Goal: Contribute content: Contribute content

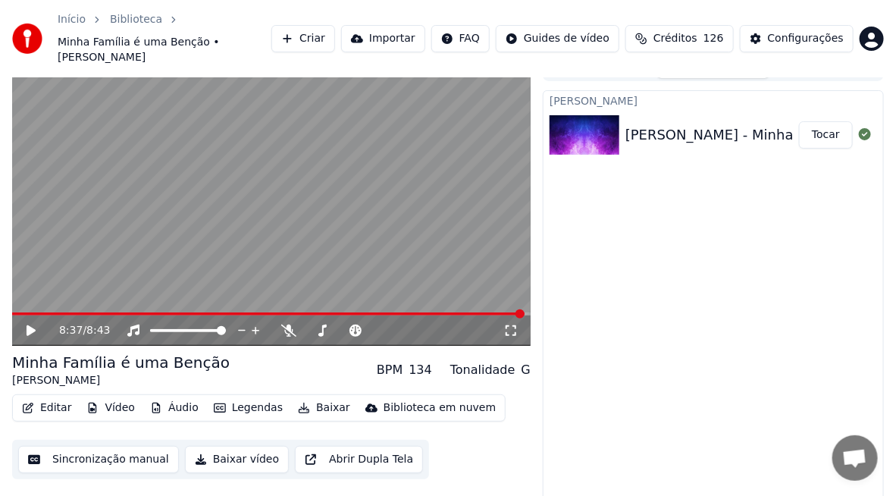
scroll to position [3415, 0]
click at [33, 325] on icon at bounding box center [31, 330] width 9 height 11
click at [32, 326] on icon at bounding box center [31, 330] width 8 height 9
click at [816, 45] on div "Início Biblioteca Minha Família é uma Benção • [PERSON_NAME] Importar FAQ Guide…" at bounding box center [448, 38] width 896 height 77
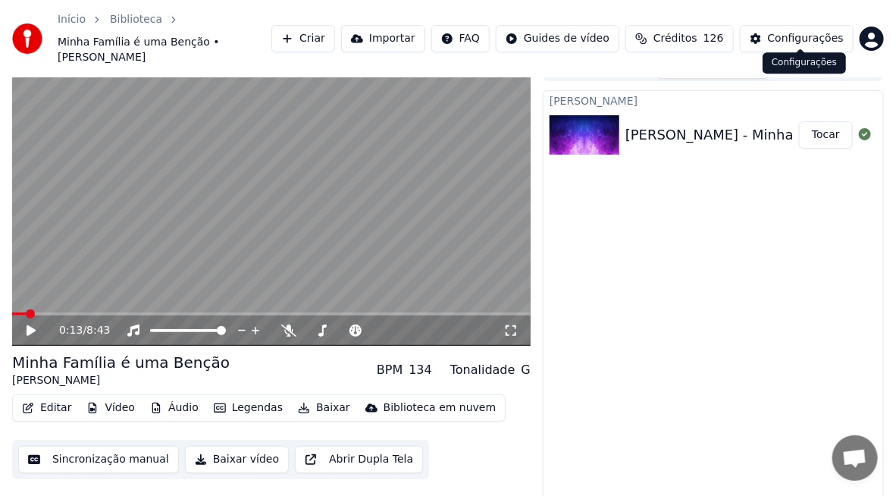
click at [792, 32] on div "Configurações" at bounding box center [806, 38] width 76 height 15
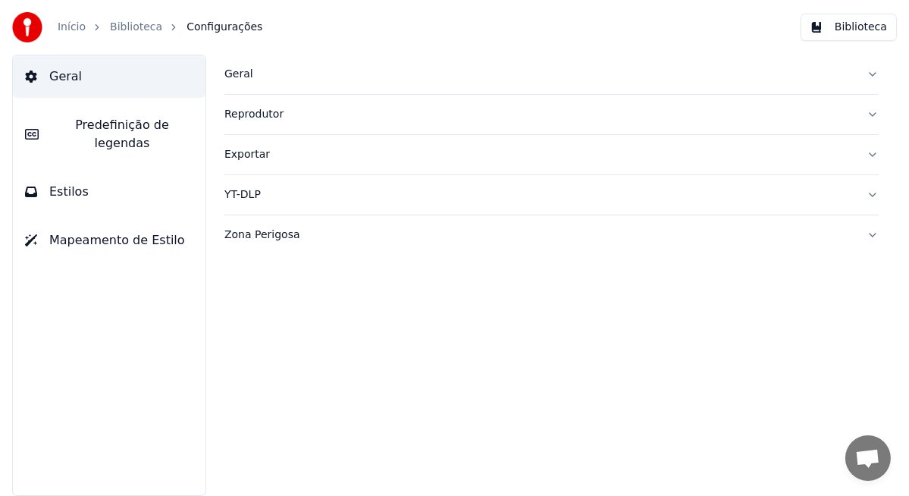
click at [102, 130] on span "Predefinição de legendas" at bounding box center [122, 134] width 143 height 36
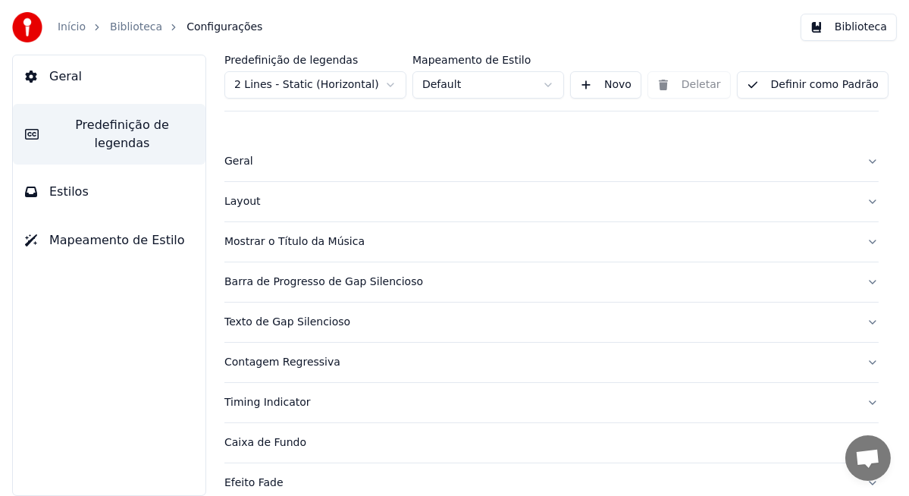
click at [281, 196] on div "Layout" at bounding box center [539, 201] width 630 height 15
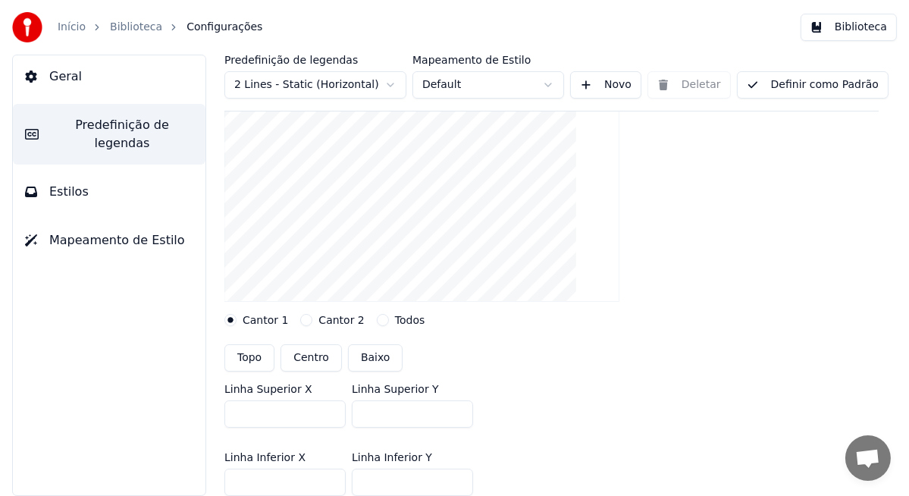
scroll to position [227, 0]
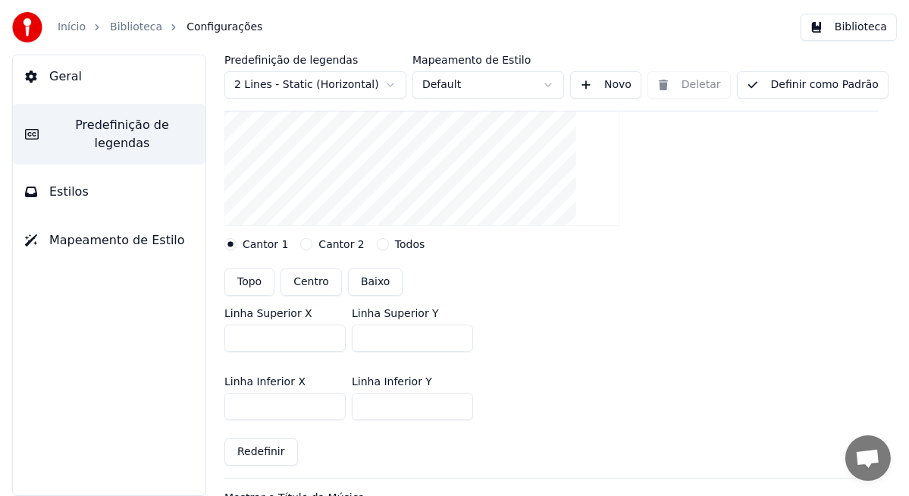
click at [246, 281] on button "Topo" at bounding box center [249, 281] width 50 height 27
type input "***"
click at [254, 277] on button "Topo" at bounding box center [249, 281] width 50 height 27
click at [318, 280] on button "Centro" at bounding box center [311, 281] width 61 height 27
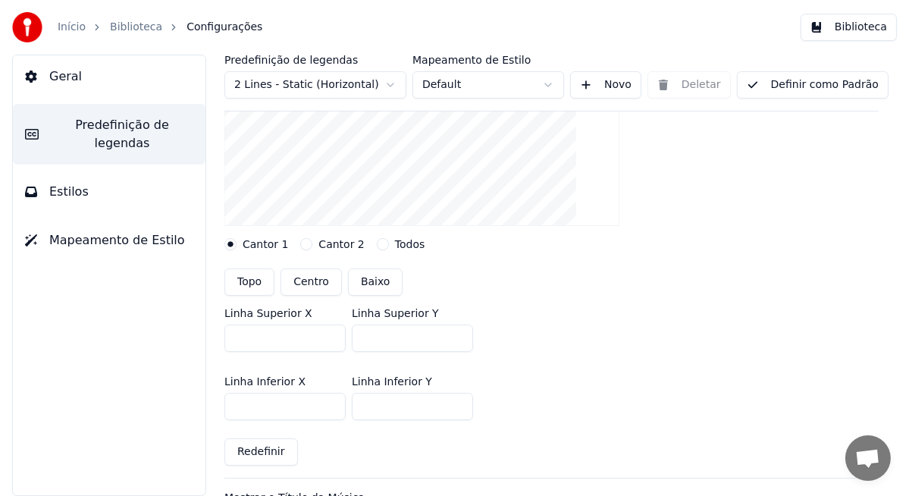
type input "***"
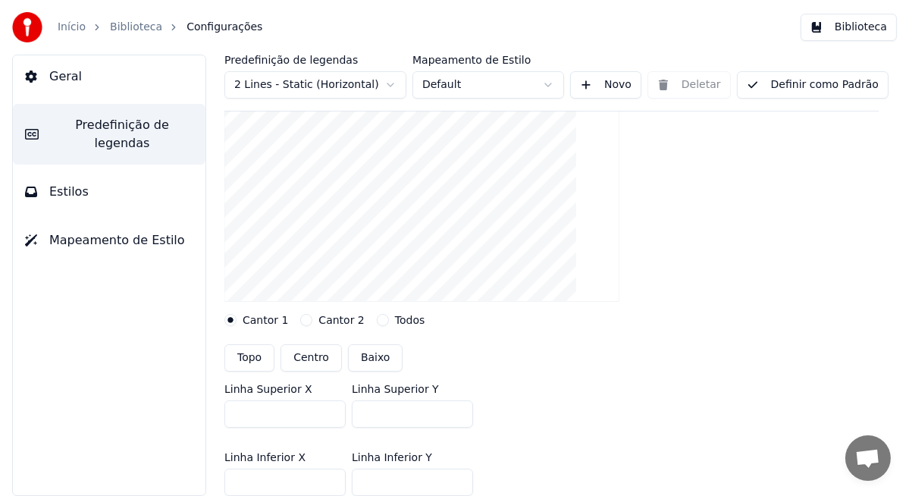
click at [249, 358] on button "Topo" at bounding box center [249, 357] width 50 height 27
type input "***"
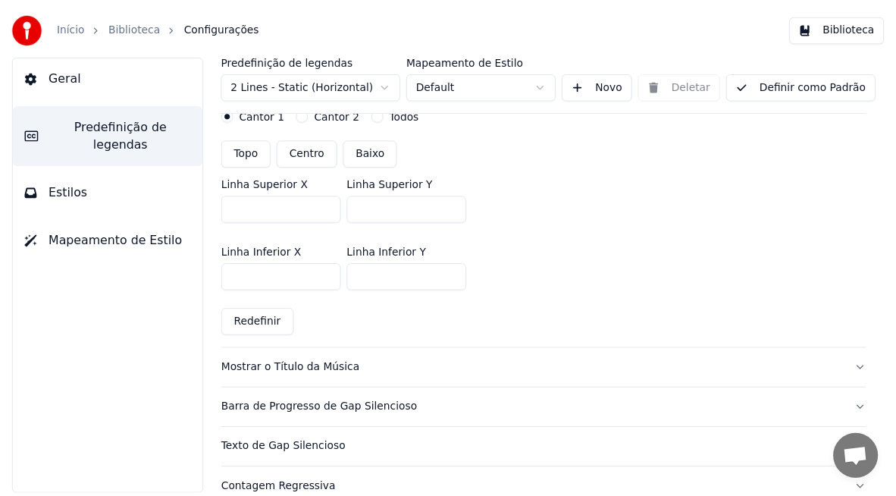
scroll to position [0, 0]
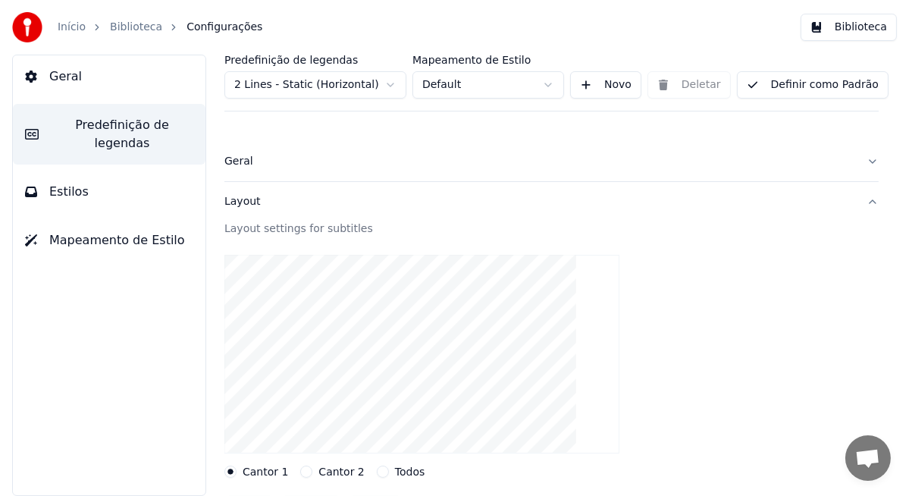
click at [775, 86] on button "Definir como Padrão" at bounding box center [813, 84] width 152 height 27
click at [76, 26] on link "Início" at bounding box center [72, 27] width 28 height 15
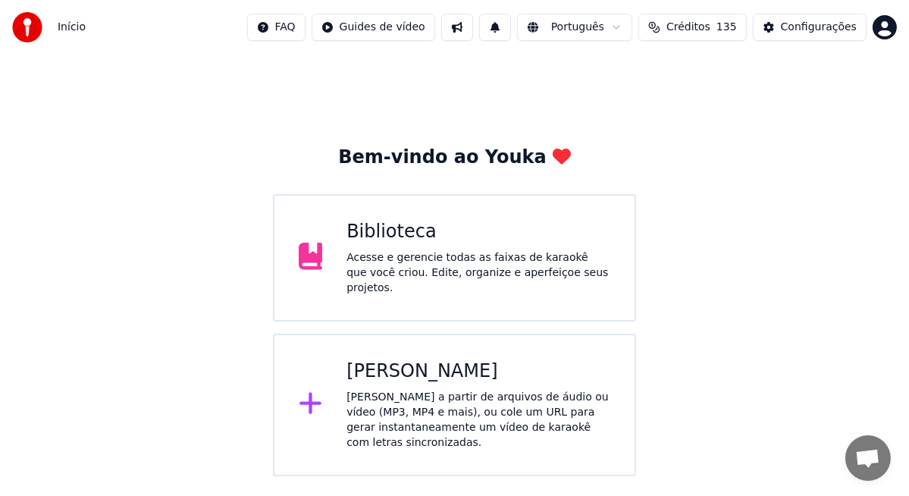
click at [424, 271] on div "Acesse e gerencie todas as faixas de karaokê que você criou. Edite, organize e …" at bounding box center [478, 272] width 264 height 45
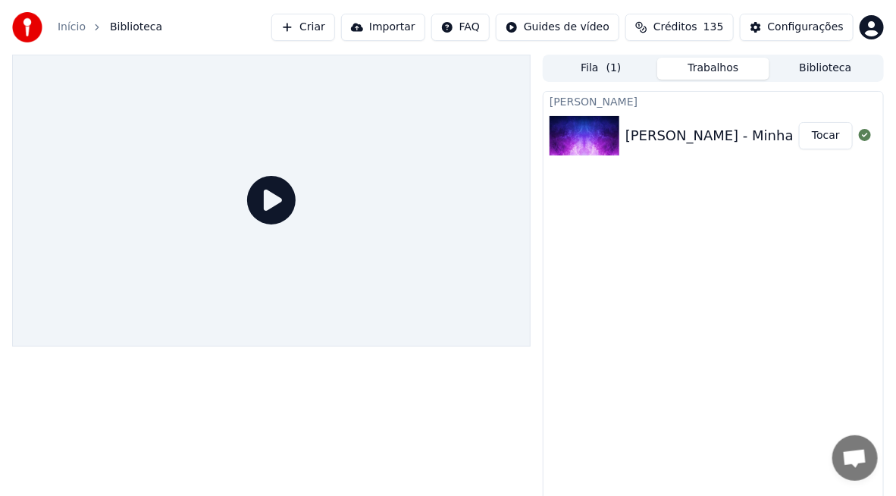
click at [832, 136] on button "Tocar" at bounding box center [826, 135] width 54 height 27
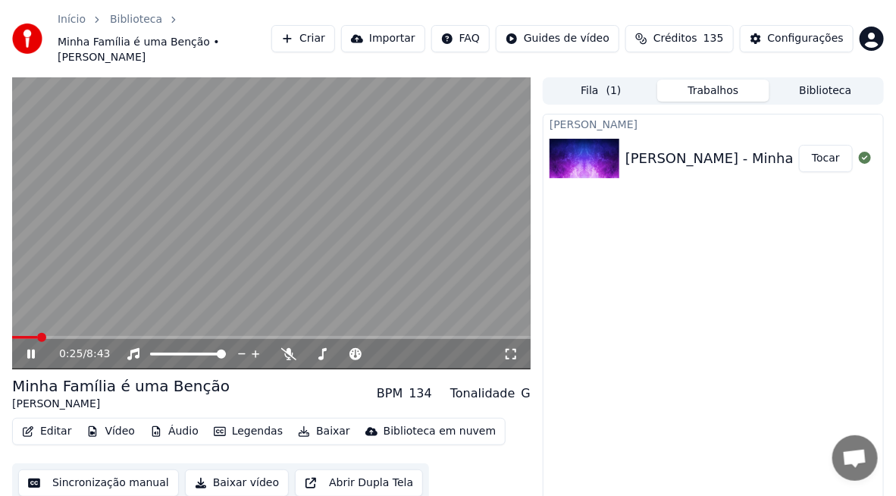
scroll to position [24, 0]
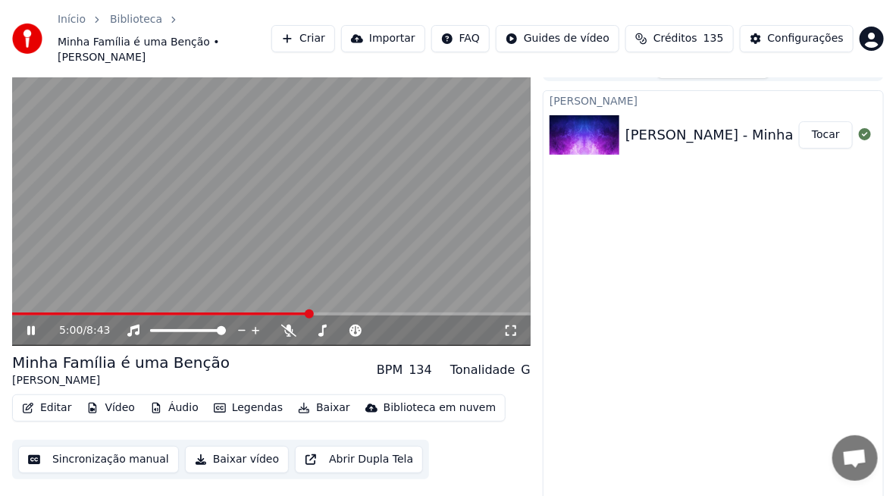
click at [28, 326] on icon at bounding box center [31, 330] width 8 height 9
click at [15, 312] on span at bounding box center [161, 313] width 298 height 3
click at [12, 309] on span at bounding box center [16, 313] width 9 height 9
click at [28, 325] on icon at bounding box center [31, 330] width 9 height 11
click at [32, 326] on icon at bounding box center [31, 330] width 8 height 9
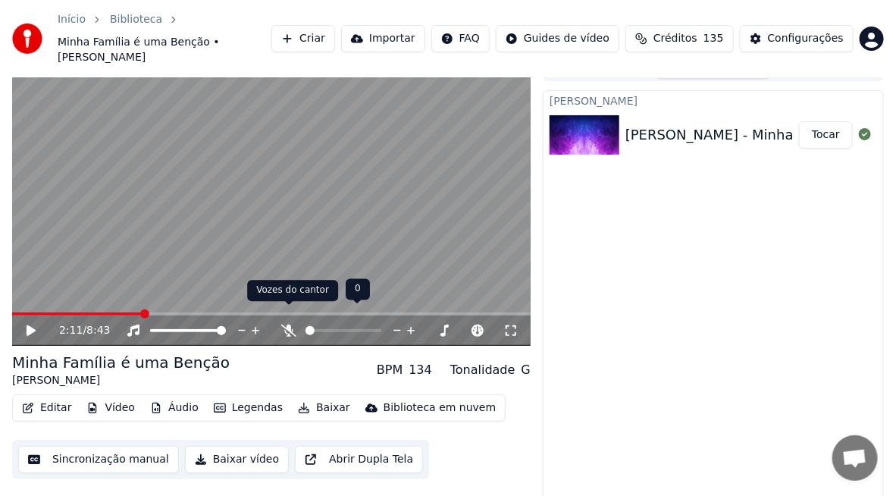
click at [287, 324] on icon at bounding box center [288, 330] width 15 height 12
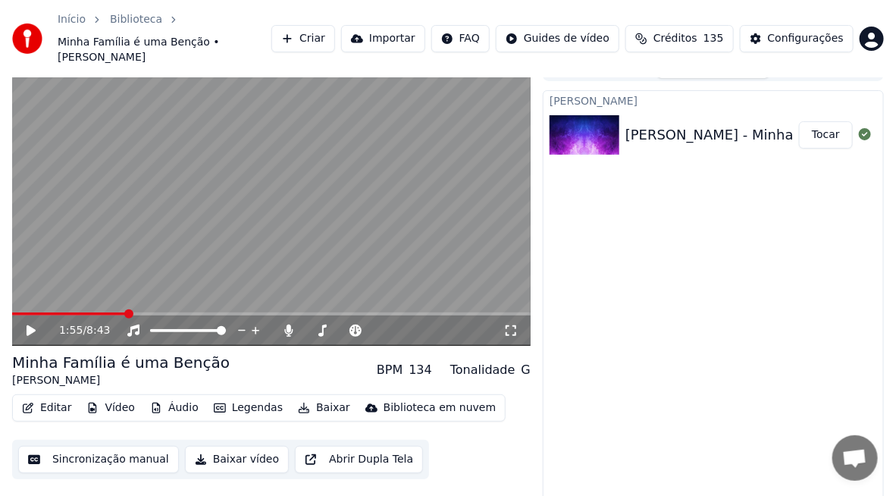
click at [124, 309] on span at bounding box center [128, 313] width 9 height 9
click at [27, 325] on icon at bounding box center [31, 330] width 9 height 11
click at [256, 210] on video at bounding box center [271, 200] width 519 height 292
click at [96, 446] on button "Sincronização manual" at bounding box center [98, 459] width 161 height 27
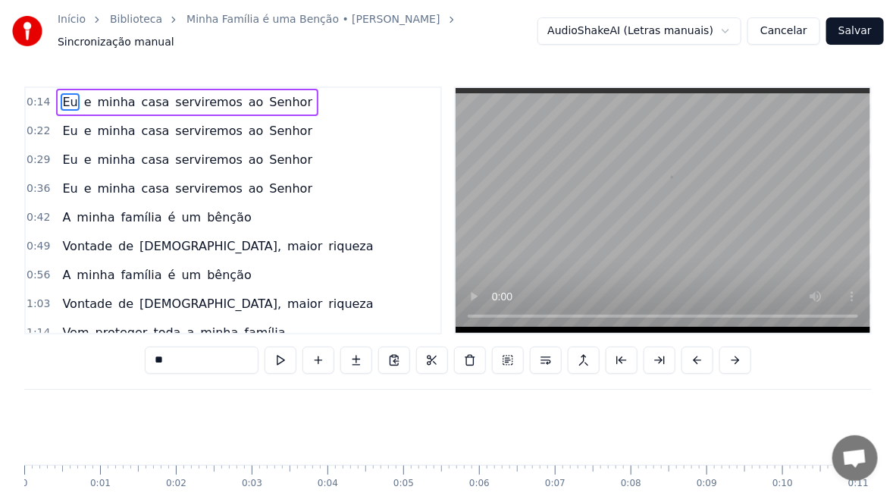
scroll to position [0, 1058]
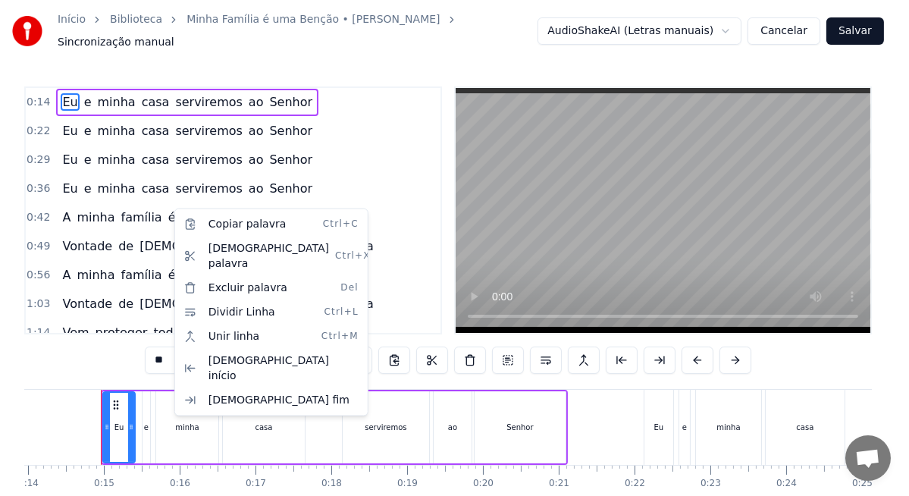
click at [168, 208] on html "Início Biblioteca Minha Família é uma Benção • [PERSON_NAME] manual AudioShakeA…" at bounding box center [454, 283] width 909 height 566
click at [180, 208] on span "um" at bounding box center [191, 216] width 23 height 17
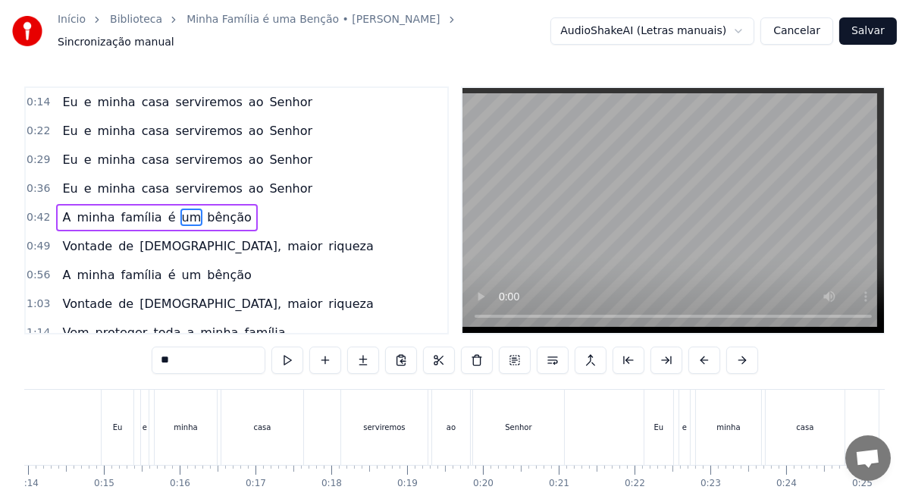
click at [180, 208] on span "um" at bounding box center [191, 216] width 23 height 17
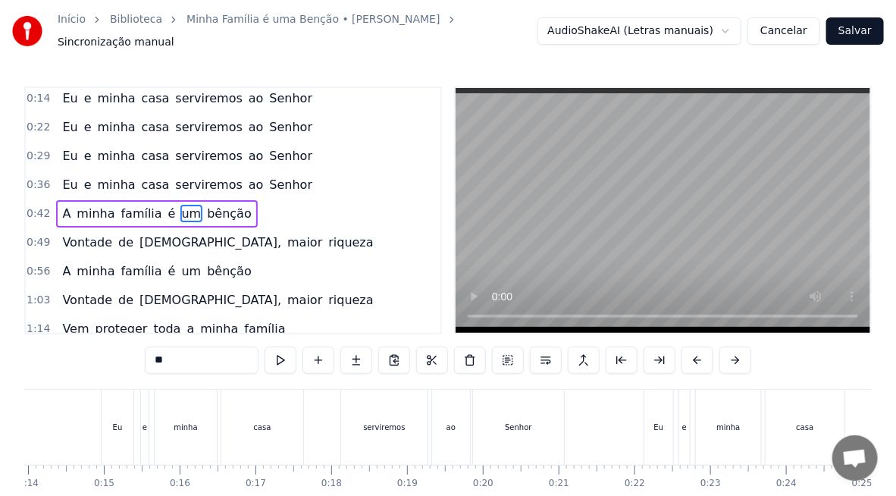
scroll to position [0, 3456]
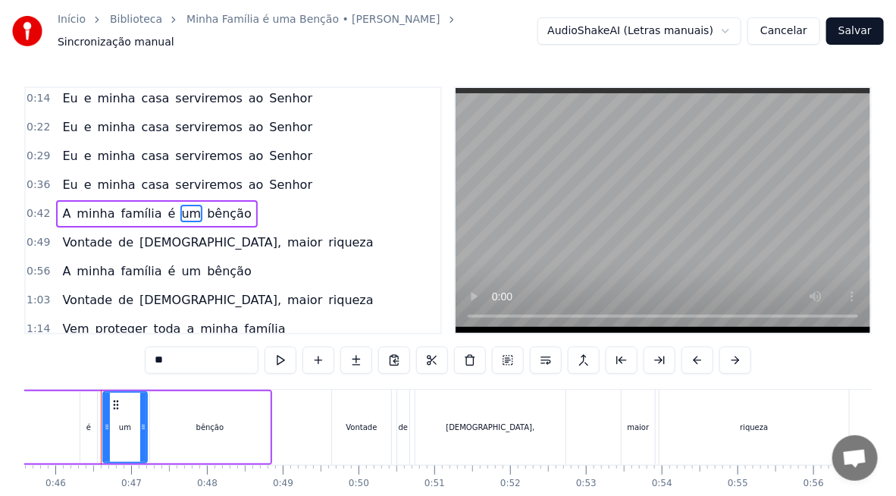
click at [173, 350] on input "**" at bounding box center [202, 359] width 114 height 27
type input "***"
click at [297, 290] on div "1:03 Vontade de [DEMOGRAPHIC_DATA], maior riqueza" at bounding box center [233, 300] width 415 height 29
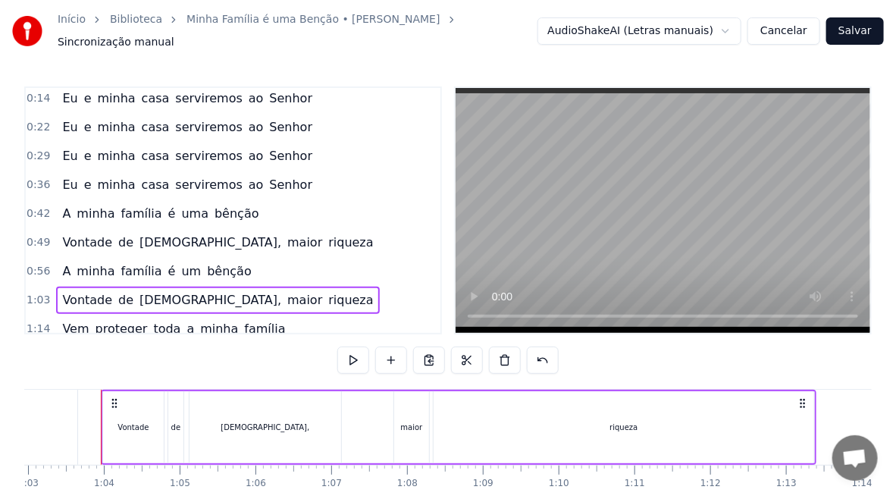
click at [180, 264] on span "um" at bounding box center [191, 270] width 23 height 17
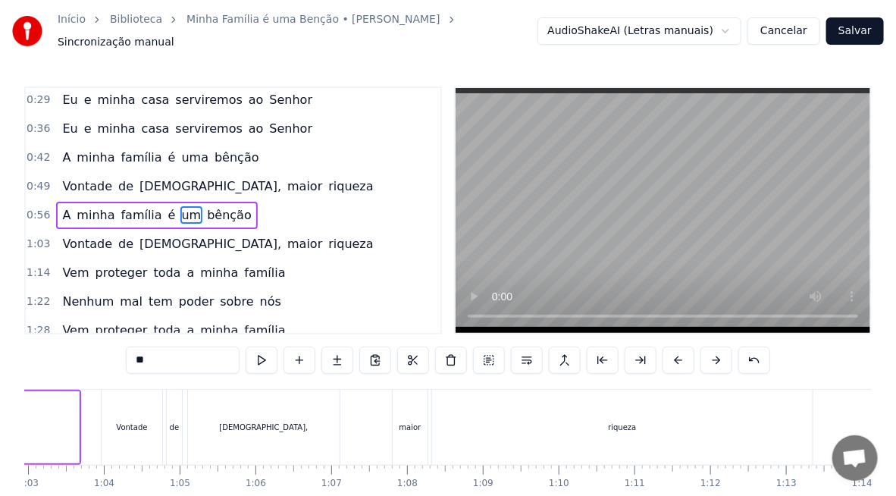
click at [167, 357] on input "**" at bounding box center [183, 359] width 114 height 27
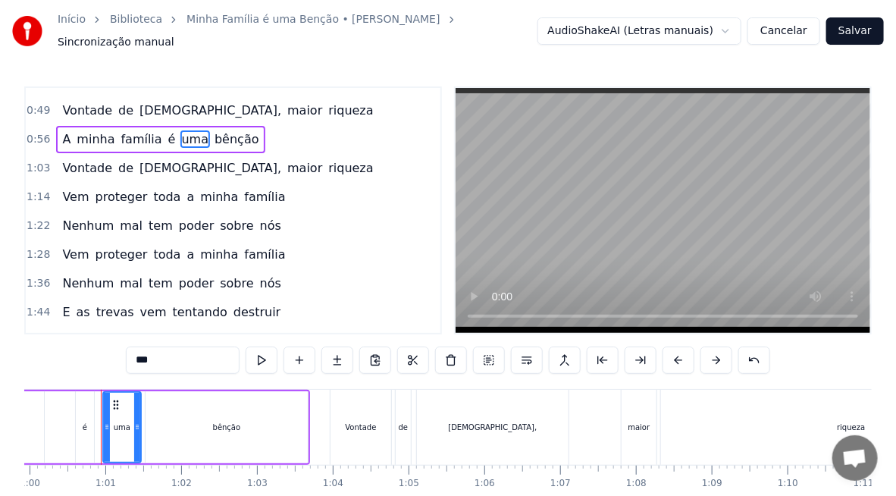
scroll to position [212, 0]
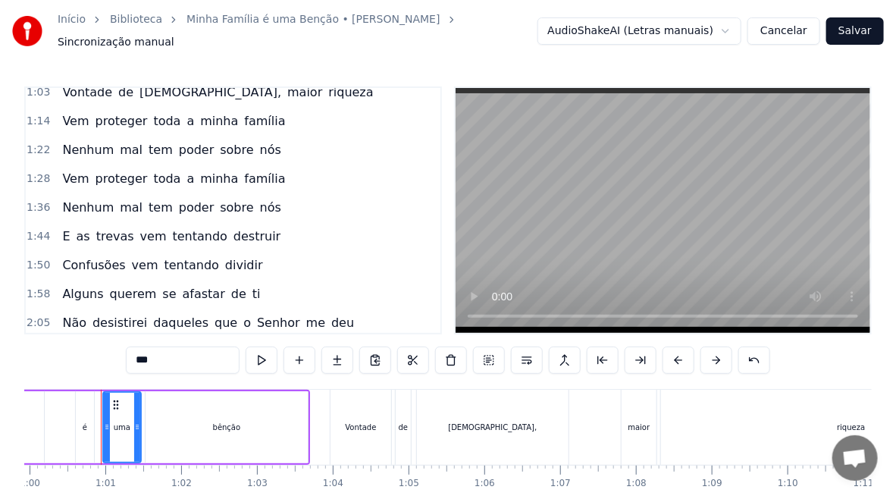
click at [251, 285] on span "ti" at bounding box center [256, 293] width 11 height 17
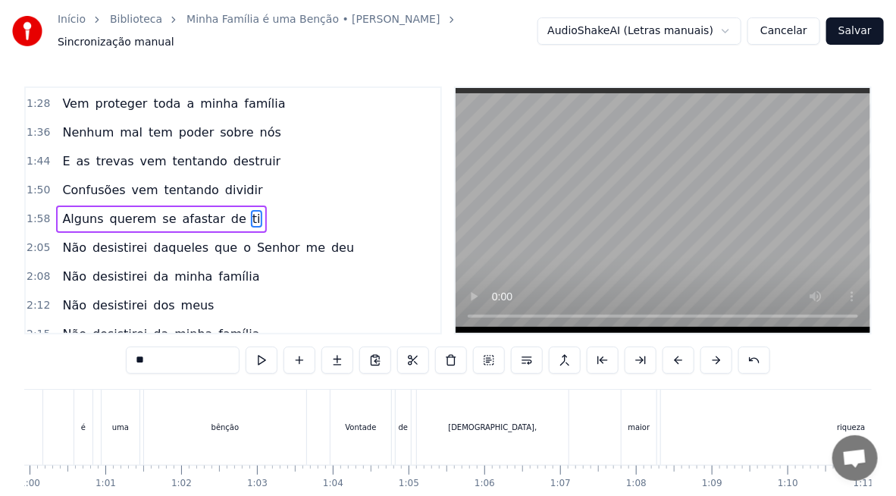
click at [139, 352] on input "**" at bounding box center [183, 359] width 114 height 27
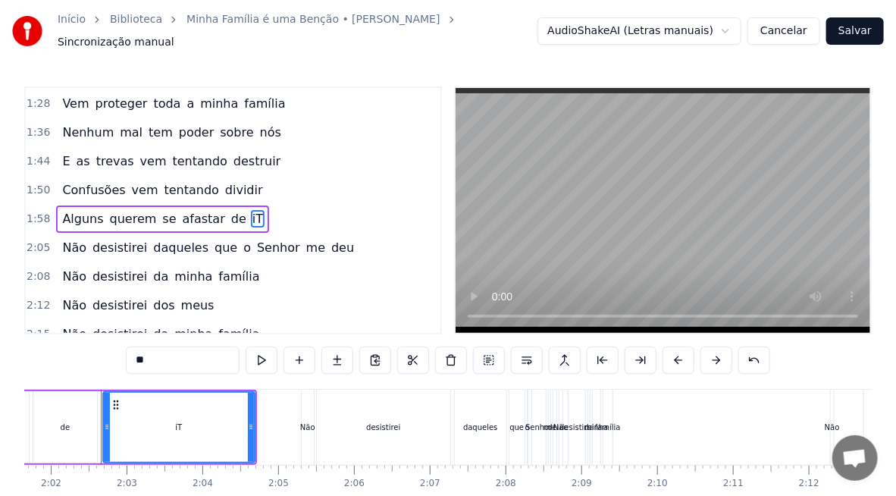
type input "*"
type input "**"
click at [281, 262] on div "2:08 Não desistirei da minha família" at bounding box center [233, 276] width 415 height 29
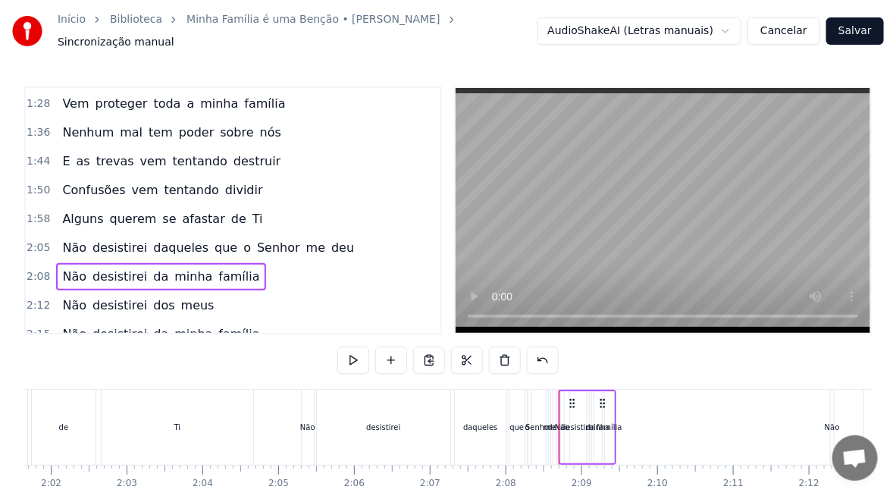
click at [305, 239] on span "me" at bounding box center [316, 247] width 22 height 17
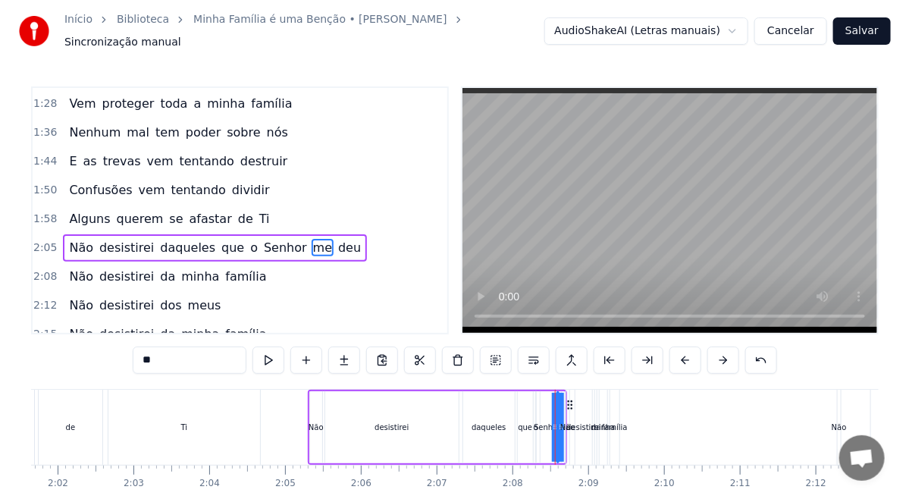
scroll to position [314, 0]
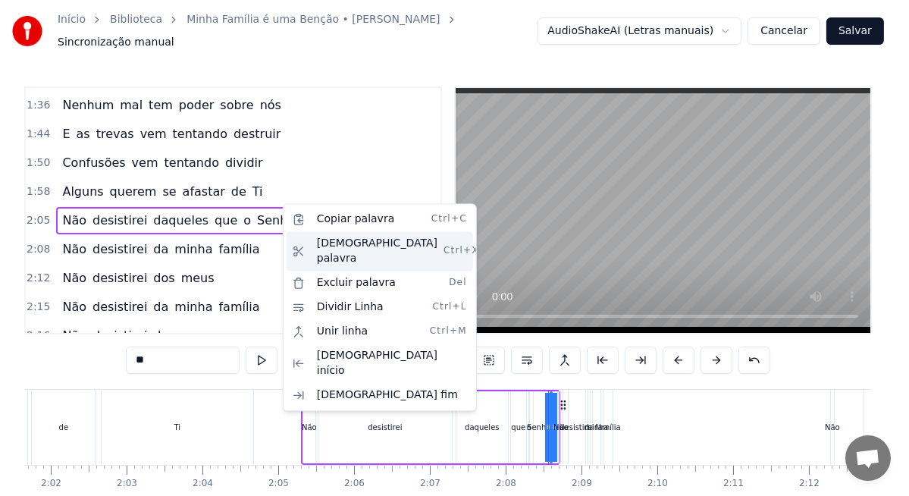
click at [335, 242] on div "[DEMOGRAPHIC_DATA] palavra Ctrl+X" at bounding box center [380, 250] width 187 height 39
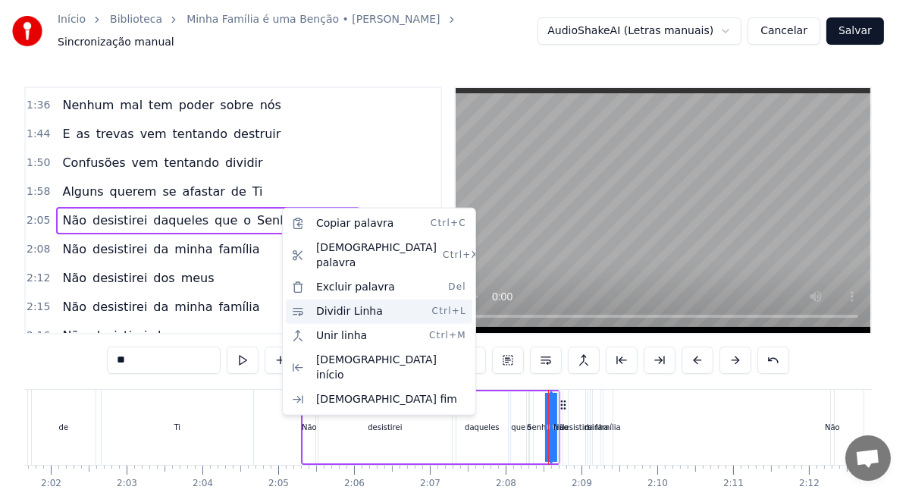
click at [347, 299] on div "Dividir Linha Ctrl+L" at bounding box center [379, 311] width 187 height 24
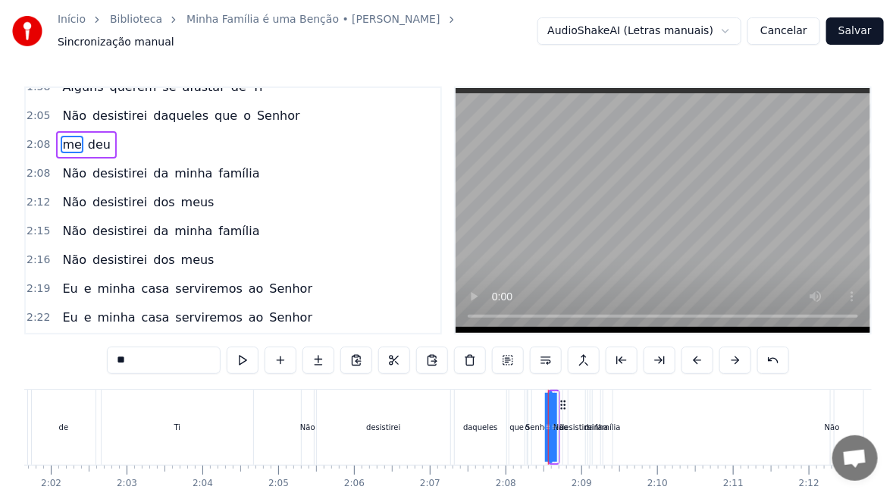
scroll to position [494, 0]
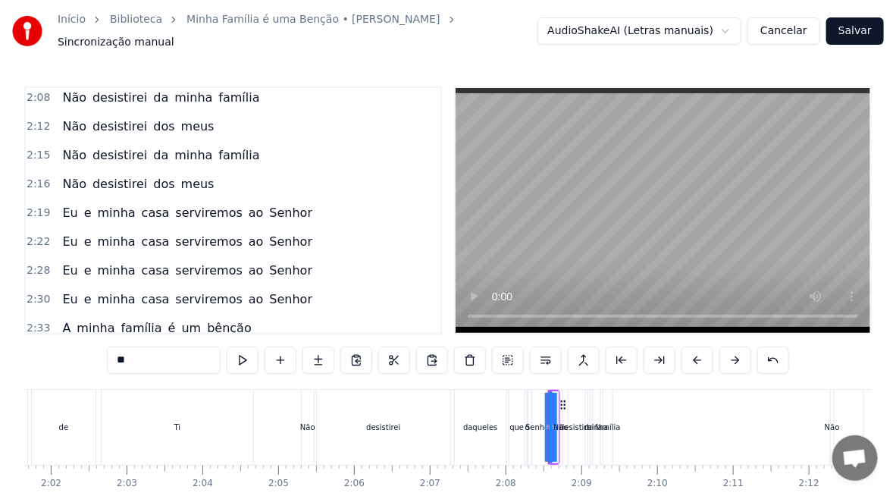
click at [67, 204] on span "Eu" at bounding box center [70, 212] width 18 height 17
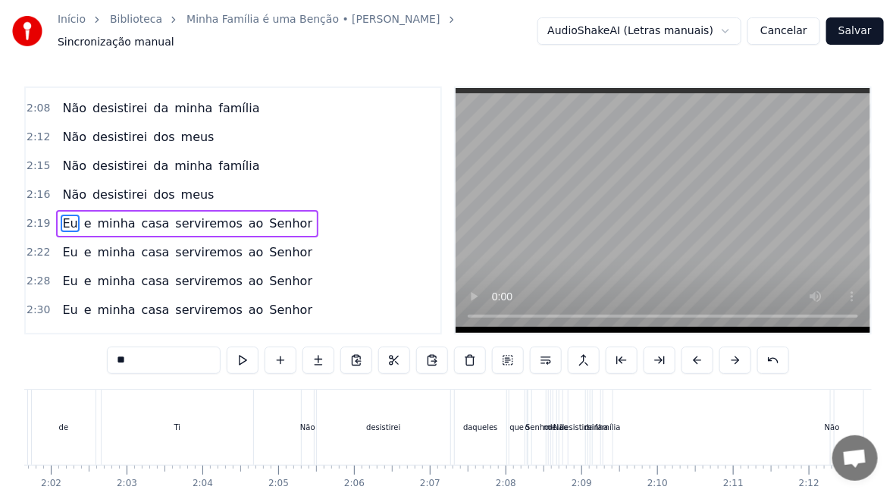
scroll to position [0, 10483]
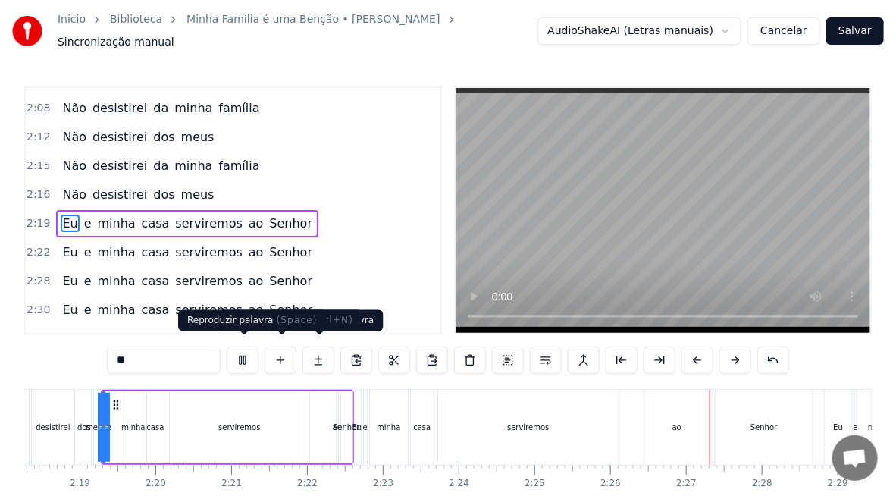
click at [237, 356] on button at bounding box center [243, 359] width 32 height 27
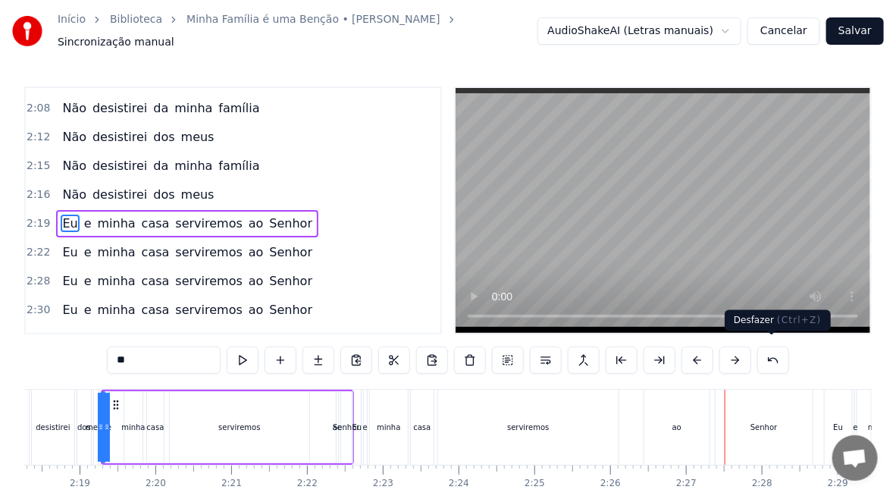
click at [772, 351] on button at bounding box center [773, 359] width 32 height 27
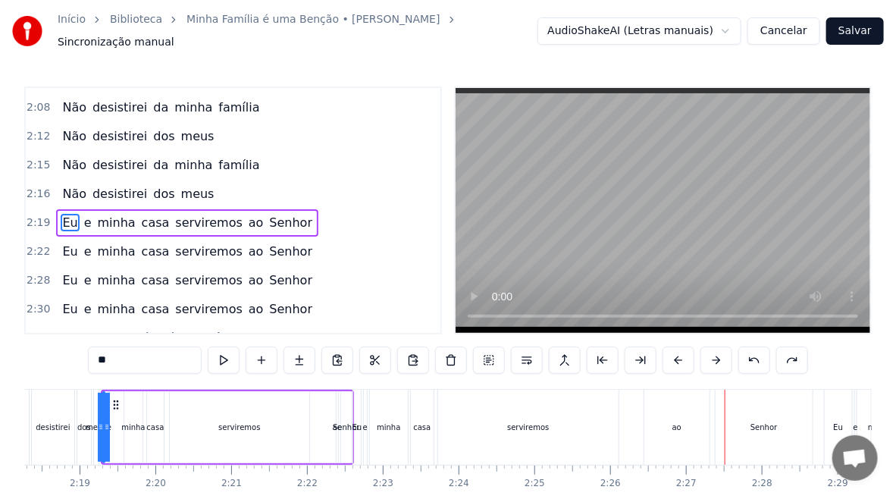
click at [772, 351] on div "**" at bounding box center [448, 359] width 720 height 27
click at [772, 347] on div "**" at bounding box center [448, 359] width 720 height 27
click at [772, 346] on div "**" at bounding box center [448, 359] width 720 height 27
click at [757, 347] on button at bounding box center [754, 359] width 32 height 27
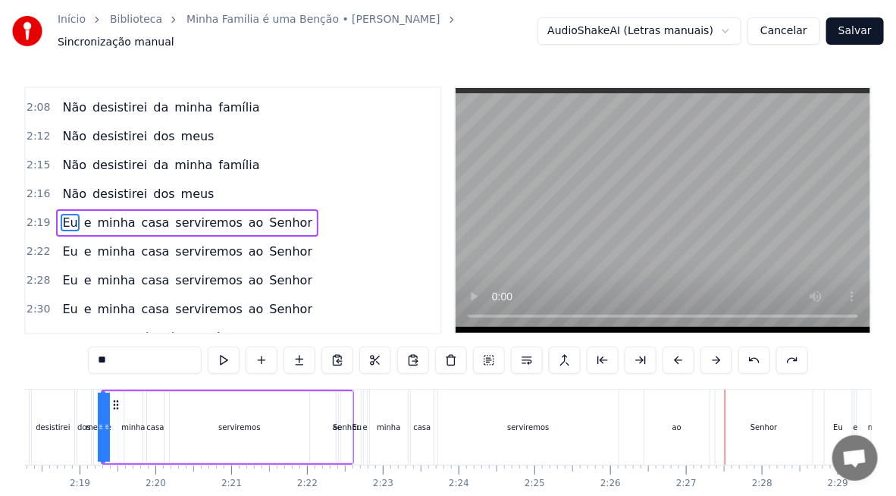
click at [756, 347] on button at bounding box center [754, 359] width 32 height 27
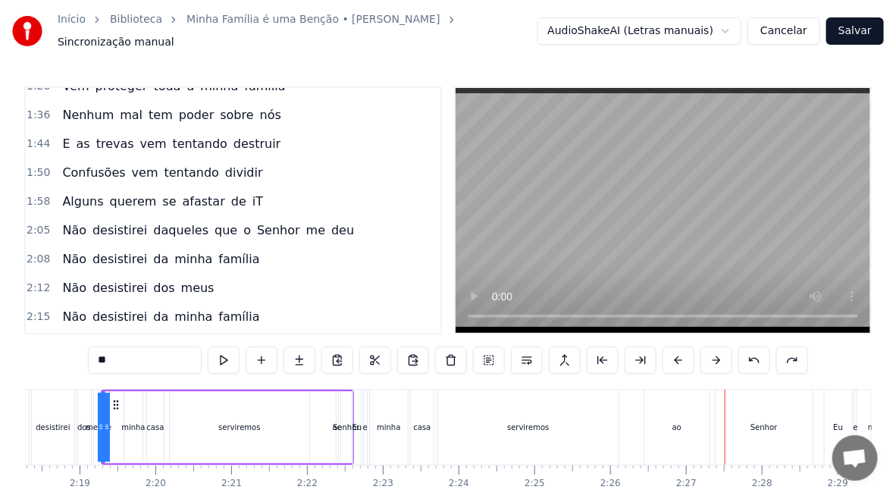
click at [68, 409] on div "desistirei" at bounding box center [53, 427] width 42 height 75
type input "**********"
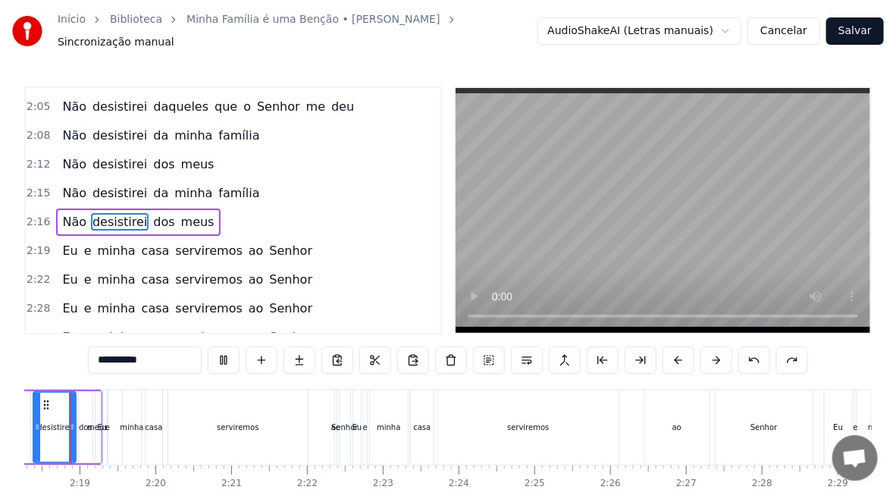
scroll to position [0, 10451]
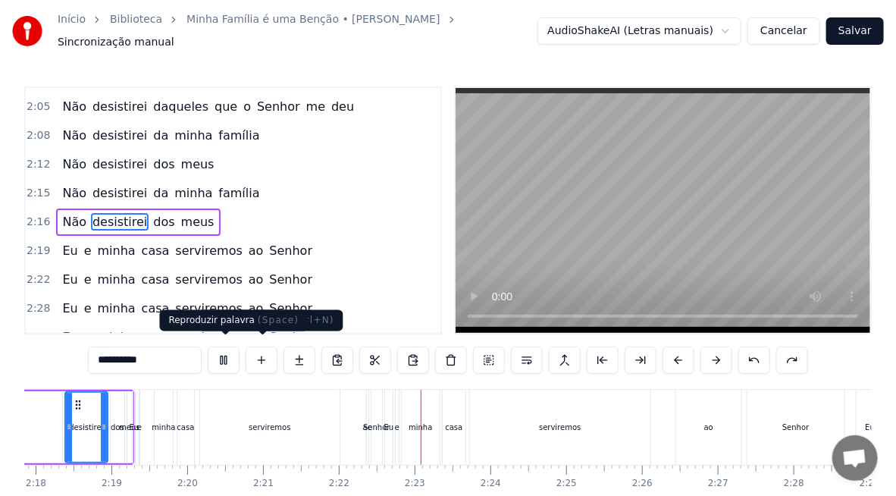
click at [212, 350] on button at bounding box center [224, 359] width 32 height 27
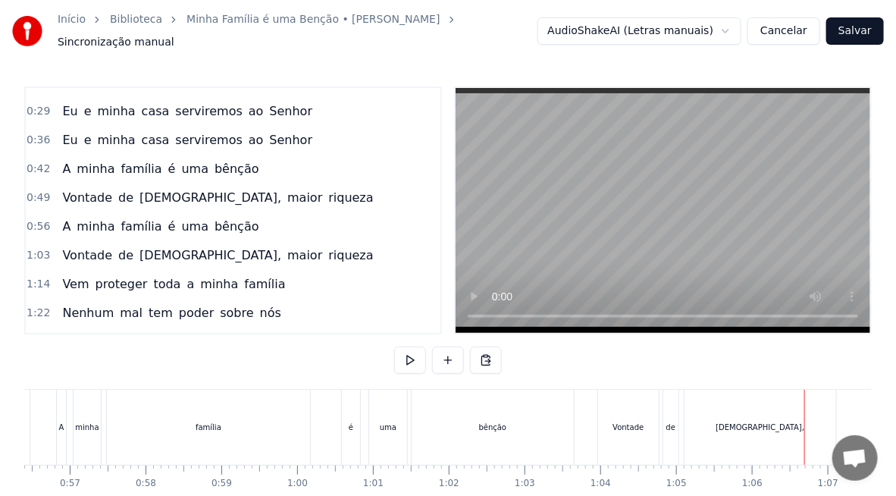
scroll to position [0, 4980]
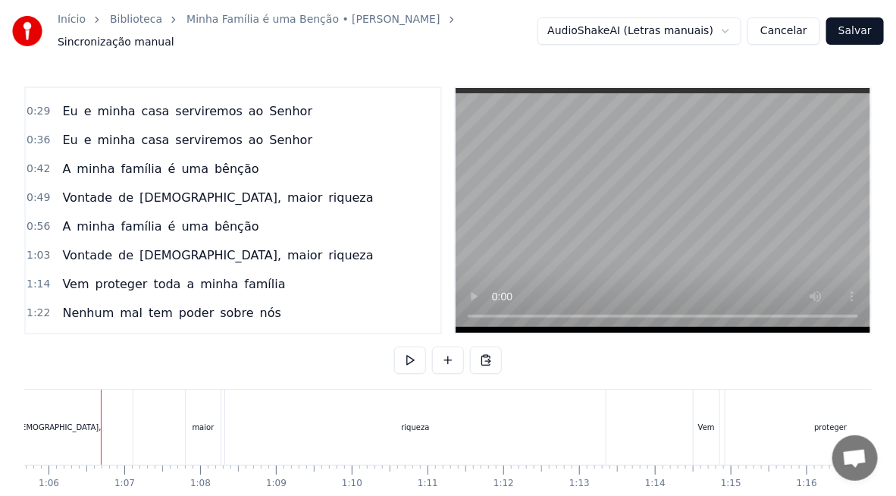
click at [83, 160] on span "minha" at bounding box center [95, 168] width 41 height 17
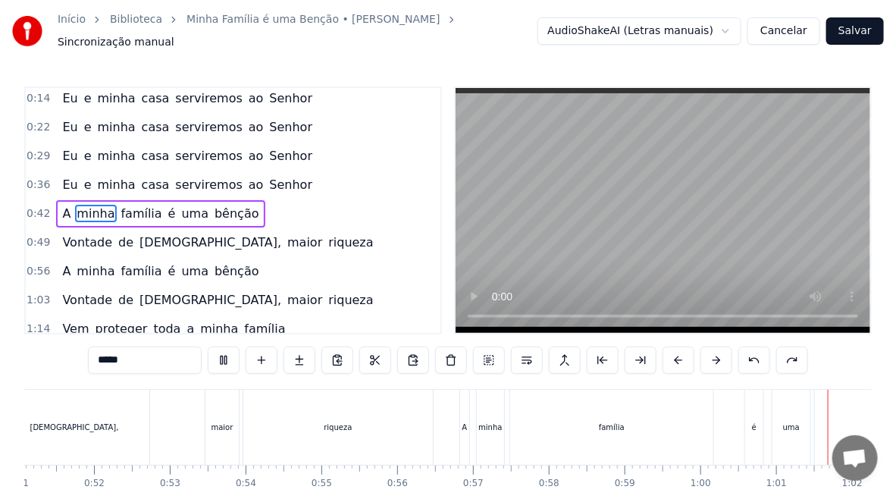
scroll to position [0, 4584]
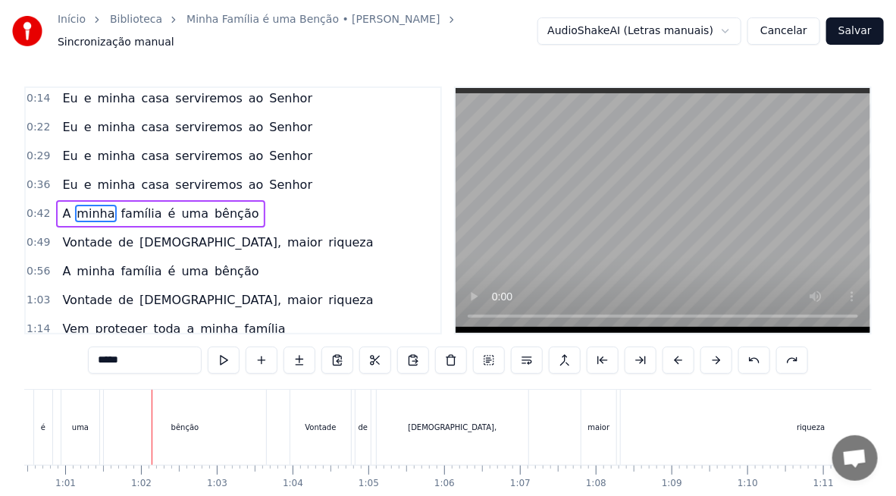
click at [167, 205] on span "é" at bounding box center [172, 213] width 11 height 17
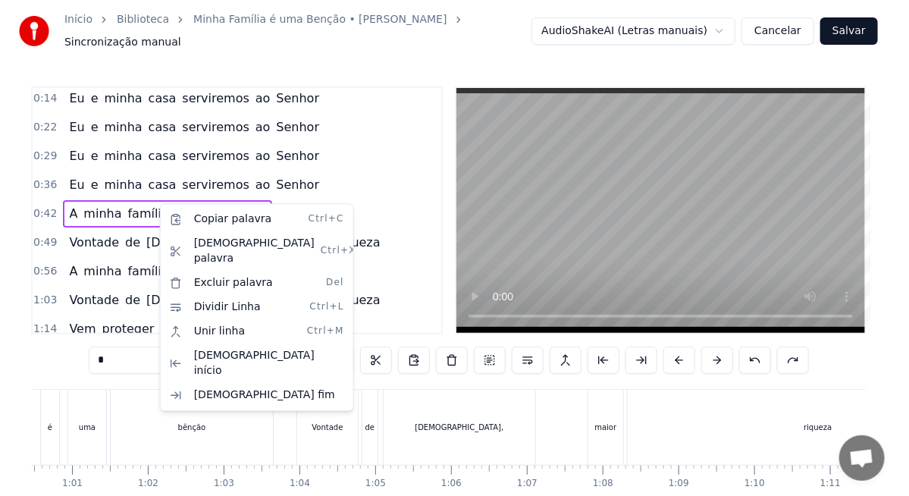
scroll to position [0, 3434]
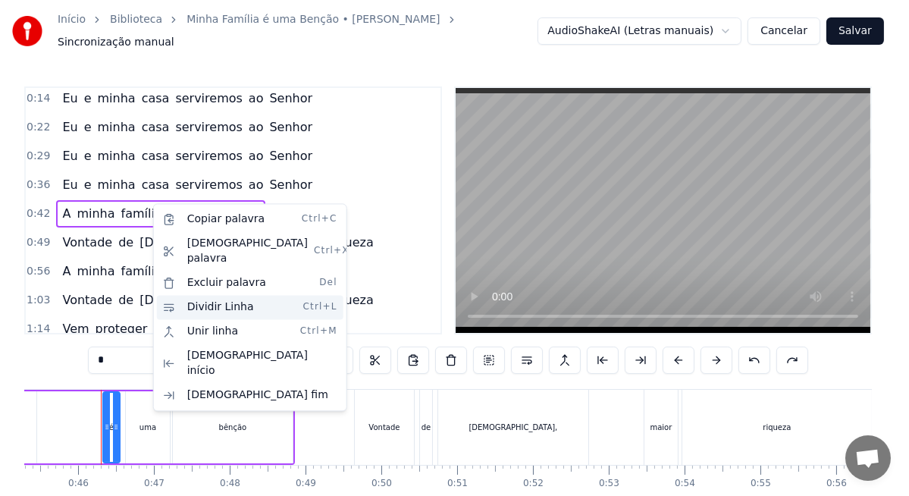
click at [224, 295] on div "Dividir Linha Ctrl+L" at bounding box center [250, 307] width 187 height 24
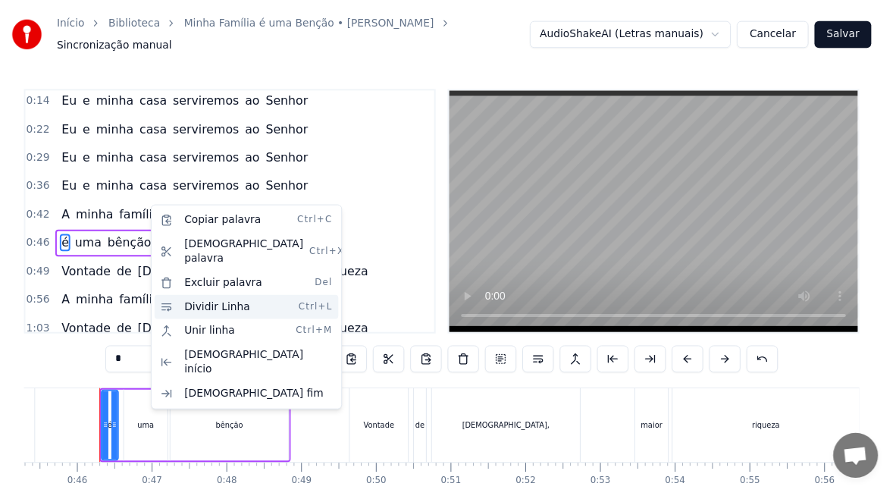
scroll to position [32, 0]
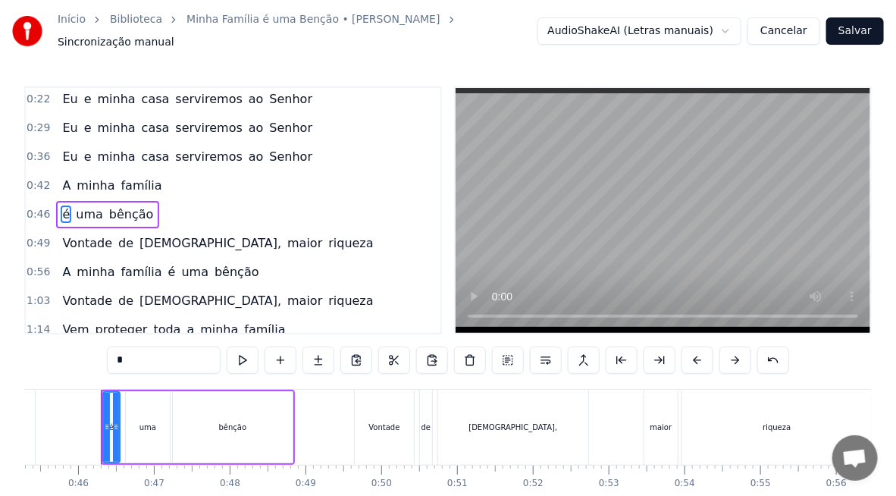
click at [66, 151] on span "Eu" at bounding box center [70, 156] width 18 height 17
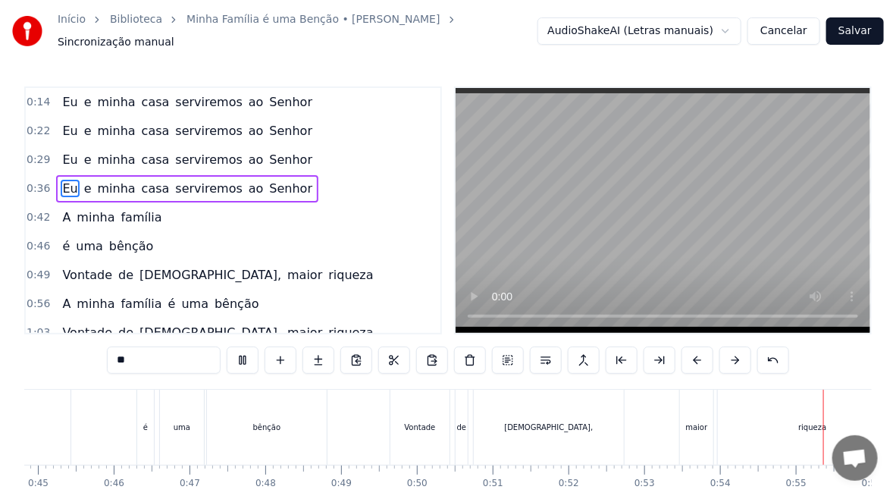
scroll to position [0, 4105]
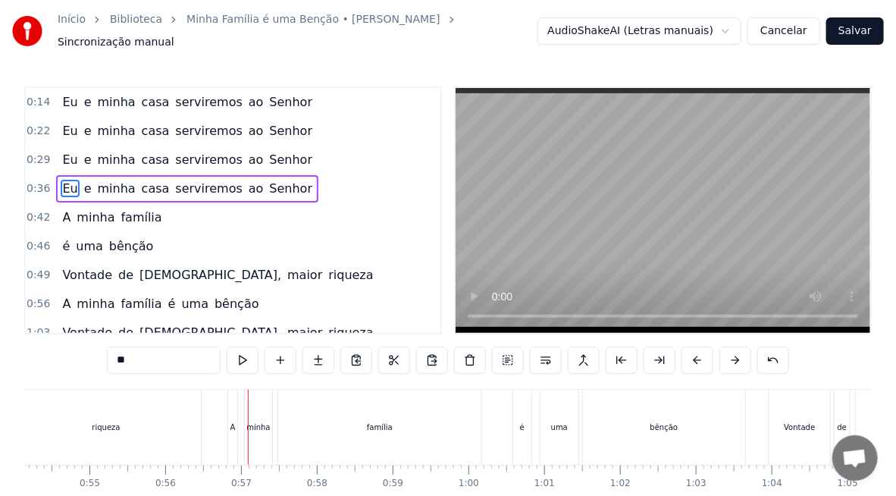
click at [167, 296] on span "é" at bounding box center [172, 303] width 11 height 17
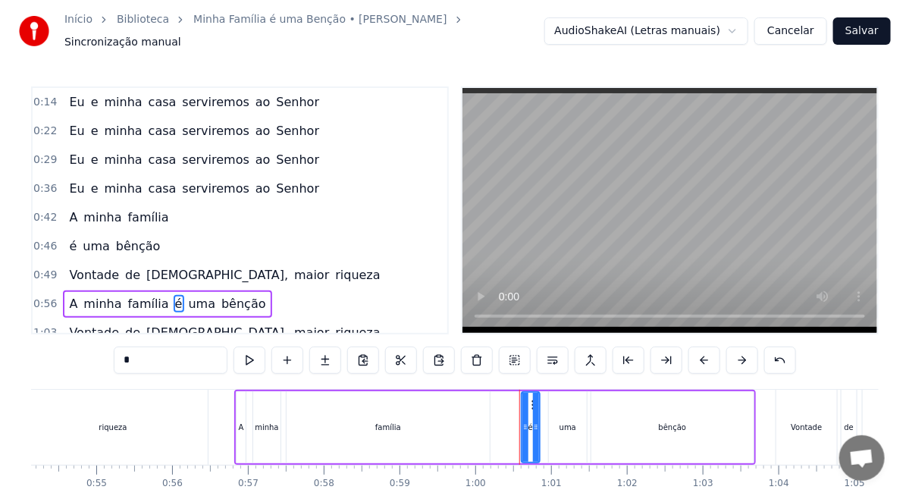
scroll to position [89, 0]
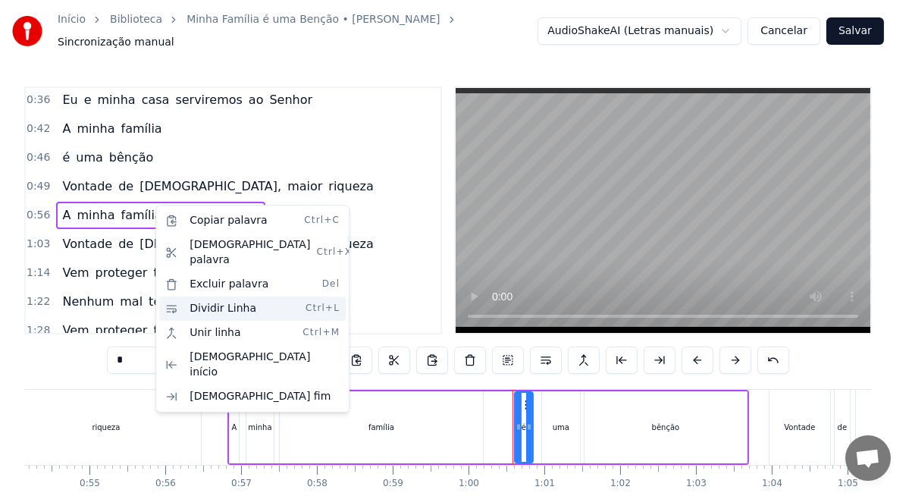
click at [222, 296] on div "Dividir Linha Ctrl+L" at bounding box center [252, 308] width 187 height 24
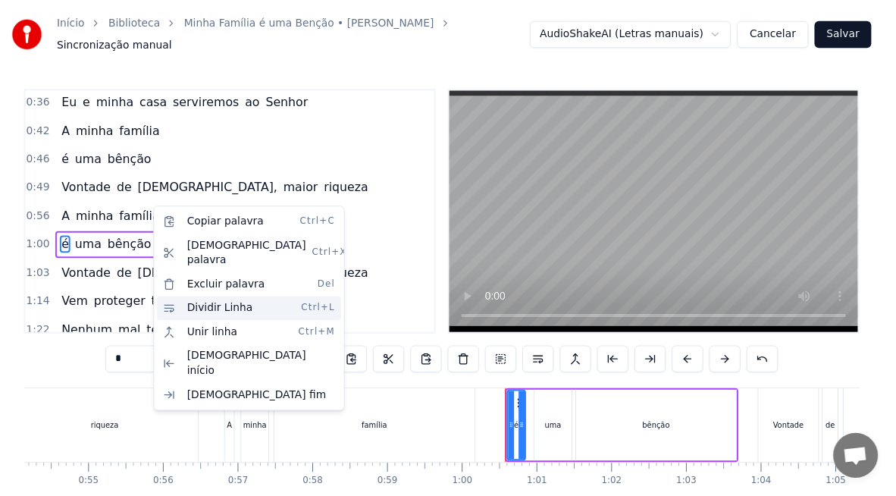
scroll to position [117, 0]
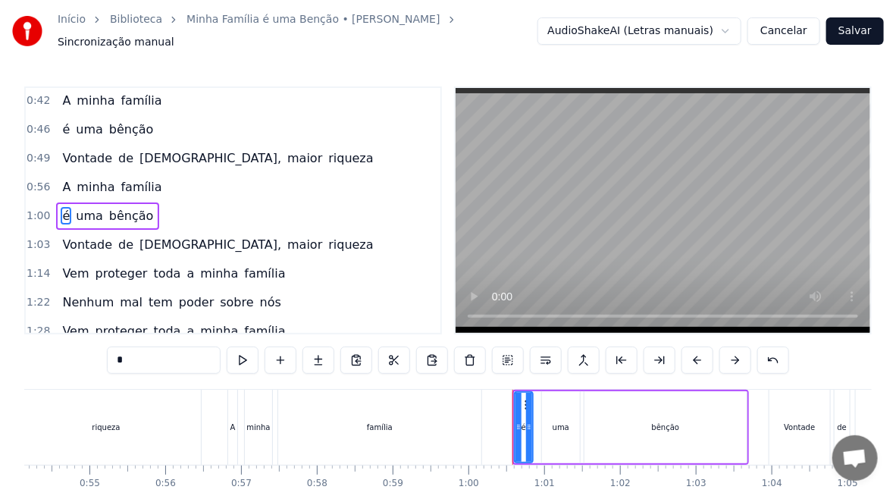
click at [80, 149] on span "Vontade" at bounding box center [87, 157] width 53 height 17
click at [80, 109] on span "minha" at bounding box center [95, 100] width 41 height 17
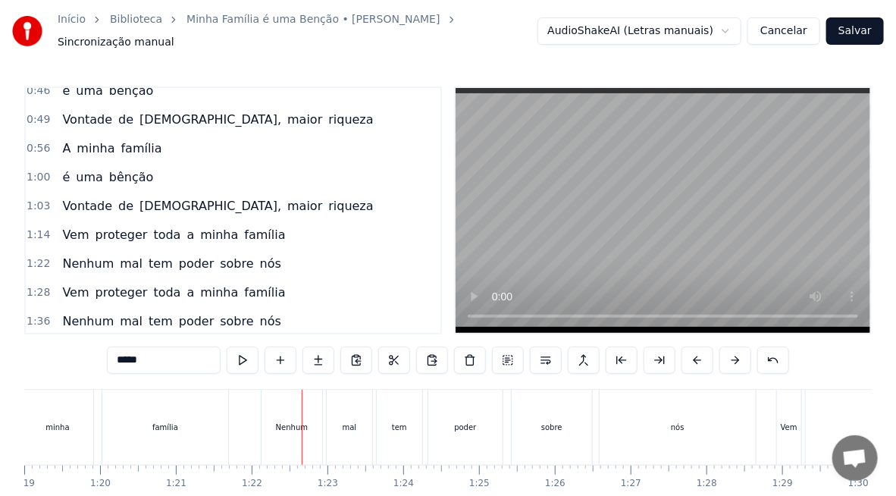
scroll to position [231, 0]
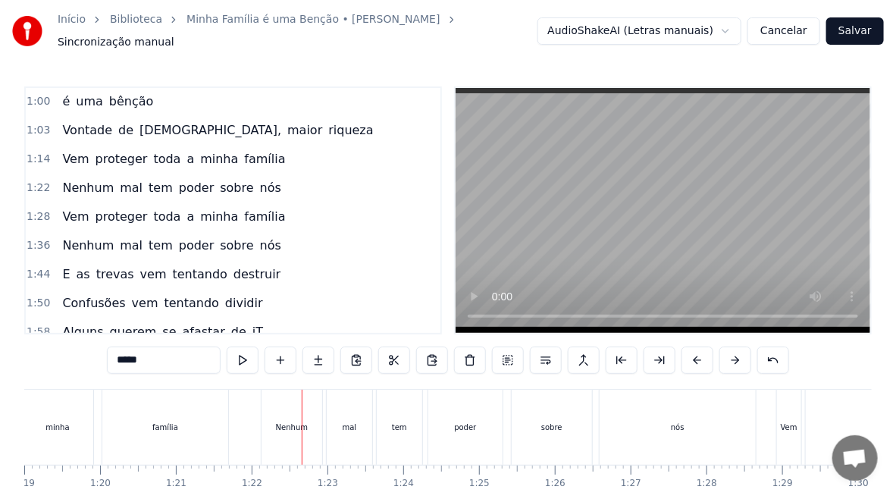
click at [177, 237] on span "poder" at bounding box center [196, 245] width 39 height 17
click at [172, 265] on span "tentando" at bounding box center [200, 273] width 58 height 17
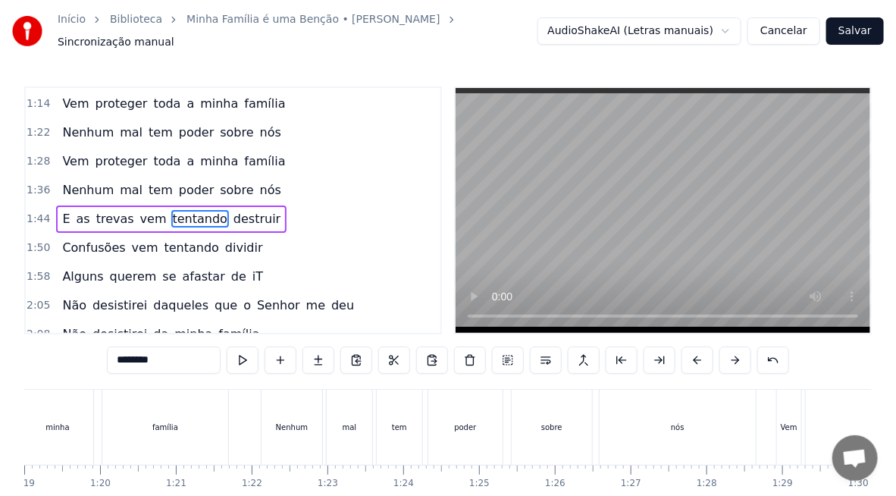
scroll to position [0, 7946]
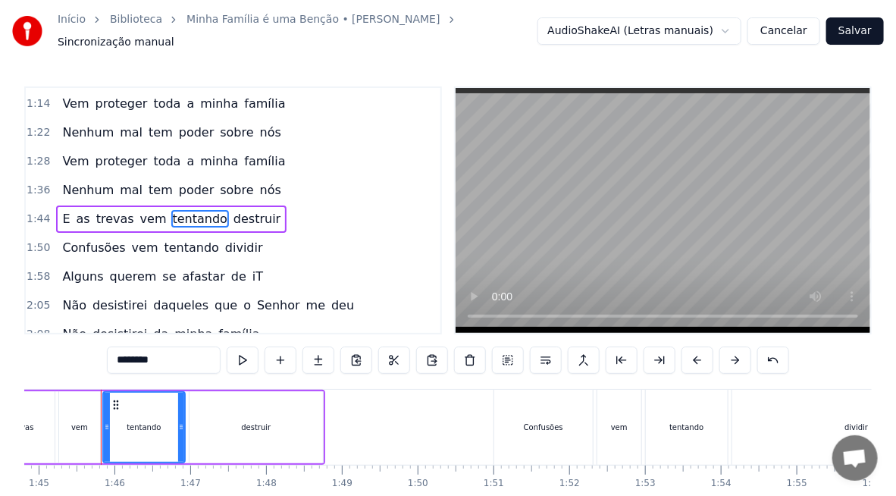
click at [147, 181] on span "tem" at bounding box center [160, 189] width 27 height 17
click at [152, 170] on span "toda" at bounding box center [167, 160] width 30 height 17
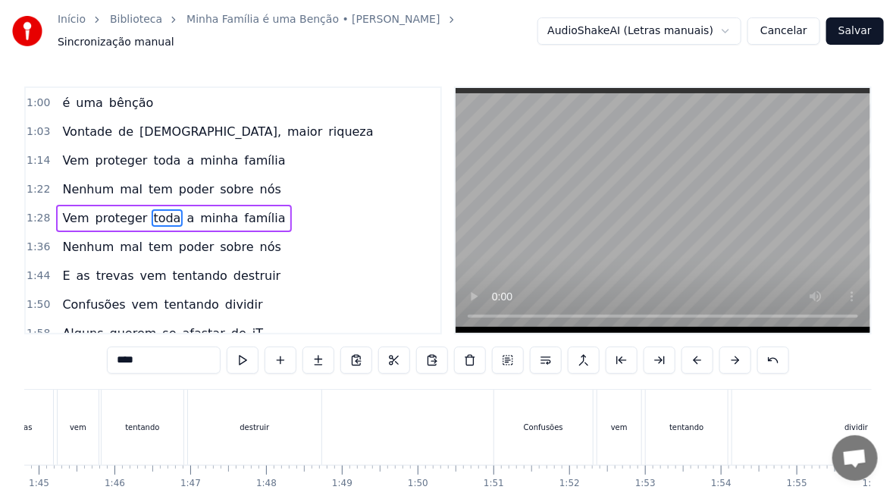
scroll to position [0, 6932]
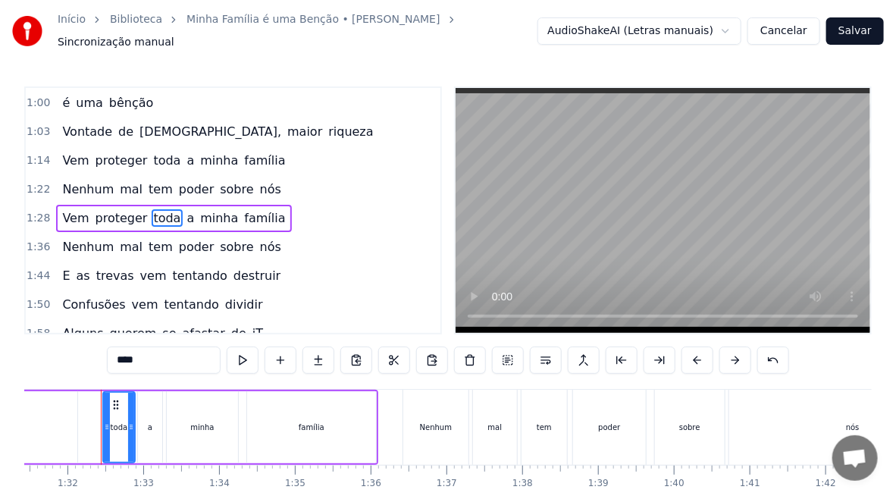
click at [152, 152] on span "toda" at bounding box center [167, 160] width 30 height 17
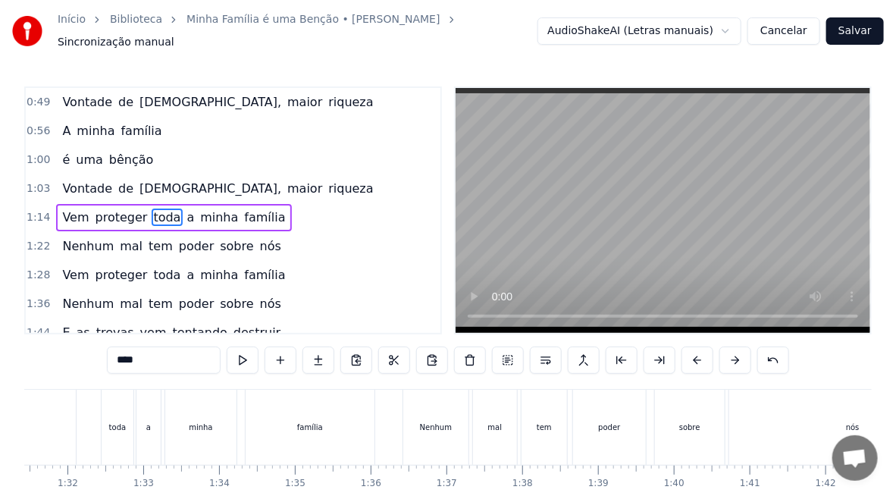
scroll to position [0, 5843]
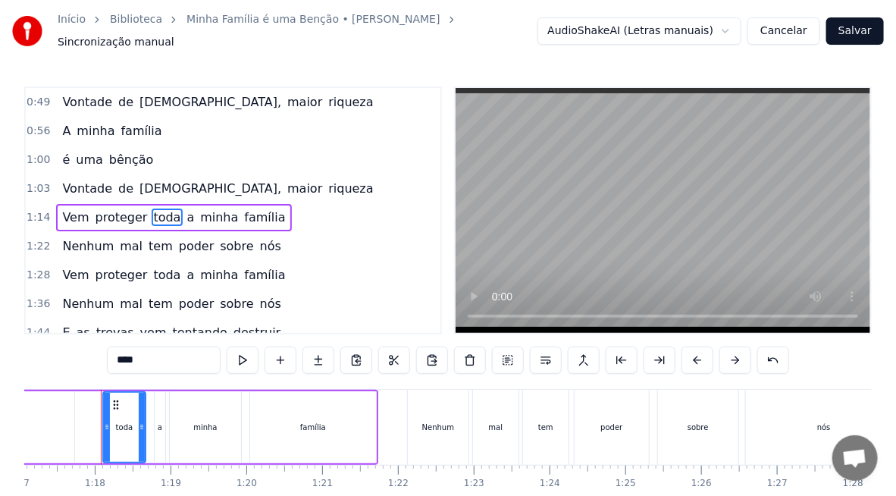
click at [72, 180] on span "Vontade" at bounding box center [87, 188] width 53 height 17
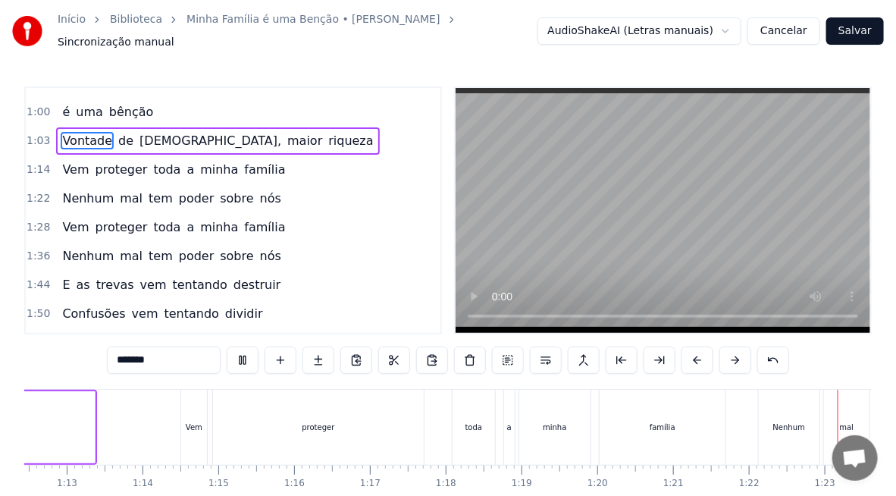
scroll to position [0, 6209]
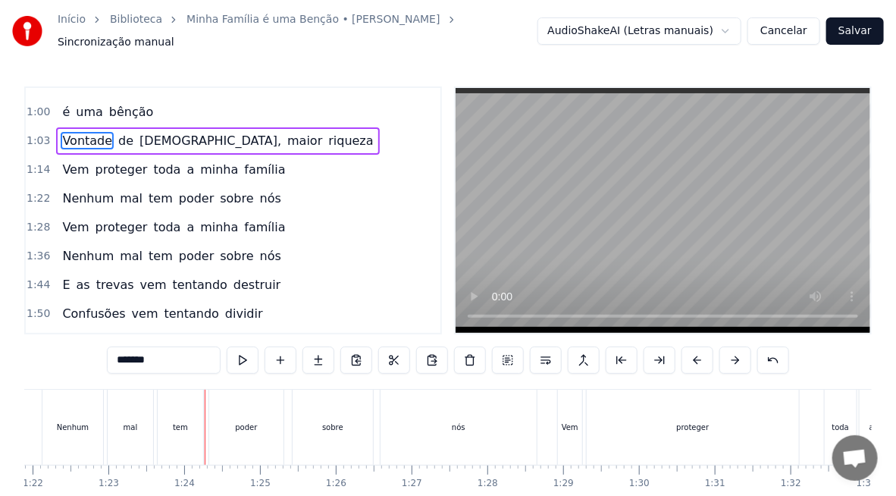
click at [177, 190] on span "poder" at bounding box center [196, 198] width 39 height 17
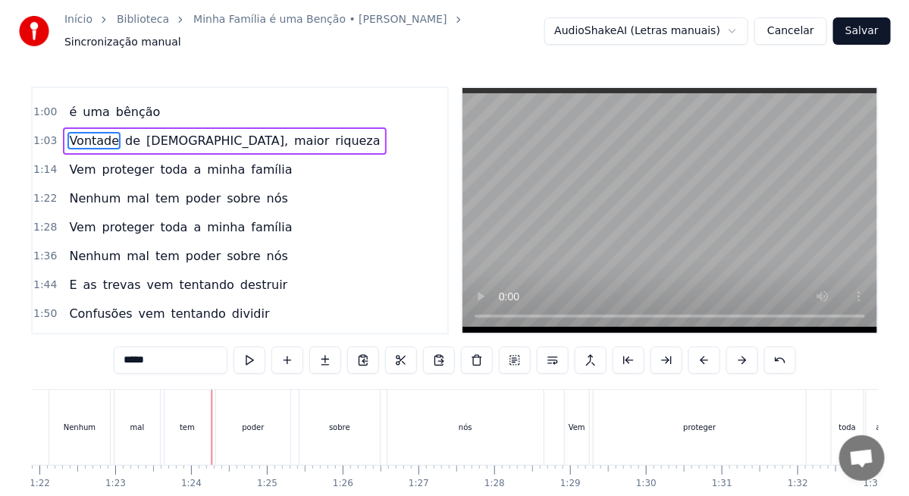
scroll to position [201, 0]
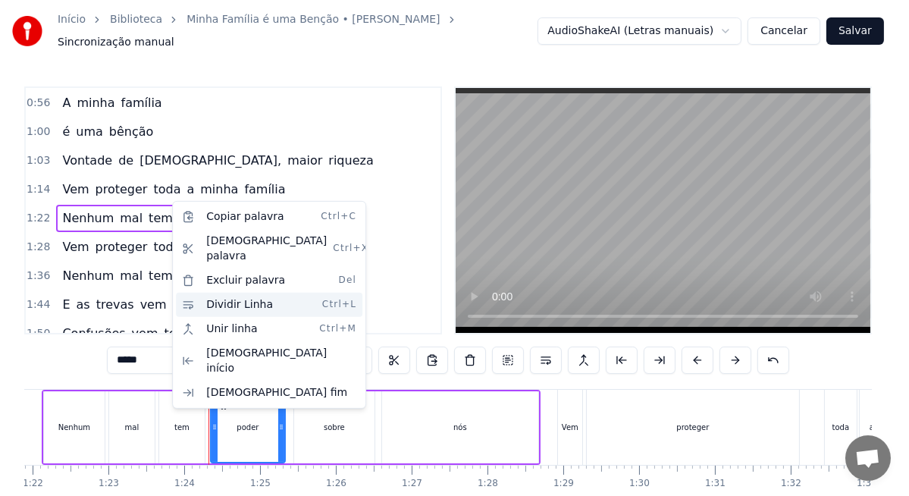
click at [240, 293] on div "Dividir Linha Ctrl+L" at bounding box center [269, 305] width 187 height 24
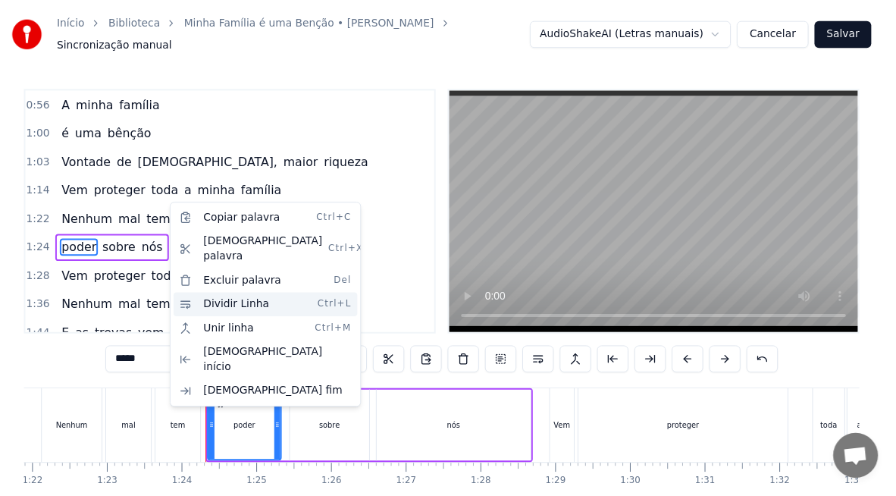
scroll to position [230, 0]
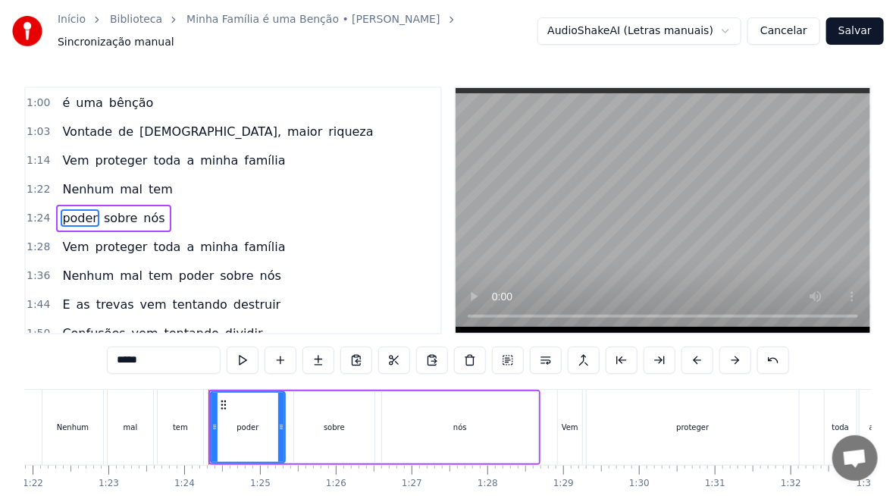
click at [79, 180] on span "Nenhum" at bounding box center [88, 188] width 55 height 17
type input "******"
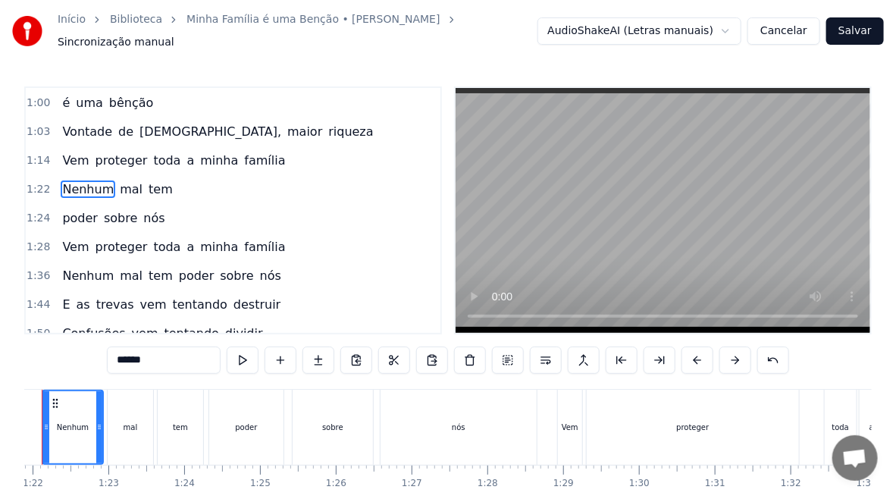
scroll to position [201, 0]
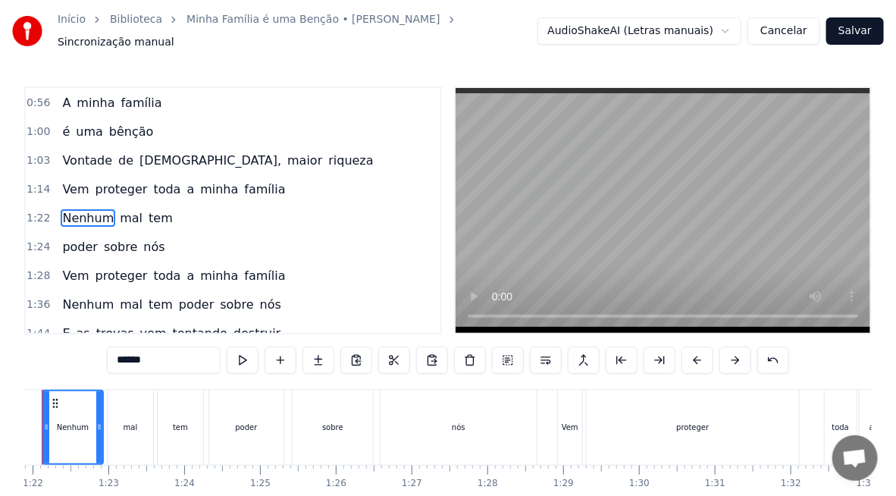
click at [74, 156] on div "Vontade de [DEMOGRAPHIC_DATA], maior riqueza" at bounding box center [217, 160] width 323 height 27
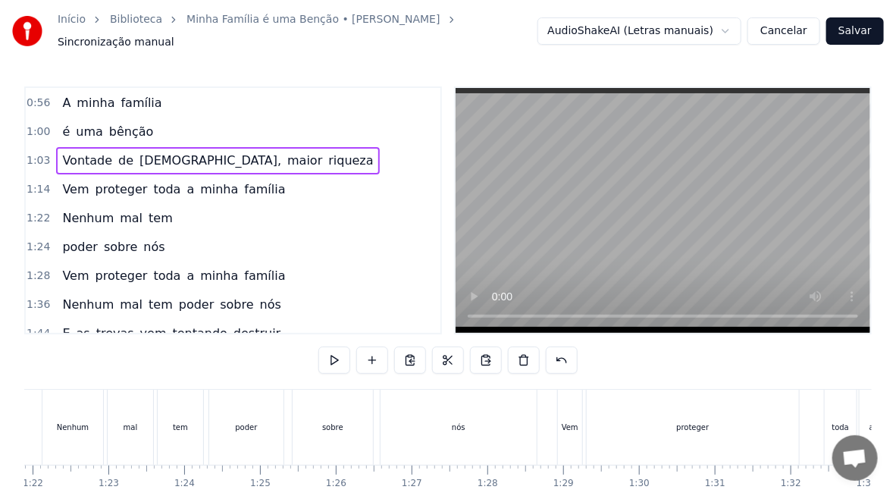
scroll to position [0, 4773]
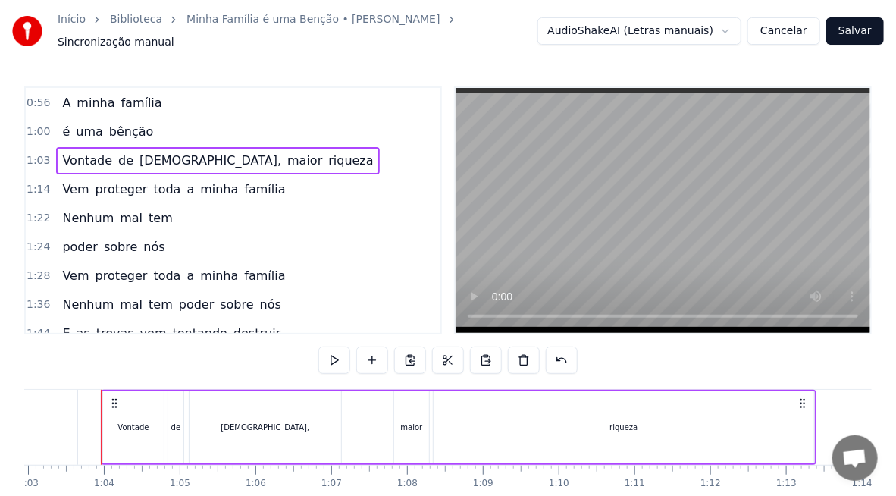
click at [74, 152] on span "Vontade" at bounding box center [87, 160] width 53 height 17
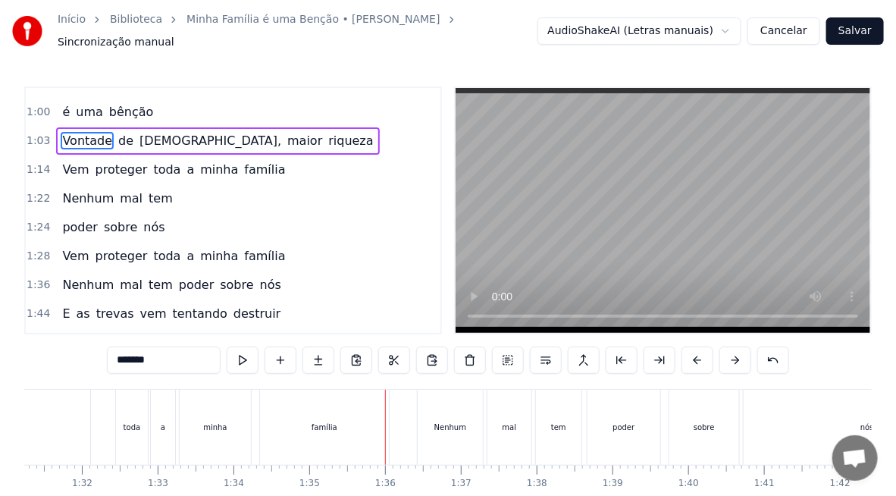
scroll to position [296, 0]
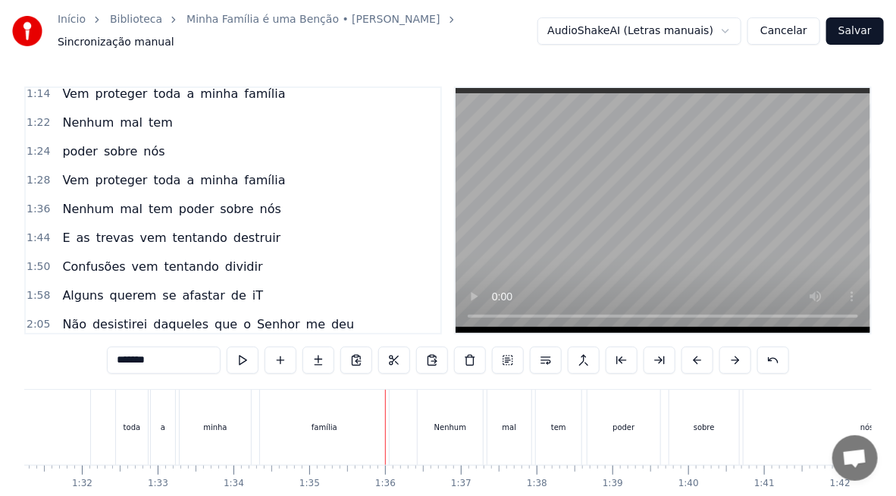
click at [177, 200] on span "poder" at bounding box center [196, 208] width 39 height 17
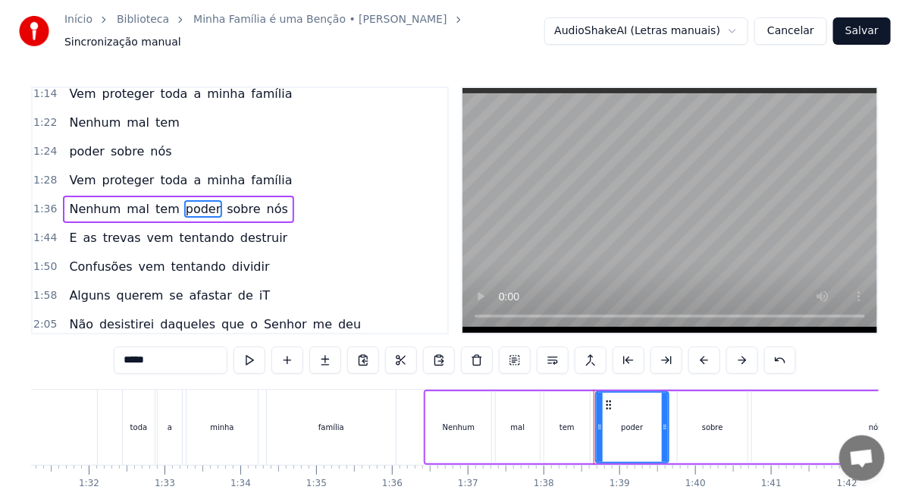
scroll to position [287, 0]
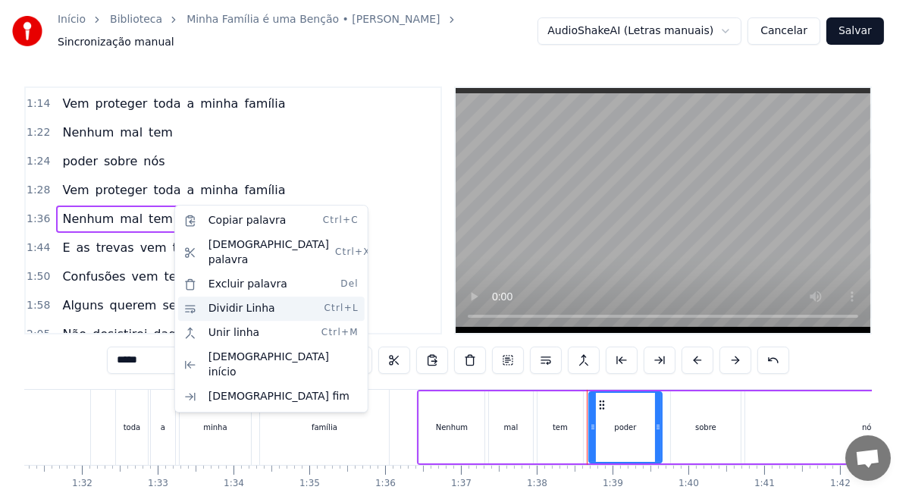
click at [243, 296] on div "Dividir Linha Ctrl+L" at bounding box center [271, 308] width 187 height 24
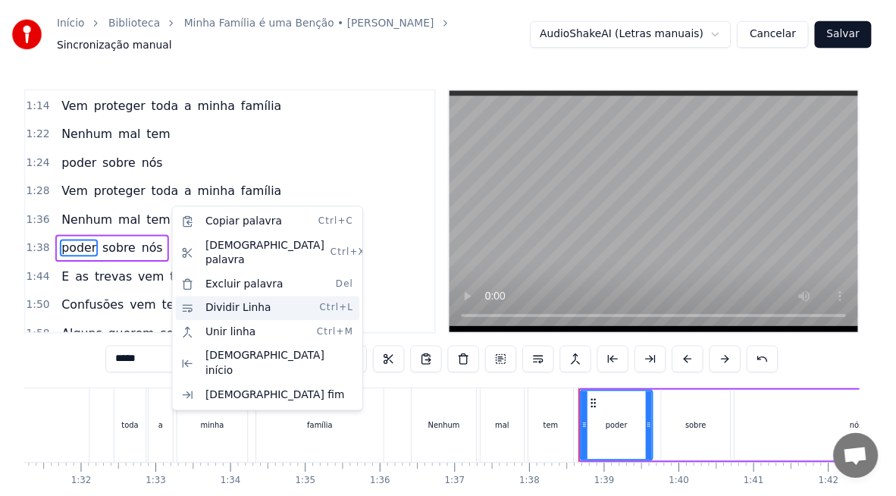
scroll to position [314, 0]
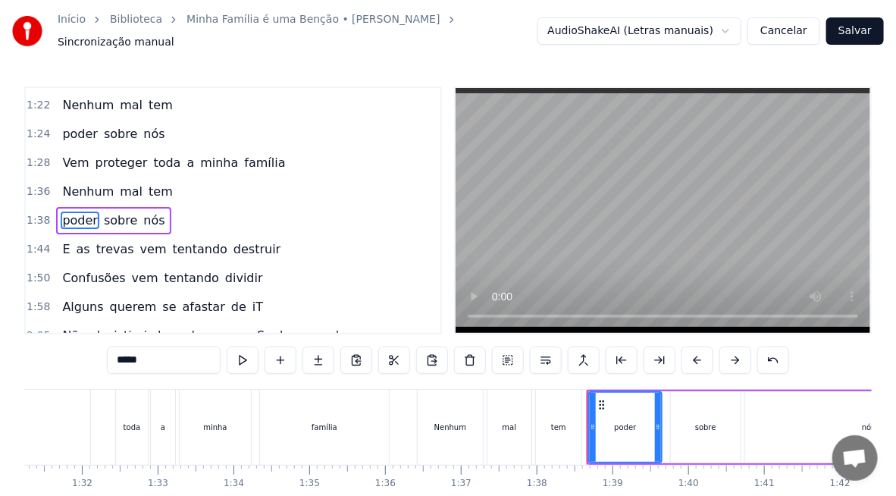
click at [65, 183] on span "Nenhum" at bounding box center [88, 191] width 55 height 17
click at [65, 171] on span "Vem" at bounding box center [76, 162] width 30 height 17
type input "***"
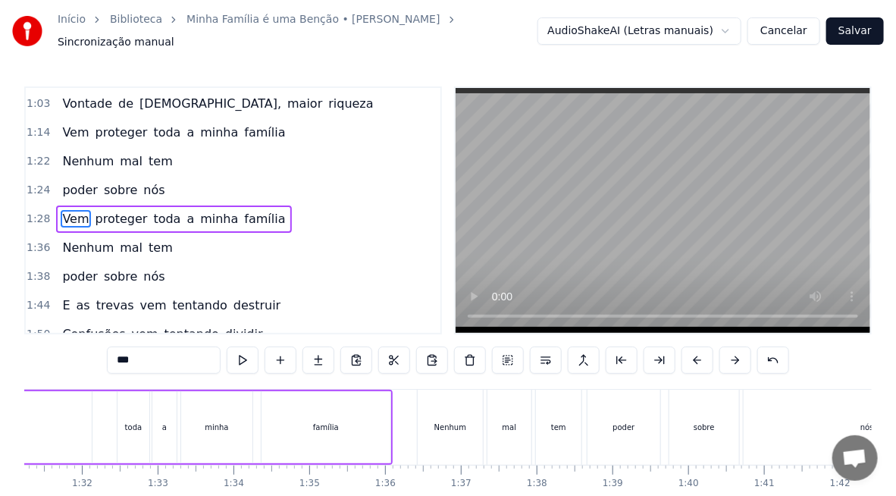
scroll to position [0, 6665]
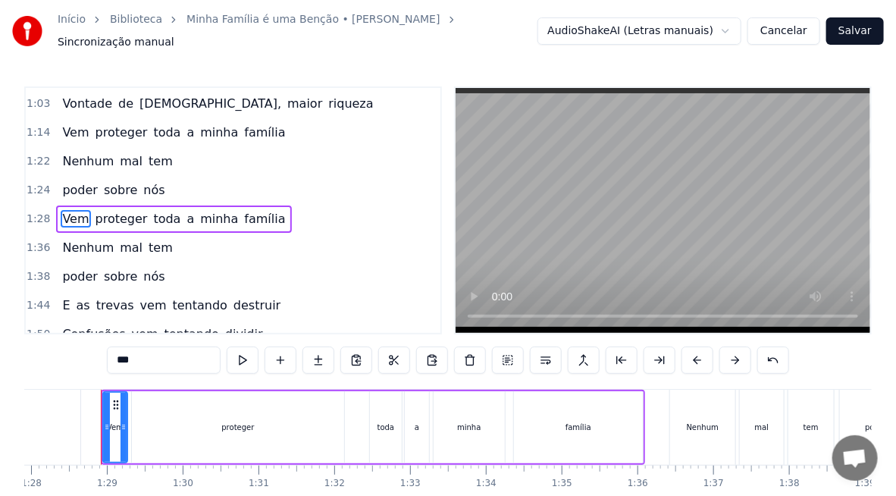
click at [67, 124] on span "Vem" at bounding box center [76, 132] width 30 height 17
click at [67, 60] on div "A minha família" at bounding box center [111, 46] width 111 height 27
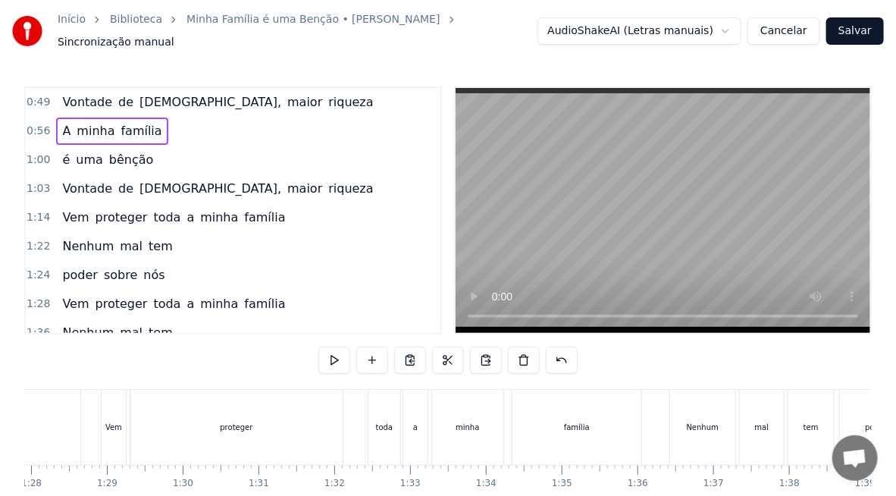
scroll to position [0, 4231]
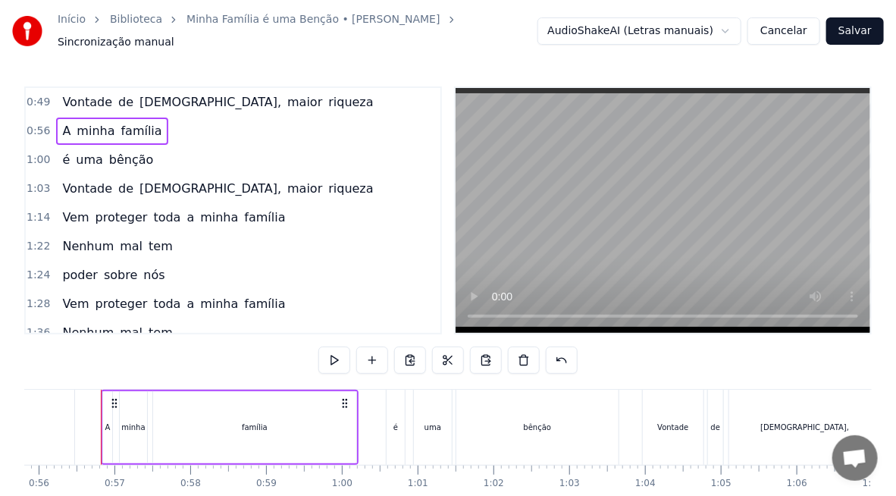
click at [61, 295] on span "Vem" at bounding box center [76, 303] width 30 height 17
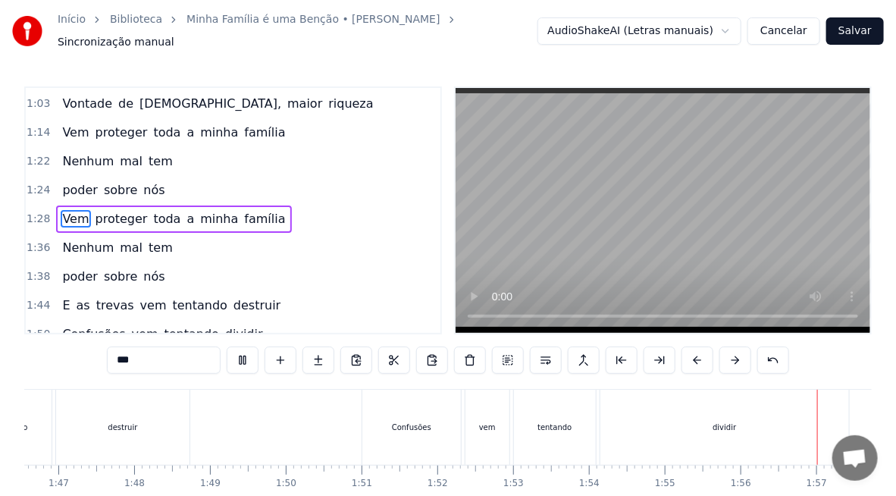
scroll to position [0, 8778]
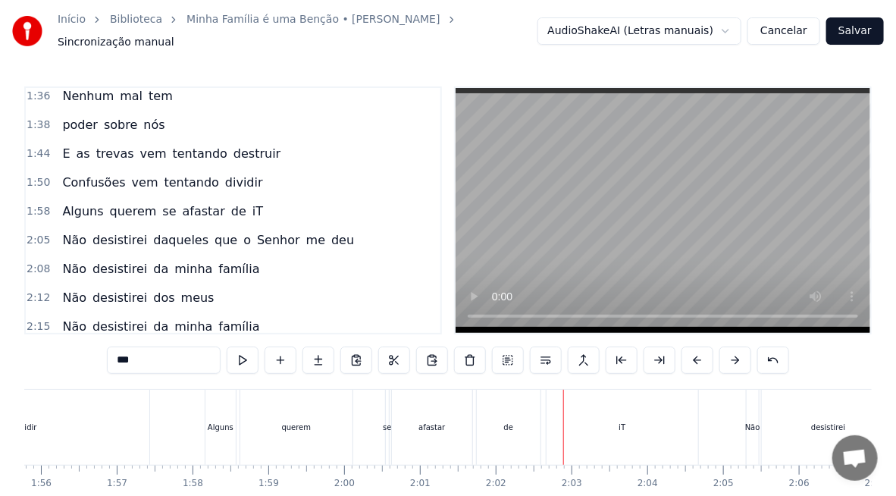
click at [251, 202] on span "iT" at bounding box center [258, 210] width 14 height 17
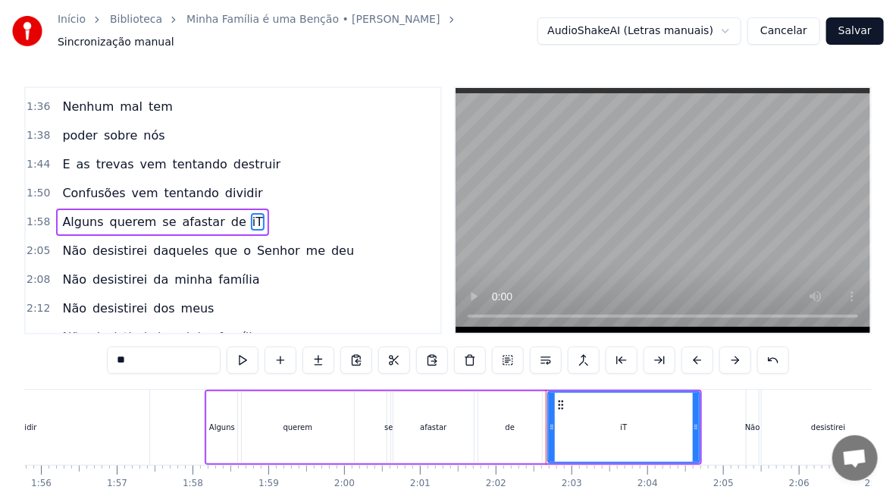
click at [121, 354] on input "**" at bounding box center [164, 359] width 114 height 27
click at [69, 184] on span "Confusões" at bounding box center [94, 192] width 66 height 17
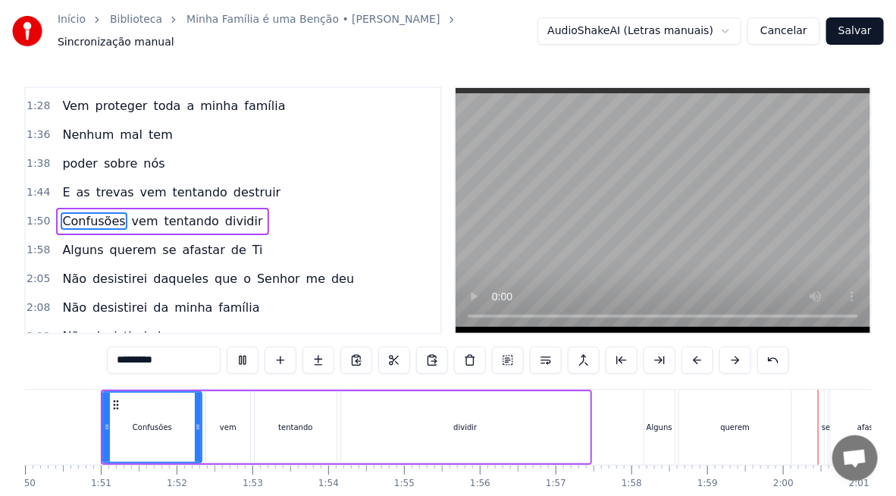
scroll to position [0, 9040]
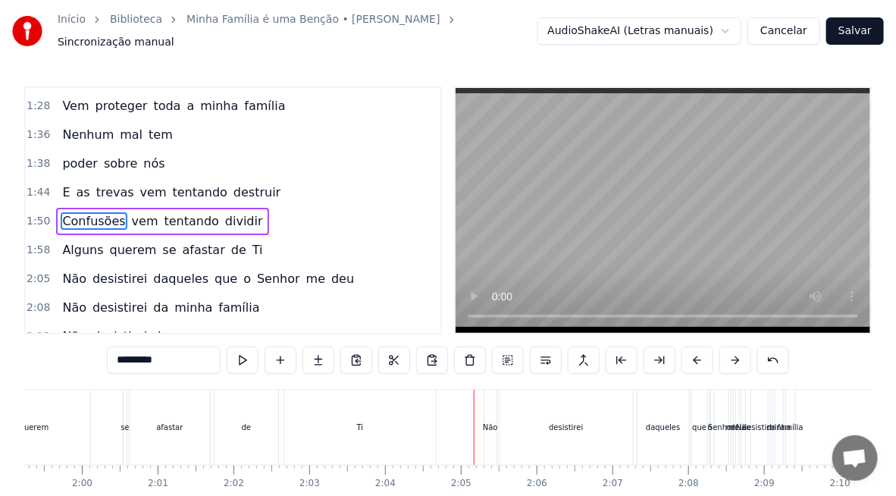
click at [213, 270] on span "que" at bounding box center [226, 278] width 26 height 17
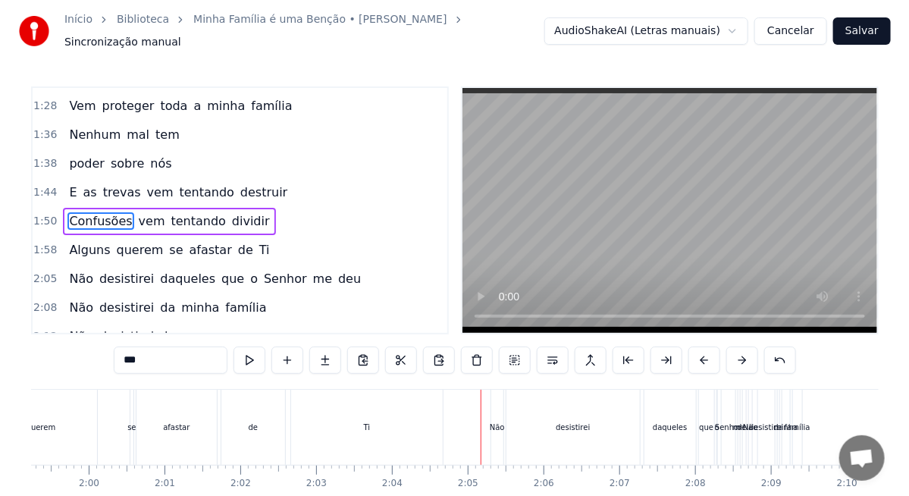
scroll to position [428, 0]
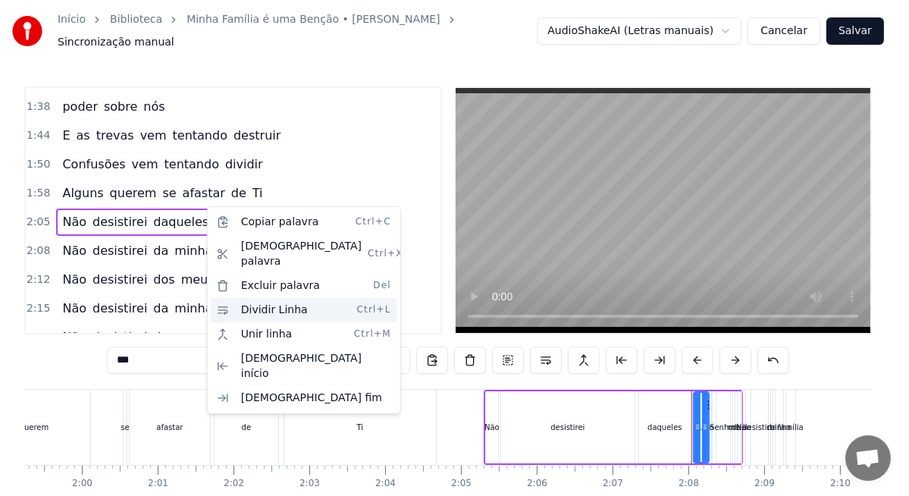
click at [277, 298] on div "Dividir Linha Ctrl+L" at bounding box center [304, 310] width 187 height 24
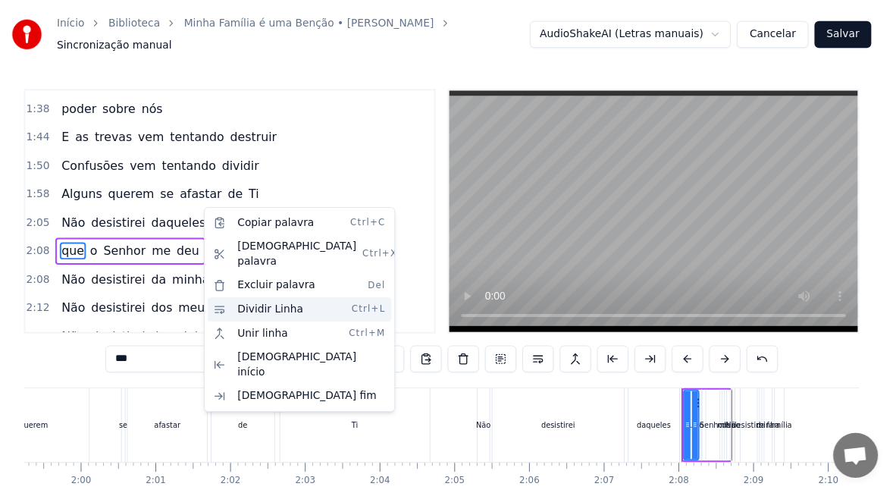
scroll to position [455, 0]
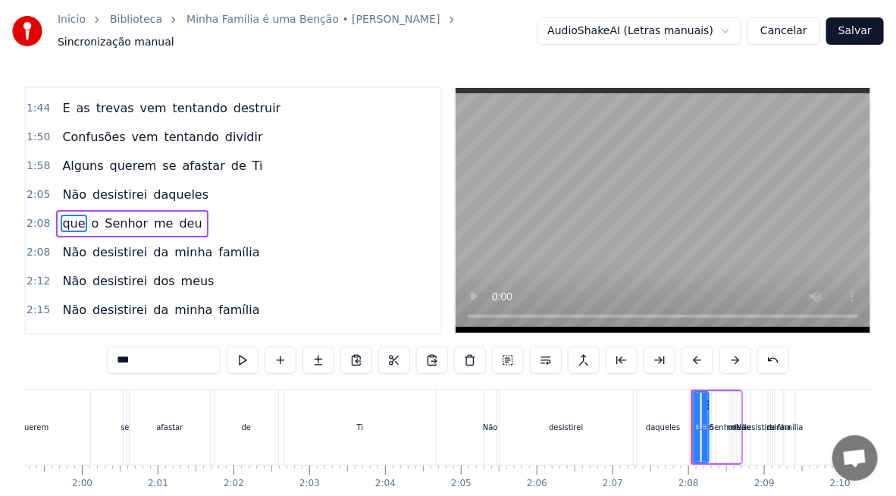
click at [70, 186] on span "Não" at bounding box center [74, 194] width 27 height 17
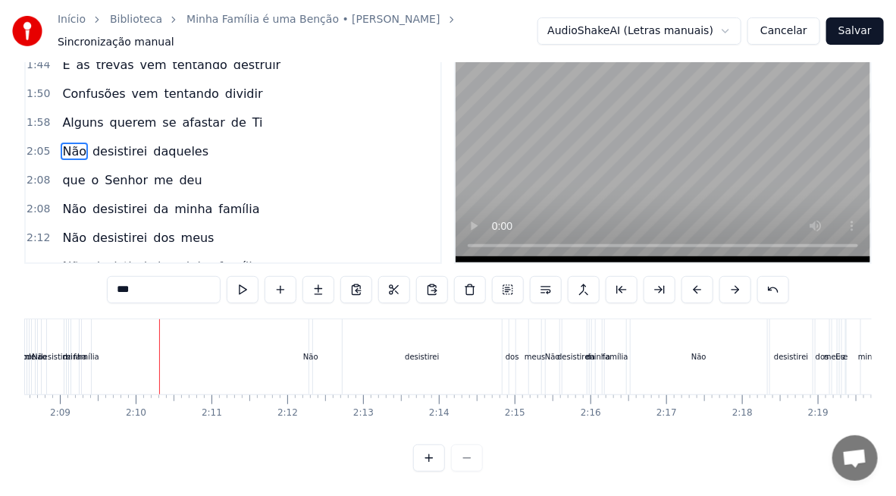
scroll to position [0, 9451]
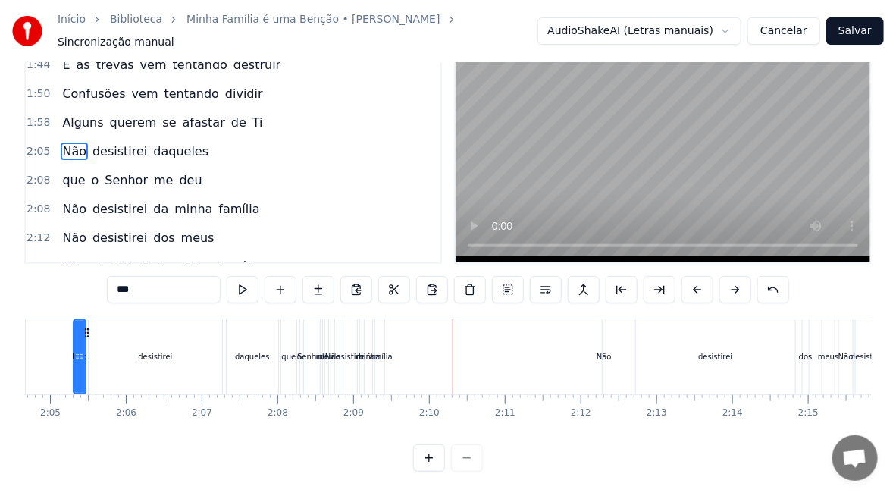
click at [300, 351] on div "o" at bounding box center [300, 356] width 2 height 75
click at [300, 303] on div "***" at bounding box center [448, 289] width 682 height 27
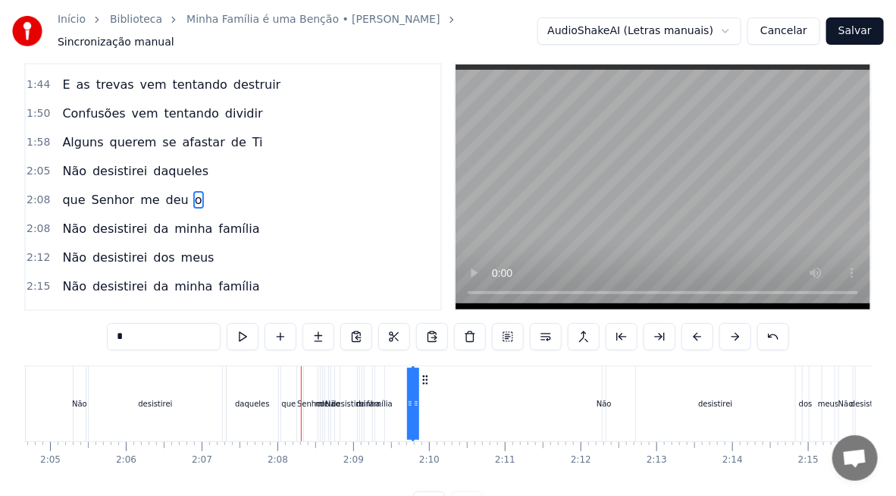
scroll to position [31, 0]
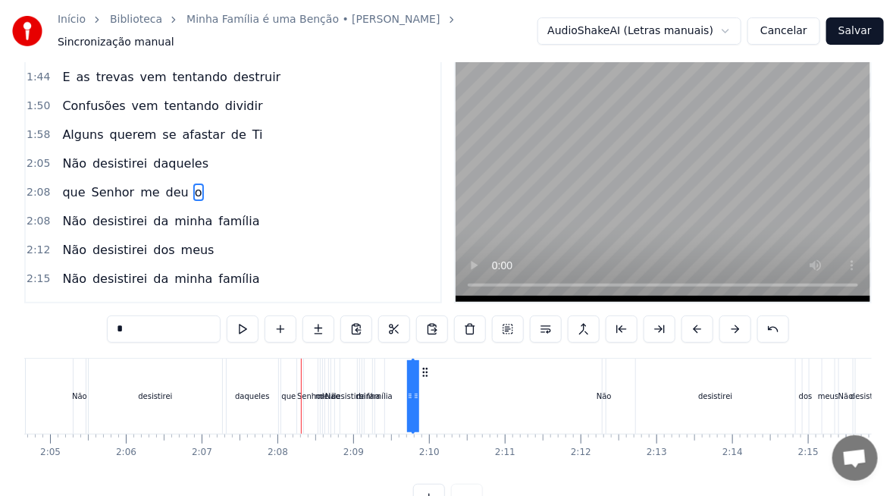
click at [306, 395] on div "Senhor" at bounding box center [311, 396] width 14 height 75
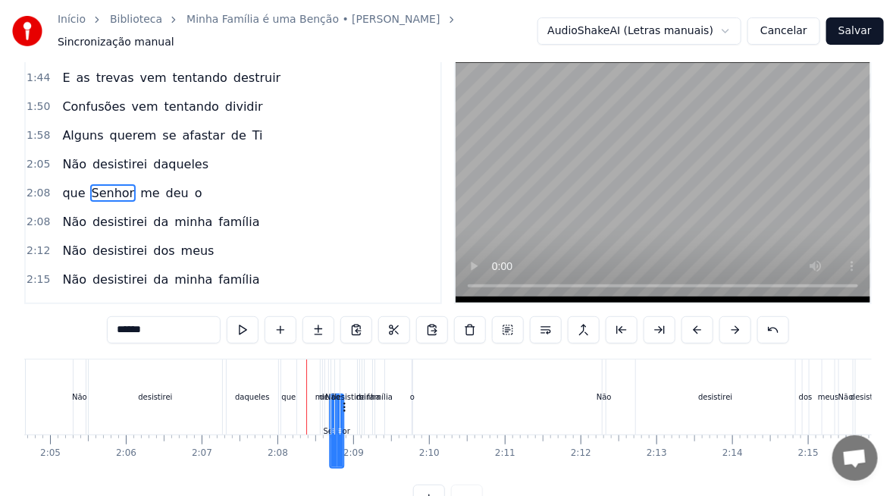
scroll to position [33, 0]
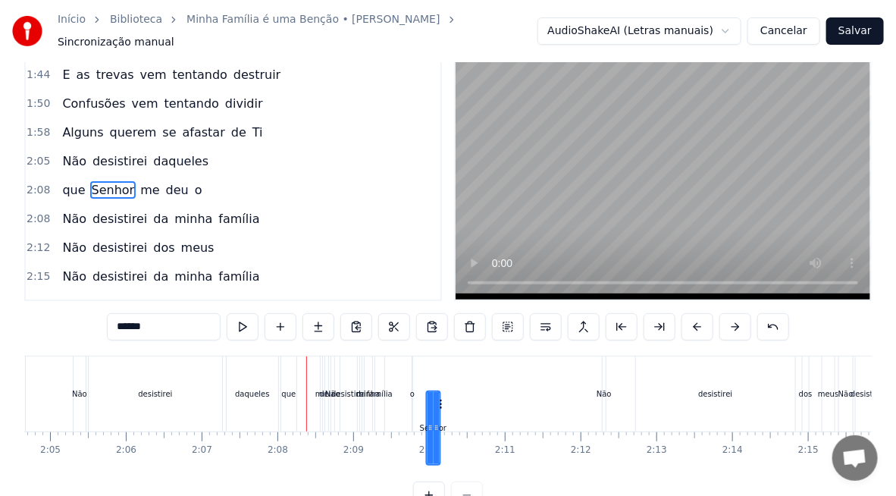
drag, startPoint x: 318, startPoint y: 393, endPoint x: 428, endPoint y: 403, distance: 110.3
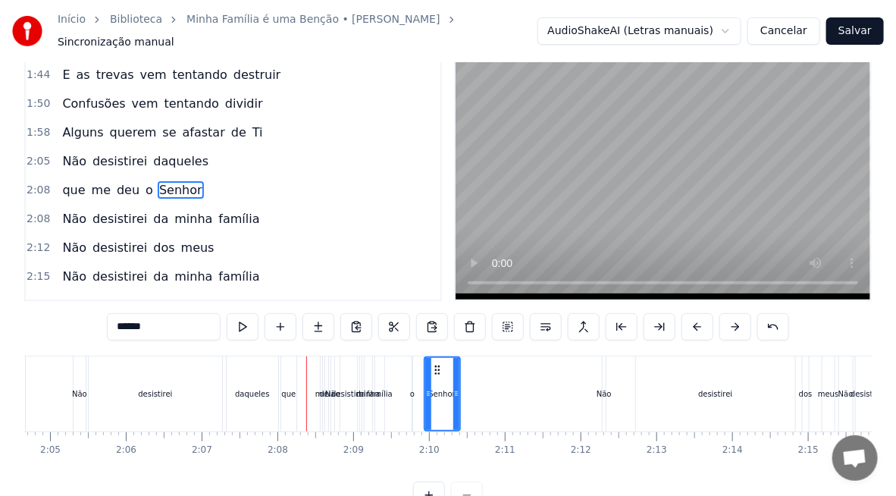
drag, startPoint x: 433, startPoint y: 387, endPoint x: 455, endPoint y: 393, distance: 23.0
click at [455, 393] on div at bounding box center [456, 394] width 6 height 72
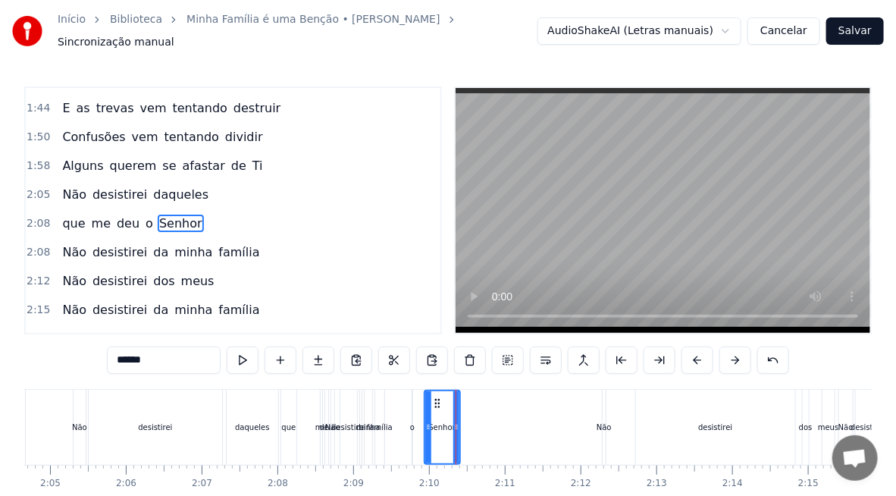
click at [321, 422] on div "deu" at bounding box center [326, 427] width 14 height 11
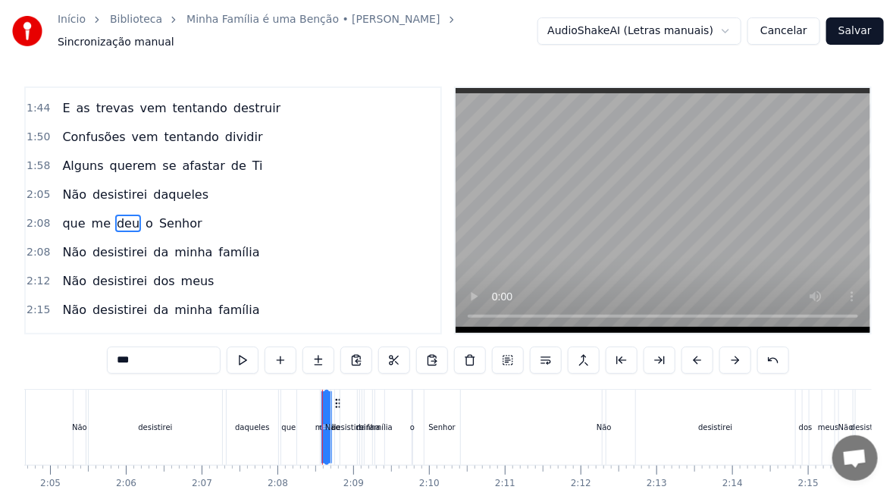
click at [315, 422] on div "me" at bounding box center [321, 427] width 12 height 11
type input "**"
drag, startPoint x: 330, startPoint y: 396, endPoint x: 389, endPoint y: 411, distance: 61.0
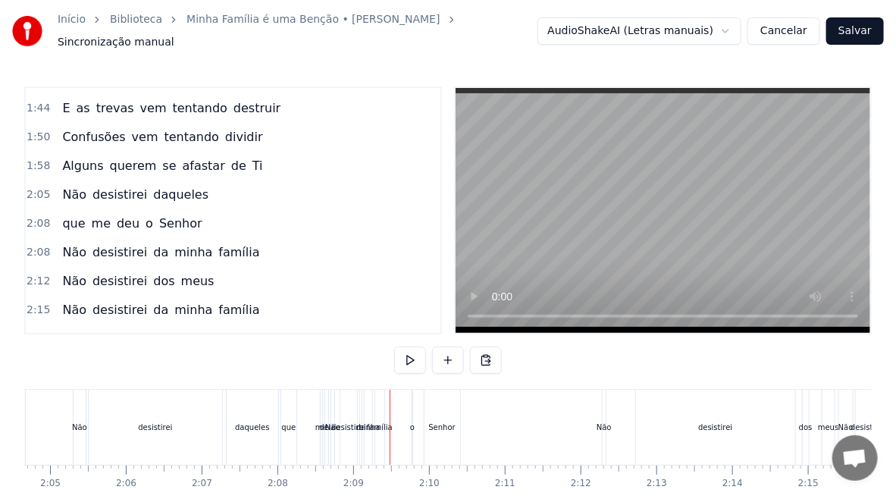
click at [320, 400] on div "me" at bounding box center [321, 427] width 3 height 75
click at [390, 400] on div at bounding box center [390, 427] width 1 height 75
click at [321, 402] on div "me" at bounding box center [321, 427] width 3 height 75
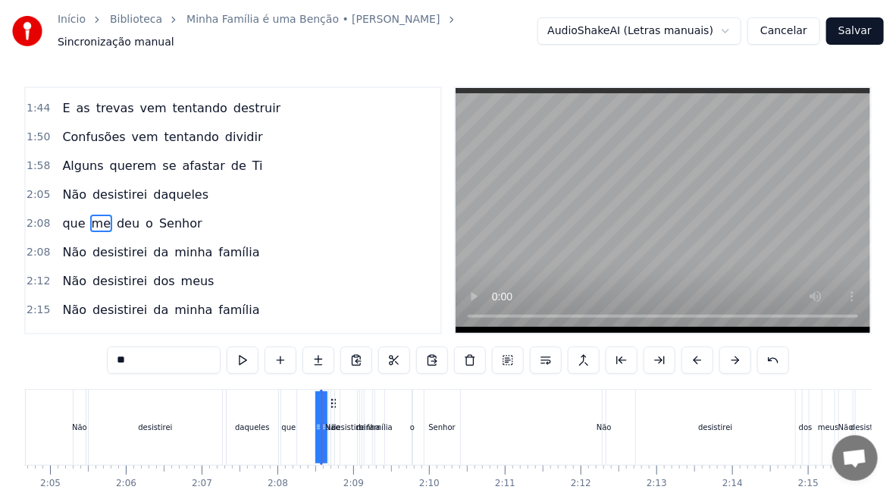
drag, startPoint x: 330, startPoint y: 397, endPoint x: 421, endPoint y: 406, distance: 91.4
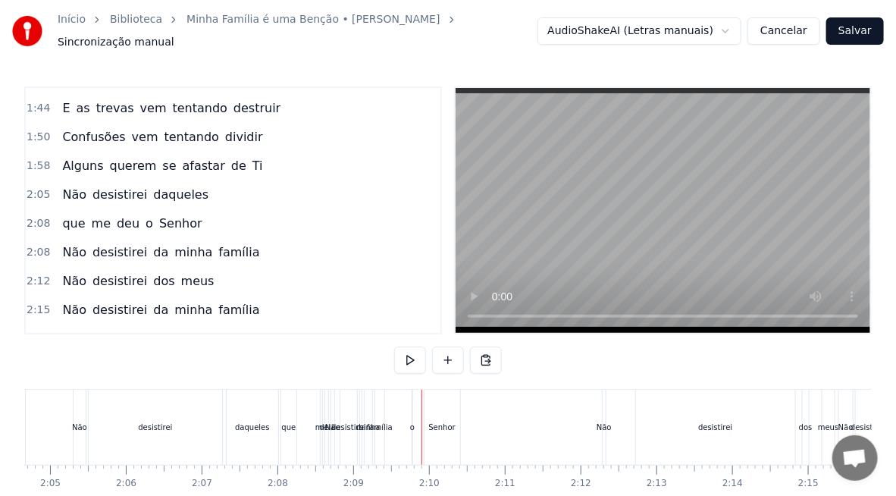
click at [317, 422] on div "me" at bounding box center [321, 427] width 12 height 11
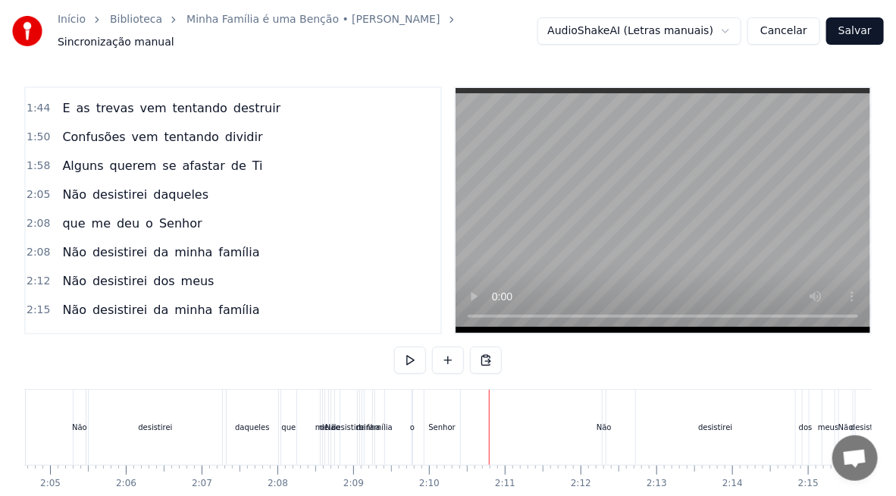
click at [315, 422] on div "me" at bounding box center [321, 427] width 12 height 11
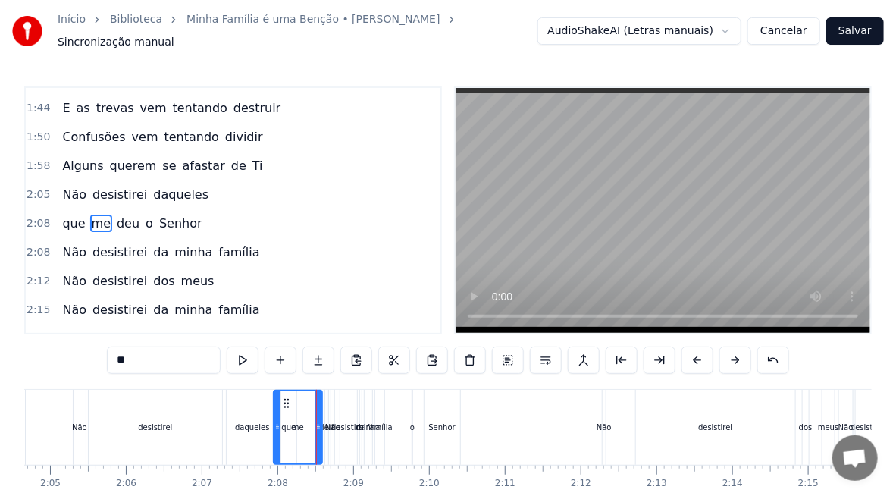
drag, startPoint x: 324, startPoint y: 406, endPoint x: 277, endPoint y: 414, distance: 47.7
click at [277, 414] on div at bounding box center [277, 427] width 6 height 72
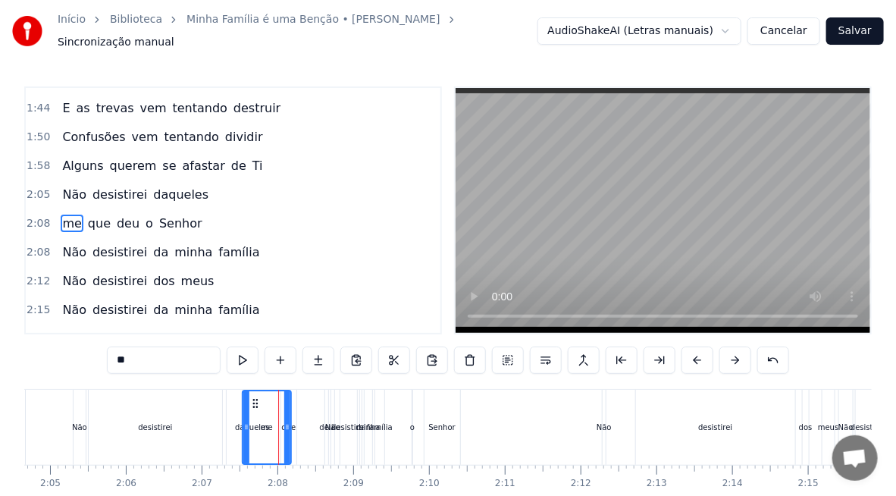
drag, startPoint x: 287, startPoint y: 393, endPoint x: 255, endPoint y: 400, distance: 32.4
click at [255, 400] on icon at bounding box center [255, 403] width 12 height 12
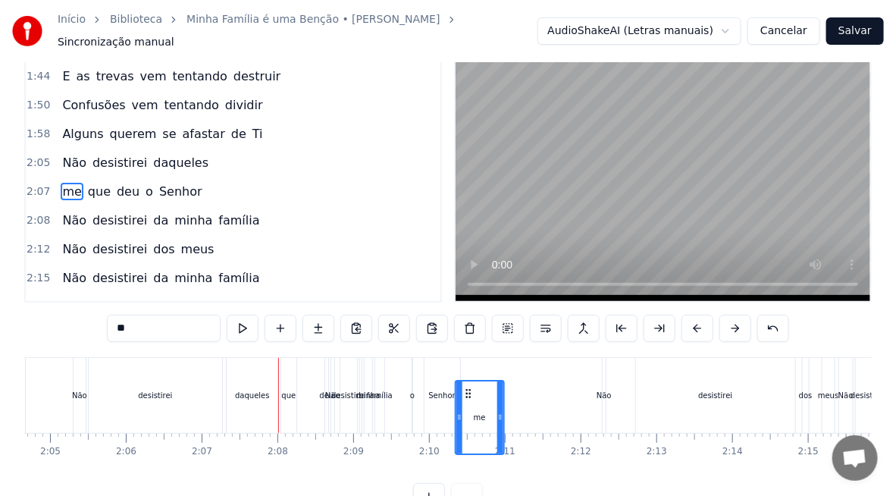
drag, startPoint x: 254, startPoint y: 394, endPoint x: 468, endPoint y: 409, distance: 214.3
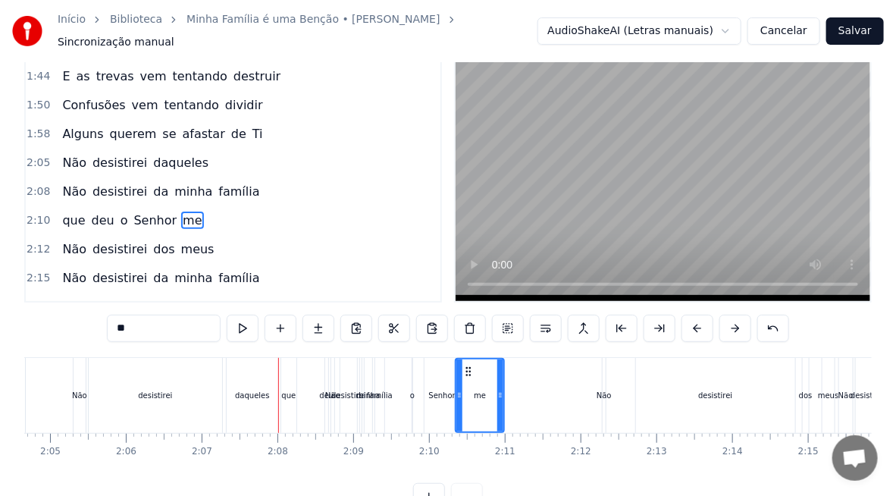
scroll to position [36, 0]
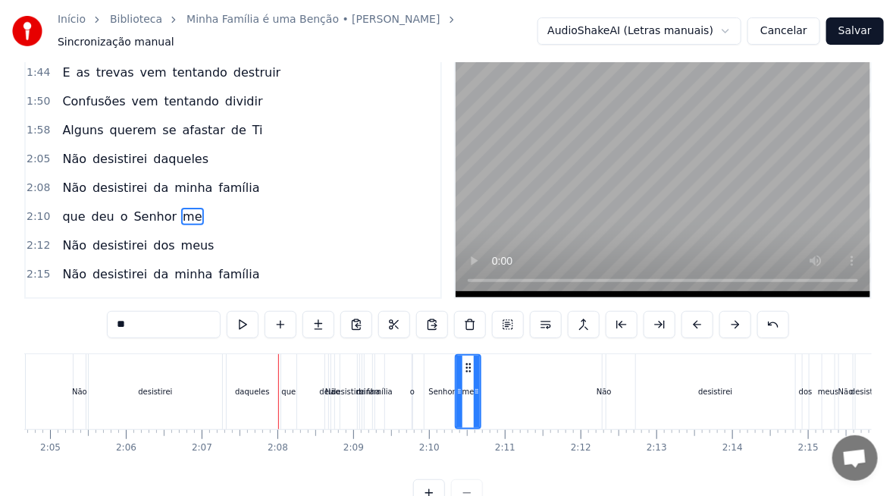
drag, startPoint x: 500, startPoint y: 385, endPoint x: 477, endPoint y: 390, distance: 24.1
click at [477, 390] on div at bounding box center [477, 392] width 6 height 72
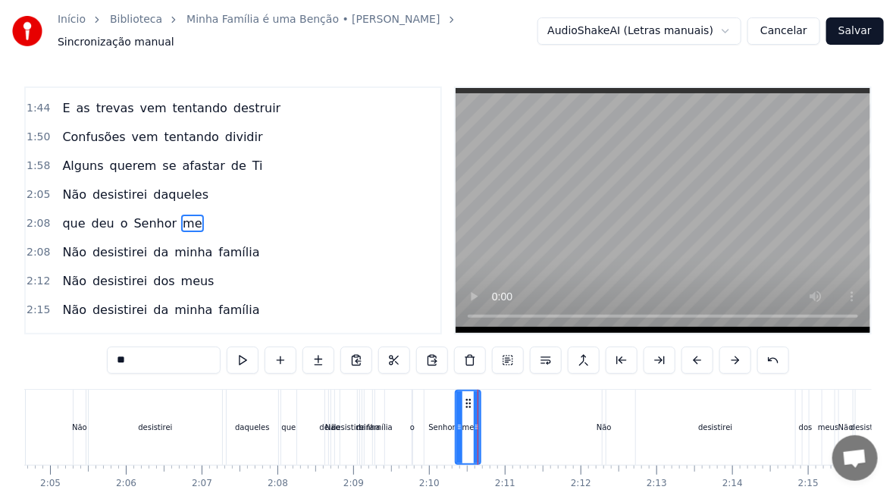
click at [328, 422] on div "Não" at bounding box center [332, 427] width 15 height 11
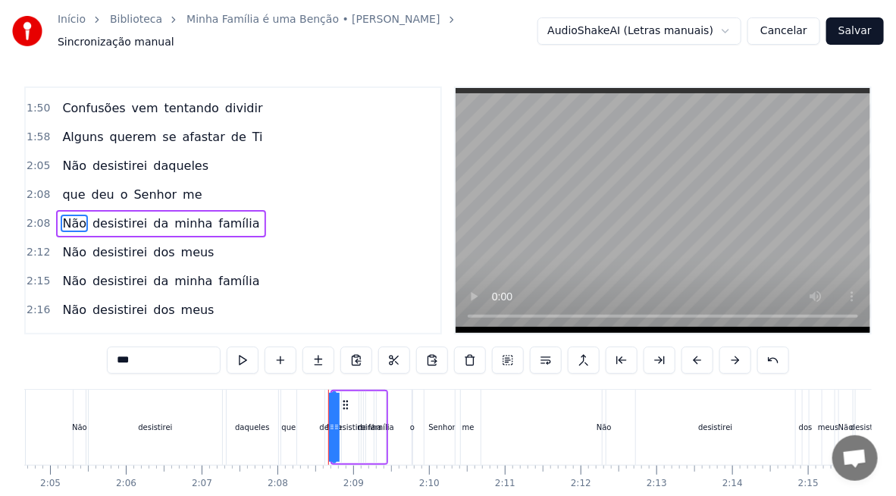
click at [287, 428] on div "que" at bounding box center [288, 427] width 15 height 75
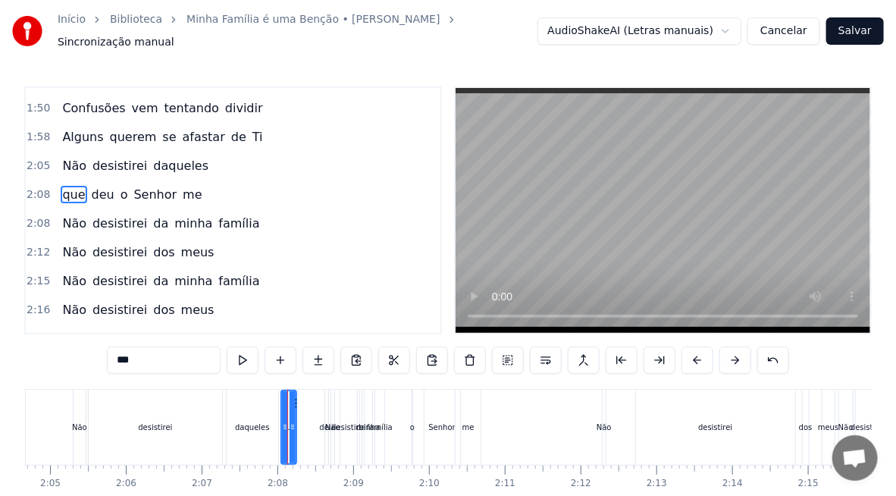
scroll to position [455, 0]
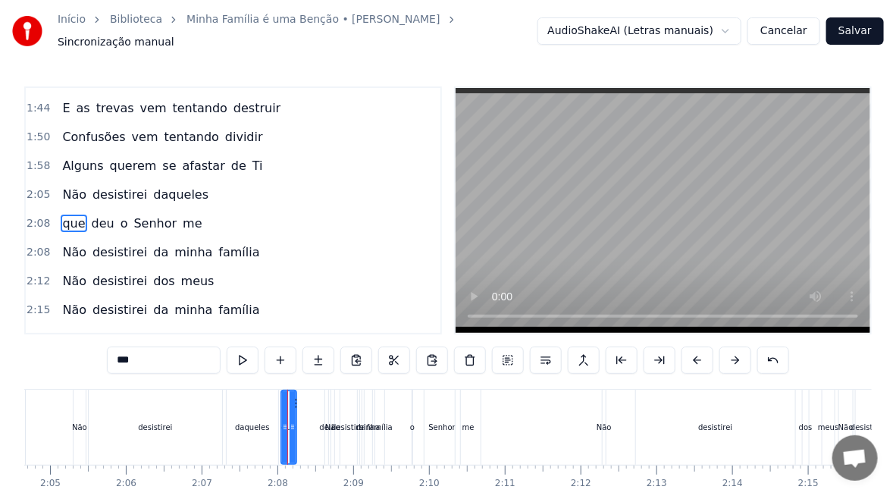
click at [324, 422] on div "deu" at bounding box center [326, 427] width 14 height 11
type input "***"
drag, startPoint x: 336, startPoint y: 397, endPoint x: 340, endPoint y: 405, distance: 8.8
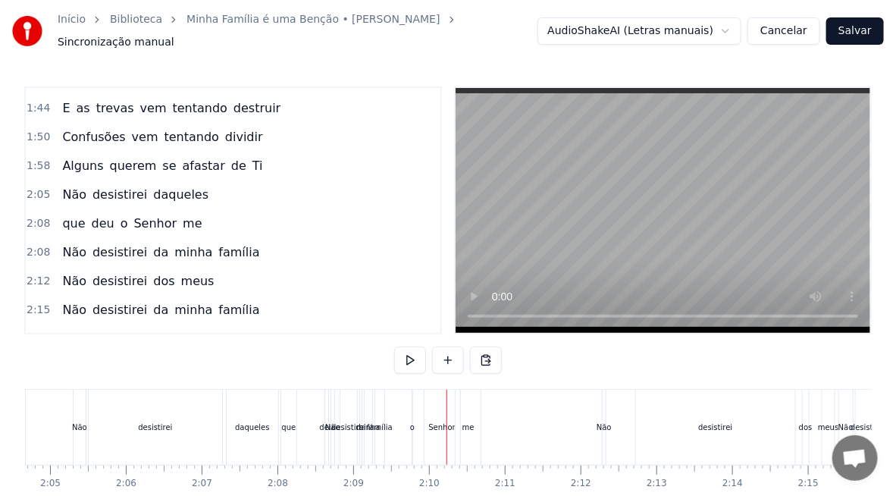
click at [323, 422] on div "deu" at bounding box center [326, 427] width 14 height 11
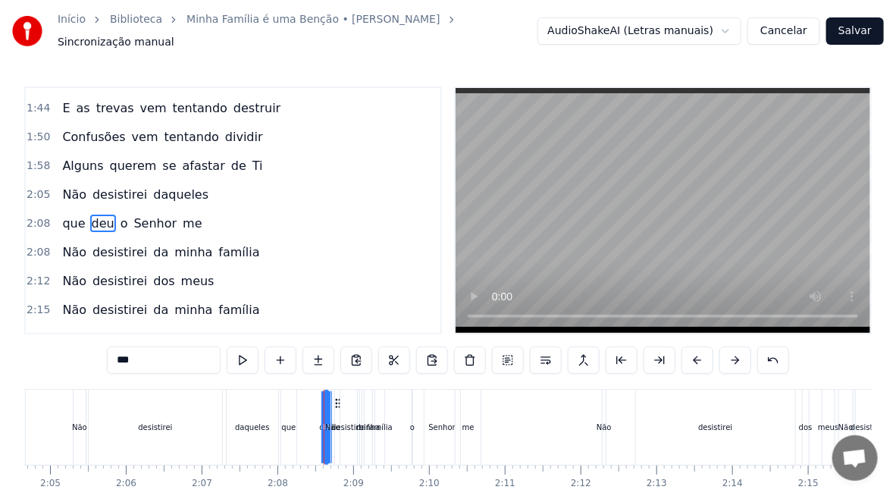
drag, startPoint x: 325, startPoint y: 415, endPoint x: 335, endPoint y: 419, distance: 10.6
click at [335, 419] on div "Não desistirei da minha família" at bounding box center [360, 427] width 58 height 75
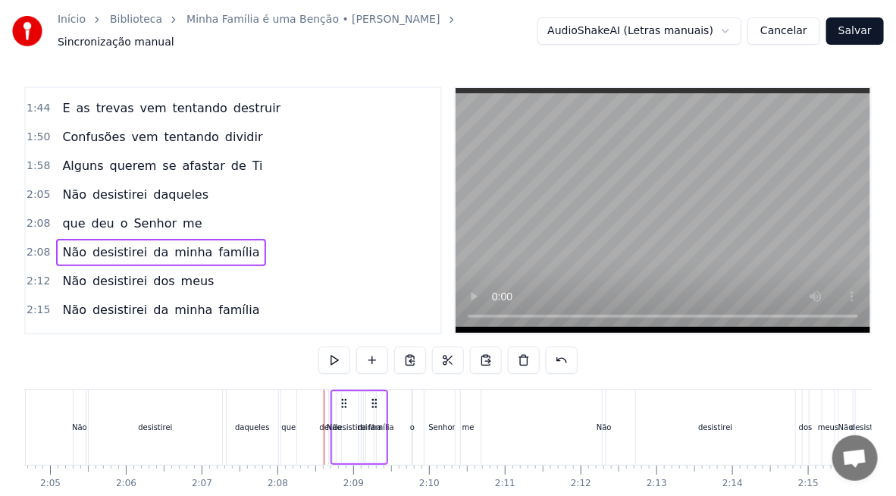
click at [324, 422] on div "deu" at bounding box center [326, 427] width 14 height 11
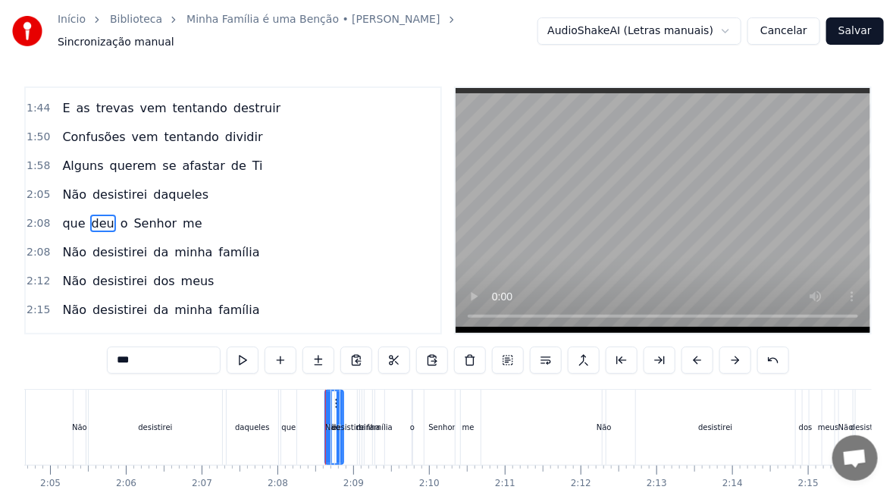
drag, startPoint x: 326, startPoint y: 410, endPoint x: 341, endPoint y: 412, distance: 15.3
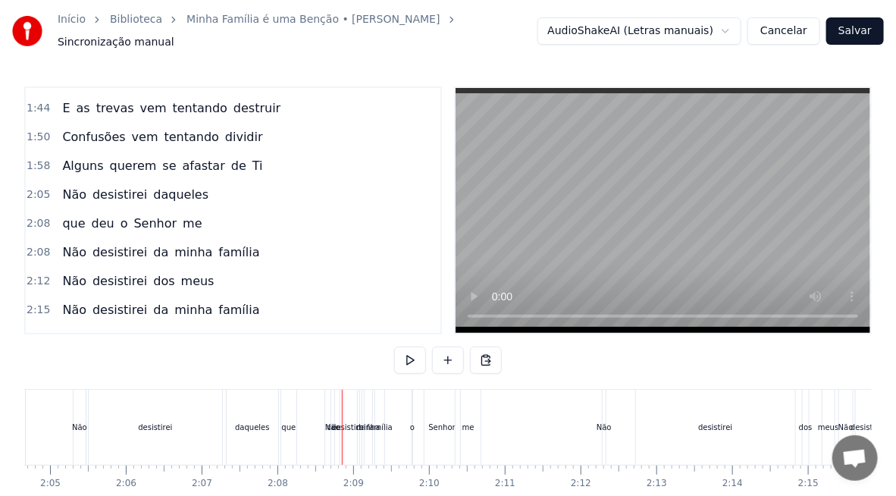
click at [328, 405] on div "deu" at bounding box center [334, 427] width 18 height 75
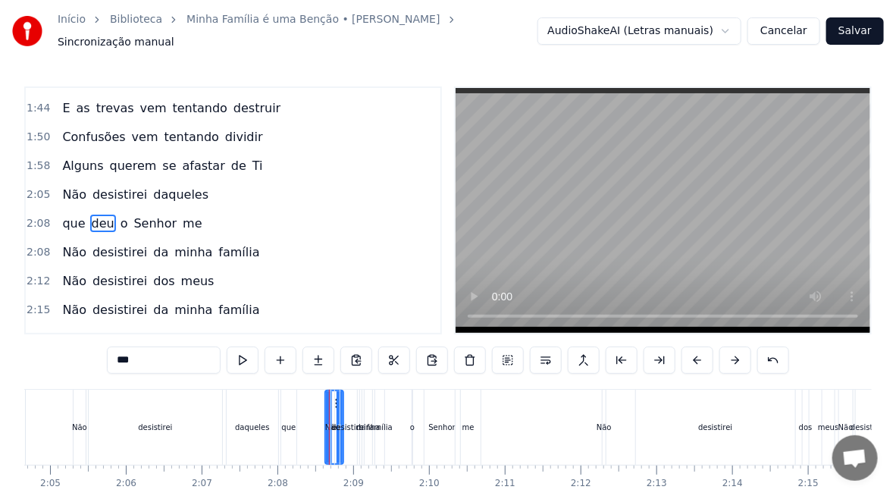
drag, startPoint x: 336, startPoint y: 397, endPoint x: 313, endPoint y: 400, distance: 22.9
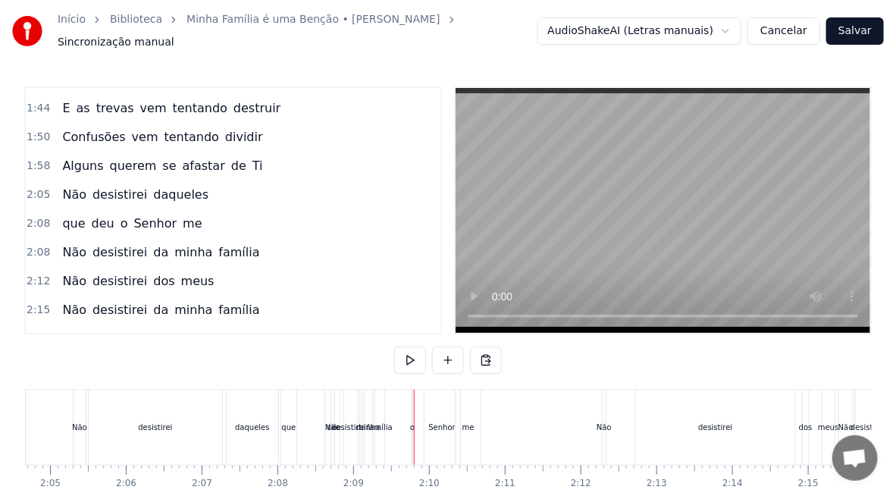
click at [326, 422] on div "Não" at bounding box center [332, 427] width 15 height 11
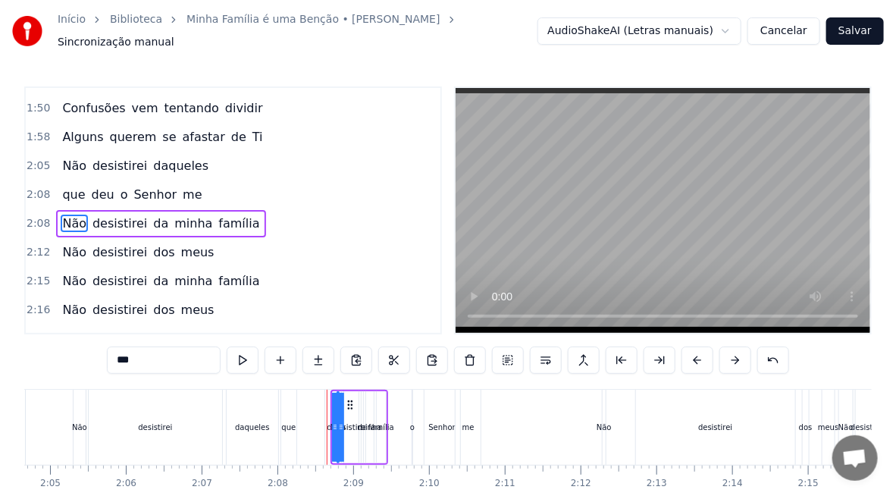
drag, startPoint x: 335, startPoint y: 424, endPoint x: 371, endPoint y: 425, distance: 35.6
click at [371, 425] on div "Não desistirei da minha família" at bounding box center [360, 427] width 58 height 75
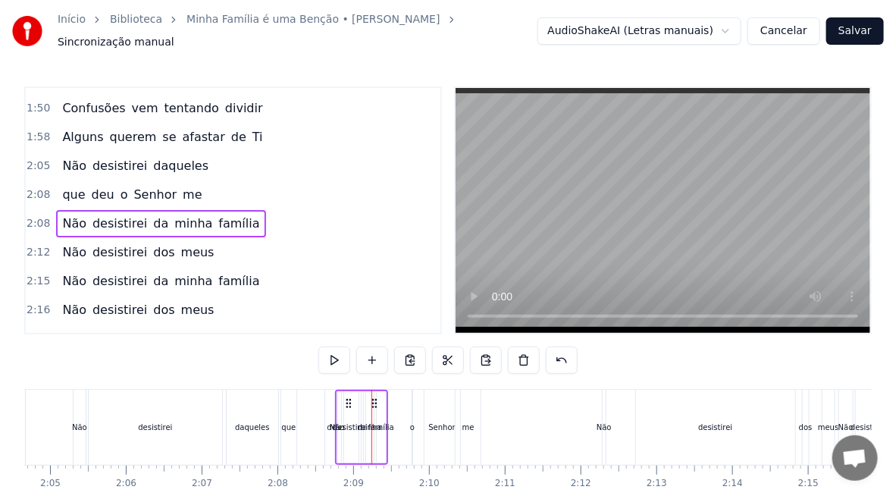
click at [332, 422] on div "Não" at bounding box center [337, 427] width 15 height 11
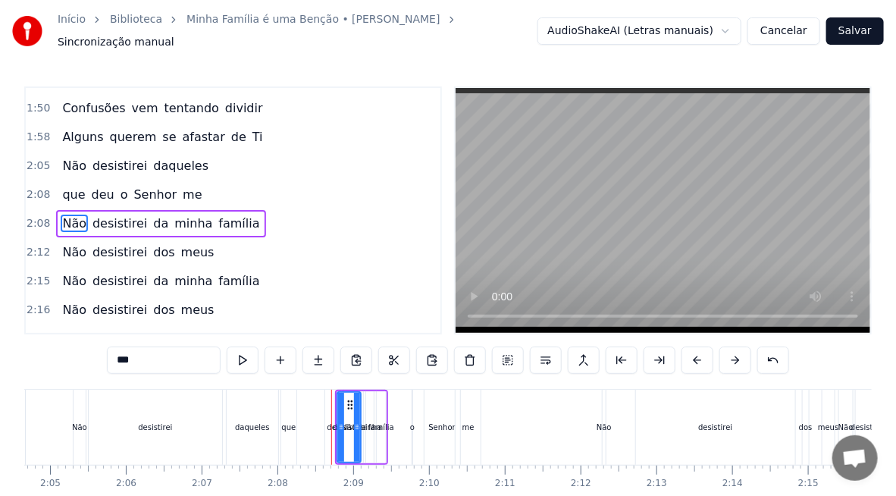
drag, startPoint x: 332, startPoint y: 421, endPoint x: 357, endPoint y: 422, distance: 25.0
click at [357, 422] on icon at bounding box center [357, 427] width 6 height 12
drag, startPoint x: 346, startPoint y: 395, endPoint x: 423, endPoint y: 406, distance: 77.3
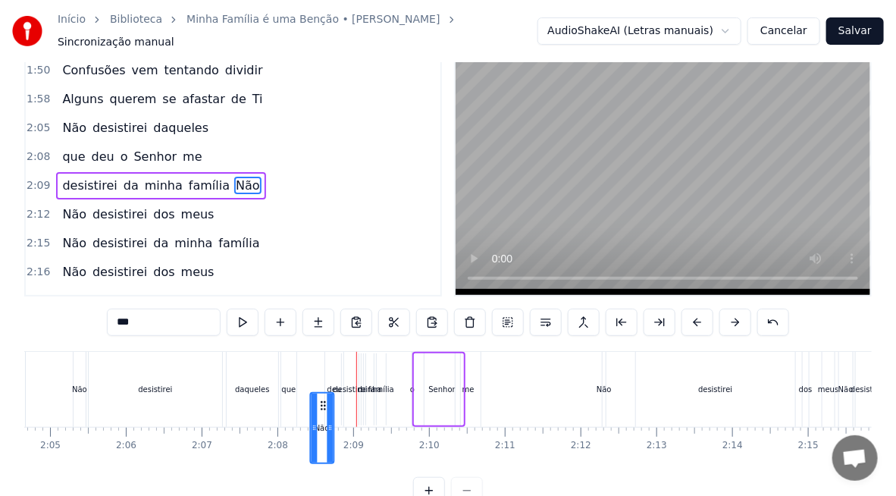
drag, startPoint x: 425, startPoint y: 397, endPoint x: 321, endPoint y: 407, distance: 105.1
click at [321, 407] on div "Não" at bounding box center [322, 427] width 22 height 69
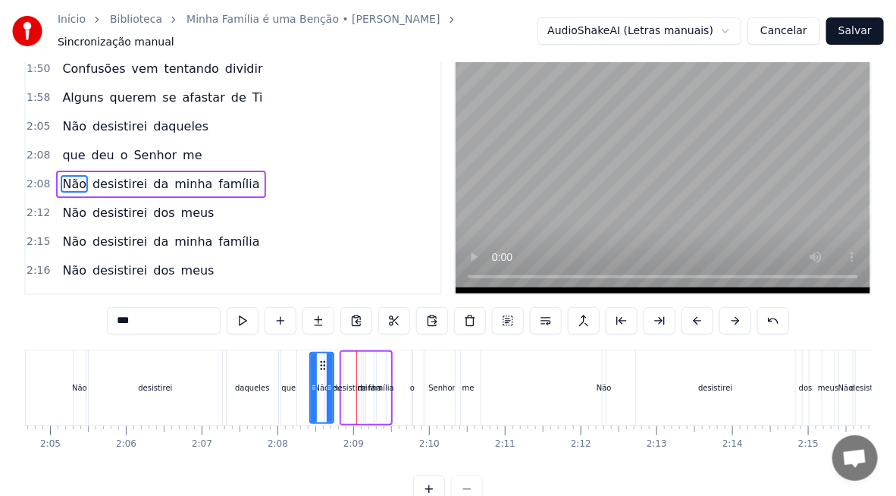
click at [342, 386] on div "desistirei" at bounding box center [350, 388] width 17 height 72
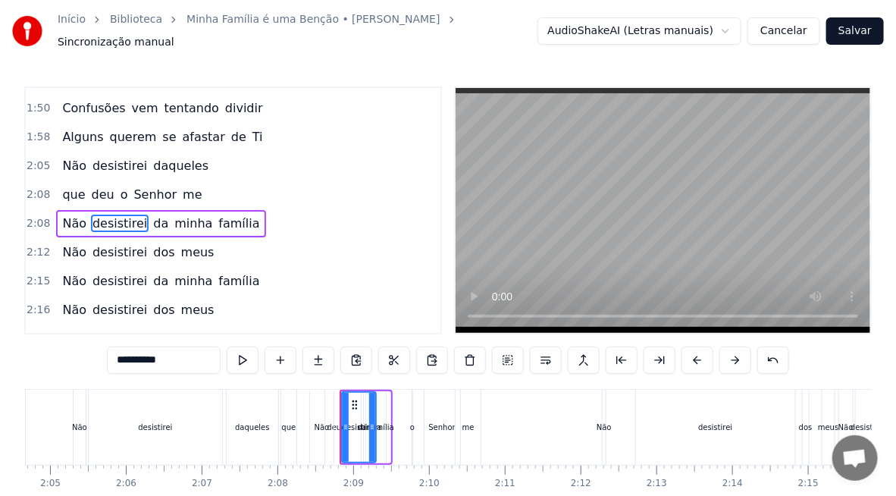
drag, startPoint x: 355, startPoint y: 411, endPoint x: 372, endPoint y: 412, distance: 17.5
click at [372, 412] on div at bounding box center [372, 427] width 6 height 69
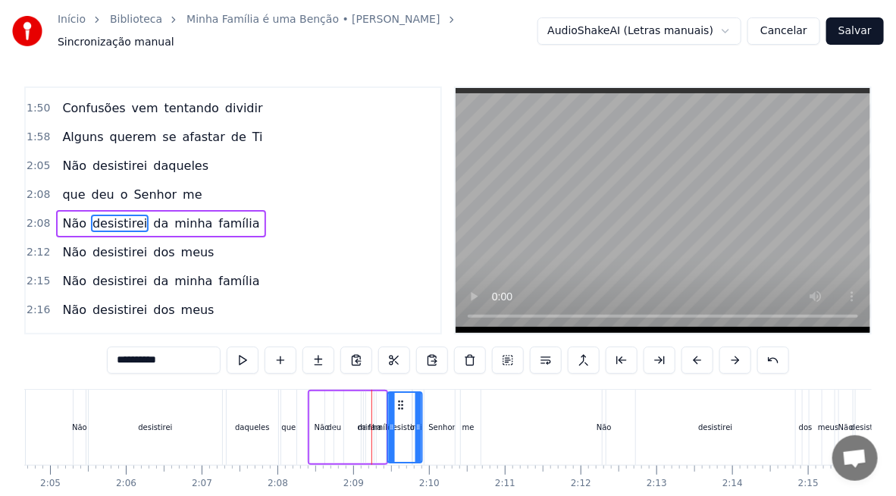
drag, startPoint x: 353, startPoint y: 396, endPoint x: 400, endPoint y: 400, distance: 46.5
click at [328, 419] on div "Não" at bounding box center [322, 427] width 24 height 72
type input "***"
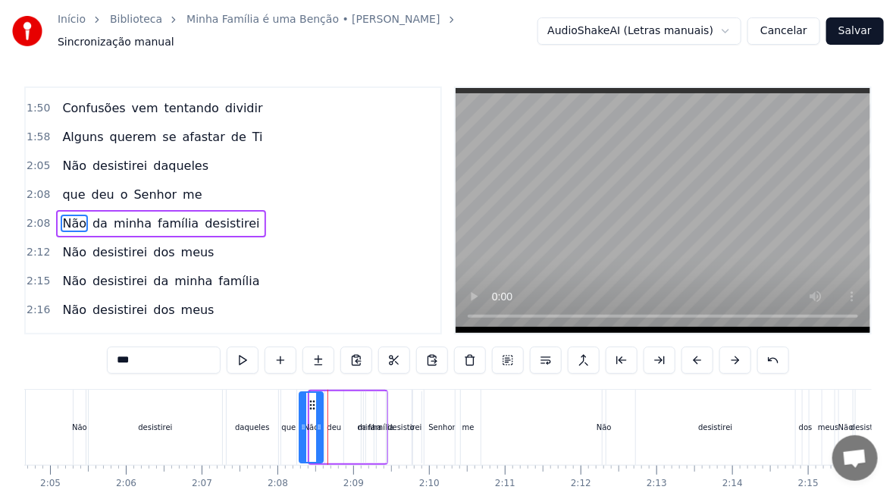
drag, startPoint x: 320, startPoint y: 399, endPoint x: 309, endPoint y: 400, distance: 10.6
click at [309, 400] on icon at bounding box center [312, 405] width 12 height 12
click at [331, 422] on div "Não da minha família desistirei" at bounding box center [360, 427] width 127 height 75
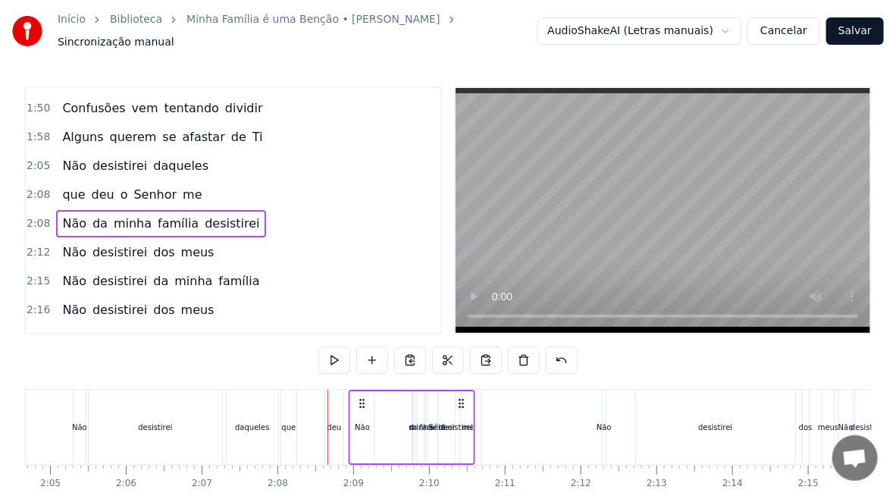
drag, startPoint x: 310, startPoint y: 395, endPoint x: 362, endPoint y: 404, distance: 52.4
click at [362, 404] on div "Não da minha família desistirei" at bounding box center [411, 427] width 127 height 75
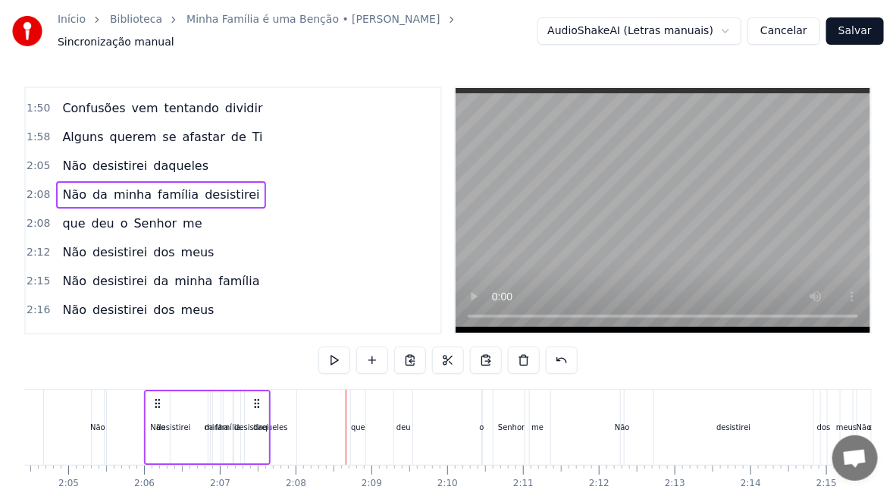
scroll to position [0, 9433]
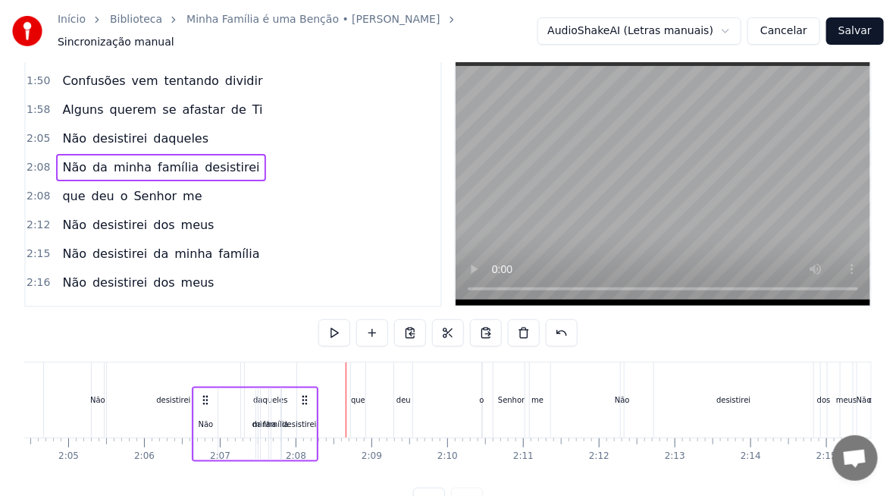
drag, startPoint x: 310, startPoint y: 397, endPoint x: 205, endPoint y: 406, distance: 105.0
click at [205, 406] on div "Não da minha família desistirei" at bounding box center [255, 424] width 127 height 75
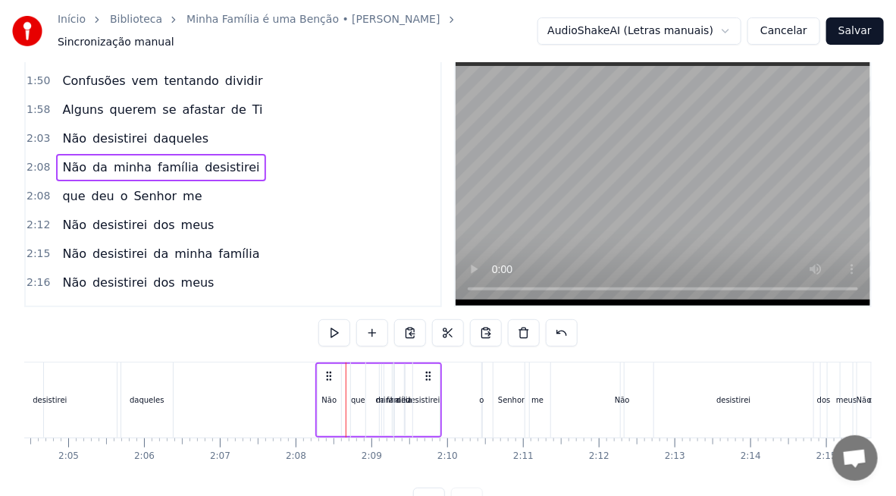
scroll to position [33, 0]
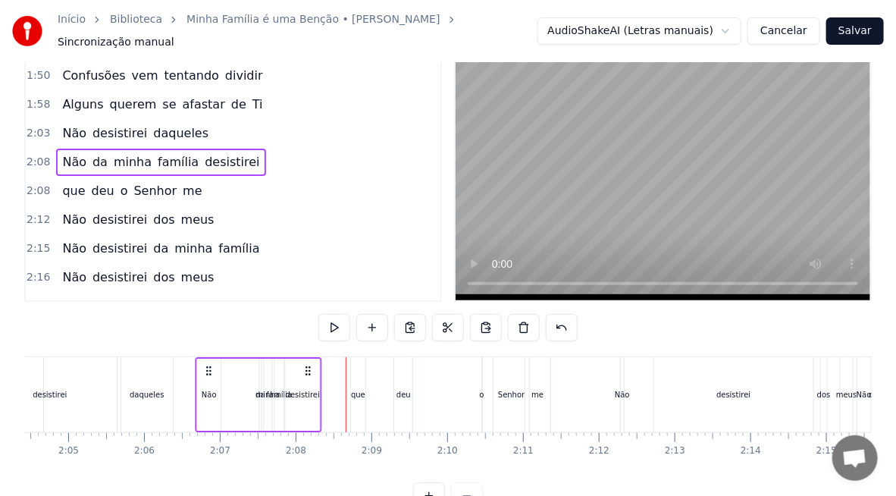
drag, startPoint x: 330, startPoint y: 359, endPoint x: 209, endPoint y: 362, distance: 120.6
click at [209, 365] on icon at bounding box center [208, 371] width 12 height 12
click at [400, 389] on div "deu" at bounding box center [404, 394] width 14 height 11
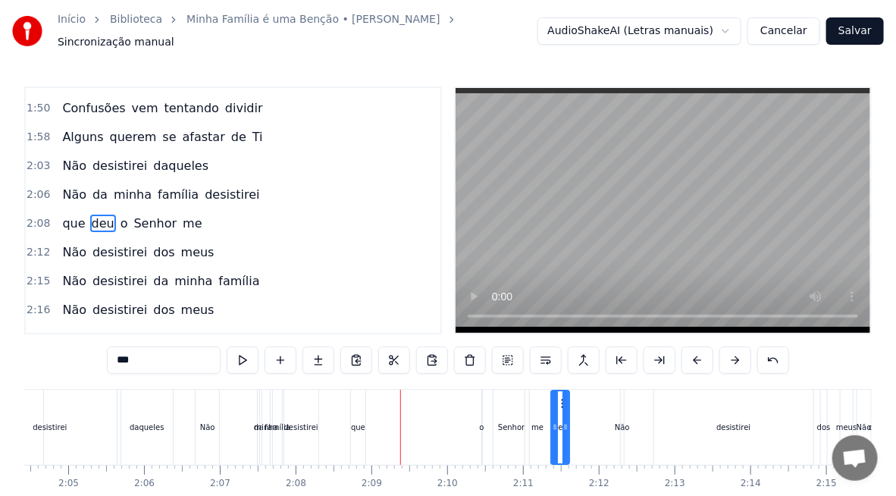
drag, startPoint x: 404, startPoint y: 395, endPoint x: 561, endPoint y: 398, distance: 157.0
click at [356, 424] on div "que" at bounding box center [358, 427] width 14 height 11
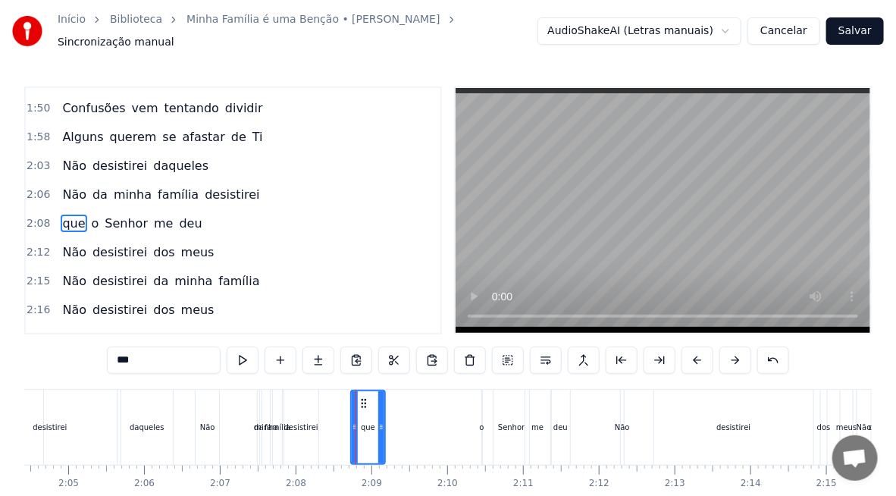
drag, startPoint x: 364, startPoint y: 397, endPoint x: 384, endPoint y: 401, distance: 20.1
click at [384, 401] on div at bounding box center [381, 427] width 6 height 72
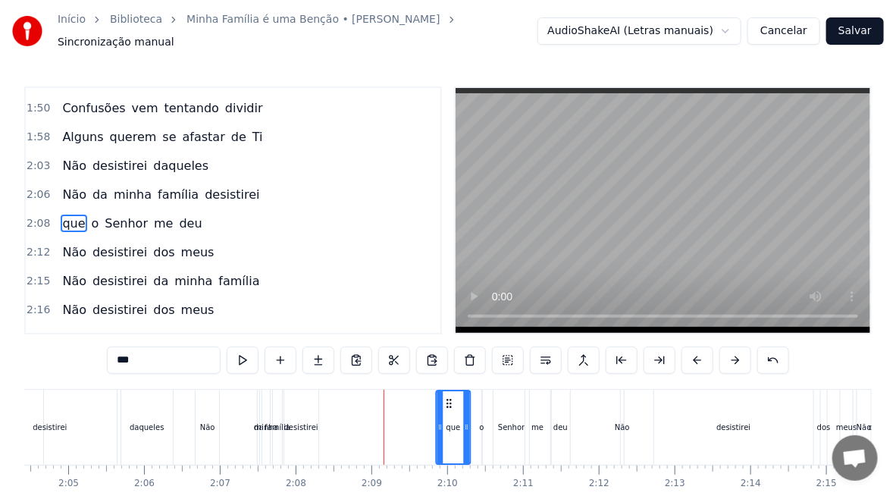
drag, startPoint x: 364, startPoint y: 396, endPoint x: 449, endPoint y: 404, distance: 85.3
click at [449, 404] on div "que" at bounding box center [453, 427] width 33 height 72
click at [299, 428] on div "desistirei" at bounding box center [301, 427] width 34 height 75
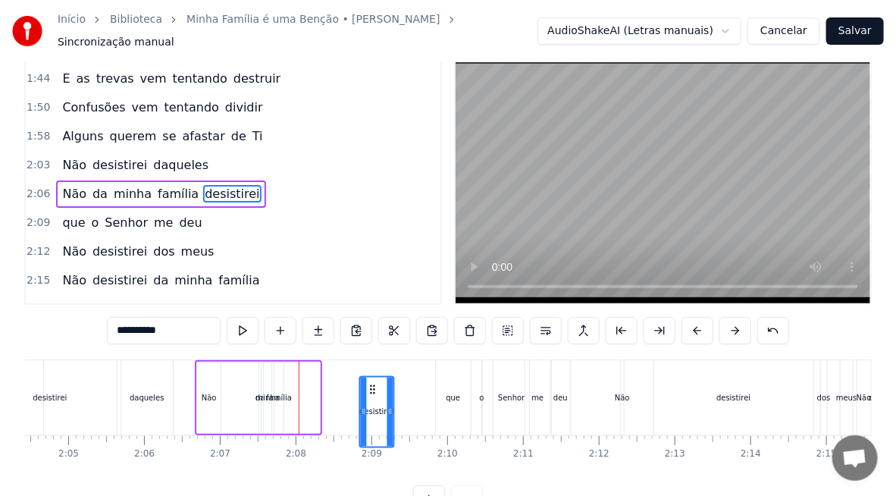
drag, startPoint x: 299, startPoint y: 397, endPoint x: 378, endPoint y: 414, distance: 80.6
click at [378, 414] on div "desistirei" at bounding box center [376, 411] width 33 height 69
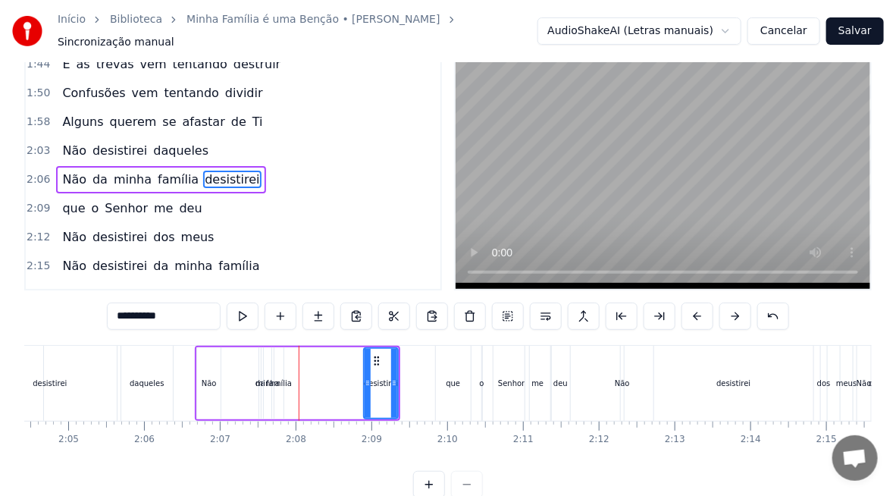
click at [272, 378] on div "família" at bounding box center [279, 383] width 26 height 11
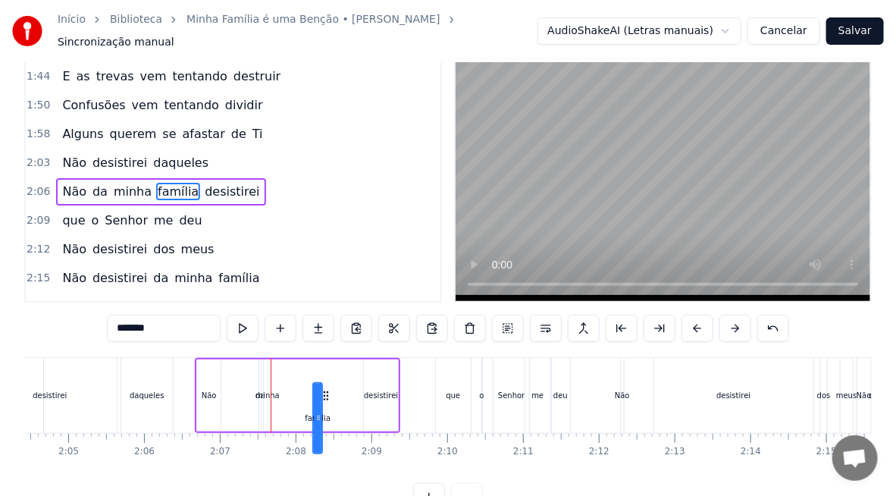
drag, startPoint x: 288, startPoint y: 397, endPoint x: 331, endPoint y: 406, distance: 44.2
click at [331, 406] on div "Não da minha família desistirei" at bounding box center [297, 395] width 205 height 75
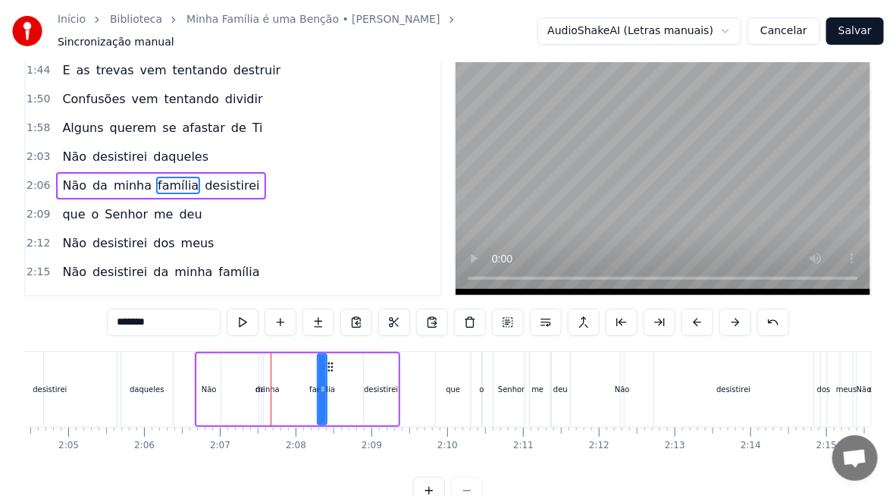
click at [263, 384] on div "minha" at bounding box center [268, 389] width 24 height 11
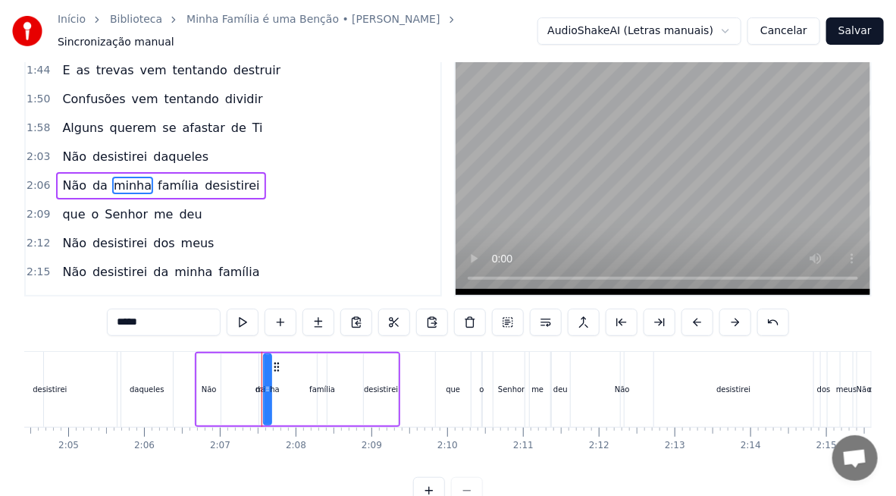
scroll to position [0, 0]
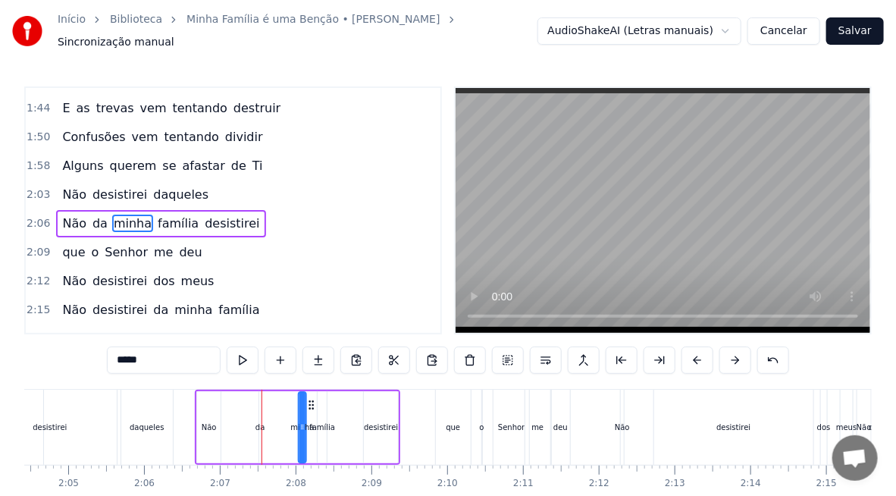
drag, startPoint x: 274, startPoint y: 395, endPoint x: 309, endPoint y: 404, distance: 36.0
click at [309, 404] on div "Não da minha família desistirei" at bounding box center [297, 427] width 205 height 75
drag, startPoint x: 309, startPoint y: 394, endPoint x: 359, endPoint y: 404, distance: 51.7
click at [376, 425] on div "desistirei" at bounding box center [381, 427] width 34 height 72
type input "**********"
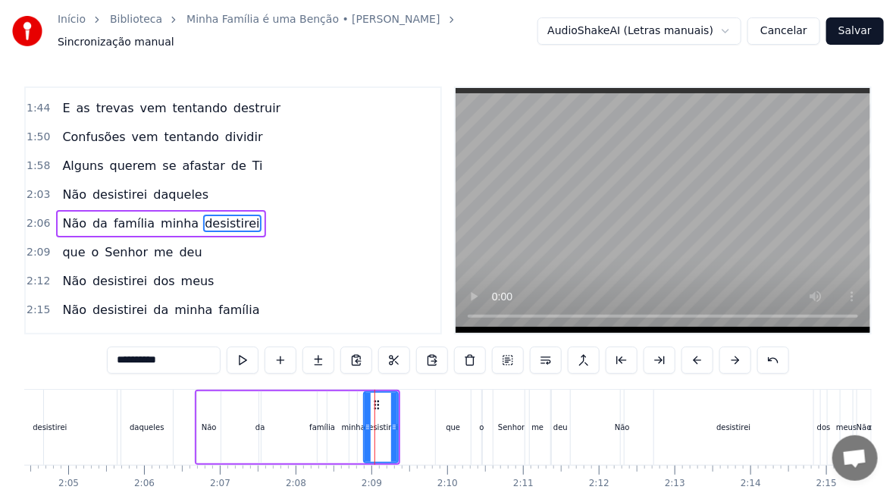
drag, startPoint x: 375, startPoint y: 393, endPoint x: 281, endPoint y: 408, distance: 94.5
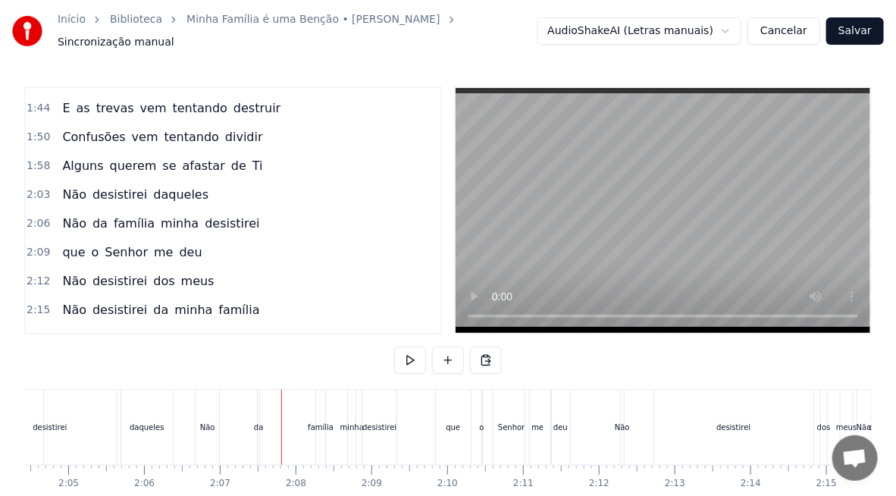
click at [381, 406] on div "desistirei" at bounding box center [379, 427] width 34 height 75
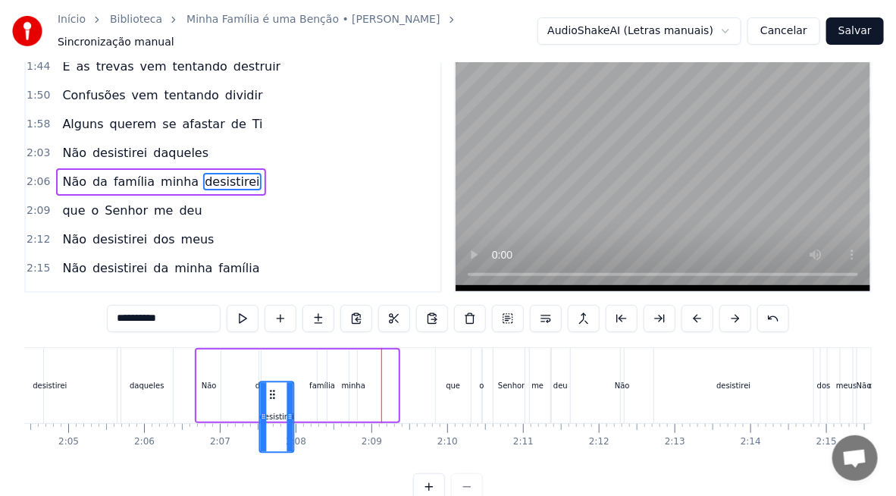
drag, startPoint x: 376, startPoint y: 397, endPoint x: 271, endPoint y: 406, distance: 105.0
click at [271, 406] on div "desistirei" at bounding box center [276, 416] width 33 height 69
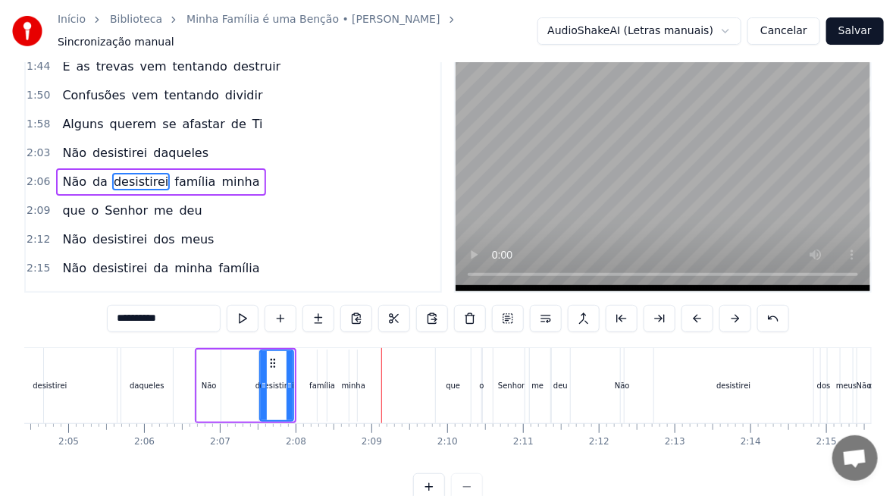
scroll to position [43, 0]
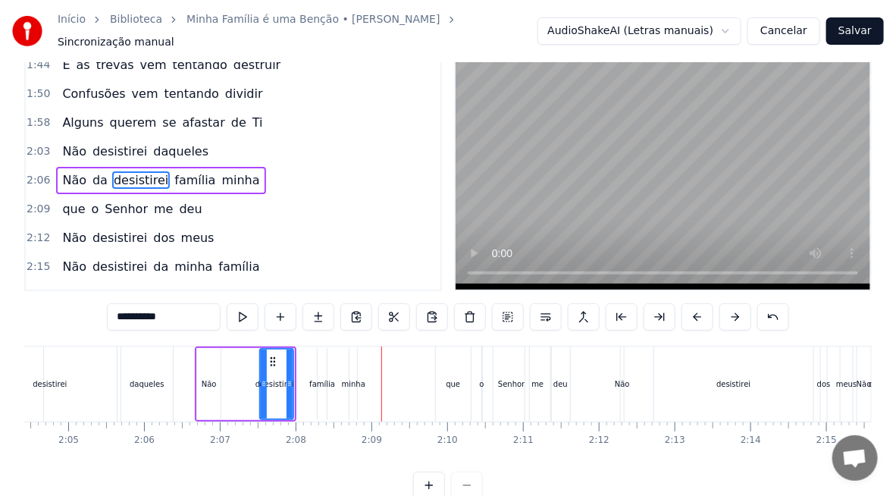
click at [211, 369] on div "Não" at bounding box center [209, 384] width 24 height 72
click at [211, 369] on div "0:14 Eu e minha casa serviremos ao Senhor 0:22 Eu e minha casa serviremos ao Se…" at bounding box center [448, 271] width 848 height 456
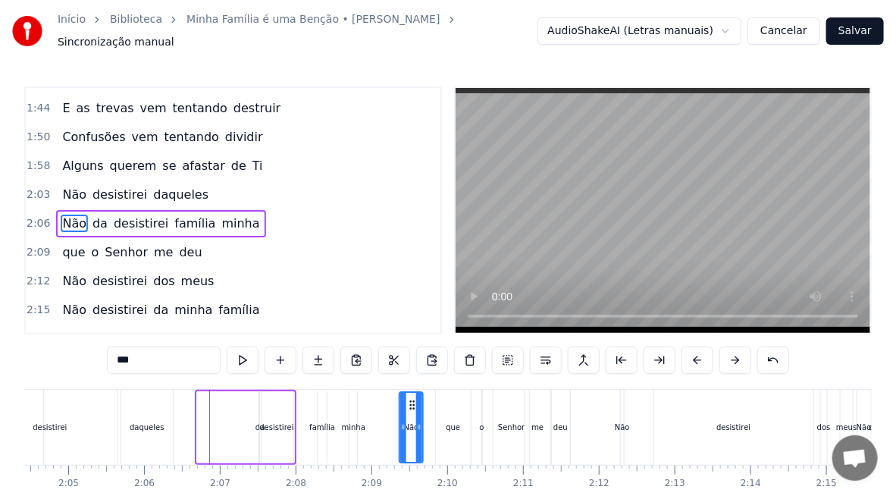
drag, startPoint x: 208, startPoint y: 396, endPoint x: 410, endPoint y: 394, distance: 202.4
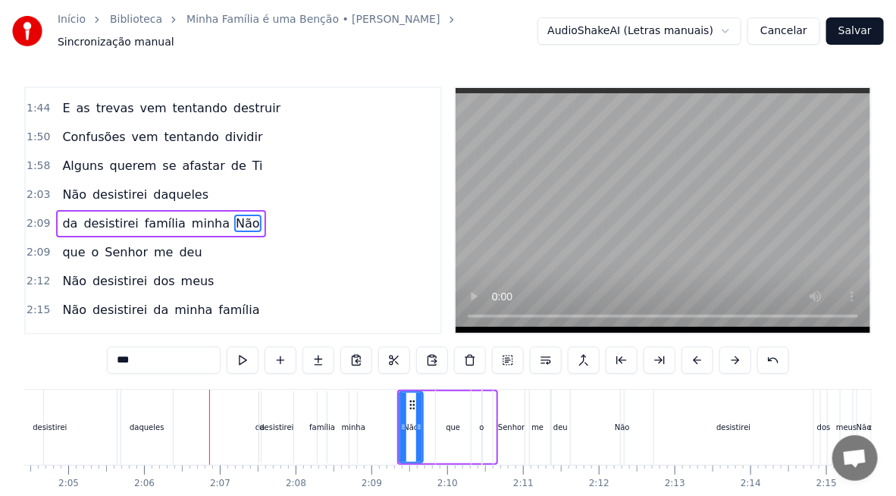
click at [453, 422] on div "que" at bounding box center [453, 427] width 14 height 11
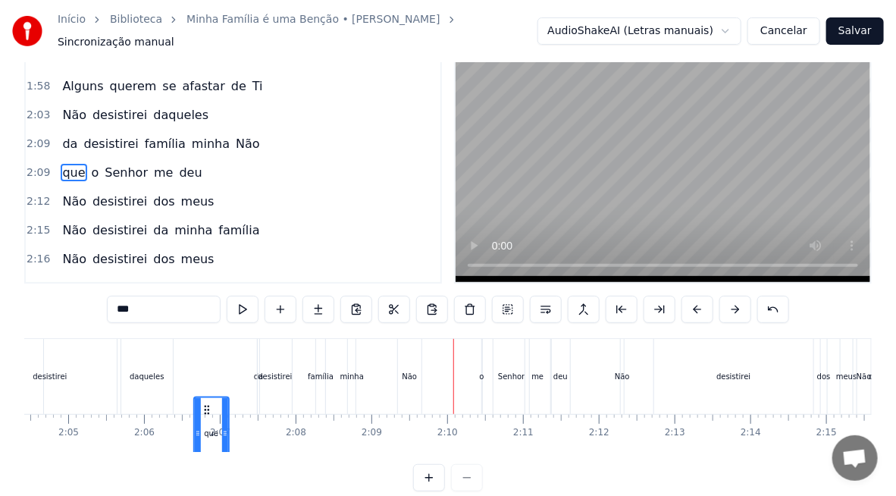
scroll to position [75, 0]
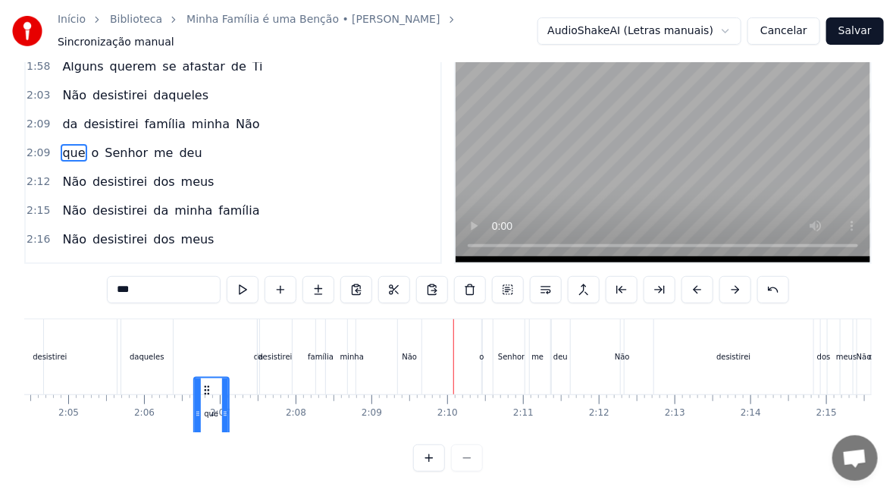
drag, startPoint x: 382, startPoint y: 397, endPoint x: 219, endPoint y: 433, distance: 167.0
click at [208, 427] on div "Eu e minha casa serviremos ao Senhor Eu e minha casa serviremos ao Senhor [PERS…" at bounding box center [448, 375] width 848 height 114
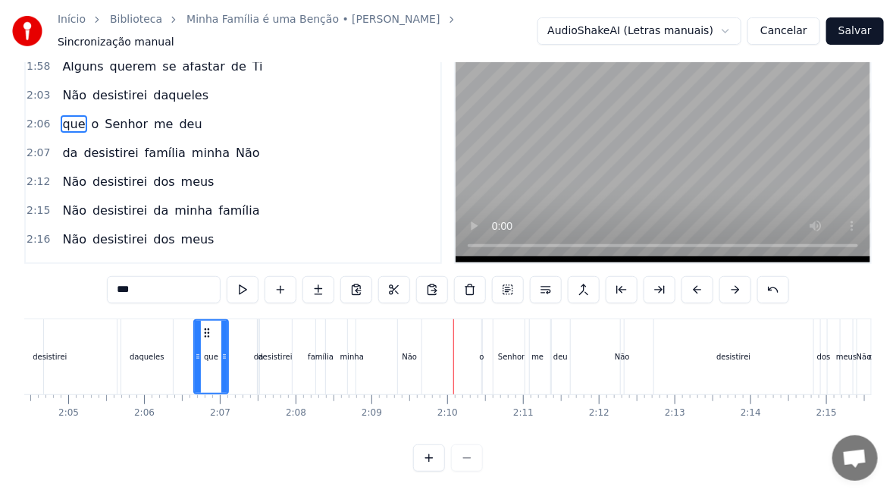
click at [270, 351] on div "desistirei" at bounding box center [275, 356] width 34 height 11
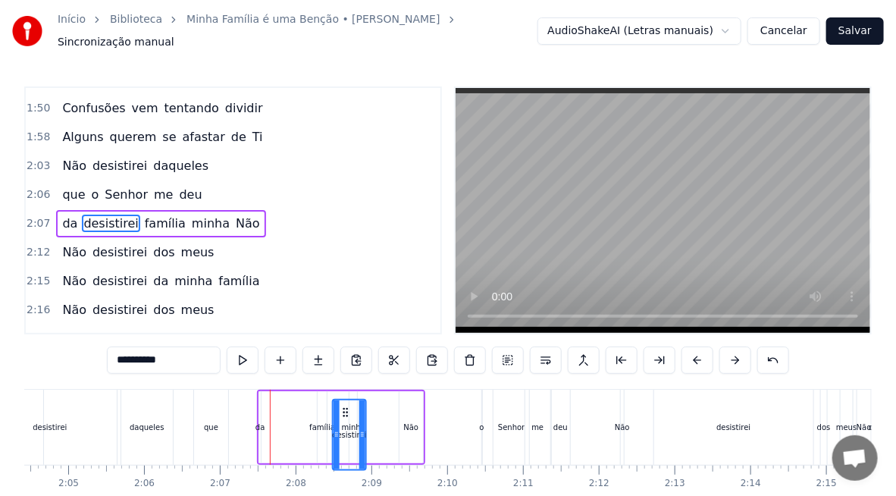
scroll to position [9, 0]
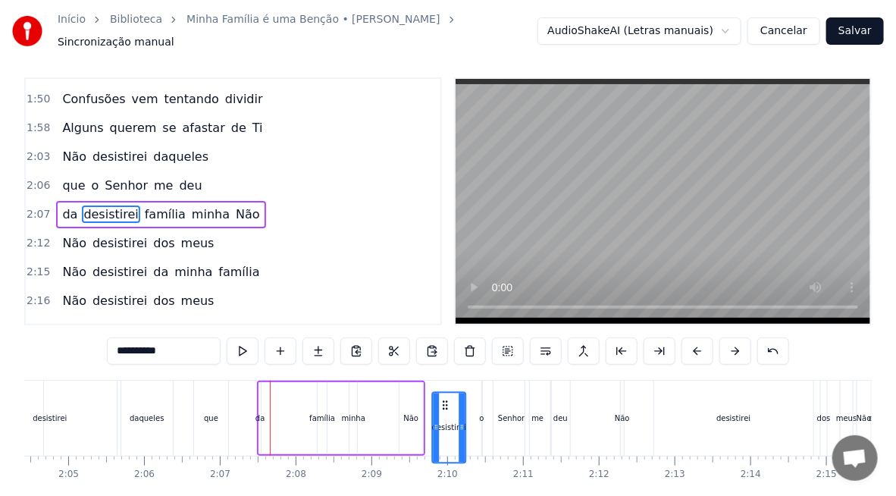
drag, startPoint x: 273, startPoint y: 393, endPoint x: 466, endPoint y: 410, distance: 193.3
click at [481, 414] on div "o" at bounding box center [482, 417] width 5 height 11
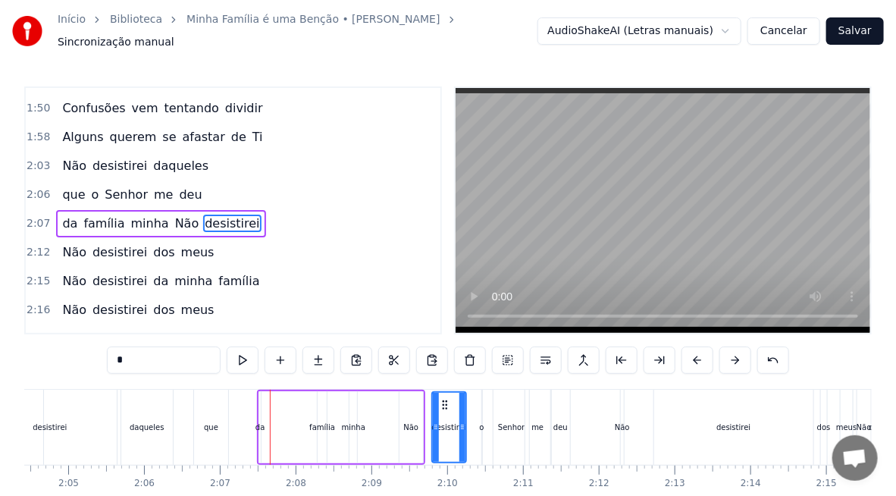
scroll to position [455, 0]
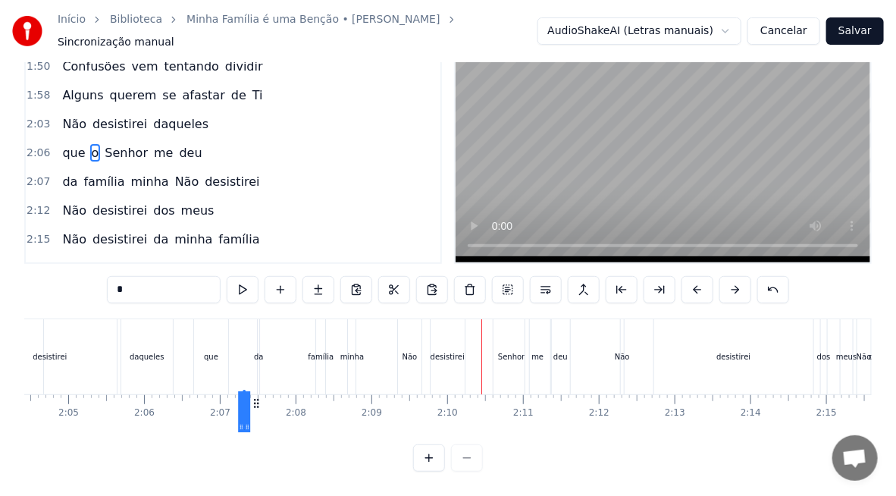
drag, startPoint x: 495, startPoint y: 395, endPoint x: 256, endPoint y: 415, distance: 239.6
click at [256, 415] on div "Eu e minha casa serviremos ao Senhor Eu e minha casa serviremos ao Senhor [PERS…" at bounding box center [448, 375] width 848 height 114
click at [258, 352] on div "da" at bounding box center [259, 356] width 2 height 75
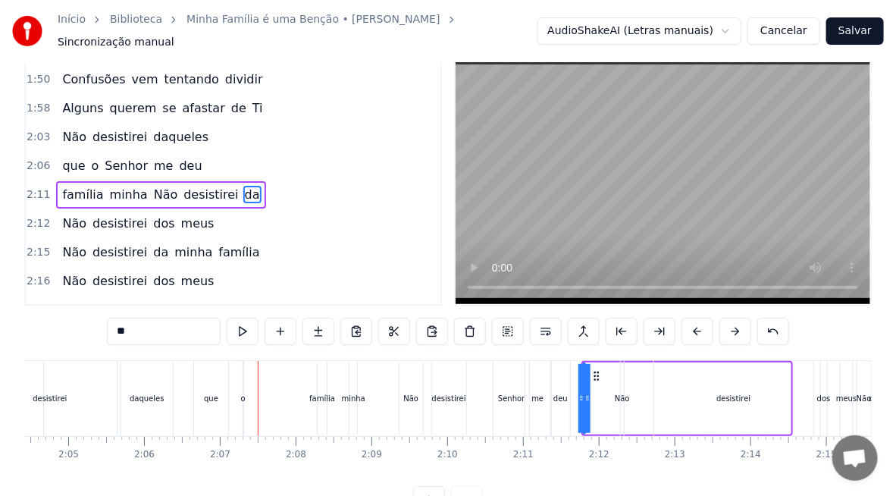
scroll to position [30, 0]
click at [506, 392] on div "Senhor" at bounding box center [511, 397] width 27 height 11
type input "******"
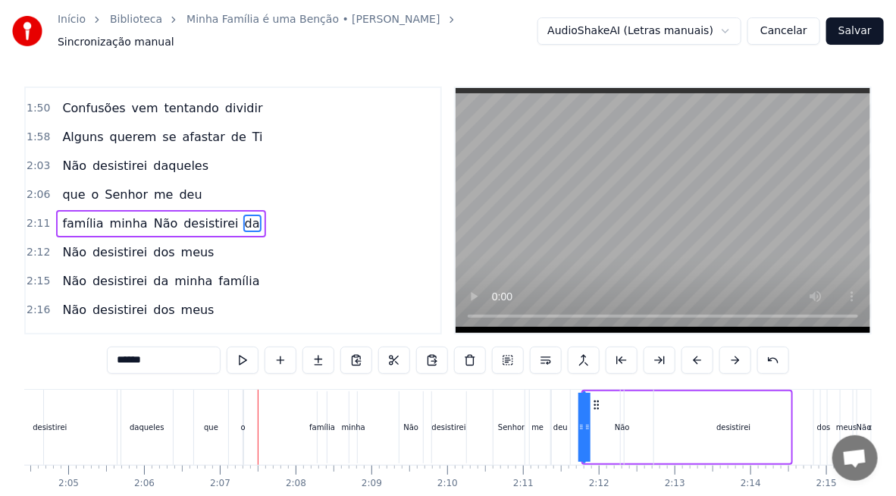
scroll to position [455, 0]
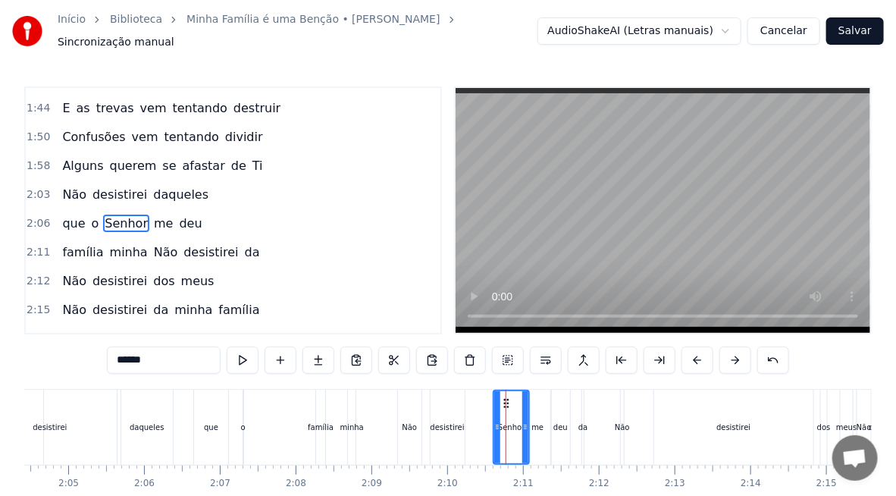
drag, startPoint x: 506, startPoint y: 395, endPoint x: 287, endPoint y: 412, distance: 219.8
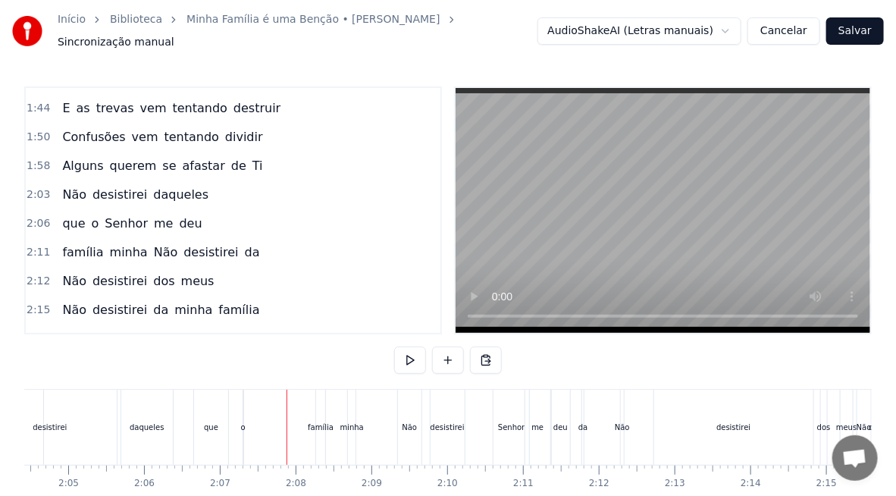
click at [512, 411] on div "Senhor" at bounding box center [512, 427] width 36 height 75
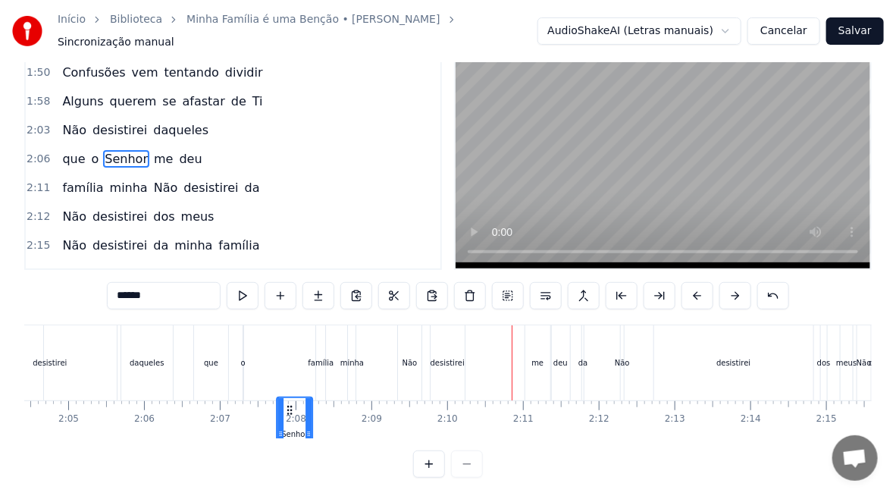
scroll to position [75, 0]
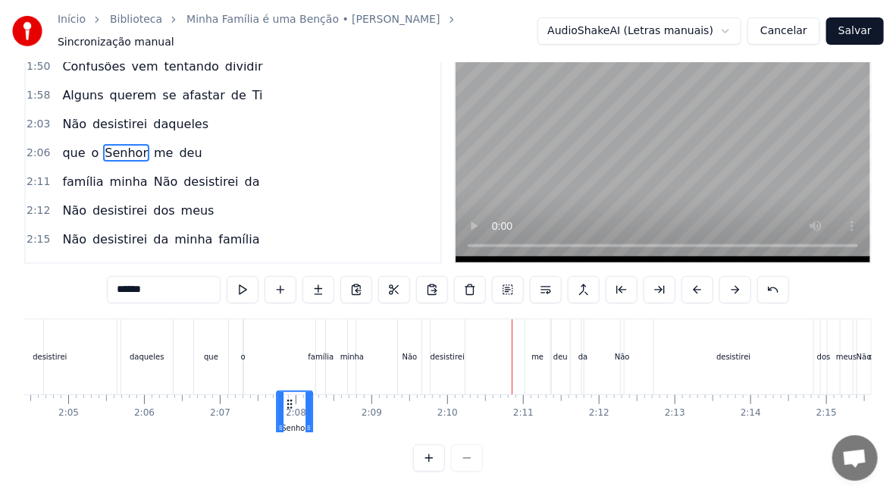
drag, startPoint x: 384, startPoint y: 408, endPoint x: 290, endPoint y: 428, distance: 96.8
click at [290, 428] on div "Eu e minha casa serviremos ao Senhor Eu e minha casa serviremos ao Senhor [PERS…" at bounding box center [448, 375] width 848 height 114
drag, startPoint x: 289, startPoint y: 321, endPoint x: 273, endPoint y: 346, distance: 29.7
click at [273, 346] on div "Senhor" at bounding box center [279, 357] width 34 height 72
click at [315, 351] on div "família" at bounding box center [321, 356] width 26 height 11
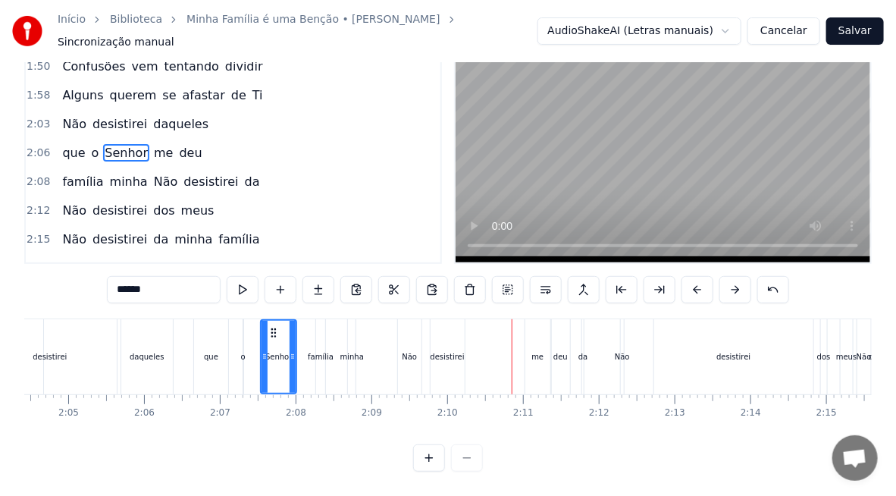
type input "*******"
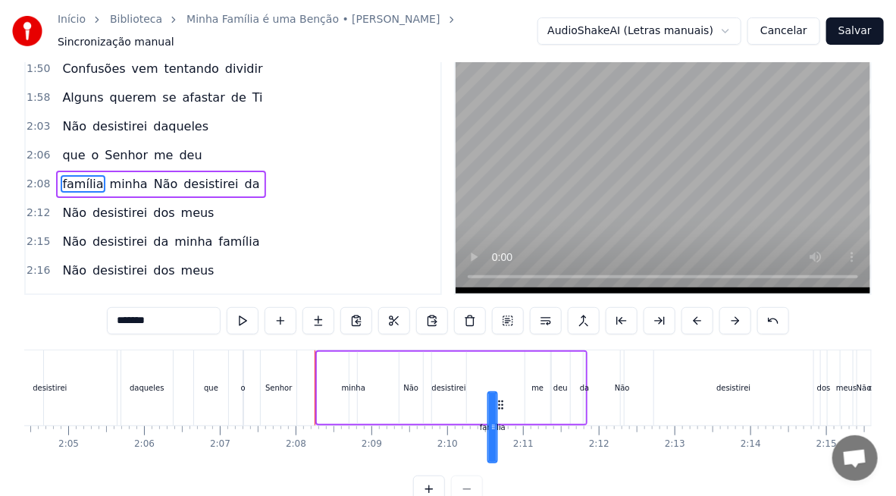
drag, startPoint x: 330, startPoint y: 397, endPoint x: 500, endPoint y: 411, distance: 170.4
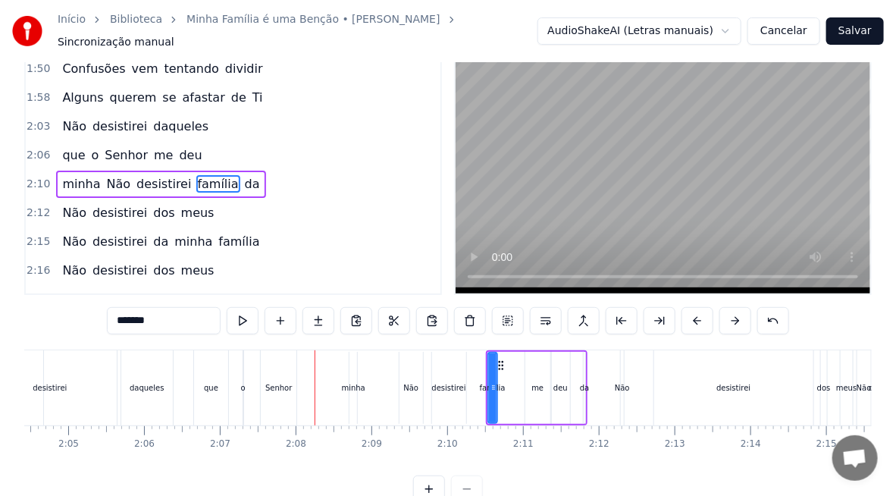
scroll to position [42, 0]
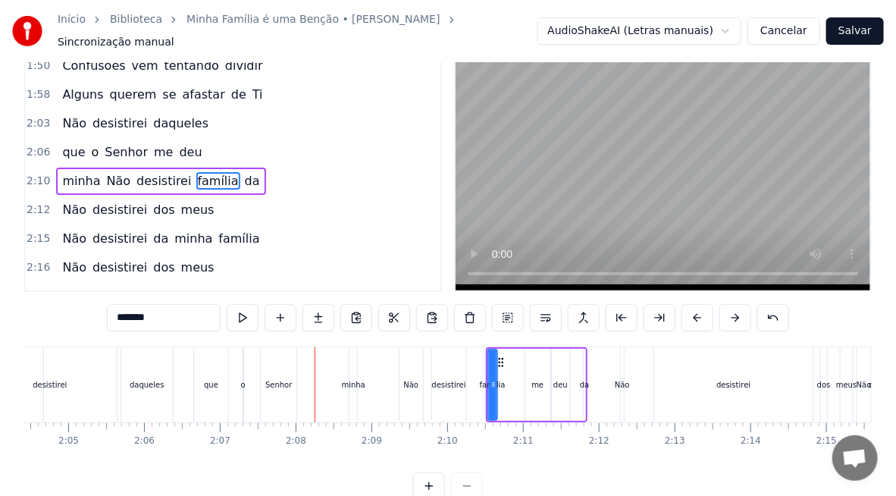
click at [539, 379] on div "minha Não desistirei família da" at bounding box center [537, 384] width 102 height 75
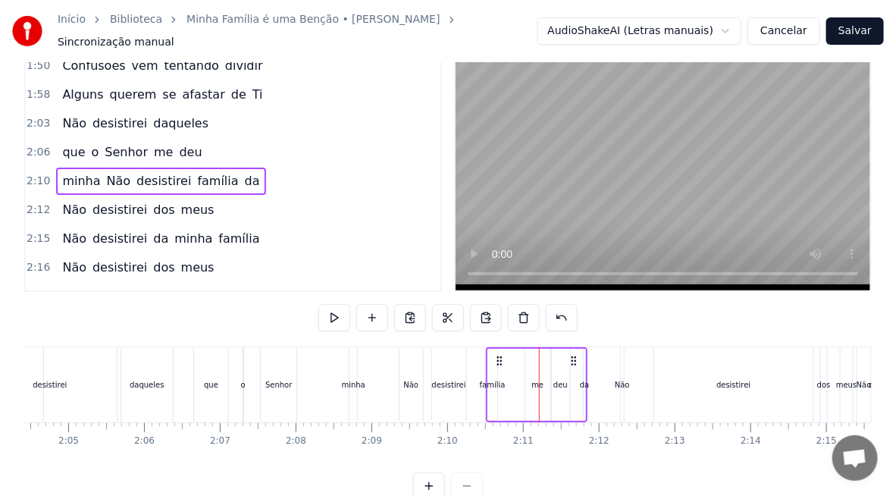
click at [493, 359] on div "família" at bounding box center [492, 385] width 9 height 72
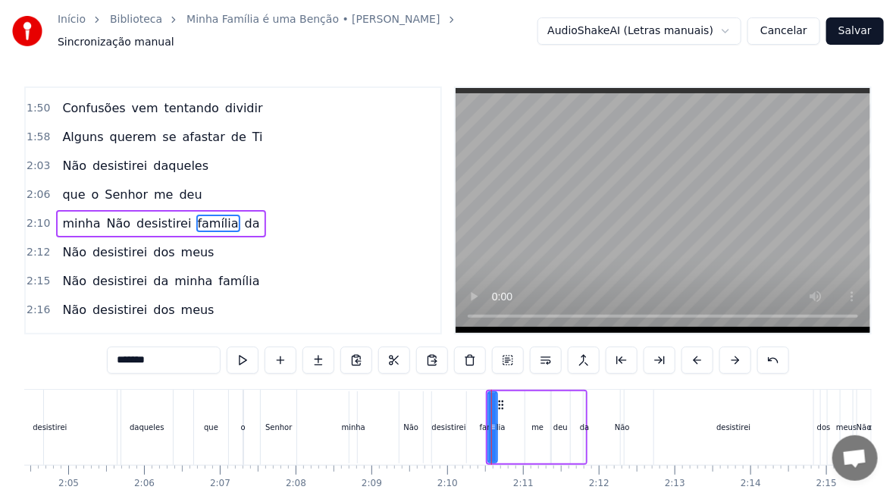
click at [536, 425] on div "minha Não desistirei família da" at bounding box center [537, 427] width 102 height 75
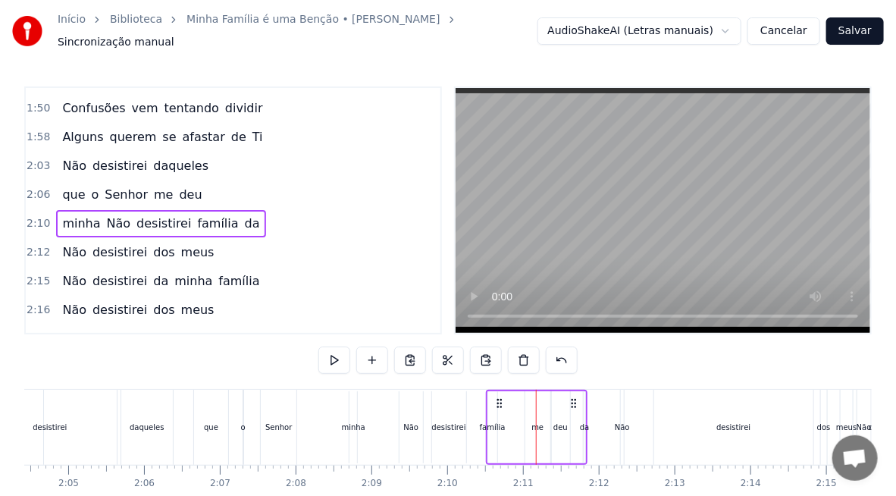
drag, startPoint x: 538, startPoint y: 419, endPoint x: 520, endPoint y: 421, distance: 17.6
click at [538, 418] on div "minha Não desistirei família da" at bounding box center [537, 427] width 102 height 75
click at [495, 407] on div "família" at bounding box center [492, 427] width 9 height 72
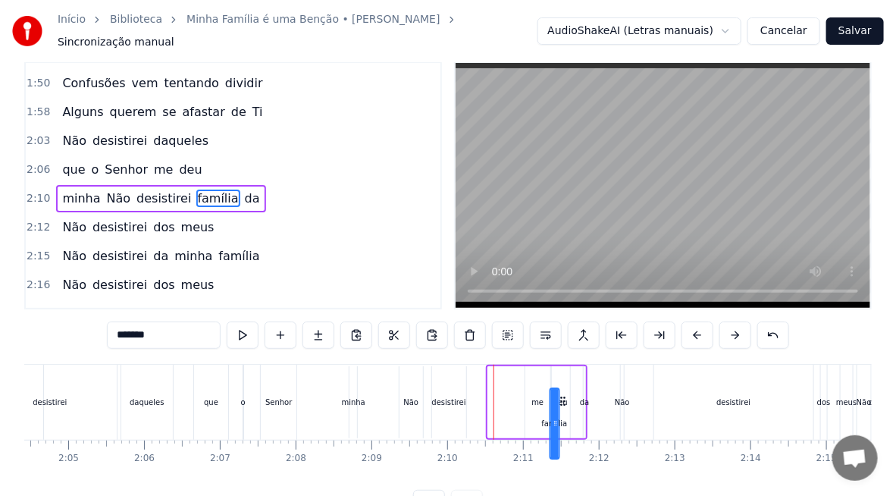
drag, startPoint x: 498, startPoint y: 396, endPoint x: 560, endPoint y: 406, distance: 63.1
click at [560, 406] on div "minha Não desistirei família da" at bounding box center [537, 402] width 102 height 75
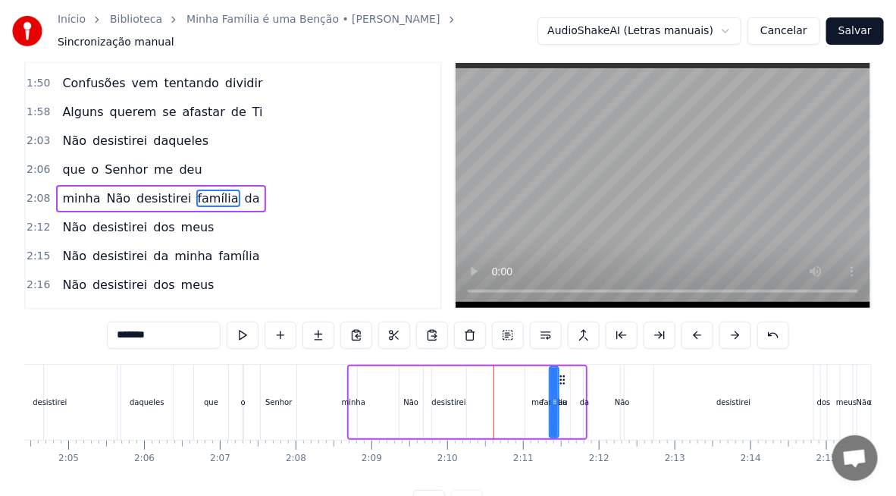
scroll to position [30, 0]
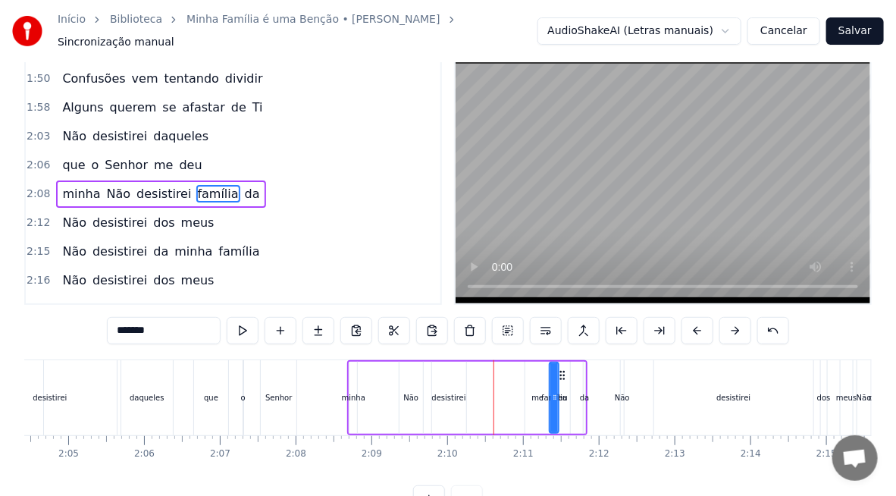
click at [363, 381] on div "minha Não desistirei família da" at bounding box center [467, 397] width 240 height 75
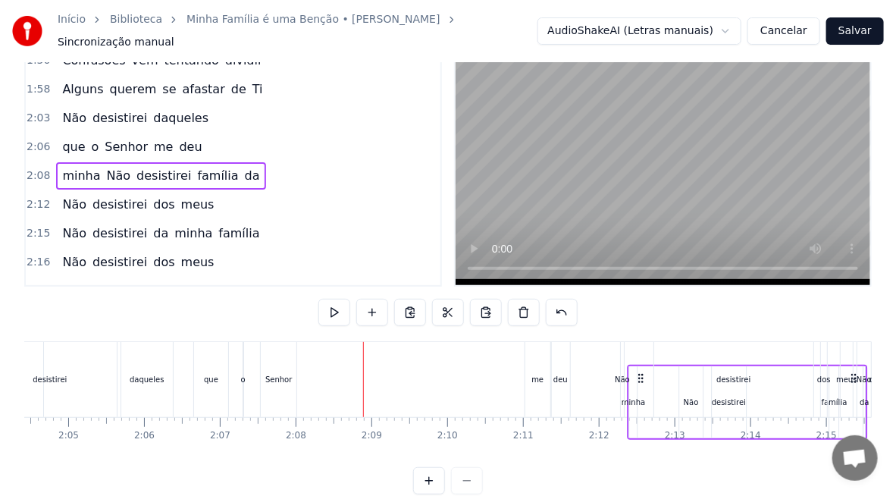
scroll to position [52, 0]
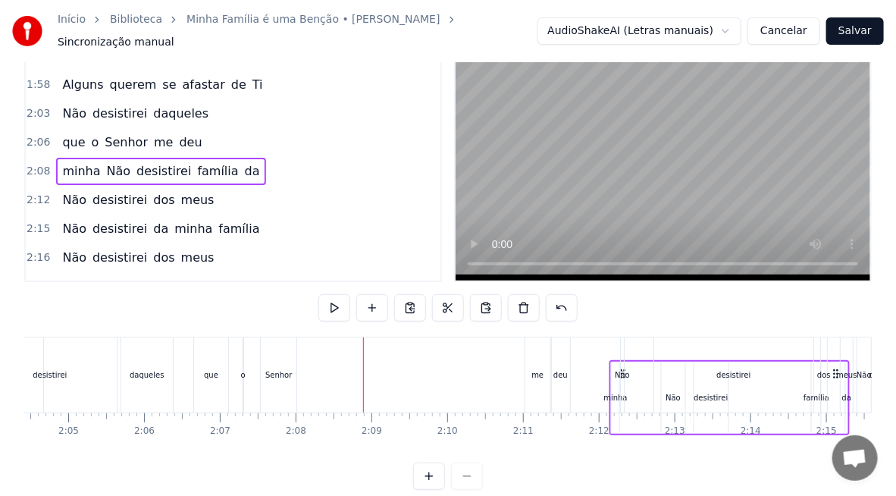
drag, startPoint x: 360, startPoint y: 365, endPoint x: 622, endPoint y: 395, distance: 264.0
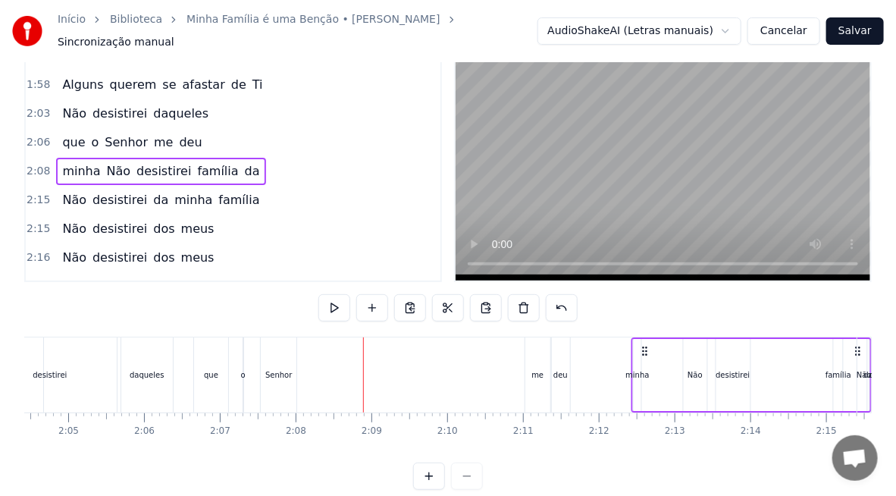
drag, startPoint x: 362, startPoint y: 344, endPoint x: 645, endPoint y: 369, distance: 284.7
click at [645, 369] on div "minha Não desistirei família da" at bounding box center [752, 374] width 240 height 75
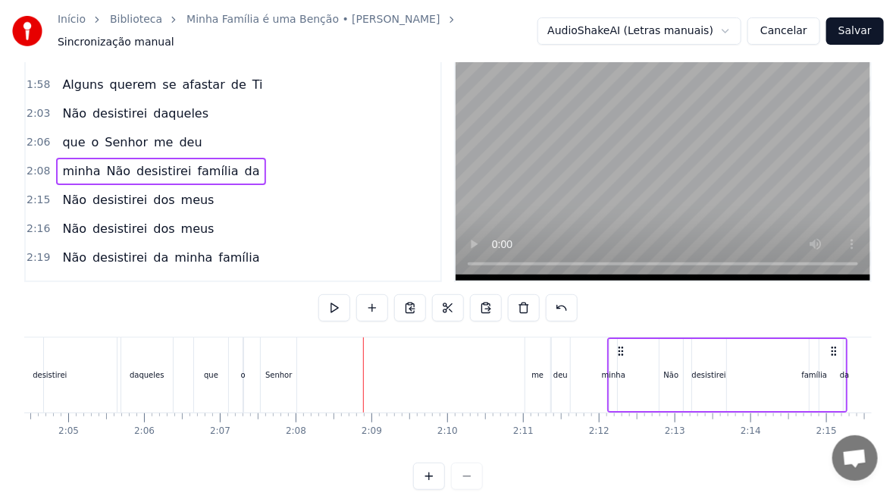
drag, startPoint x: 521, startPoint y: 368, endPoint x: 622, endPoint y: 365, distance: 100.9
click at [622, 365] on div "minha Não desistirei família da" at bounding box center [727, 374] width 240 height 75
click at [535, 357] on div "me" at bounding box center [537, 374] width 25 height 75
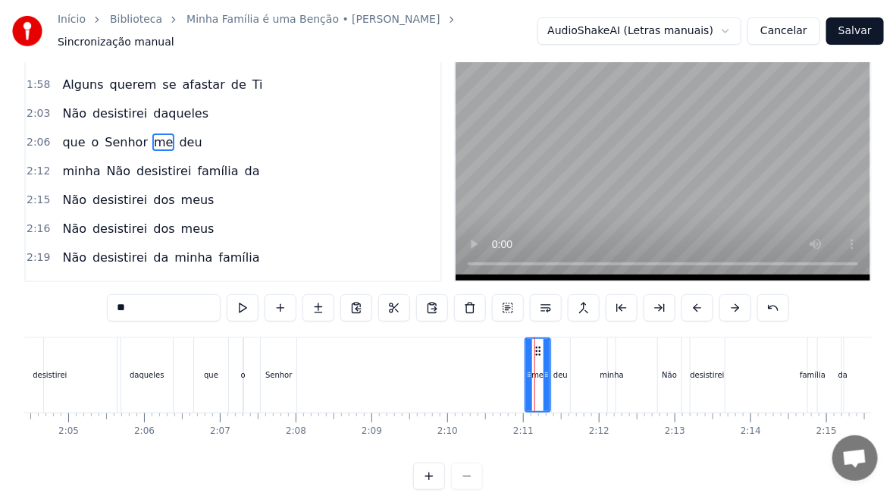
scroll to position [455, 0]
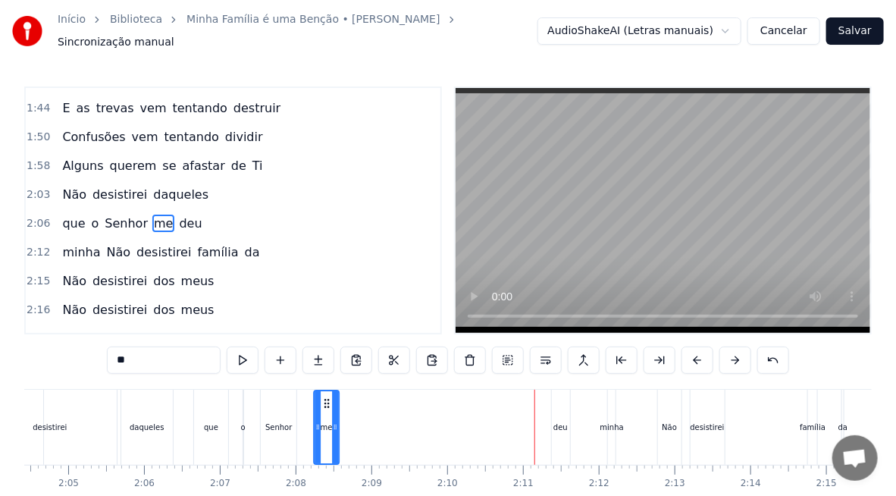
drag, startPoint x: 415, startPoint y: 390, endPoint x: 381, endPoint y: 417, distance: 43.1
click at [326, 397] on icon at bounding box center [327, 403] width 12 height 12
click at [560, 425] on div "deu" at bounding box center [561, 427] width 18 height 75
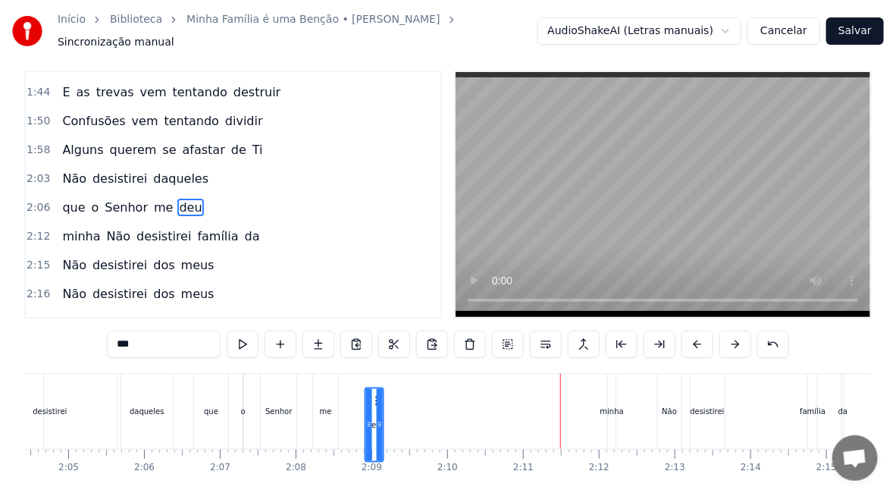
drag, startPoint x: 562, startPoint y: 395, endPoint x: 375, endPoint y: 408, distance: 187.7
click at [375, 408] on div "deu" at bounding box center [373, 425] width 17 height 72
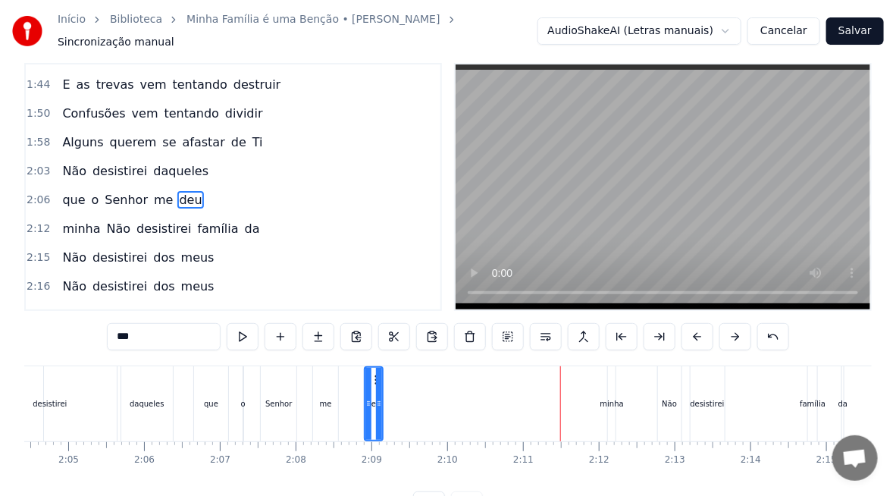
click at [42, 398] on div "desistirei" at bounding box center [50, 403] width 34 height 11
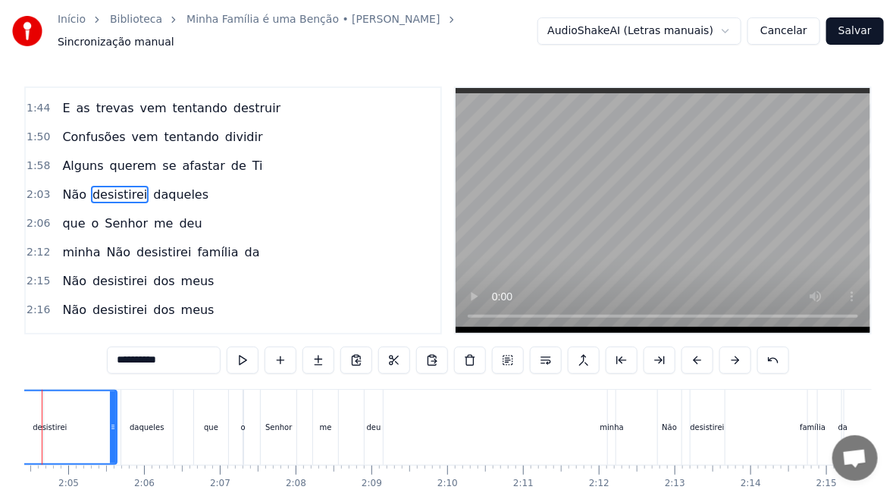
scroll to position [428, 0]
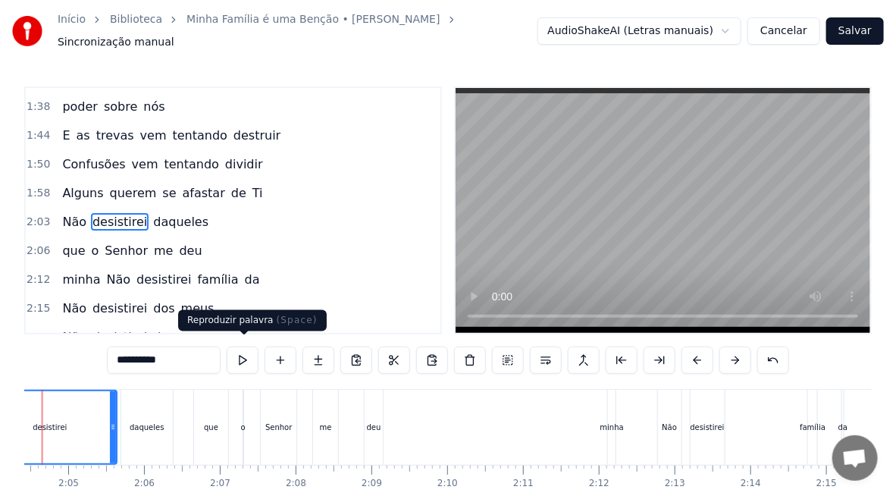
click at [243, 350] on button at bounding box center [243, 359] width 32 height 27
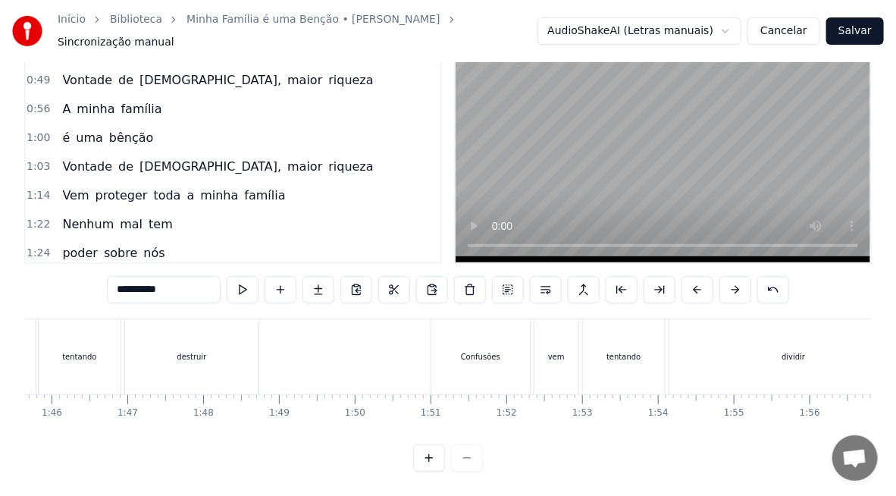
scroll to position [0, 7913]
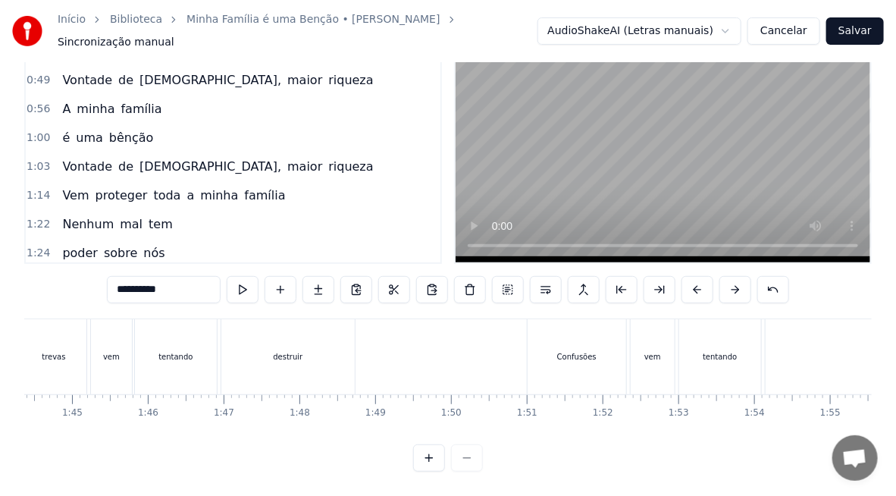
click at [165, 353] on div "tentando" at bounding box center [176, 356] width 82 height 75
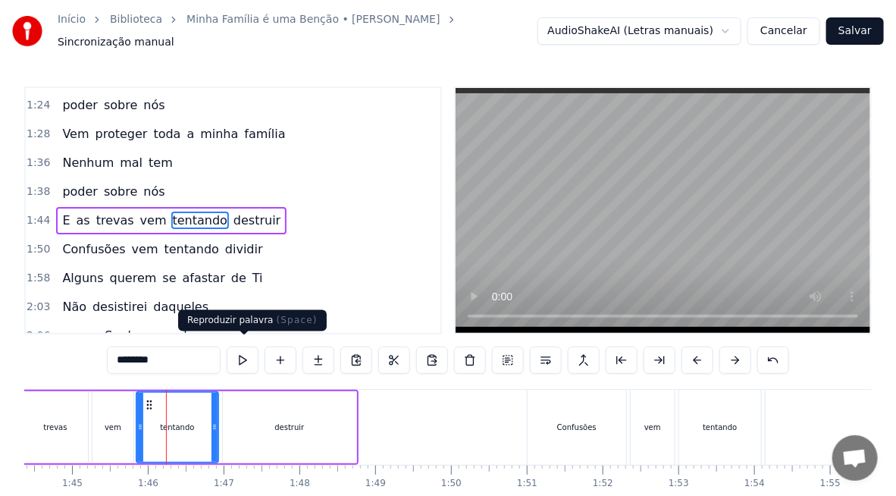
click at [247, 354] on button at bounding box center [243, 359] width 32 height 27
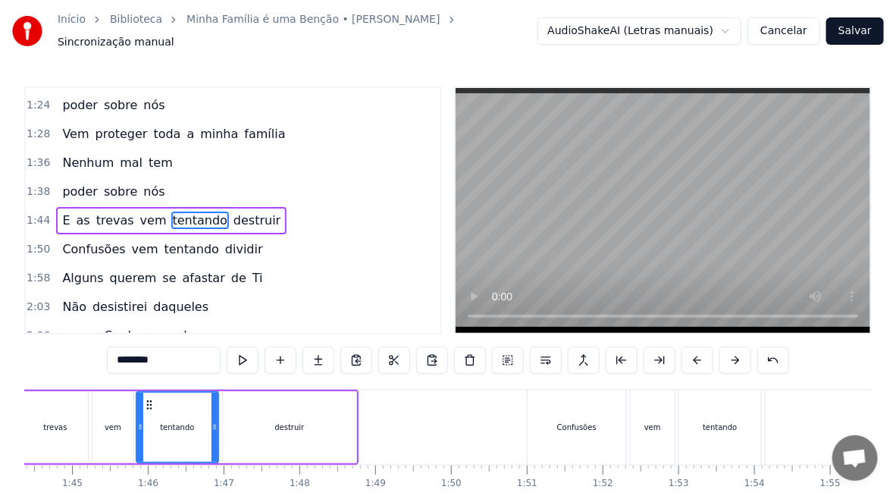
click at [276, 422] on div "destruir" at bounding box center [289, 427] width 30 height 11
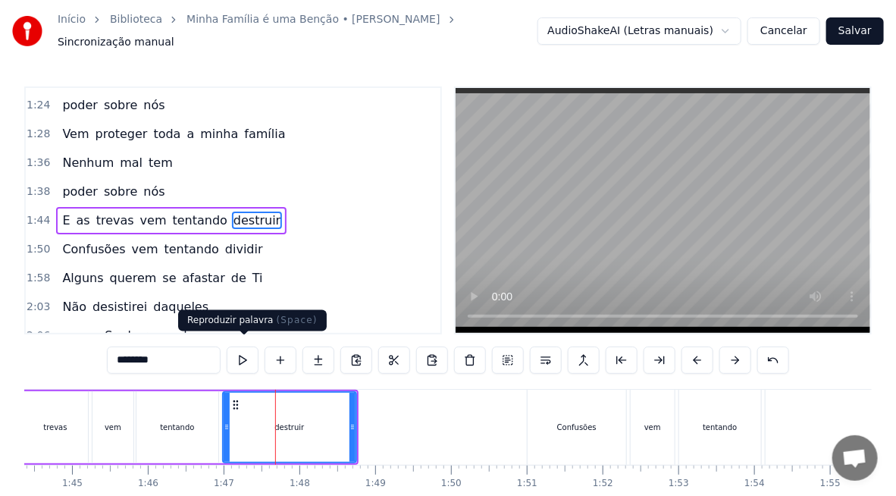
click at [239, 353] on button at bounding box center [243, 359] width 32 height 27
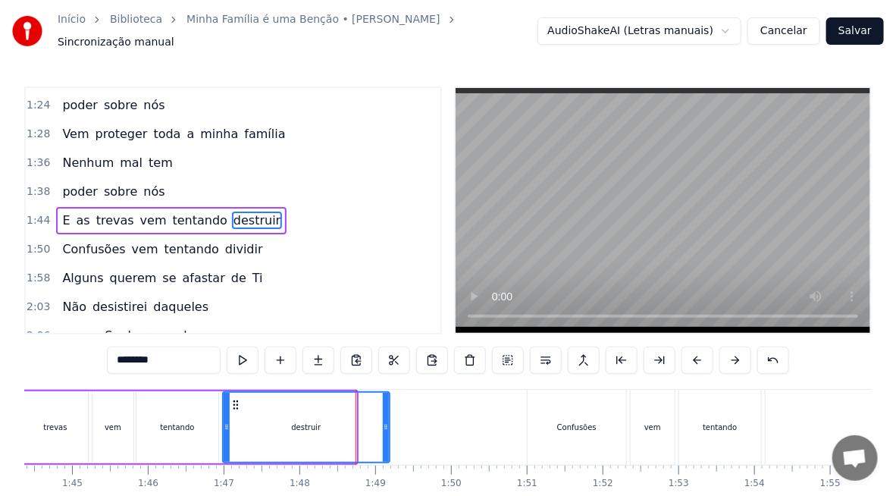
drag, startPoint x: 353, startPoint y: 427, endPoint x: 390, endPoint y: 428, distance: 37.2
click at [389, 428] on div at bounding box center [386, 427] width 6 height 69
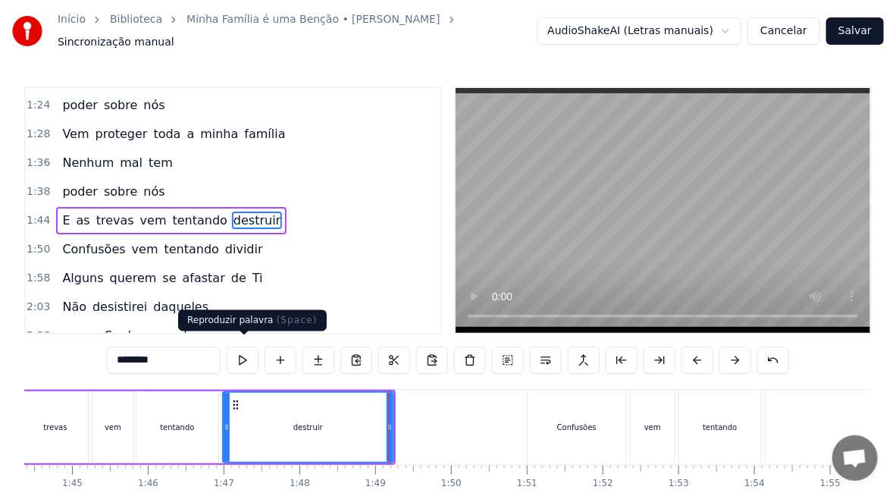
click at [250, 355] on button at bounding box center [243, 359] width 32 height 27
click at [571, 426] on div "Confusões" at bounding box center [577, 427] width 99 height 75
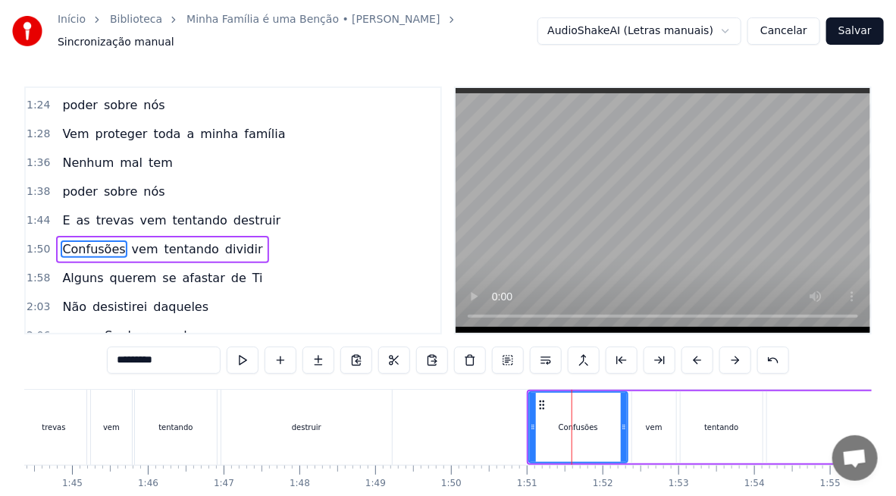
scroll to position [371, 0]
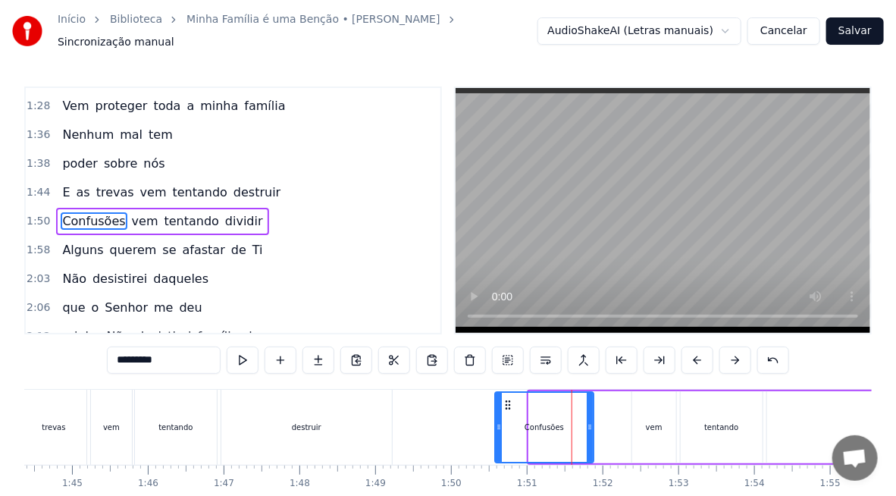
drag, startPoint x: 540, startPoint y: 396, endPoint x: 506, endPoint y: 397, distance: 34.2
click at [506, 404] on circle at bounding box center [506, 404] width 1 height 1
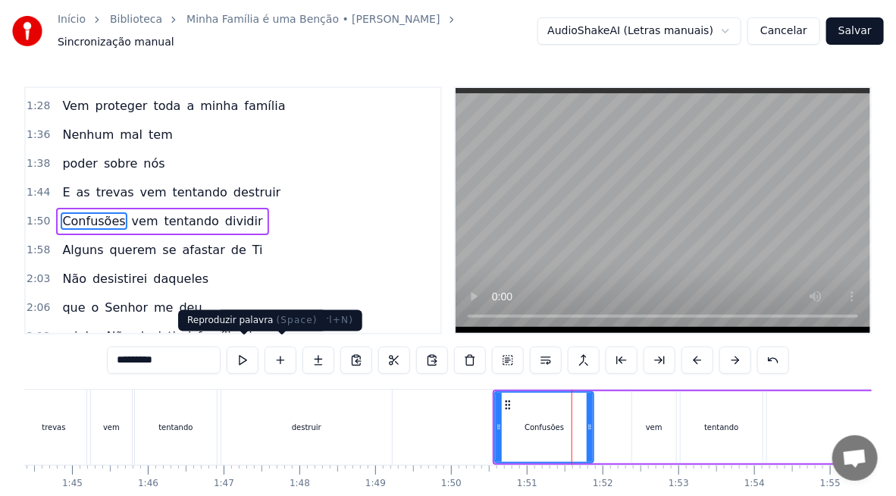
click at [249, 358] on button at bounding box center [243, 359] width 32 height 27
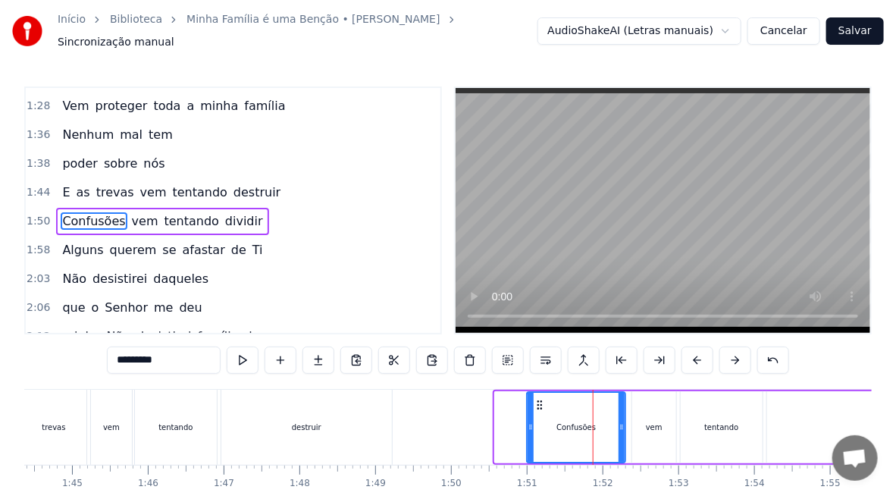
drag, startPoint x: 507, startPoint y: 393, endPoint x: 539, endPoint y: 393, distance: 31.8
click at [539, 399] on icon at bounding box center [540, 405] width 12 height 12
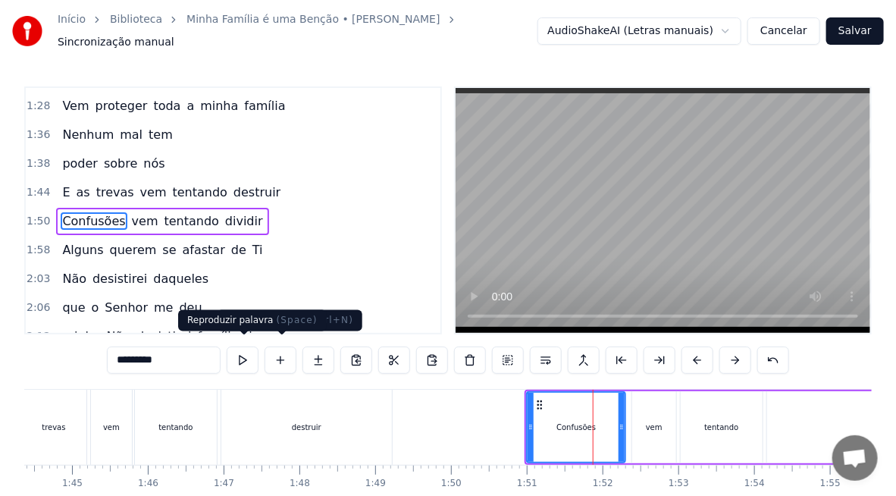
click at [240, 356] on button at bounding box center [243, 359] width 32 height 27
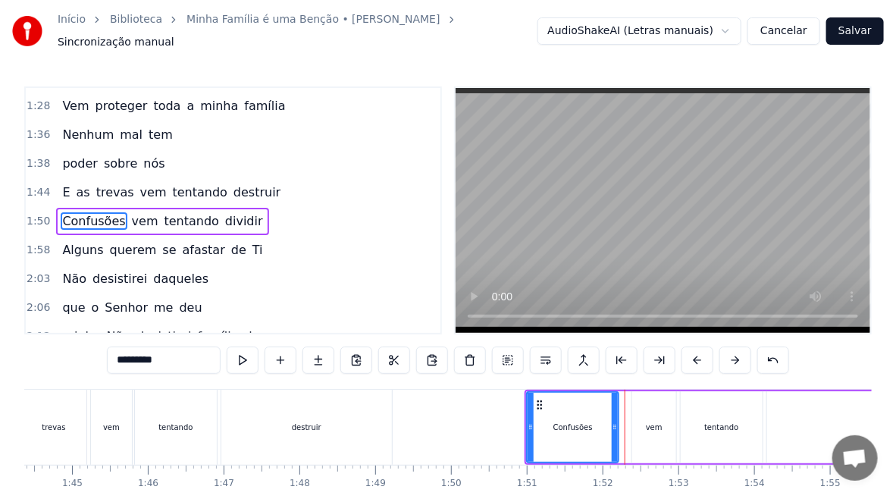
click at [612, 428] on div at bounding box center [615, 427] width 6 height 69
click at [654, 427] on div "vem" at bounding box center [654, 427] width 44 height 72
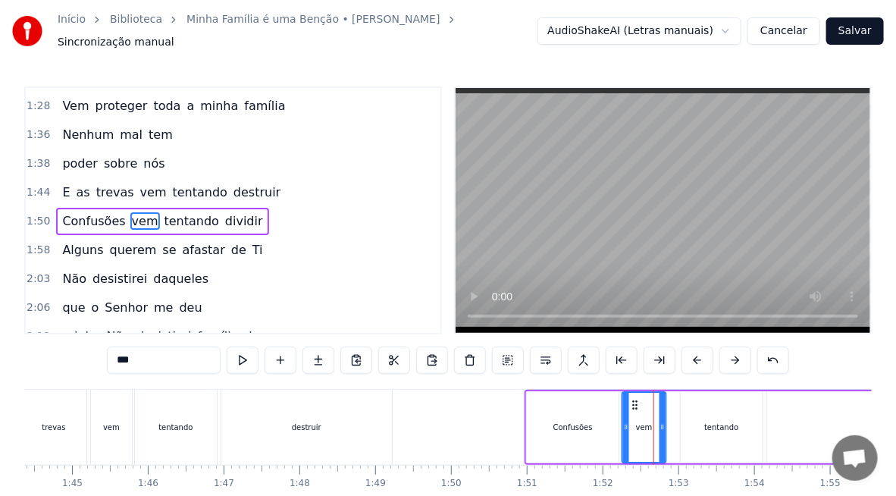
drag, startPoint x: 644, startPoint y: 393, endPoint x: 633, endPoint y: 400, distance: 12.6
click at [633, 400] on icon at bounding box center [635, 405] width 12 height 12
click at [243, 359] on button at bounding box center [243, 359] width 32 height 27
click at [713, 427] on div "tentando" at bounding box center [722, 427] width 82 height 72
type input "********"
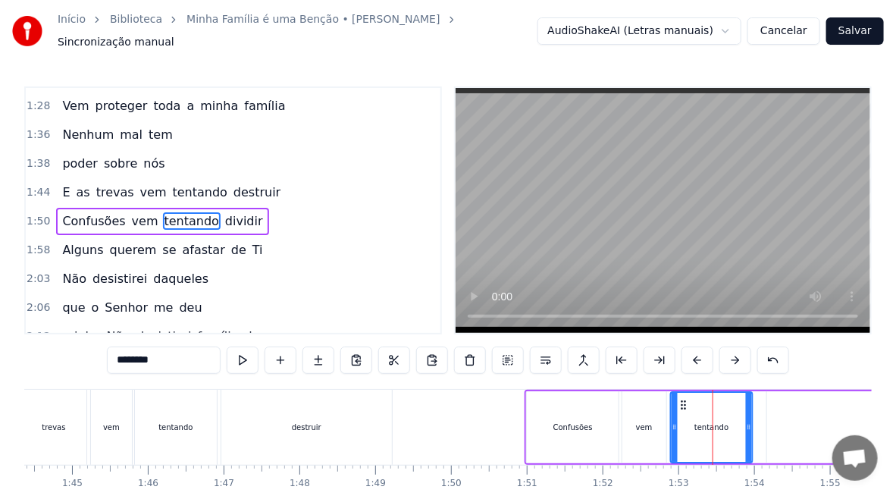
click at [682, 399] on icon at bounding box center [684, 405] width 12 height 12
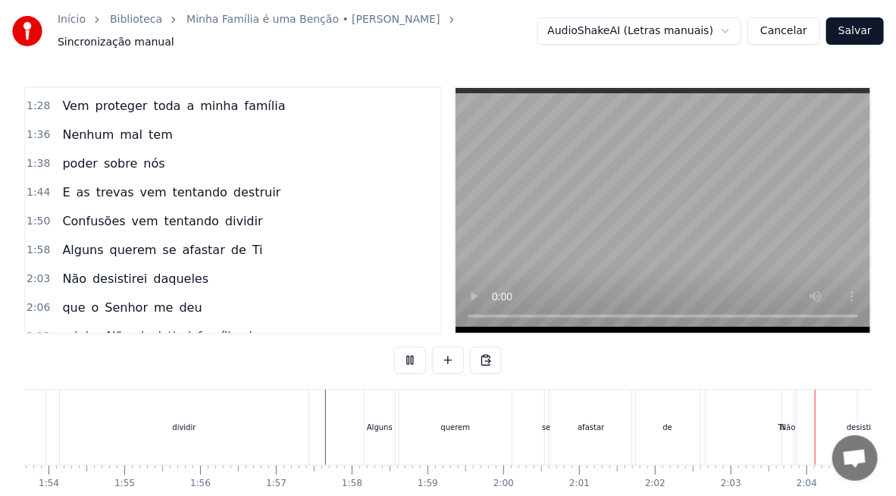
scroll to position [0, 9331]
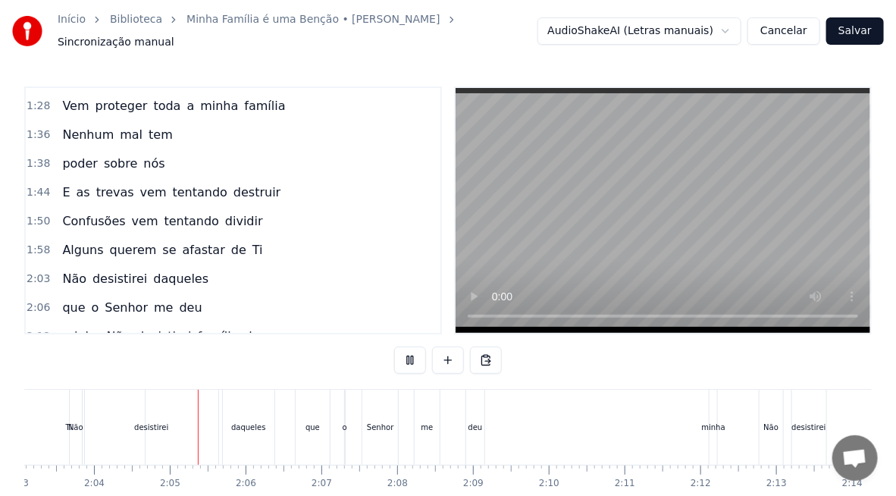
click at [297, 422] on div "que" at bounding box center [313, 427] width 35 height 75
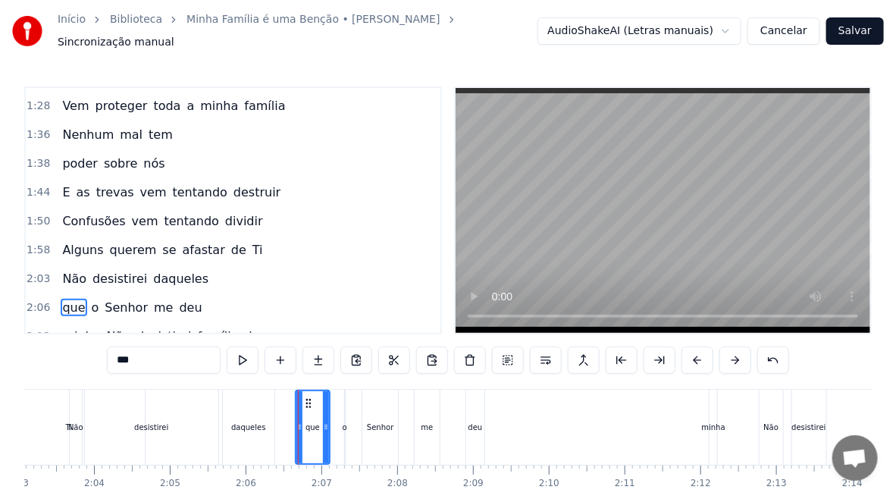
scroll to position [455, 0]
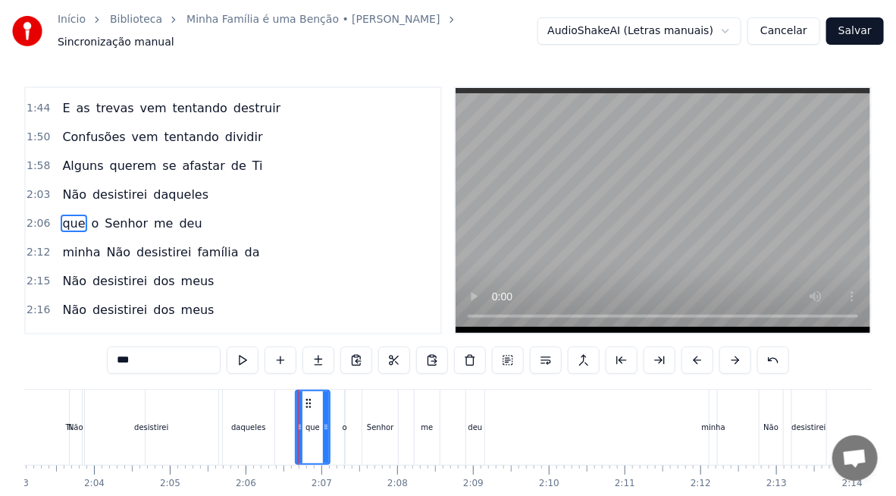
click at [72, 423] on div "Não" at bounding box center [75, 427] width 15 height 11
click at [298, 423] on div at bounding box center [298, 427] width 1 height 75
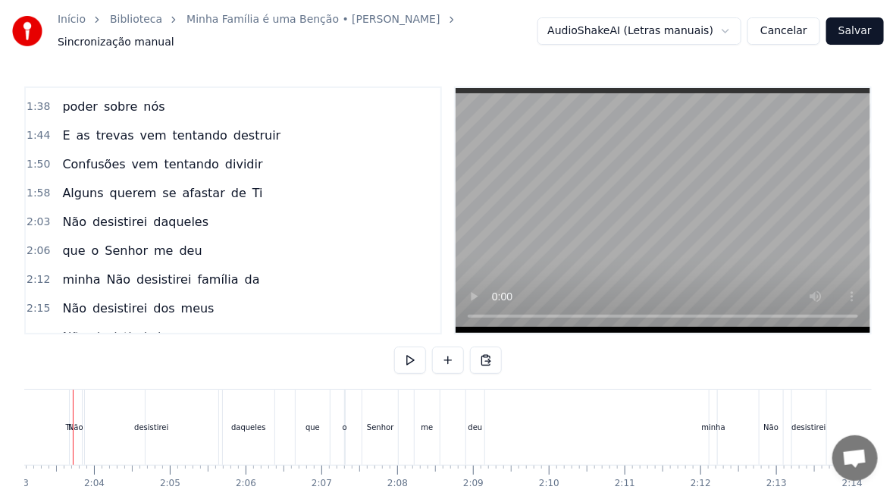
click at [76, 422] on div "Não" at bounding box center [75, 427] width 15 height 11
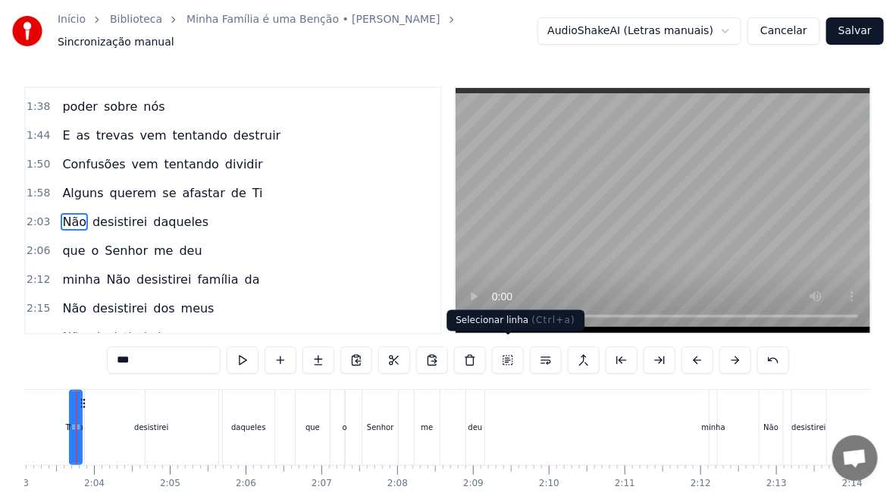
click at [508, 352] on button at bounding box center [508, 359] width 32 height 27
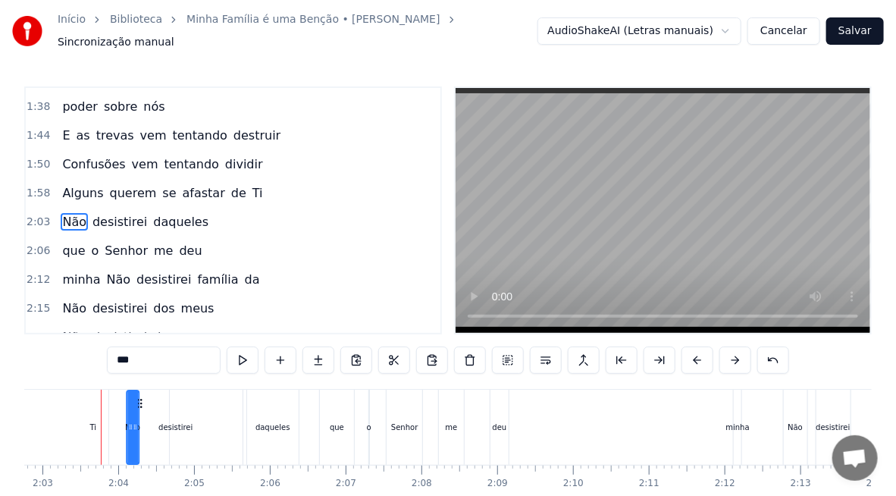
drag, startPoint x: 105, startPoint y: 398, endPoint x: 138, endPoint y: 400, distance: 32.7
click at [172, 433] on div "desistirei" at bounding box center [175, 427] width 133 height 75
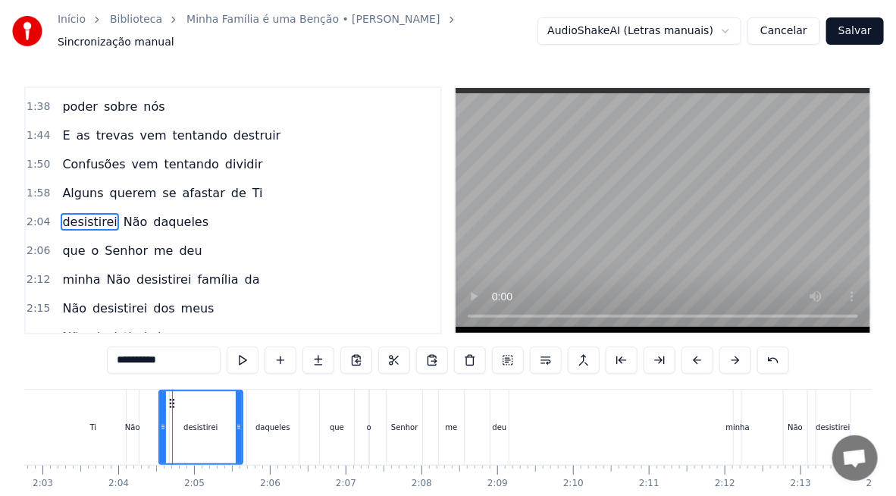
drag, startPoint x: 113, startPoint y: 420, endPoint x: 163, endPoint y: 422, distance: 50.1
click at [133, 422] on div "Não" at bounding box center [132, 427] width 15 height 11
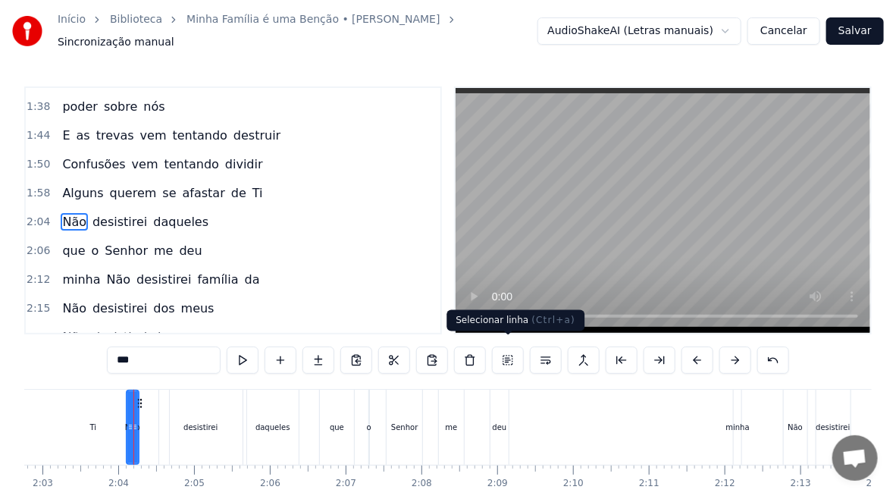
click at [510, 356] on button at bounding box center [508, 359] width 32 height 27
click at [204, 422] on div "desistirei" at bounding box center [200, 427] width 34 height 11
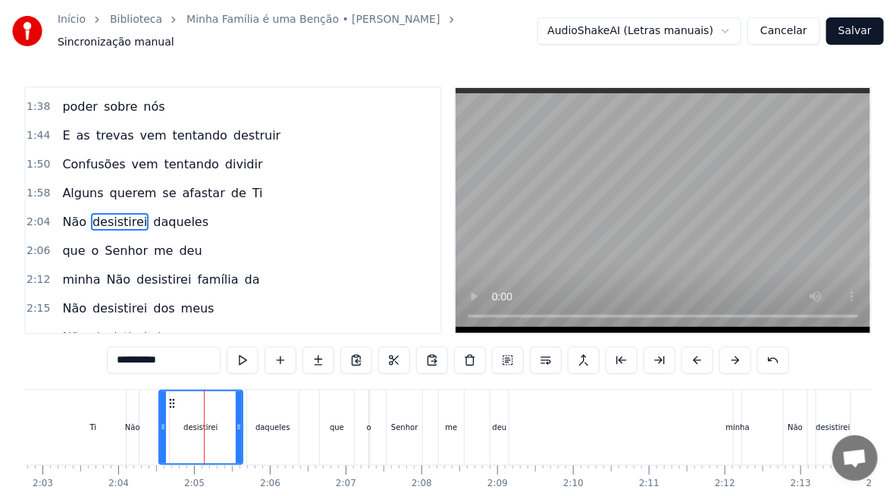
click at [513, 353] on button at bounding box center [508, 359] width 32 height 27
click at [510, 354] on button at bounding box center [508, 359] width 32 height 27
click at [274, 422] on div "daqueles" at bounding box center [273, 427] width 34 height 11
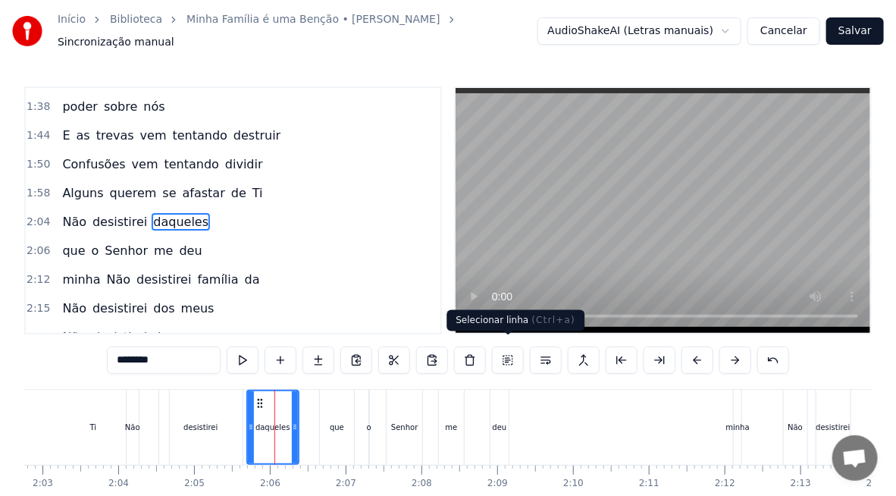
click at [509, 356] on button at bounding box center [508, 359] width 32 height 27
click at [99, 430] on div "Ti" at bounding box center [93, 427] width 152 height 75
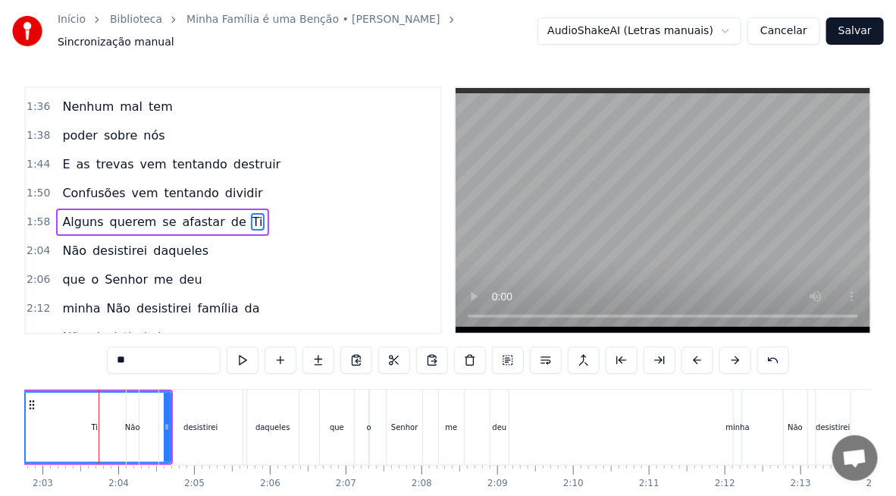
scroll to position [0, 9305]
click at [133, 431] on div "Não" at bounding box center [135, 427] width 12 height 75
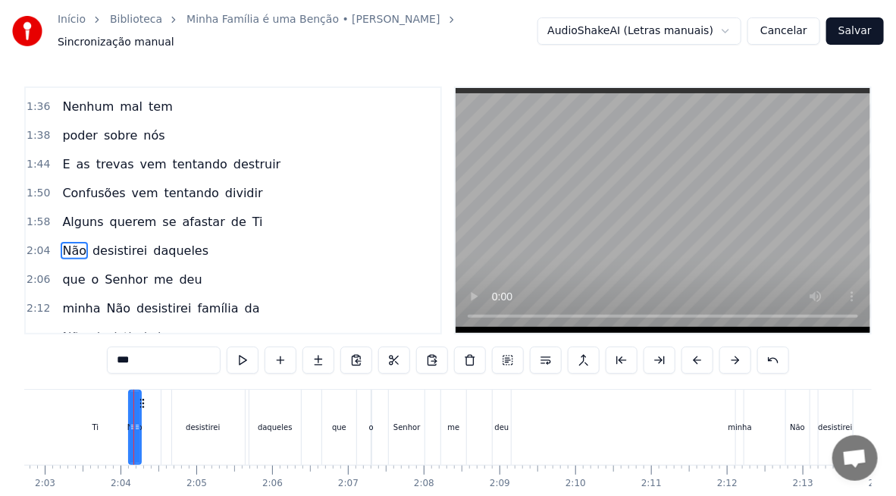
scroll to position [428, 0]
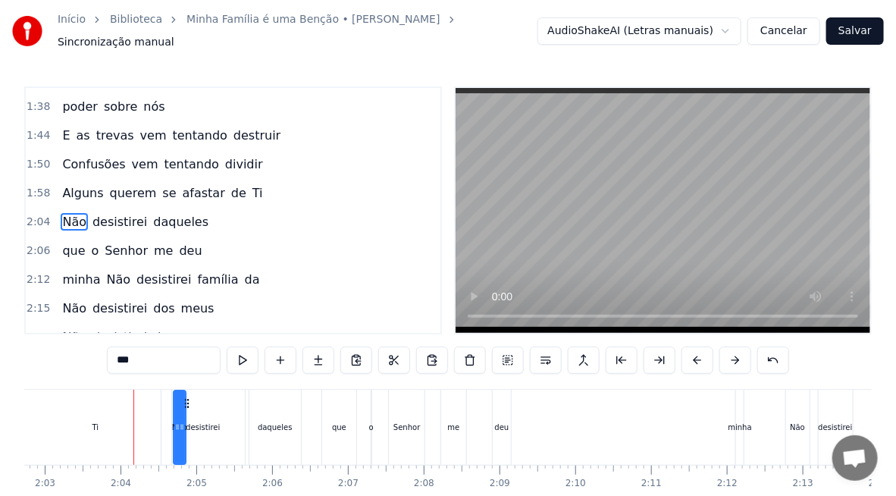
drag, startPoint x: 171, startPoint y: 401, endPoint x: 185, endPoint y: 405, distance: 14.9
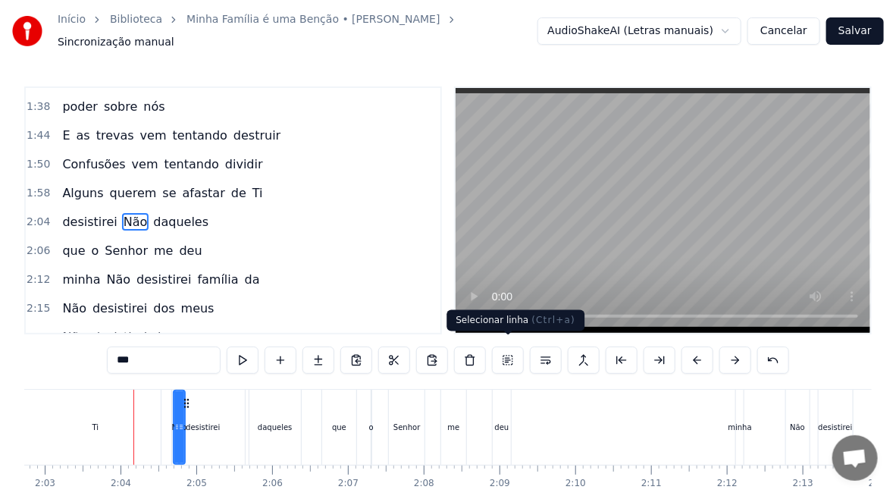
click at [509, 354] on button at bounding box center [508, 359] width 32 height 27
click at [221, 416] on div "desistirei" at bounding box center [202, 427] width 83 height 75
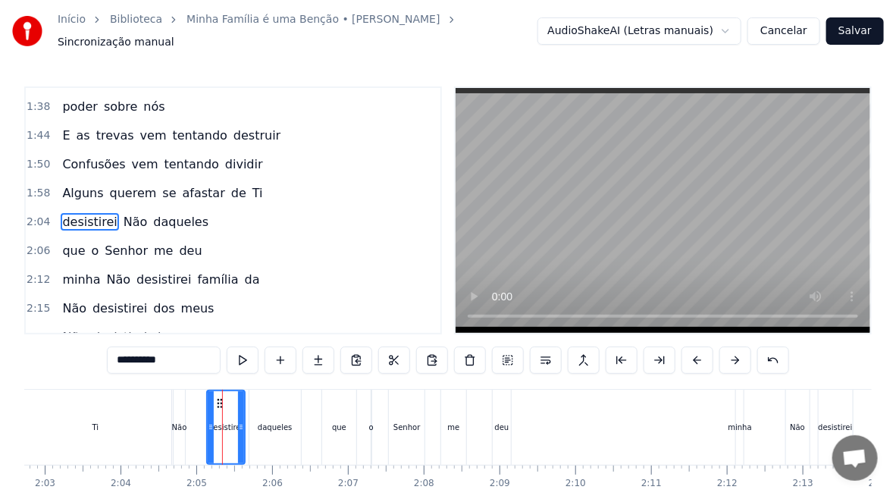
drag, startPoint x: 163, startPoint y: 428, endPoint x: 208, endPoint y: 437, distance: 46.4
click at [180, 424] on div "Não" at bounding box center [179, 427] width 15 height 11
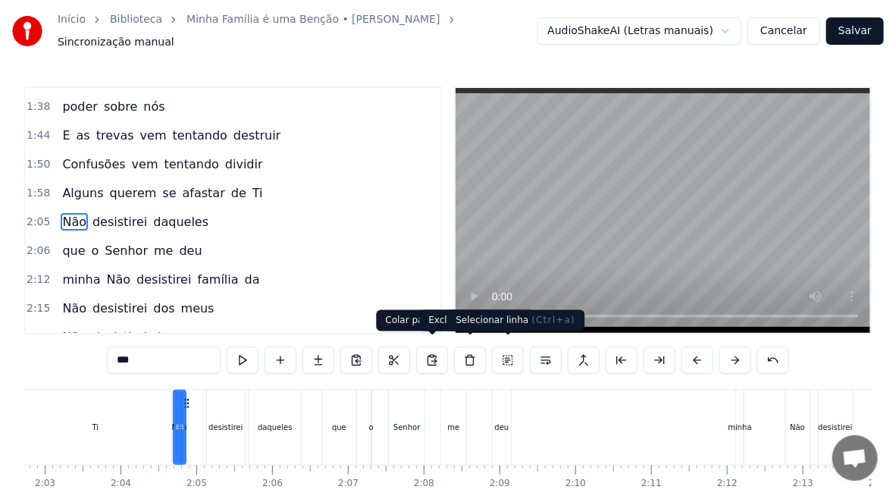
click at [512, 346] on button at bounding box center [508, 359] width 32 height 27
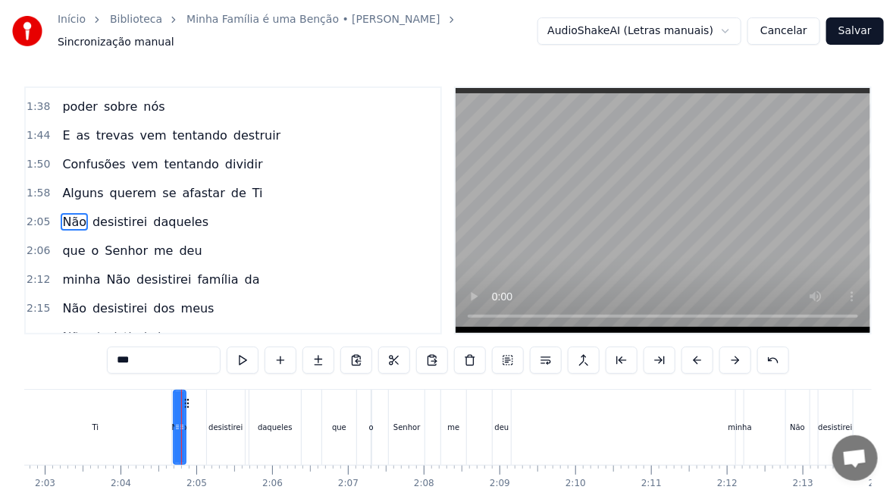
click at [90, 425] on div "Ti" at bounding box center [96, 427] width 152 height 75
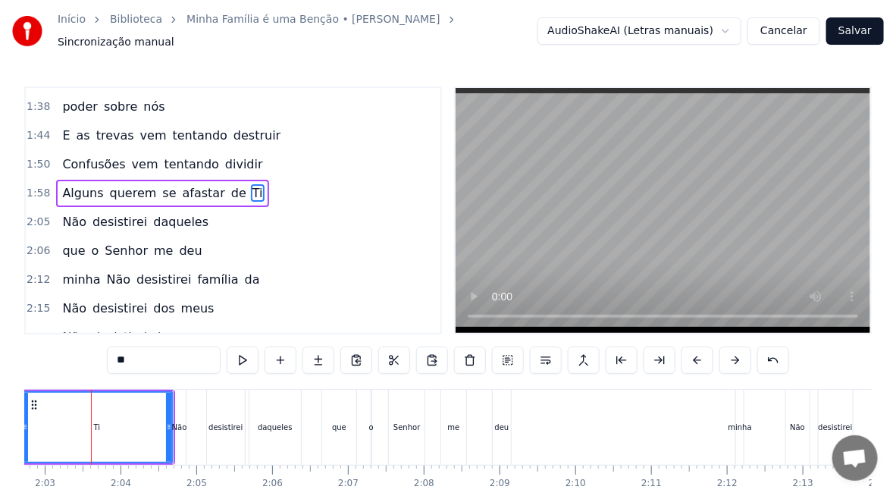
scroll to position [399, 0]
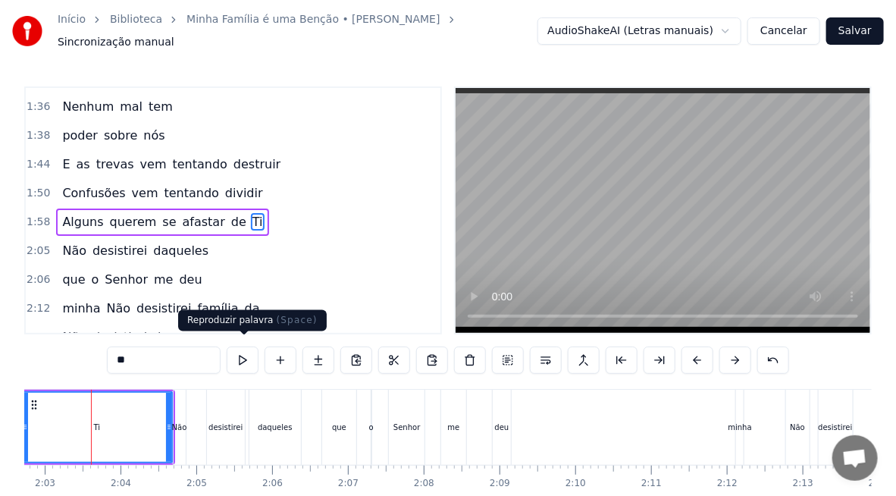
click at [246, 353] on button at bounding box center [243, 359] width 32 height 27
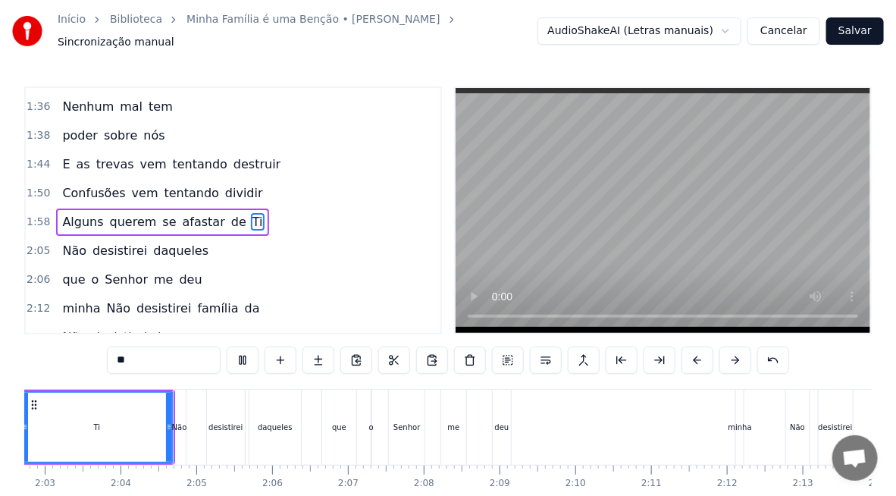
scroll to position [0, 9223]
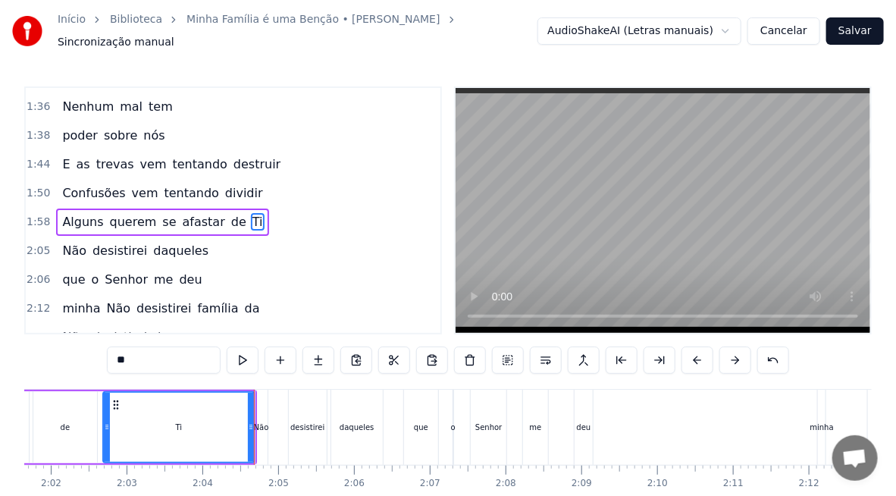
click at [578, 422] on div "deu" at bounding box center [584, 427] width 14 height 11
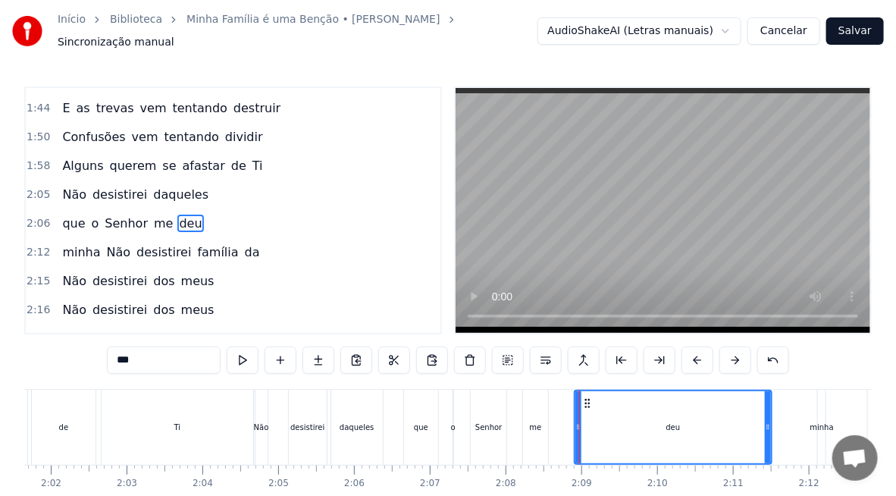
drag, startPoint x: 589, startPoint y: 422, endPoint x: 768, endPoint y: 445, distance: 180.5
click at [768, 445] on div at bounding box center [768, 427] width 6 height 72
drag, startPoint x: 577, startPoint y: 428, endPoint x: 545, endPoint y: 433, distance: 32.2
click at [633, 440] on div at bounding box center [634, 427] width 6 height 72
click at [537, 426] on div "me" at bounding box center [535, 427] width 25 height 75
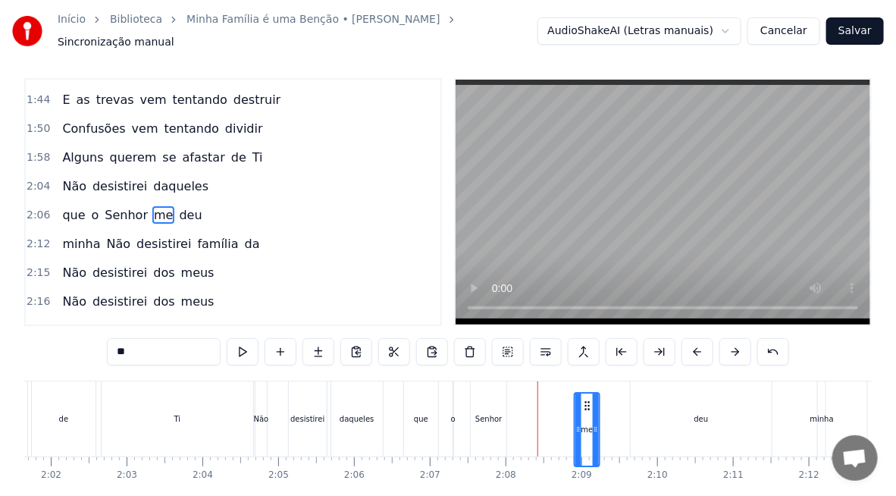
drag, startPoint x: 557, startPoint y: 401, endPoint x: 586, endPoint y: 406, distance: 29.2
click at [586, 406] on div "me" at bounding box center [587, 429] width 24 height 72
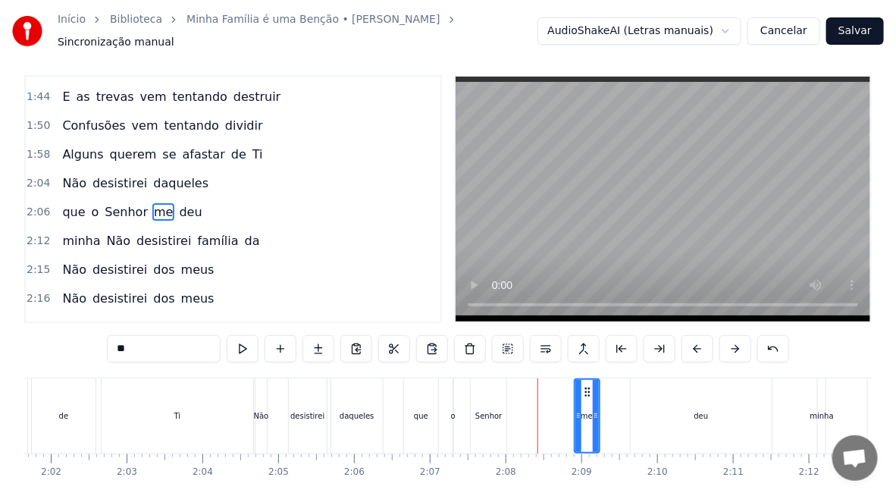
click at [476, 410] on div "Senhor" at bounding box center [488, 415] width 27 height 11
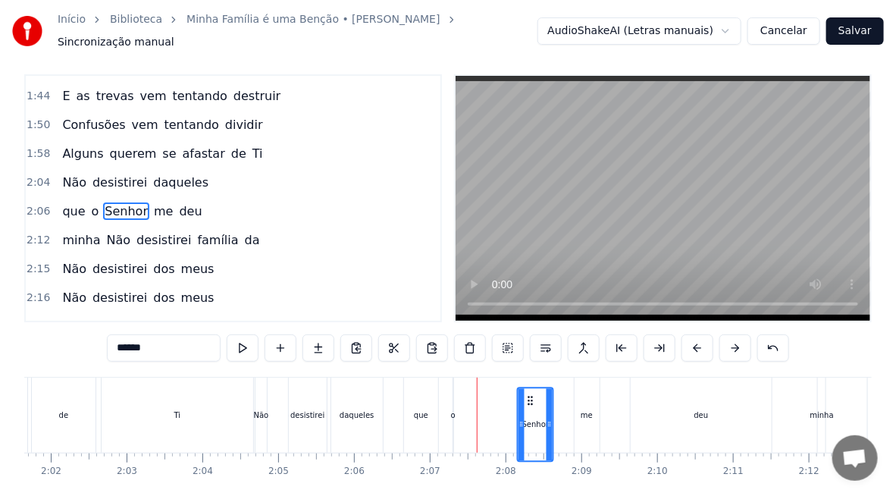
drag, startPoint x: 483, startPoint y: 394, endPoint x: 496, endPoint y: 409, distance: 19.3
click at [539, 413] on div "Senhor" at bounding box center [536, 424] width 34 height 72
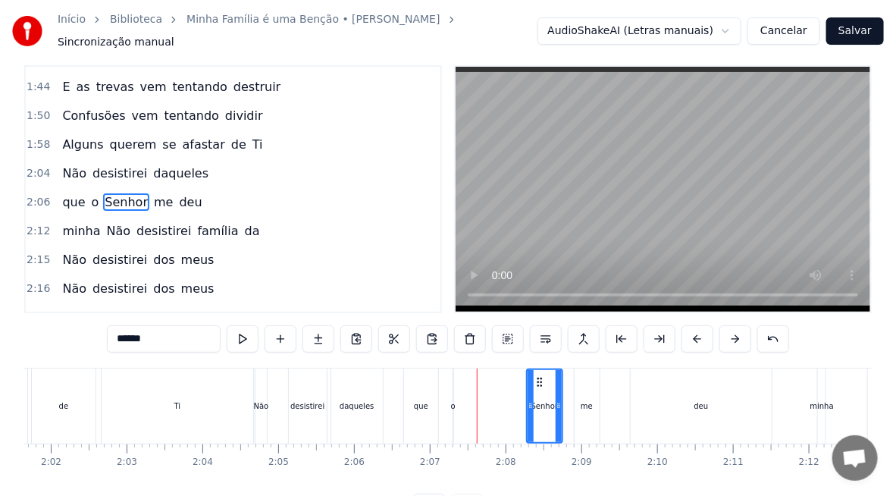
click at [454, 405] on div "o" at bounding box center [454, 405] width 2 height 75
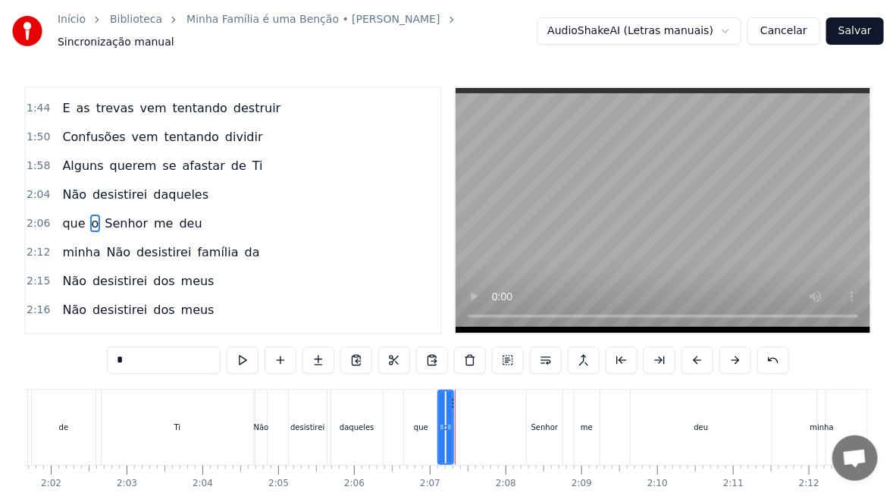
drag, startPoint x: 458, startPoint y: 415, endPoint x: 443, endPoint y: 428, distance: 20.4
click at [443, 428] on div at bounding box center [442, 427] width 6 height 72
drag, startPoint x: 450, startPoint y: 394, endPoint x: 466, endPoint y: 403, distance: 18.0
click at [466, 403] on div at bounding box center [465, 427] width 6 height 72
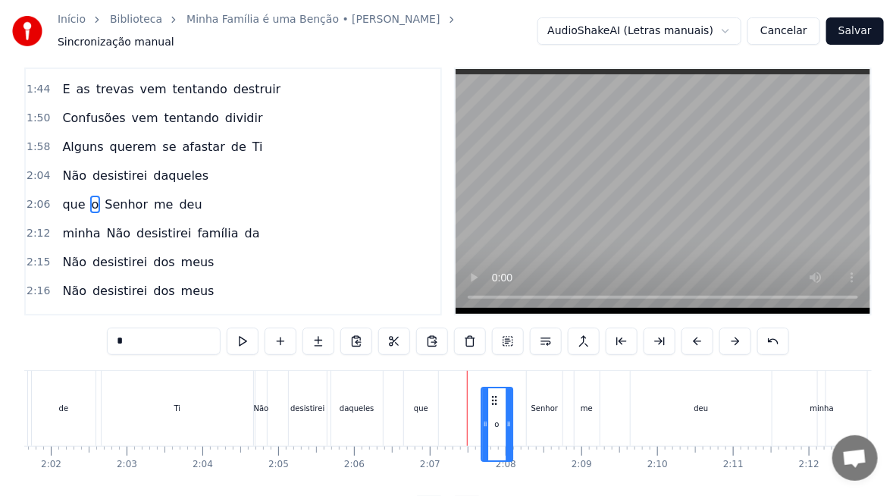
drag, startPoint x: 452, startPoint y: 395, endPoint x: 497, endPoint y: 410, distance: 48.0
click at [497, 410] on div "o" at bounding box center [497, 424] width 30 height 72
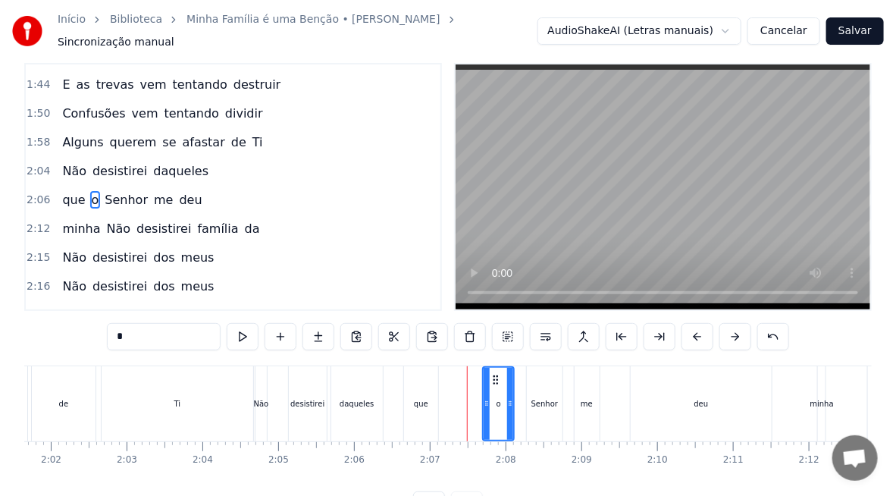
click at [423, 398] on div "que" at bounding box center [421, 403] width 14 height 11
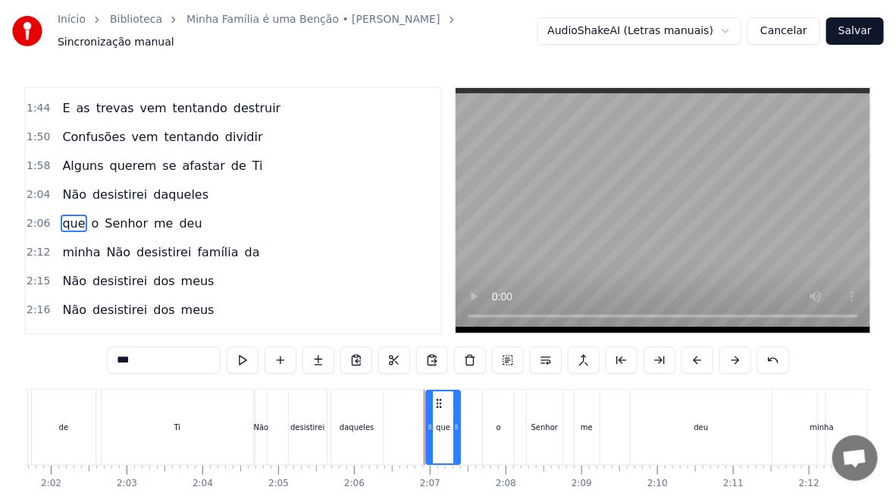
drag, startPoint x: 415, startPoint y: 393, endPoint x: 437, endPoint y: 403, distance: 24.1
click at [437, 403] on div "que" at bounding box center [442, 427] width 33 height 72
click at [353, 422] on div "daqueles" at bounding box center [357, 427] width 34 height 11
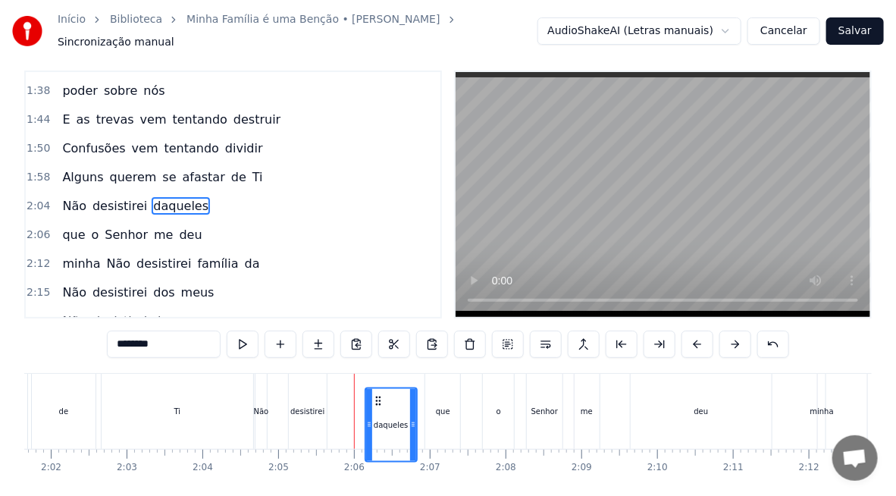
drag, startPoint x: 343, startPoint y: 396, endPoint x: 377, endPoint y: 406, distance: 35.7
click at [377, 406] on div "daqueles" at bounding box center [390, 425] width 50 height 72
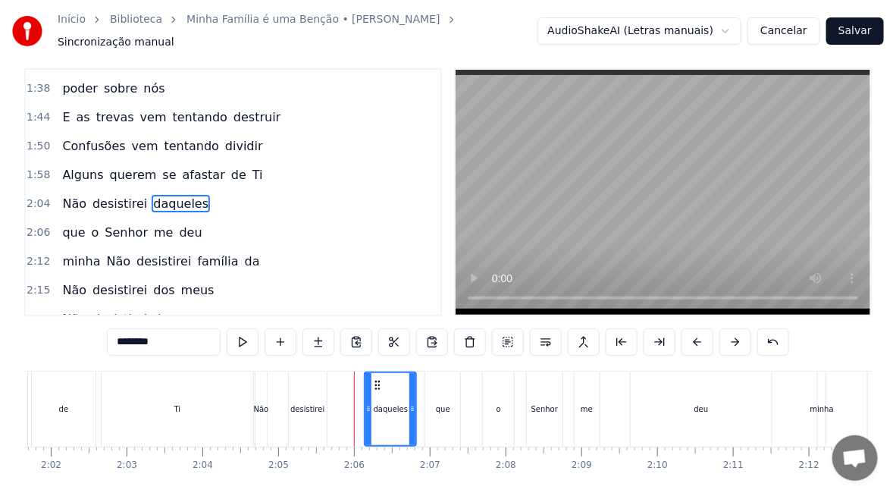
click at [309, 403] on div "desistirei" at bounding box center [307, 408] width 34 height 11
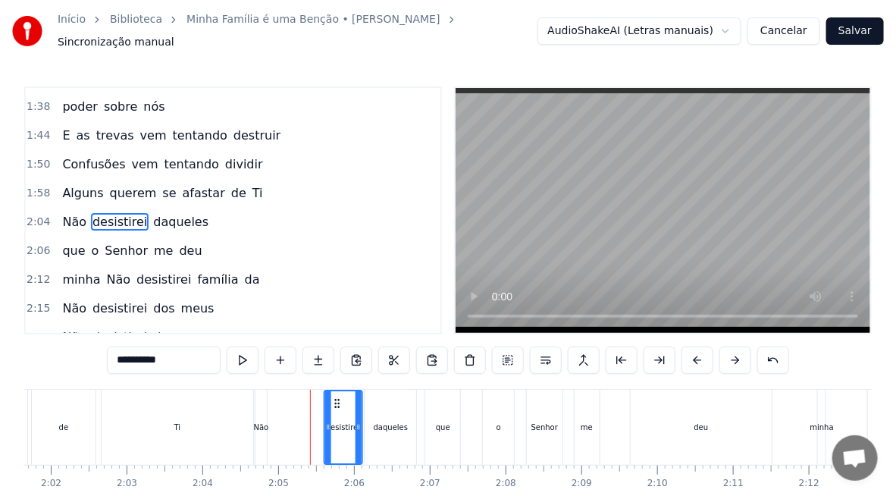
drag, startPoint x: 299, startPoint y: 393, endPoint x: 334, endPoint y: 400, distance: 36.4
click at [334, 400] on icon at bounding box center [337, 403] width 12 height 12
click at [265, 422] on div "Não" at bounding box center [261, 427] width 15 height 11
type input "***"
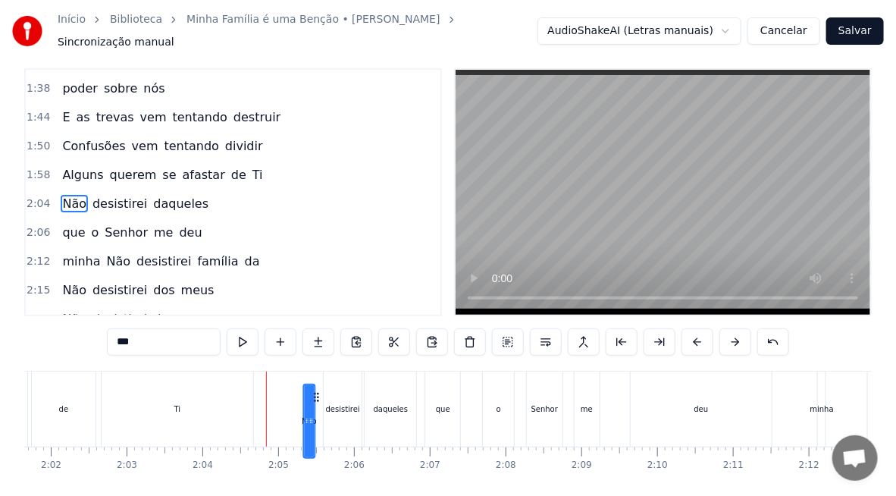
drag, startPoint x: 268, startPoint y: 395, endPoint x: 315, endPoint y: 407, distance: 49.3
click at [315, 407] on div "Não desistirei daqueles" at bounding box center [338, 409] width 166 height 75
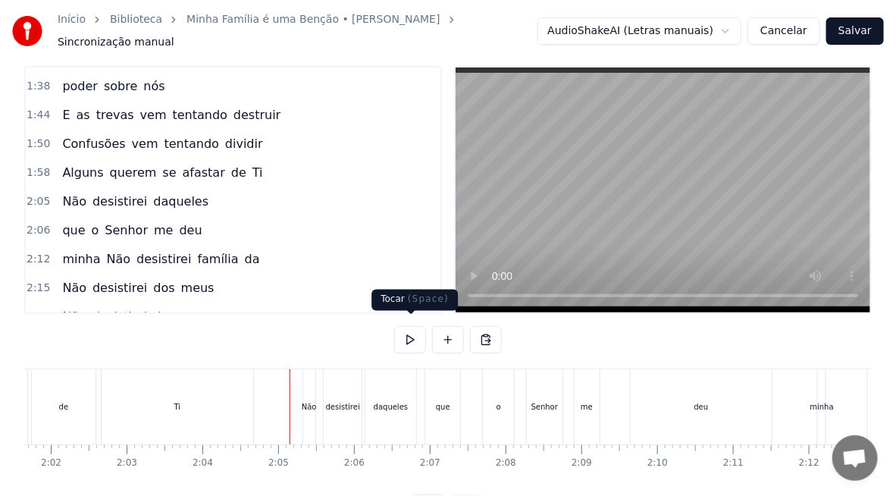
click at [406, 326] on button at bounding box center [410, 339] width 32 height 27
click at [353, 401] on div "desistirei" at bounding box center [343, 406] width 34 height 11
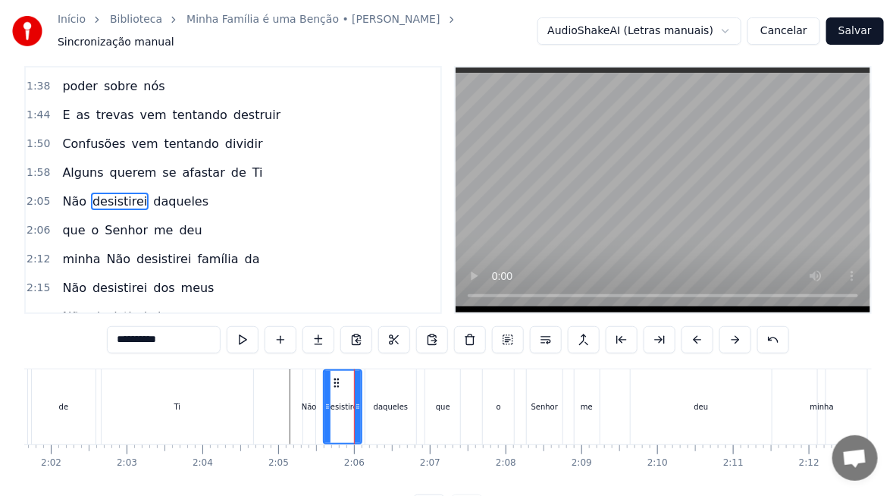
scroll to position [0, 0]
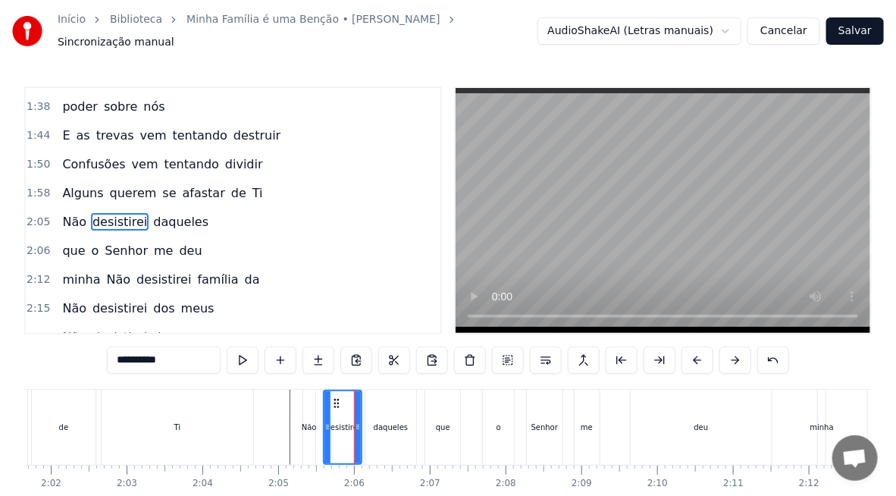
click at [312, 423] on div "Não" at bounding box center [309, 427] width 15 height 11
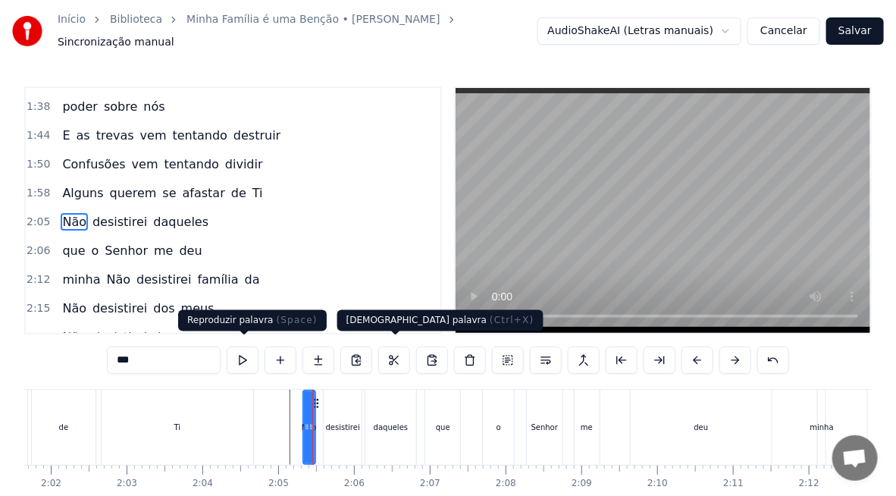
click at [235, 354] on button at bounding box center [243, 359] width 32 height 27
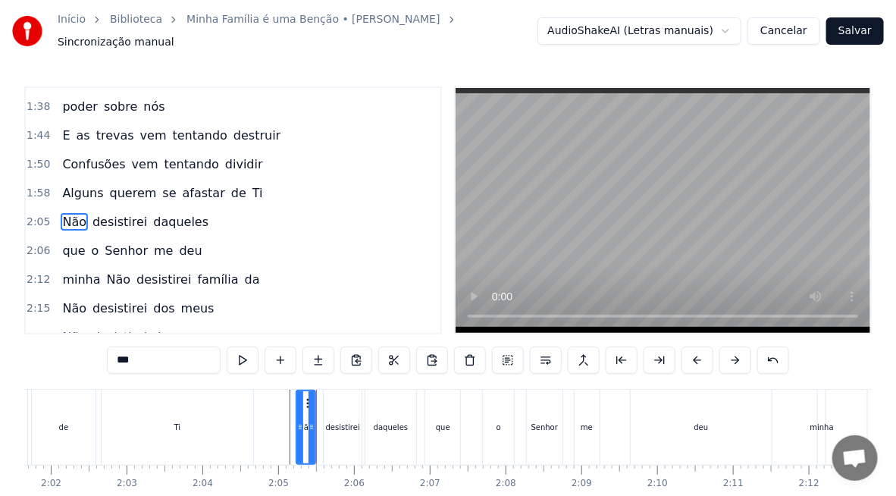
drag, startPoint x: 304, startPoint y: 422, endPoint x: 297, endPoint y: 418, distance: 7.8
click at [297, 421] on icon at bounding box center [300, 427] width 6 height 12
click at [331, 426] on div "desistirei" at bounding box center [343, 427] width 38 height 75
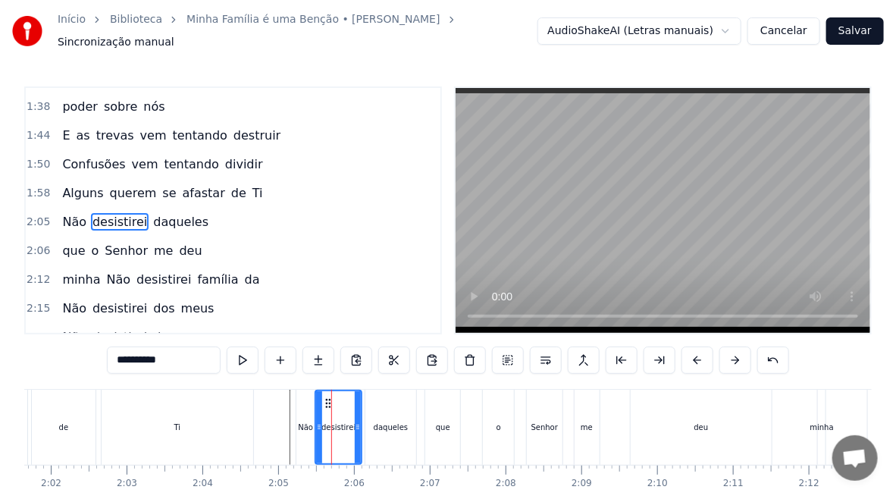
drag, startPoint x: 325, startPoint y: 426, endPoint x: 317, endPoint y: 426, distance: 8.3
click at [317, 426] on div at bounding box center [319, 427] width 6 height 72
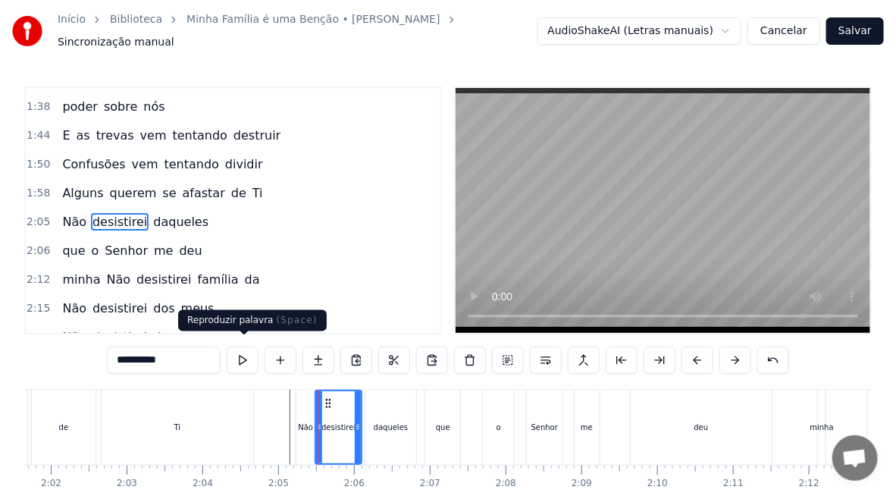
click at [249, 353] on button at bounding box center [243, 359] width 32 height 27
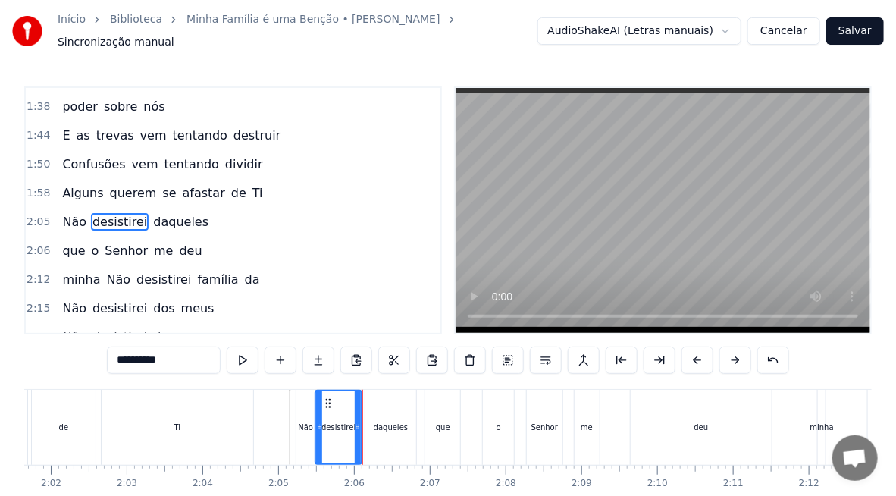
click at [393, 423] on div "daqueles" at bounding box center [391, 427] width 34 height 11
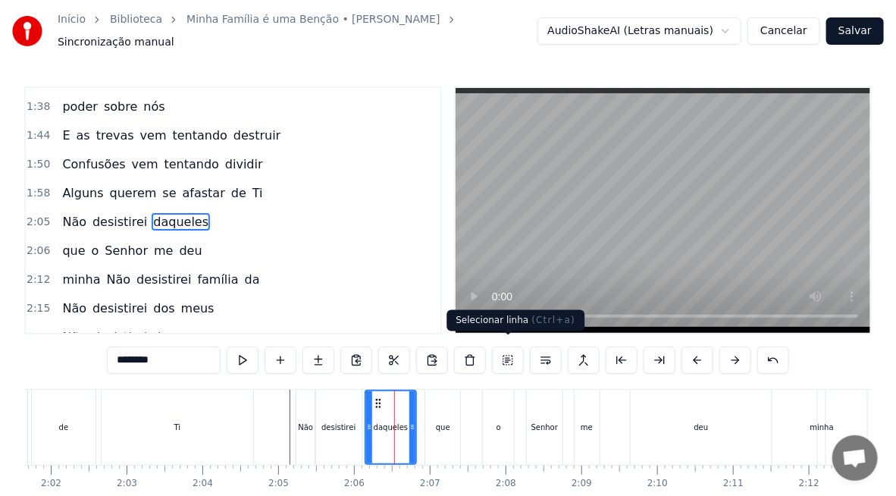
click at [504, 354] on button at bounding box center [508, 359] width 32 height 27
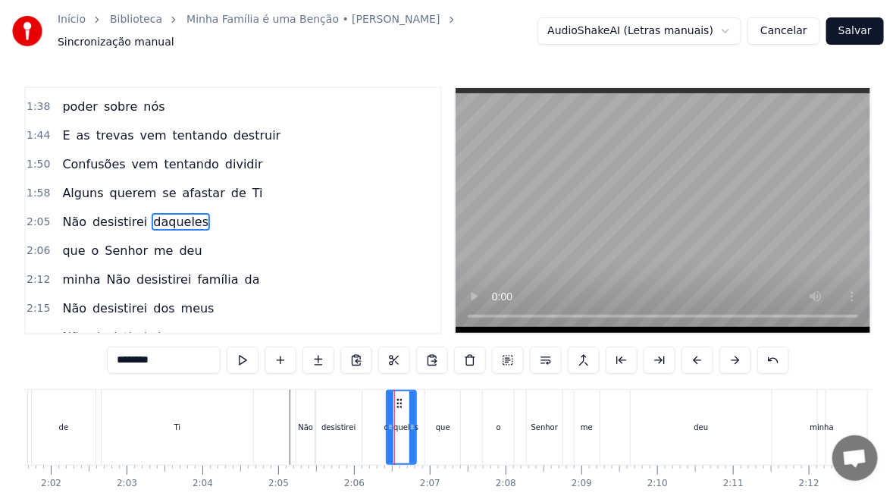
drag, startPoint x: 370, startPoint y: 424, endPoint x: 391, endPoint y: 430, distance: 22.1
click at [391, 430] on div at bounding box center [390, 427] width 6 height 72
click at [444, 422] on div "que" at bounding box center [443, 427] width 14 height 11
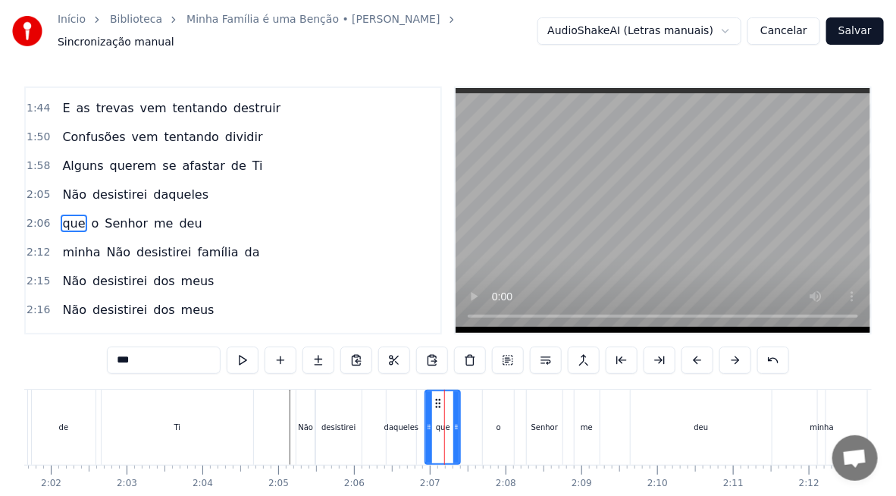
click at [594, 419] on div "me" at bounding box center [587, 427] width 25 height 75
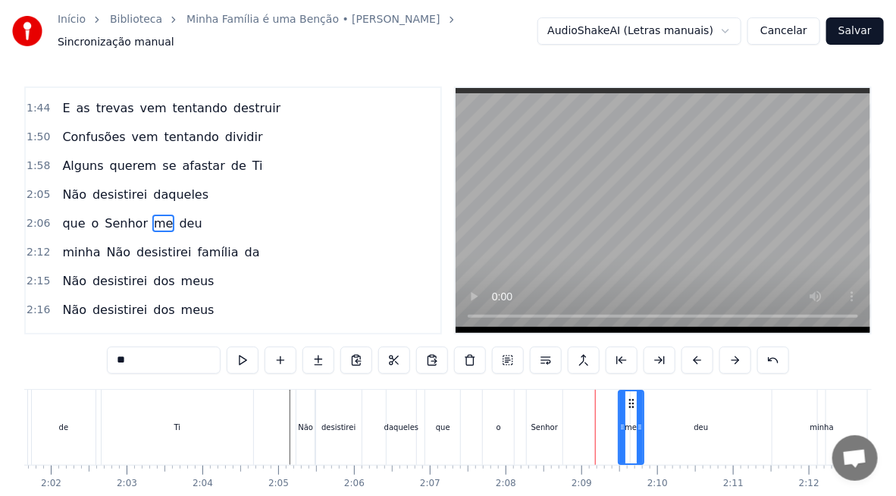
drag, startPoint x: 613, startPoint y: 393, endPoint x: 525, endPoint y: 463, distance: 112.2
click at [635, 397] on icon at bounding box center [631, 403] width 12 height 12
click at [547, 426] on div "Senhor" at bounding box center [545, 427] width 36 height 75
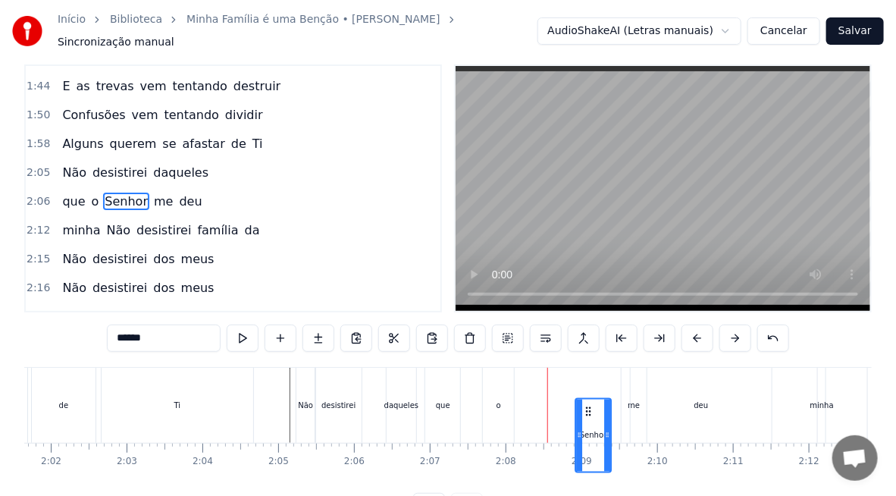
drag, startPoint x: 565, startPoint y: 401, endPoint x: 584, endPoint y: 407, distance: 19.9
click at [584, 407] on div "Senhor" at bounding box center [593, 435] width 34 height 72
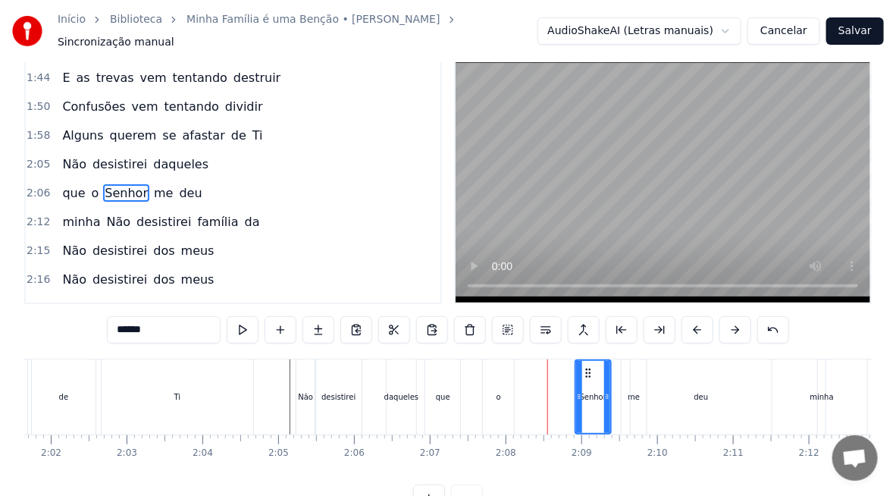
click at [503, 391] on div "o" at bounding box center [498, 396] width 31 height 75
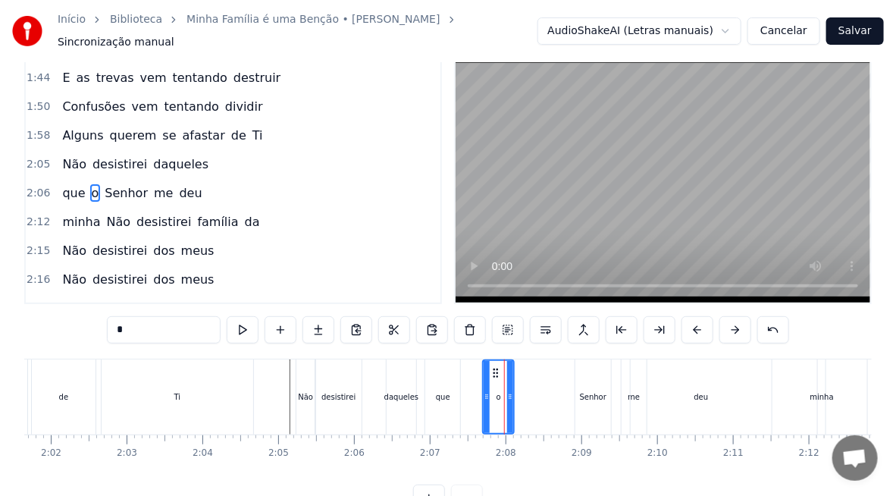
scroll to position [0, 0]
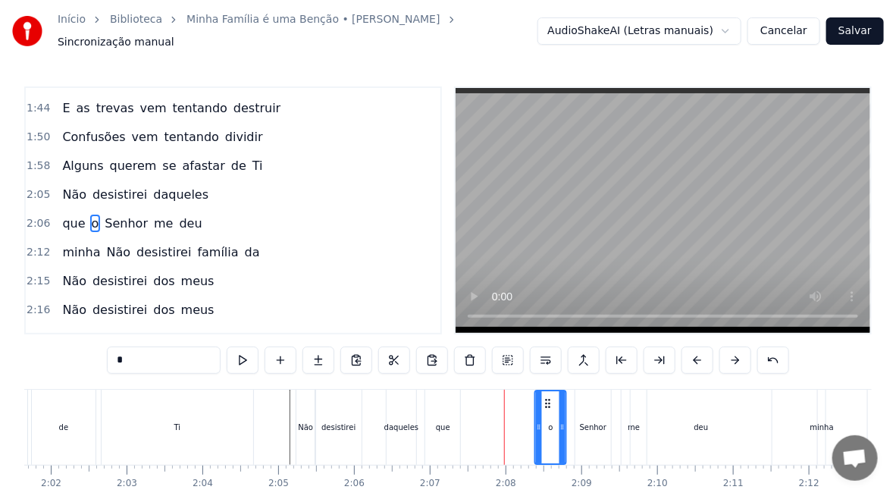
drag, startPoint x: 497, startPoint y: 395, endPoint x: 549, endPoint y: 397, distance: 51.6
click at [549, 397] on icon at bounding box center [548, 403] width 12 height 12
click at [446, 427] on div "que" at bounding box center [442, 427] width 35 height 75
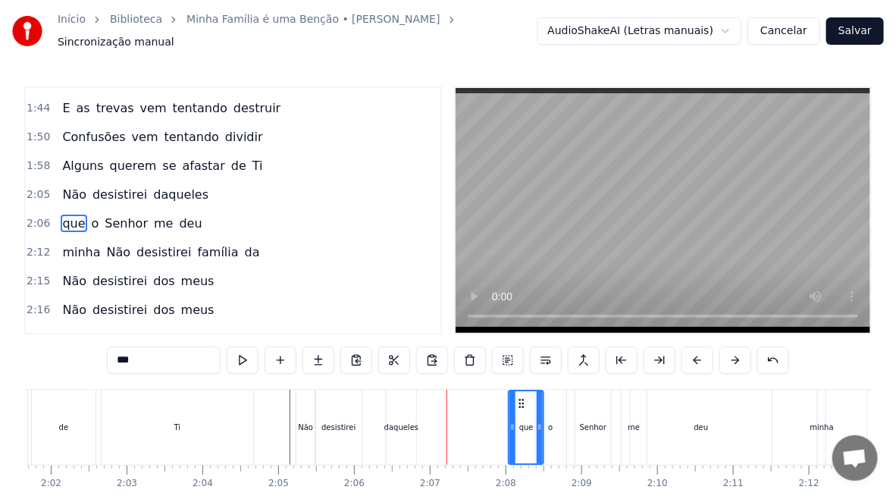
drag, startPoint x: 438, startPoint y: 397, endPoint x: 522, endPoint y: 403, distance: 83.6
click at [522, 403] on div "que" at bounding box center [525, 427] width 33 height 72
click at [401, 422] on div "daqueles" at bounding box center [401, 427] width 34 height 11
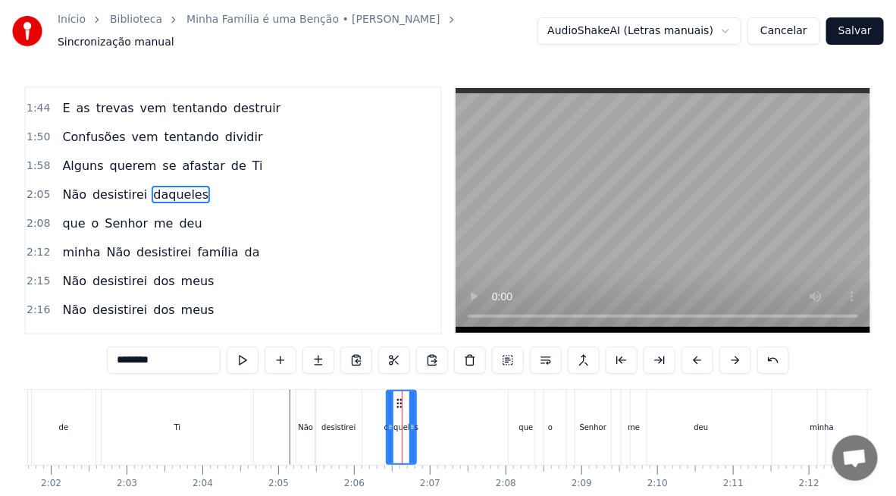
scroll to position [428, 0]
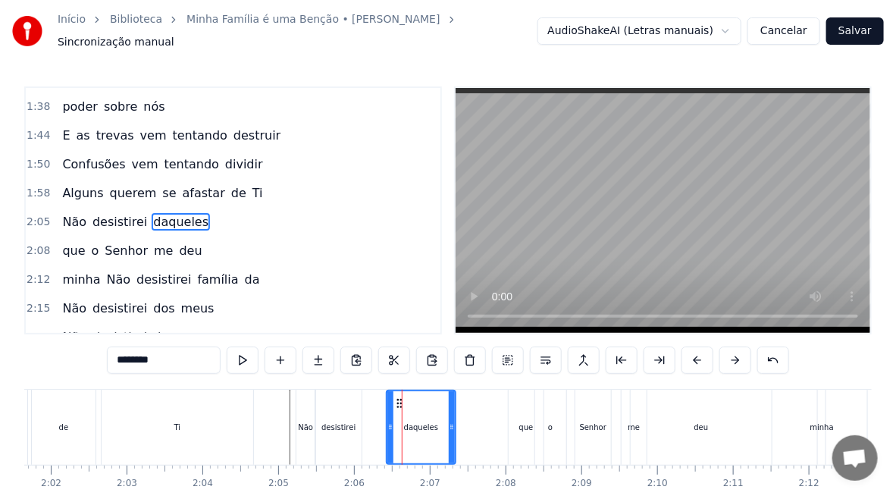
drag, startPoint x: 412, startPoint y: 418, endPoint x: 451, endPoint y: 424, distance: 39.9
click at [451, 424] on icon at bounding box center [452, 427] width 6 height 12
click at [355, 422] on div "desistirei" at bounding box center [338, 427] width 46 height 75
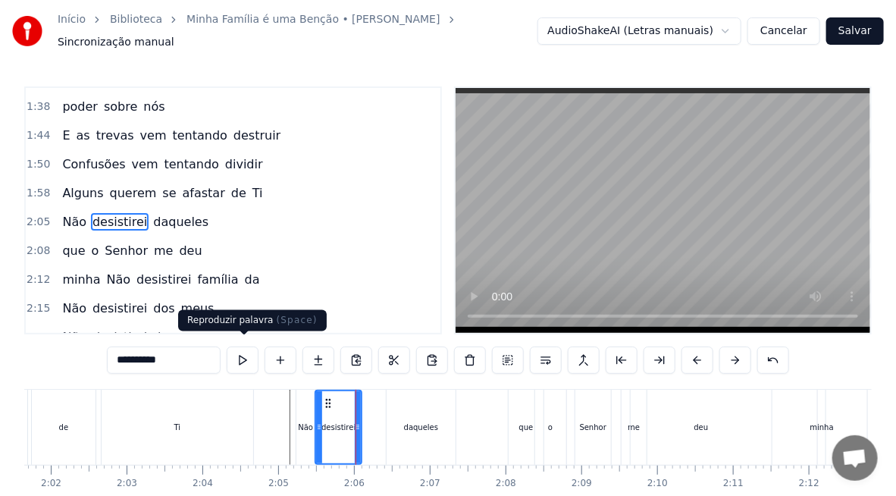
click at [252, 346] on button at bounding box center [243, 359] width 32 height 27
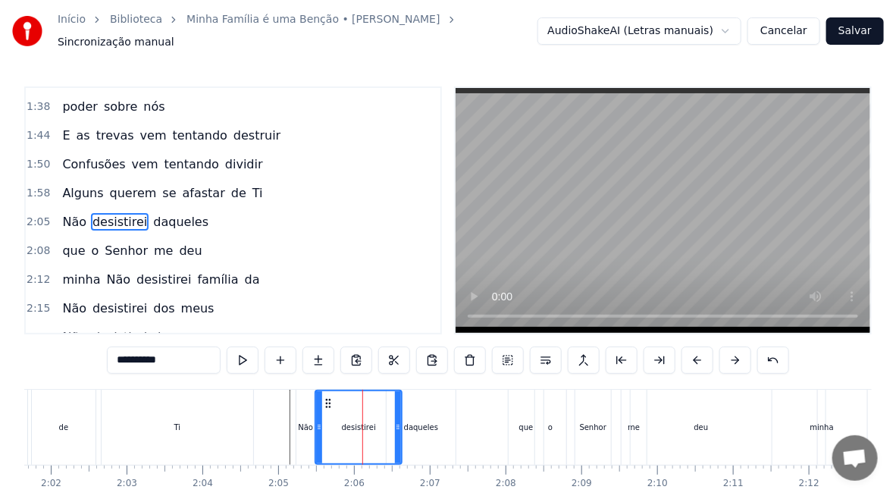
drag, startPoint x: 387, startPoint y: 428, endPoint x: 400, endPoint y: 432, distance: 13.7
click at [400, 431] on div at bounding box center [398, 427] width 6 height 72
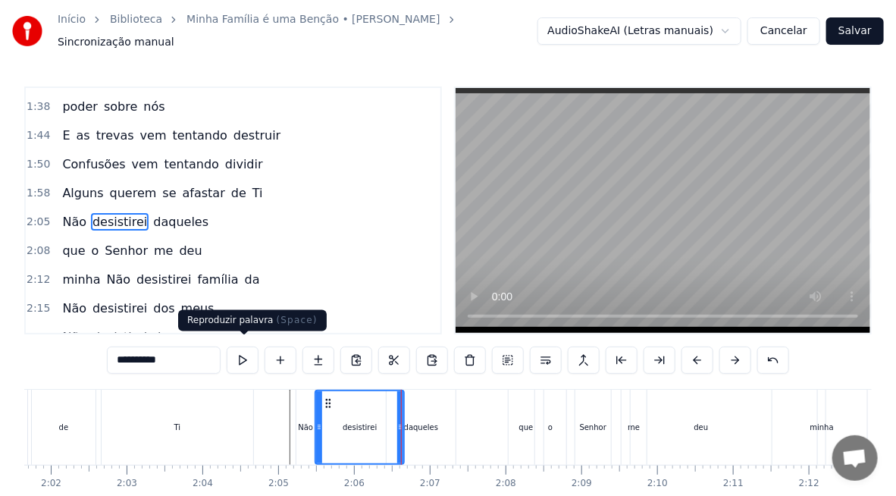
click at [246, 354] on button at bounding box center [243, 359] width 32 height 27
click at [428, 428] on div "daqueles" at bounding box center [422, 427] width 70 height 75
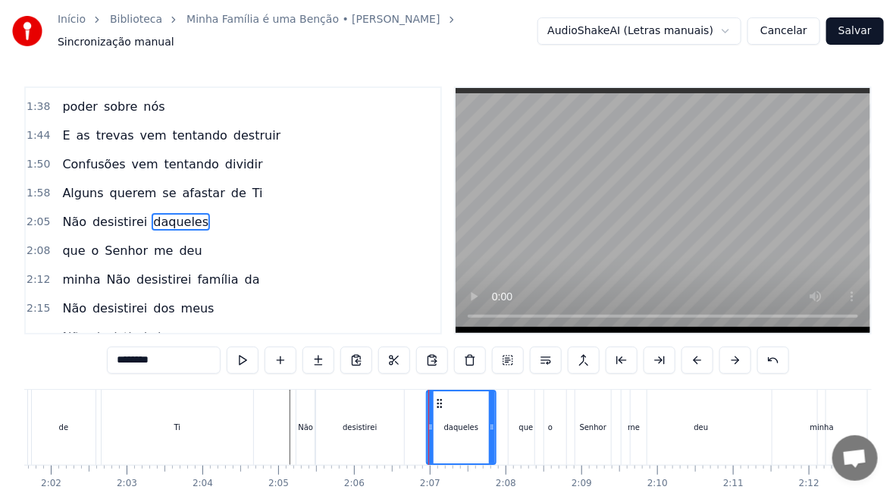
drag, startPoint x: 405, startPoint y: 397, endPoint x: 335, endPoint y: 423, distance: 74.6
click at [440, 404] on div "daqueles" at bounding box center [461, 427] width 68 height 72
click at [355, 423] on div "desistirei" at bounding box center [360, 427] width 34 height 11
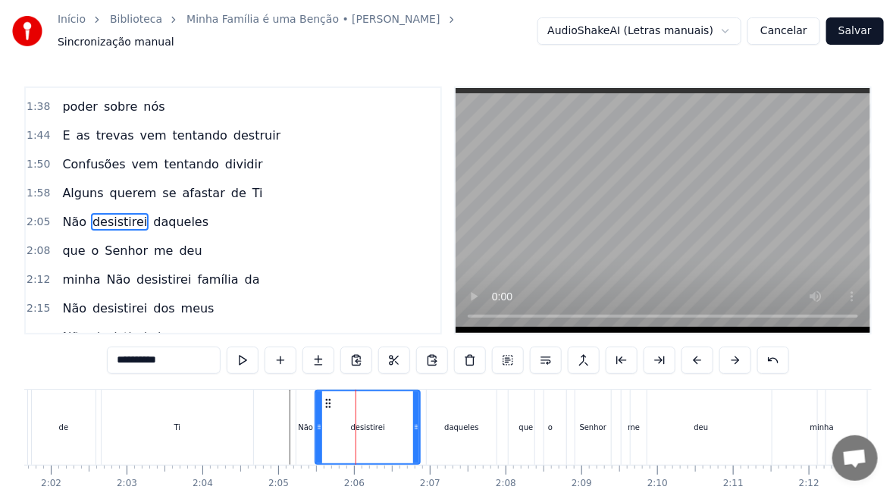
drag, startPoint x: 397, startPoint y: 429, endPoint x: 417, endPoint y: 433, distance: 20.1
click at [417, 433] on div at bounding box center [416, 427] width 6 height 72
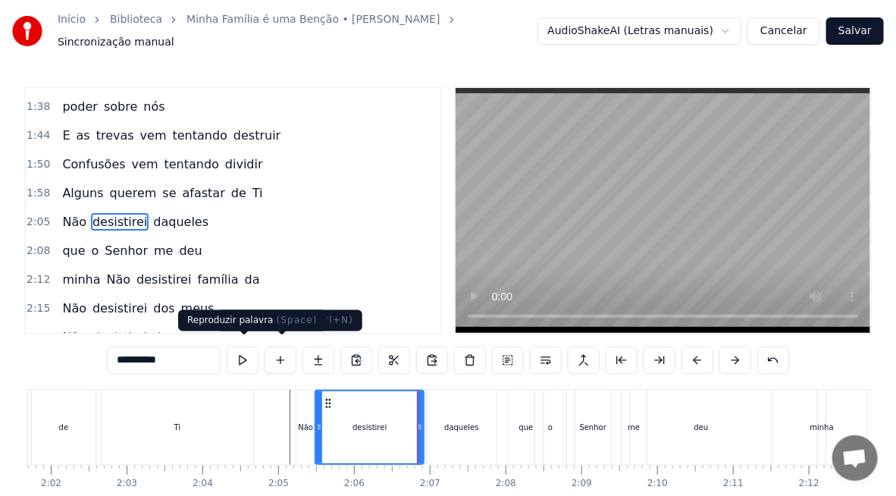
click at [245, 360] on button at bounding box center [243, 359] width 32 height 27
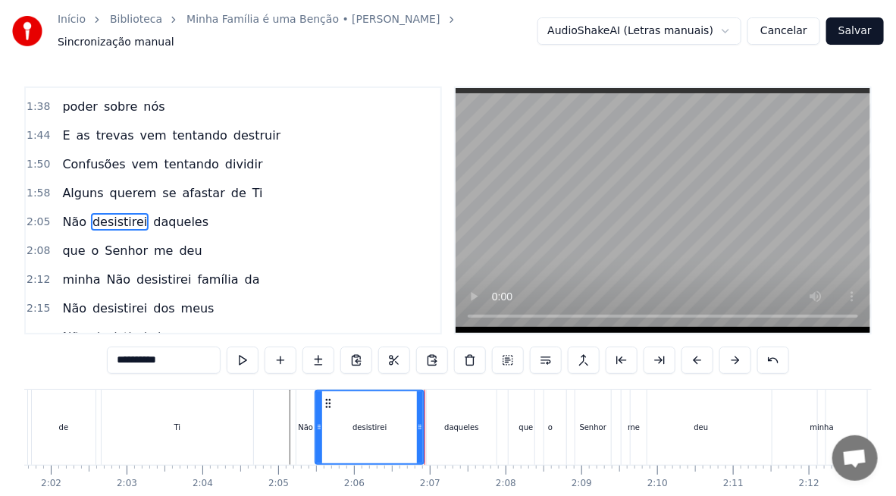
click at [460, 427] on div "daqueles" at bounding box center [462, 427] width 70 height 75
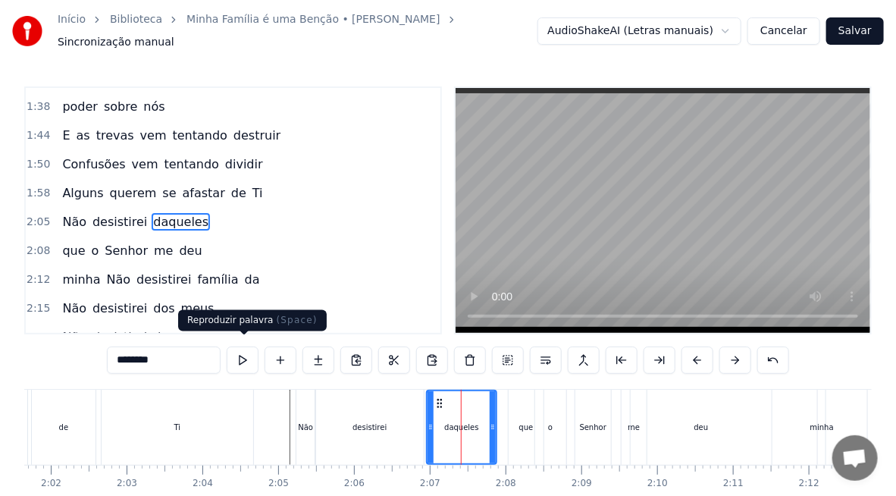
click at [244, 354] on button at bounding box center [243, 359] width 32 height 27
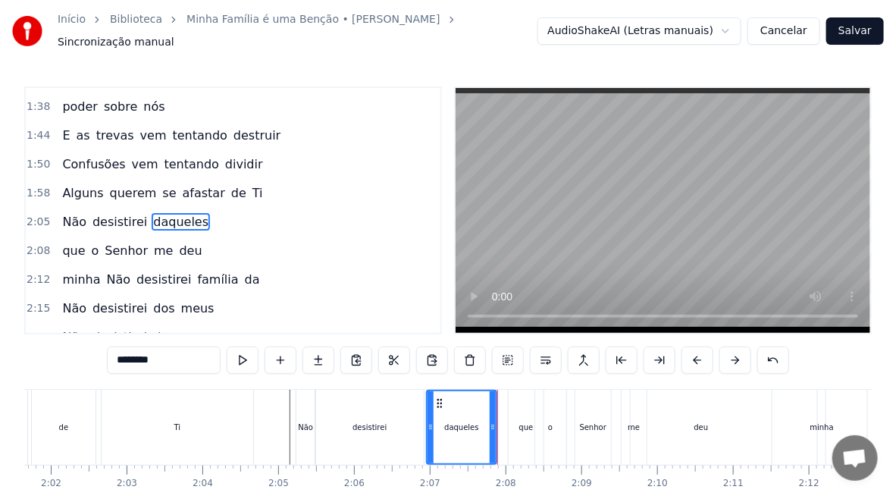
click at [458, 428] on div "daqueles" at bounding box center [462, 427] width 68 height 72
drag, startPoint x: 428, startPoint y: 425, endPoint x: 455, endPoint y: 440, distance: 30.6
click at [455, 440] on div at bounding box center [457, 427] width 6 height 72
click at [373, 426] on div "desistirei" at bounding box center [369, 427] width 108 height 75
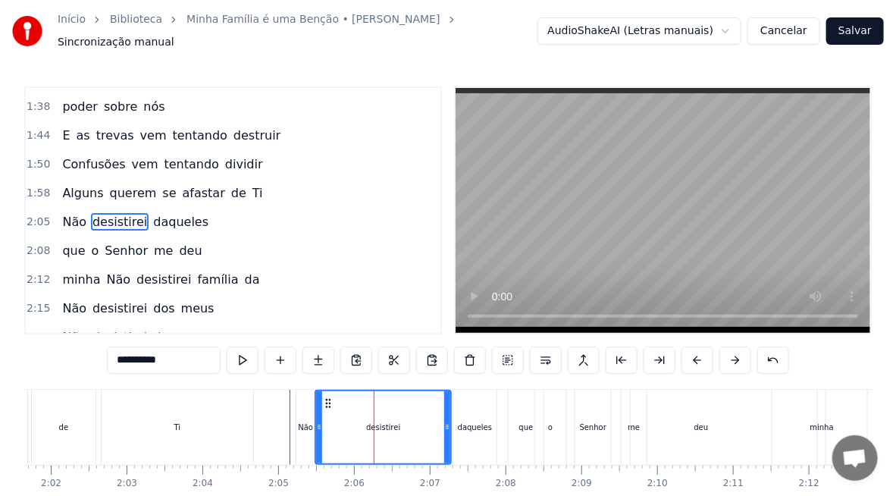
drag, startPoint x: 422, startPoint y: 437, endPoint x: 449, endPoint y: 444, distance: 28.0
click at [449, 444] on div at bounding box center [447, 427] width 6 height 72
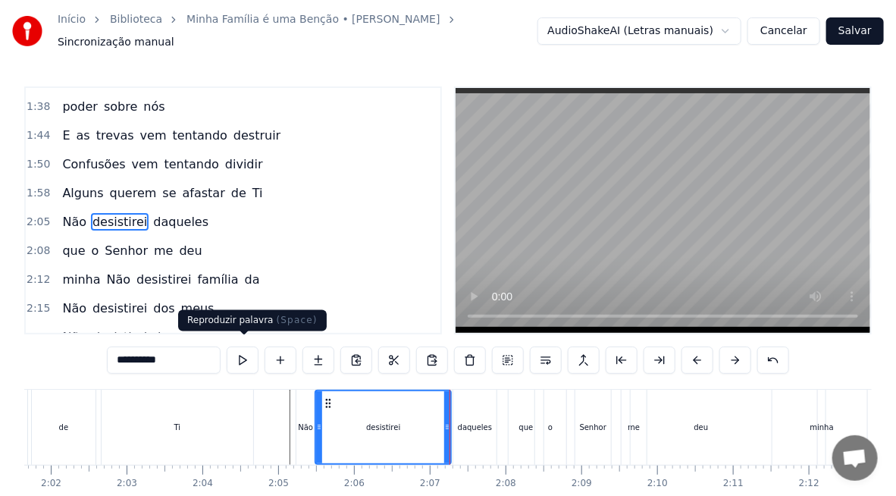
click at [249, 357] on button at bounding box center [243, 359] width 32 height 27
click at [476, 426] on div "daqueles" at bounding box center [474, 427] width 43 height 75
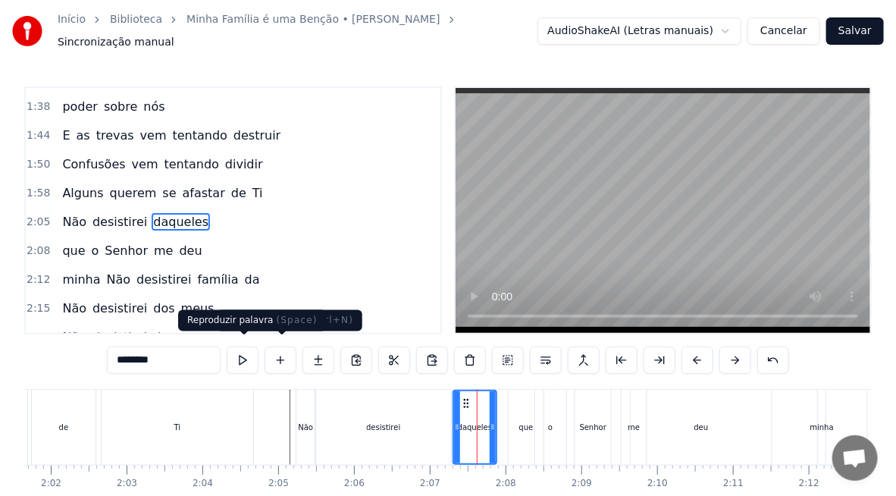
click at [233, 356] on button at bounding box center [243, 359] width 32 height 27
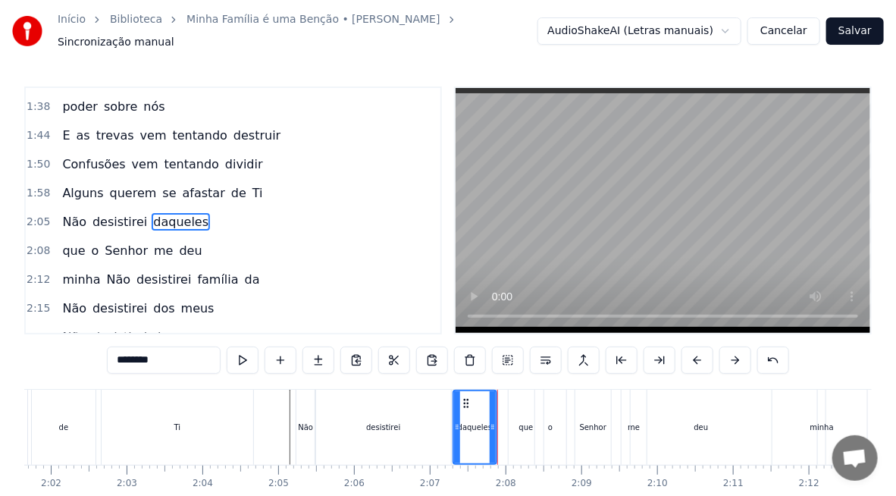
click at [701, 426] on div "deu" at bounding box center [701, 427] width 141 height 75
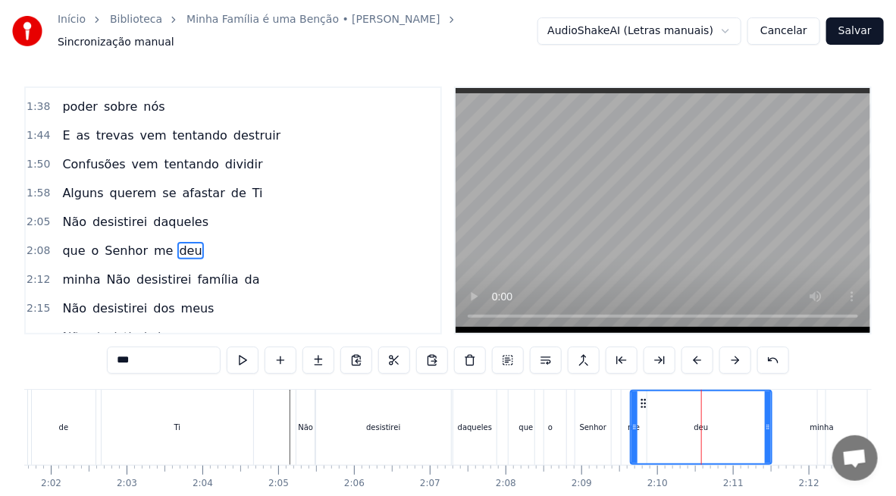
scroll to position [455, 0]
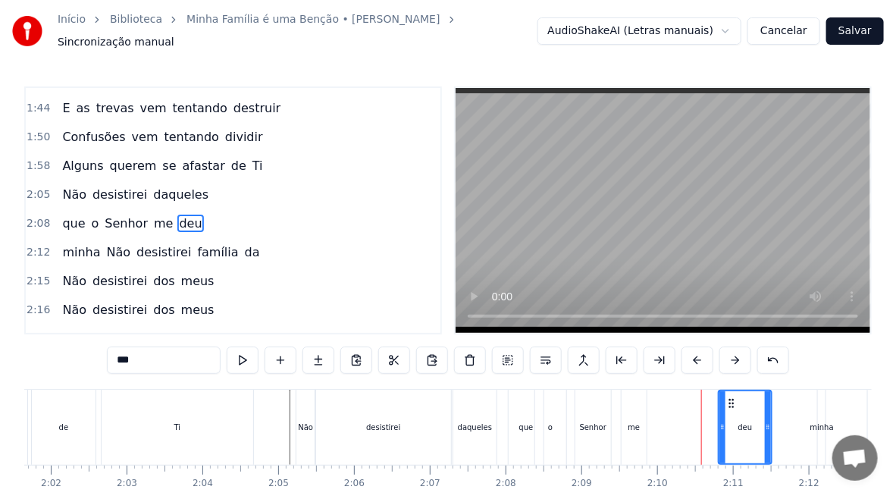
drag, startPoint x: 633, startPoint y: 416, endPoint x: 721, endPoint y: 420, distance: 88.0
click at [721, 421] on icon at bounding box center [722, 427] width 6 height 12
click at [625, 420] on div "me" at bounding box center [634, 427] width 25 height 75
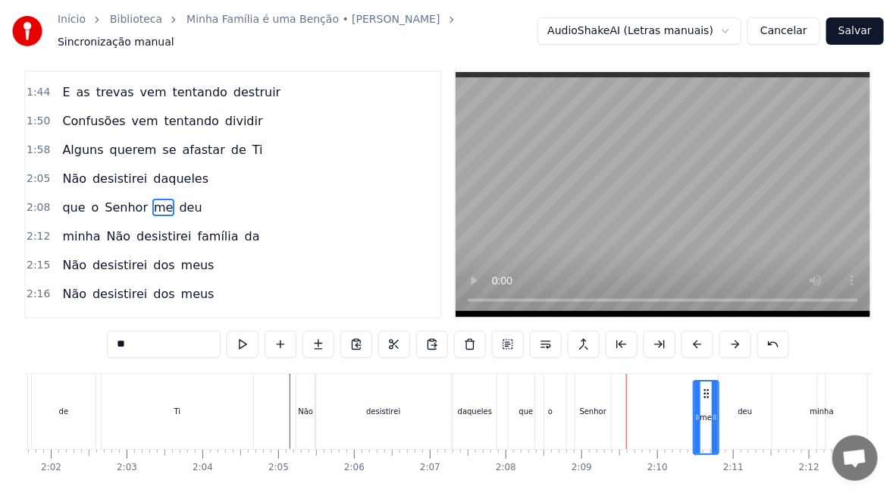
drag, startPoint x: 669, startPoint y: 401, endPoint x: 620, endPoint y: 396, distance: 48.8
click at [705, 409] on div "me" at bounding box center [706, 417] width 24 height 72
click at [580, 405] on div "Senhor" at bounding box center [593, 410] width 27 height 11
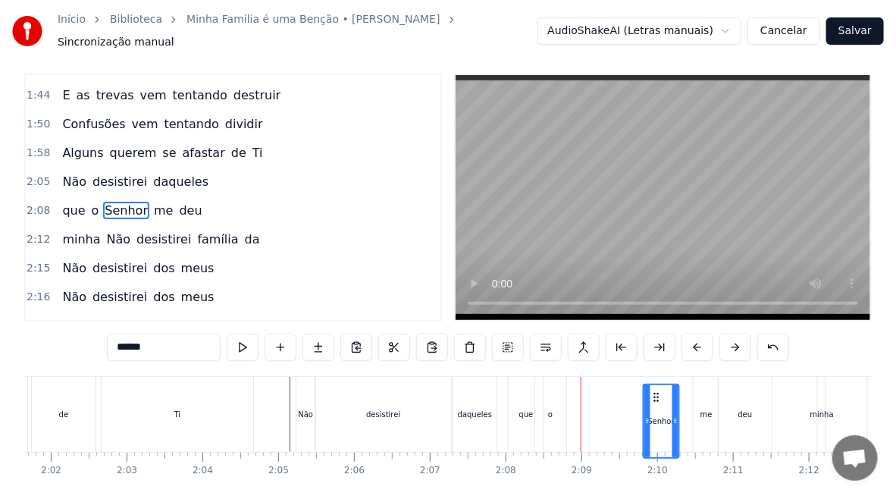
drag, startPoint x: 585, startPoint y: 394, endPoint x: 654, endPoint y: 412, distance: 70.6
click at [654, 412] on div "Senhor" at bounding box center [661, 421] width 34 height 72
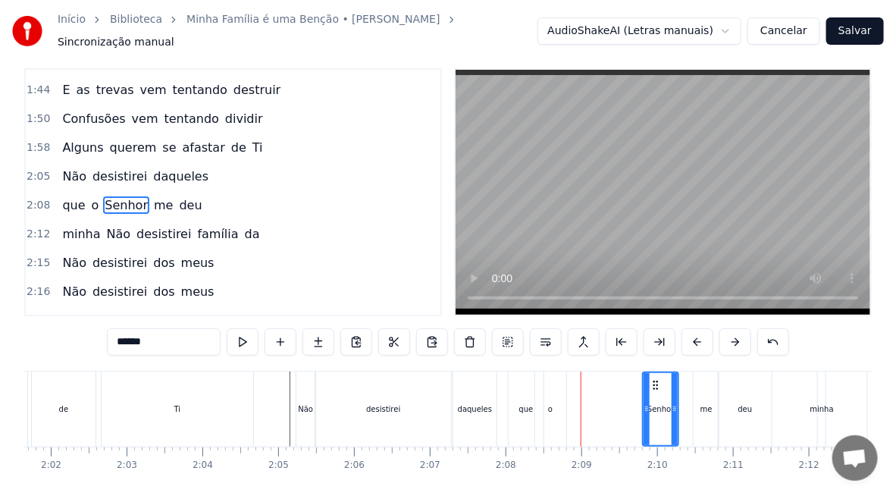
click at [551, 403] on div "o" at bounding box center [550, 408] width 5 height 11
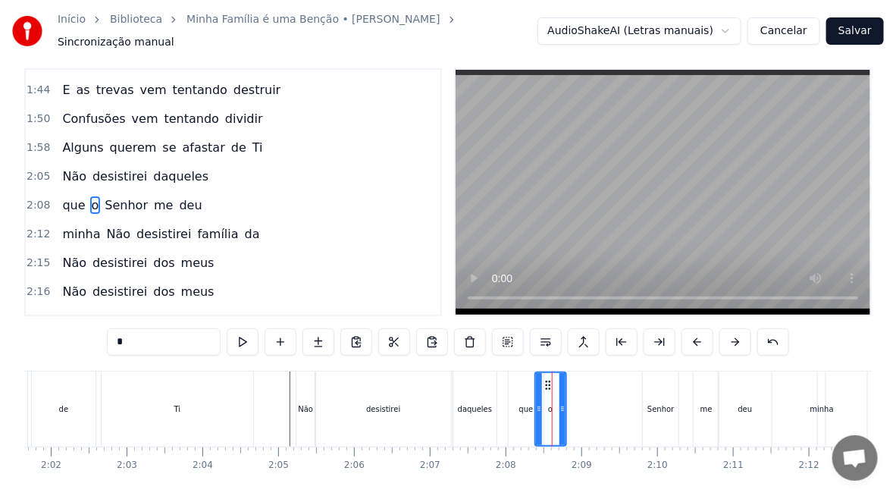
scroll to position [0, 0]
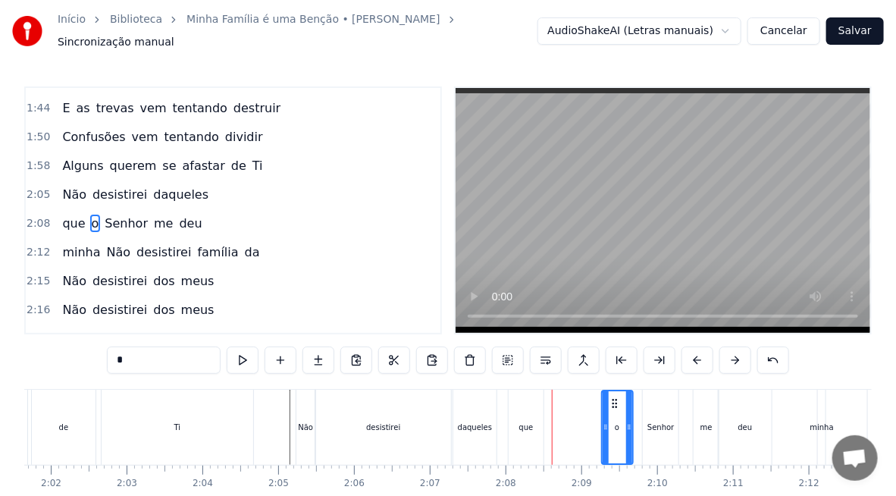
drag, startPoint x: 546, startPoint y: 396, endPoint x: 612, endPoint y: 403, distance: 66.4
click at [612, 403] on div "o" at bounding box center [617, 427] width 30 height 72
click at [528, 422] on div "que" at bounding box center [526, 427] width 14 height 11
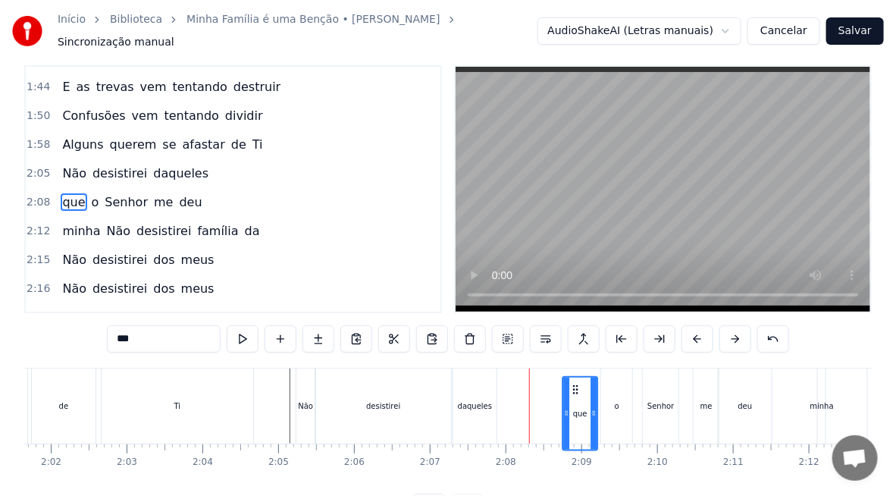
drag, startPoint x: 522, startPoint y: 396, endPoint x: 575, endPoint y: 406, distance: 54.9
click at [575, 406] on div "que" at bounding box center [579, 414] width 33 height 72
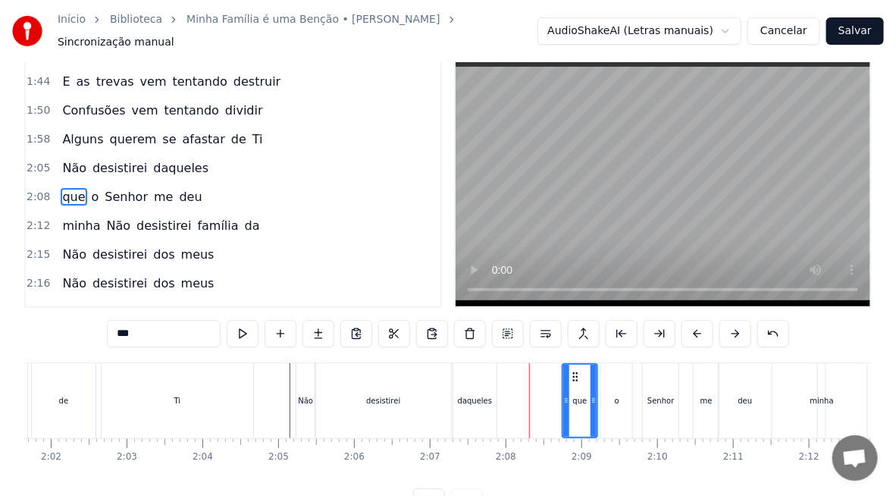
click at [475, 397] on div "daqueles" at bounding box center [475, 400] width 34 height 11
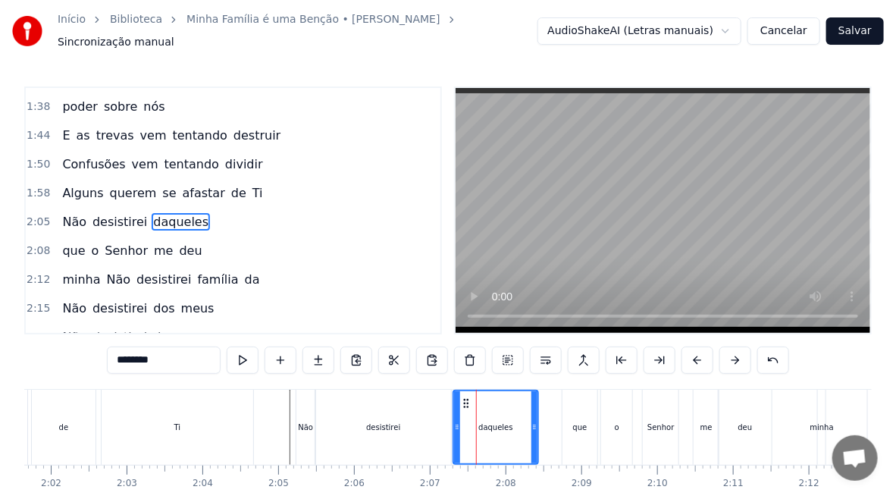
drag, startPoint x: 494, startPoint y: 423, endPoint x: 535, endPoint y: 436, distance: 43.6
click at [535, 436] on div at bounding box center [534, 427] width 6 height 72
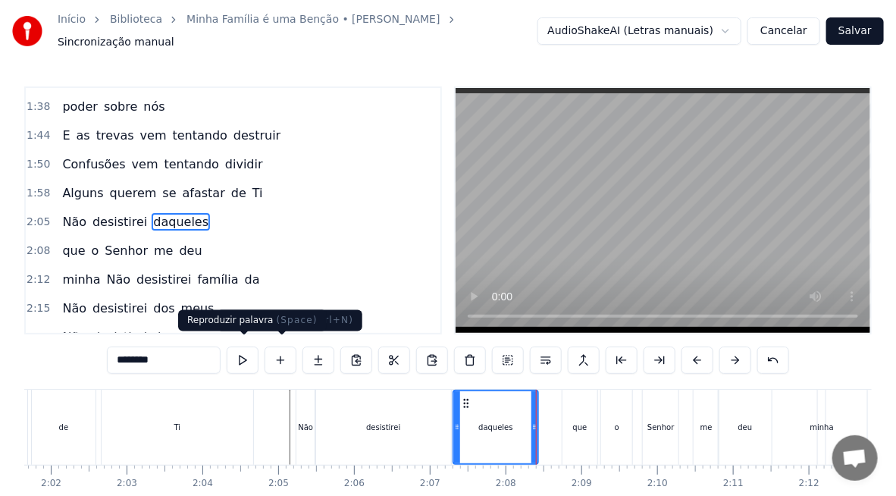
click at [263, 353] on div "********" at bounding box center [448, 359] width 682 height 27
click at [238, 360] on button at bounding box center [243, 359] width 32 height 27
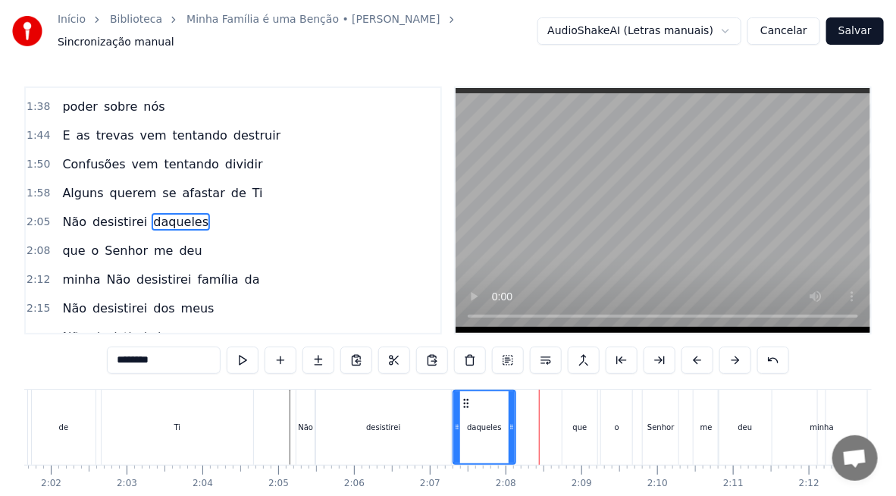
drag, startPoint x: 535, startPoint y: 431, endPoint x: 513, endPoint y: 433, distance: 22.8
click at [513, 433] on div at bounding box center [512, 427] width 6 height 72
click at [578, 422] on div "que" at bounding box center [580, 427] width 14 height 11
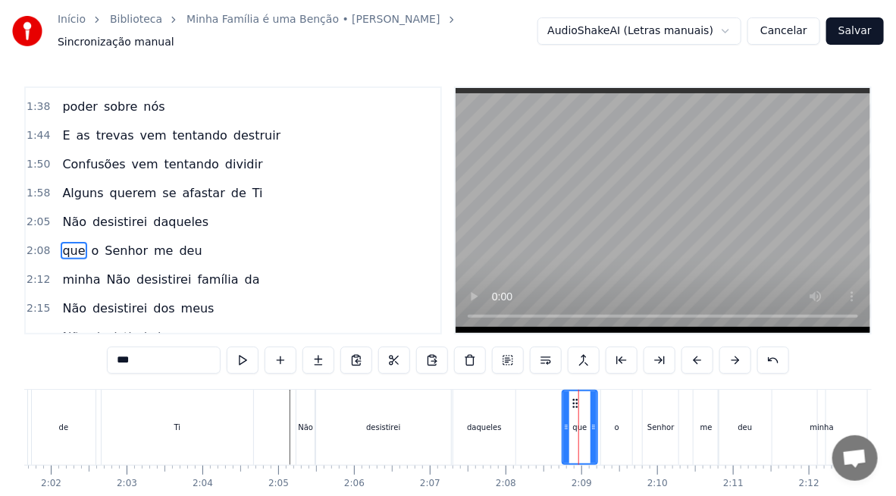
scroll to position [455, 0]
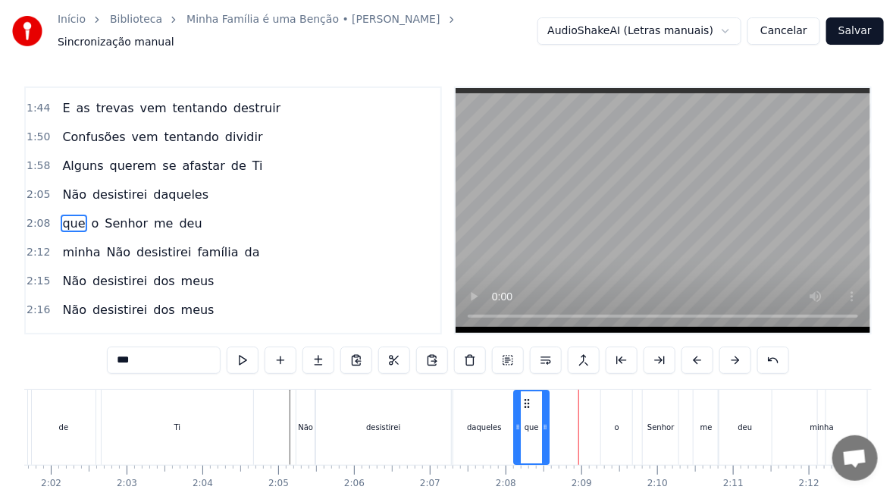
drag, startPoint x: 543, startPoint y: 393, endPoint x: 525, endPoint y: 398, distance: 18.2
click at [525, 398] on icon at bounding box center [527, 403] width 12 height 12
click at [483, 422] on div "daqueles" at bounding box center [484, 427] width 34 height 11
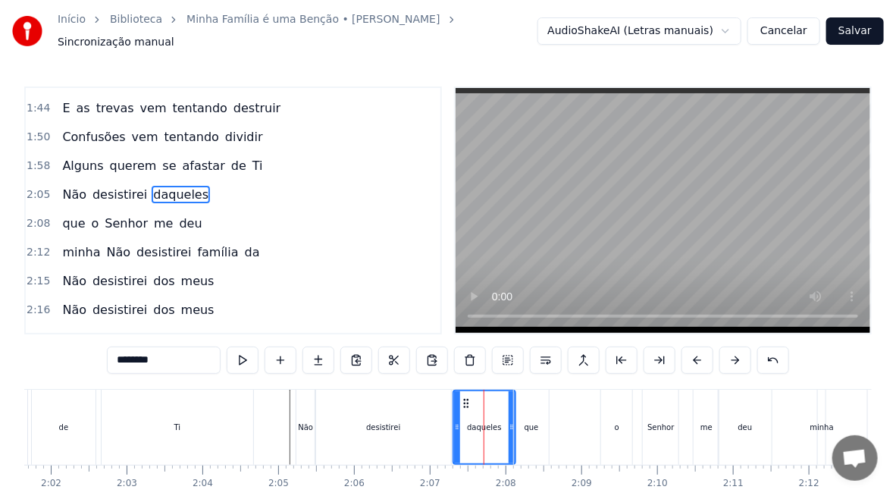
scroll to position [428, 0]
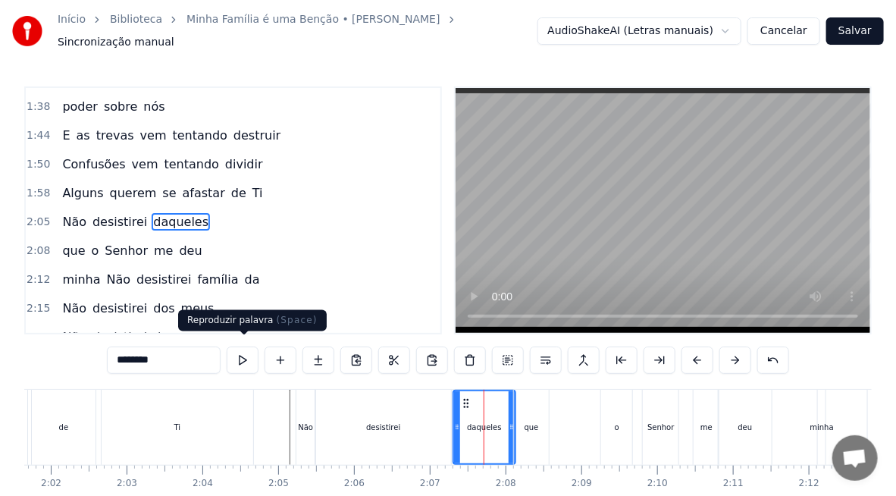
click at [248, 353] on button at bounding box center [243, 359] width 32 height 27
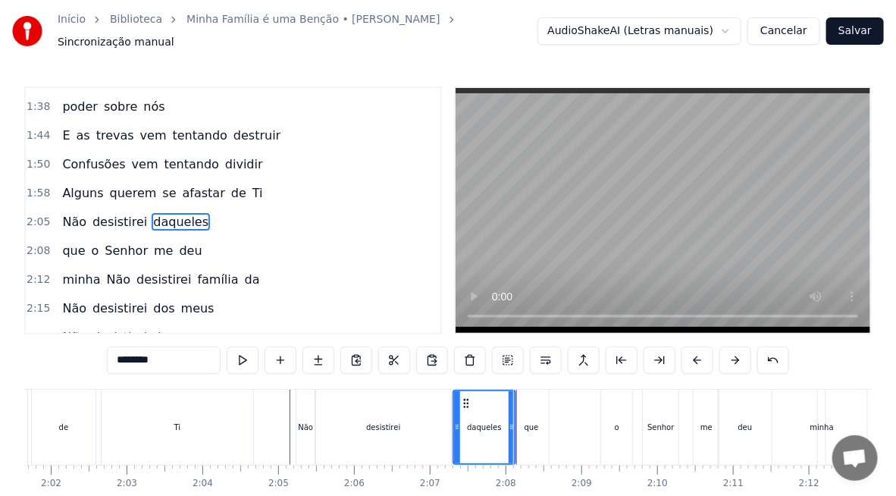
click at [532, 425] on div "que" at bounding box center [532, 427] width 14 height 11
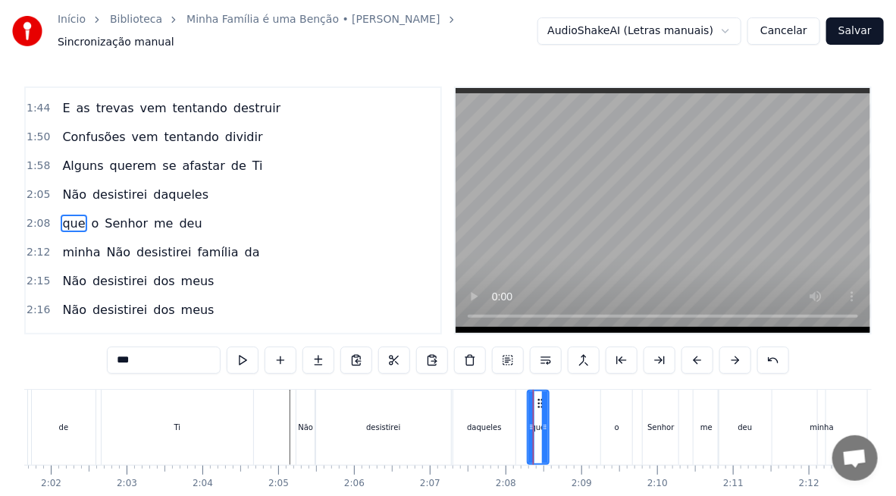
drag, startPoint x: 515, startPoint y: 419, endPoint x: 528, endPoint y: 425, distance: 14.6
click at [528, 425] on icon at bounding box center [531, 427] width 6 height 12
click at [501, 423] on div "daqueles" at bounding box center [484, 427] width 62 height 75
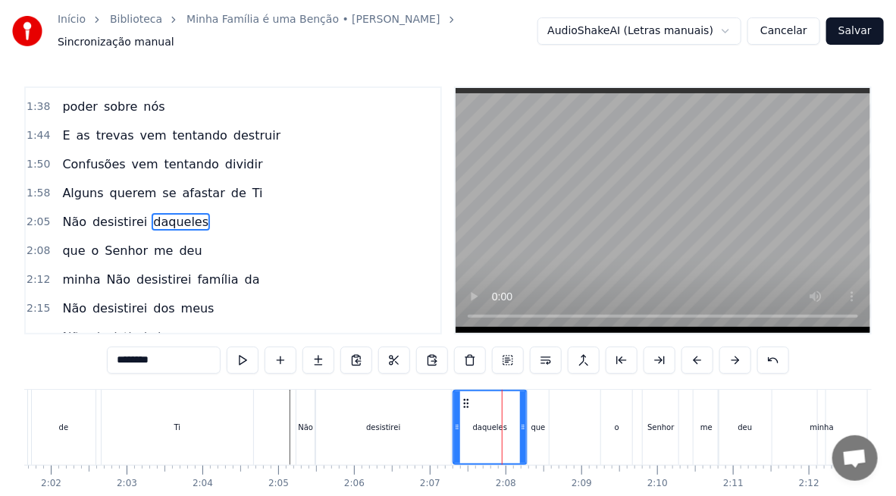
drag, startPoint x: 509, startPoint y: 426, endPoint x: 520, endPoint y: 435, distance: 14.6
click at [520, 435] on div at bounding box center [523, 427] width 6 height 72
click at [491, 425] on div "daqueles" at bounding box center [490, 427] width 34 height 11
click at [240, 360] on button at bounding box center [243, 359] width 32 height 27
click at [534, 433] on div "que" at bounding box center [538, 427] width 21 height 75
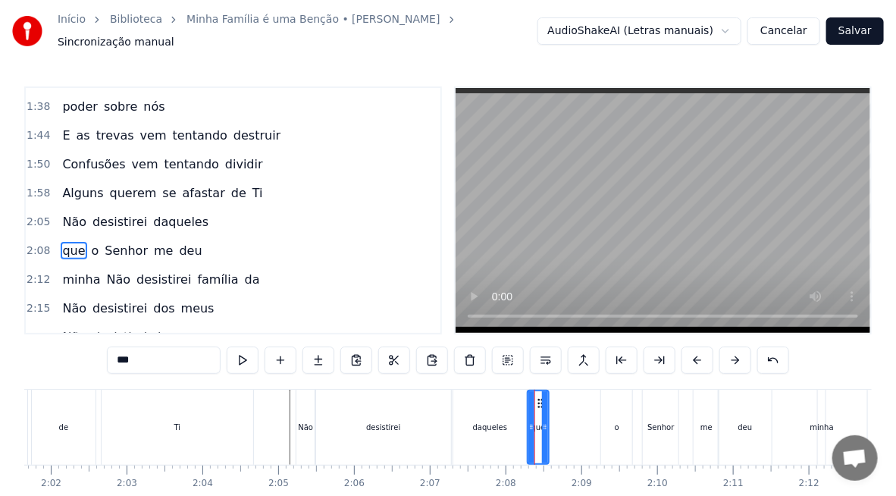
scroll to position [455, 0]
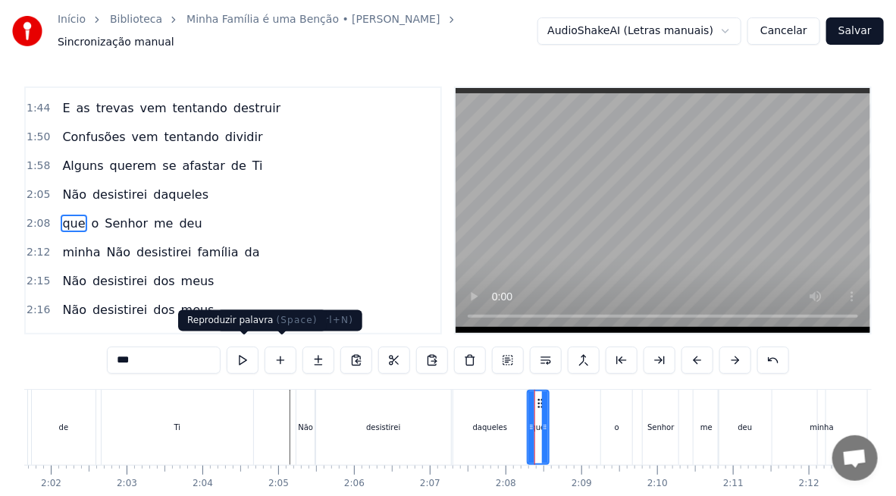
click at [243, 350] on button at bounding box center [243, 359] width 32 height 27
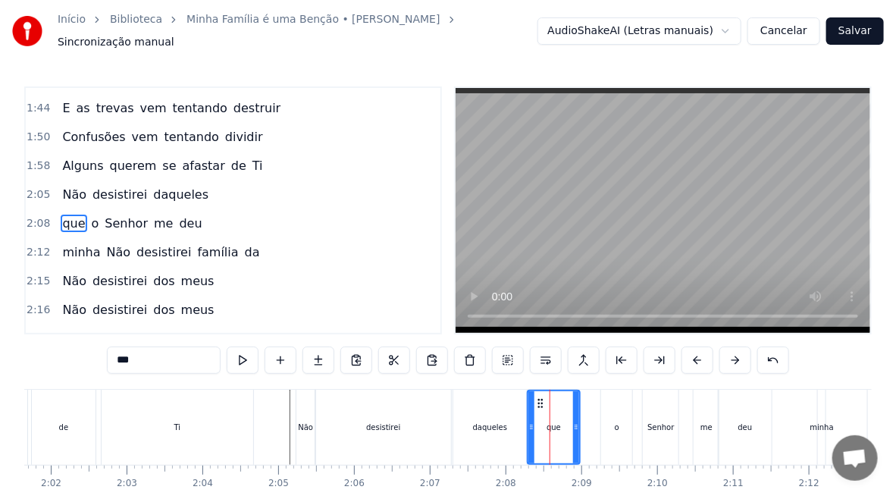
drag, startPoint x: 544, startPoint y: 427, endPoint x: 575, endPoint y: 438, distance: 33.1
click at [575, 438] on div at bounding box center [576, 427] width 6 height 72
drag, startPoint x: 530, startPoint y: 422, endPoint x: 541, endPoint y: 428, distance: 12.9
click at [541, 428] on div at bounding box center [543, 427] width 6 height 72
click at [489, 438] on div "daqueles" at bounding box center [490, 427] width 74 height 75
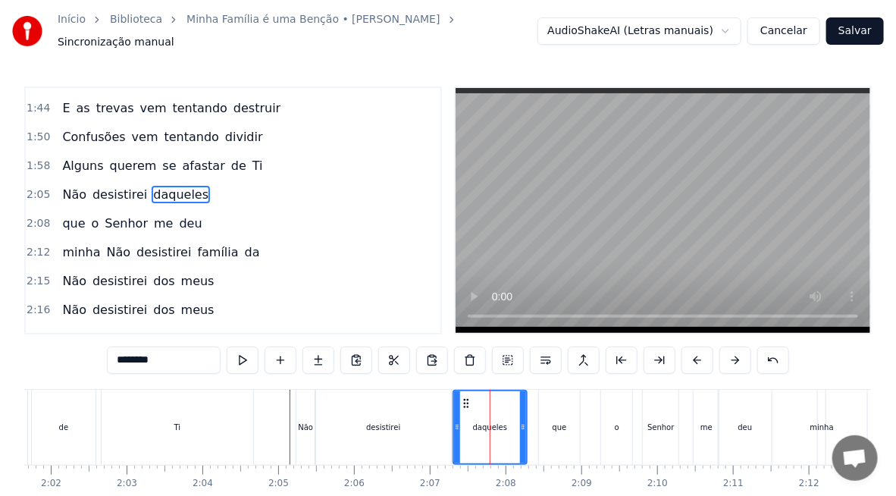
scroll to position [428, 0]
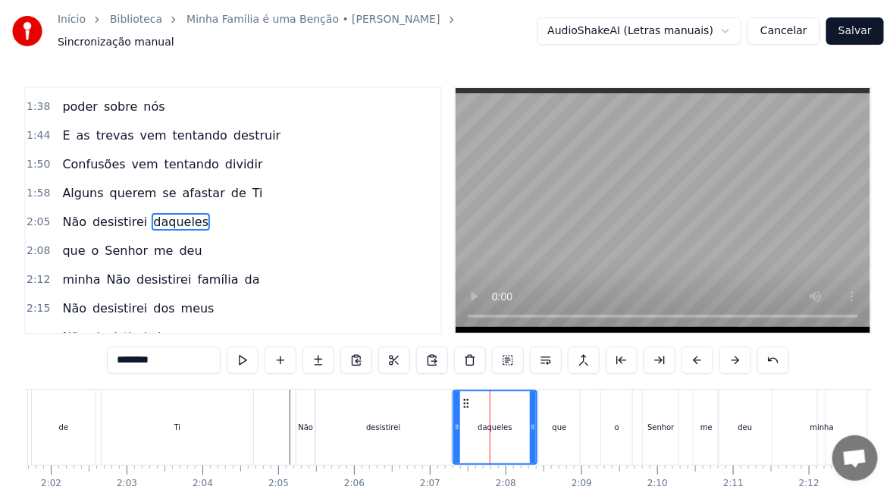
click at [535, 444] on div at bounding box center [533, 427] width 6 height 72
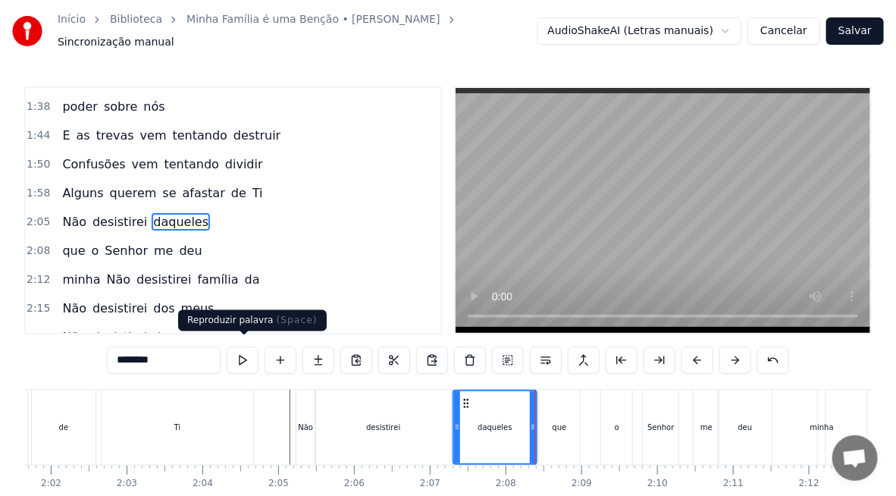
click at [255, 359] on button at bounding box center [243, 359] width 32 height 27
click at [551, 428] on div "que" at bounding box center [559, 427] width 41 height 75
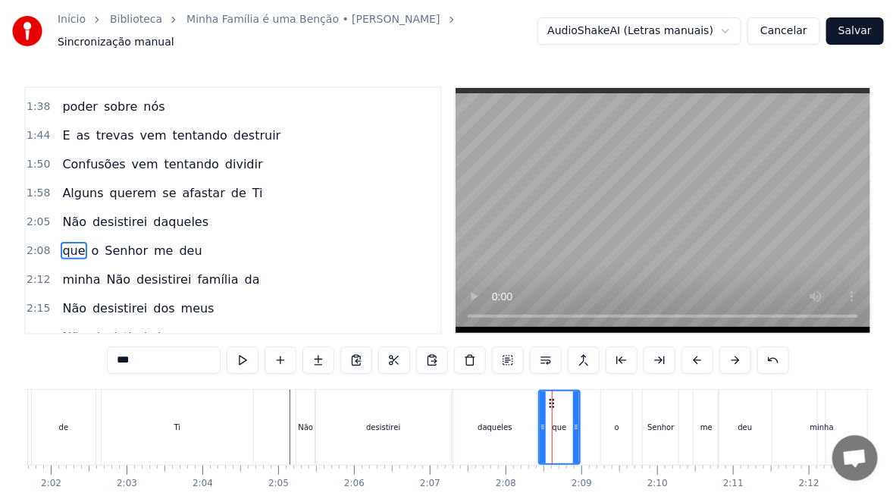
scroll to position [455, 0]
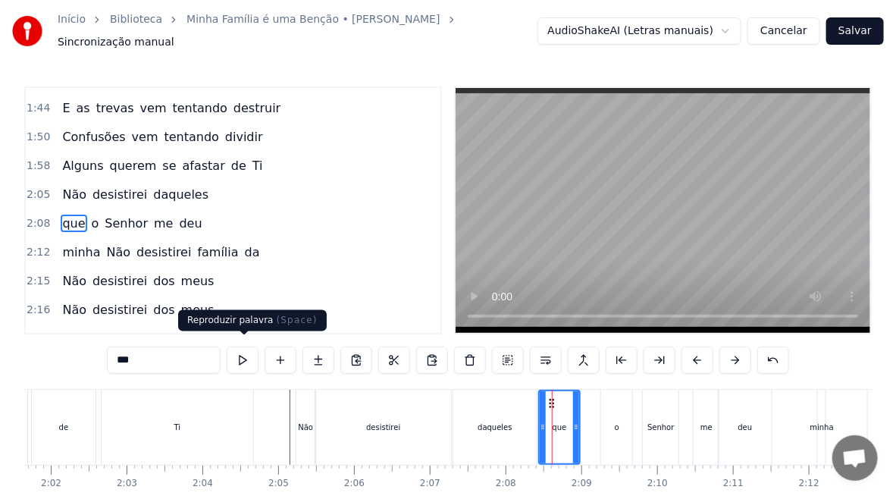
click at [250, 347] on button at bounding box center [243, 359] width 32 height 27
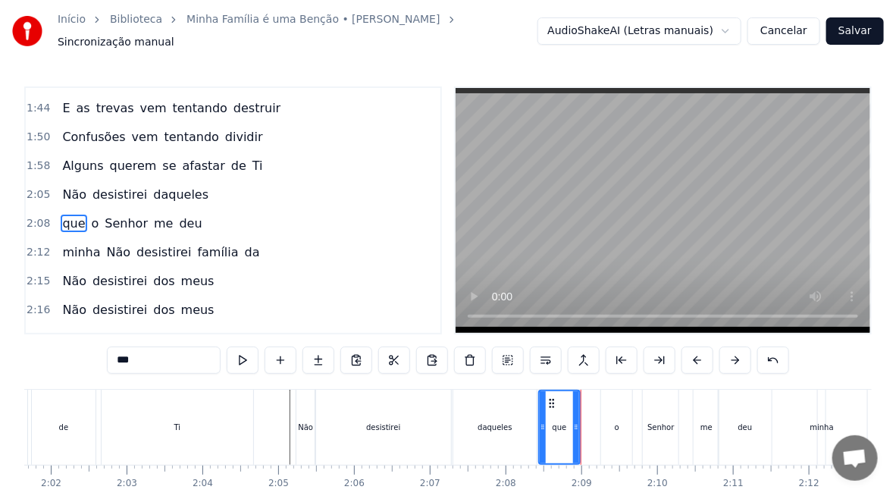
click at [528, 427] on div "daqueles" at bounding box center [494, 427] width 83 height 75
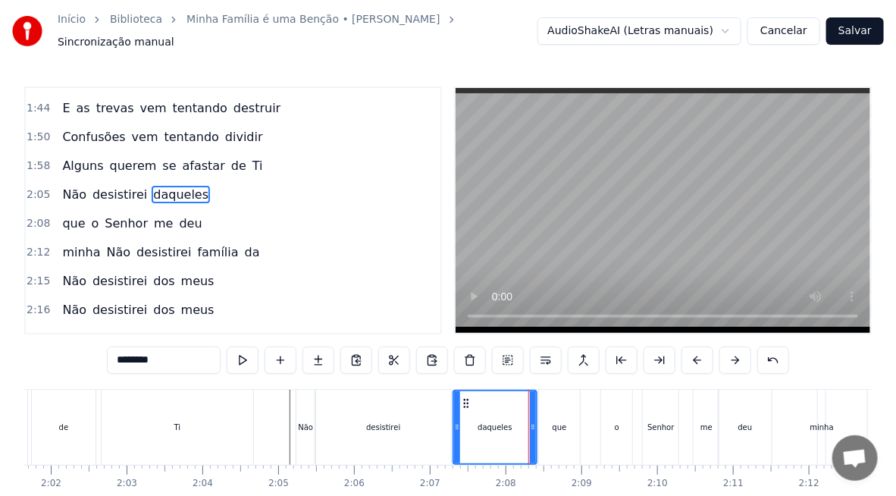
scroll to position [428, 0]
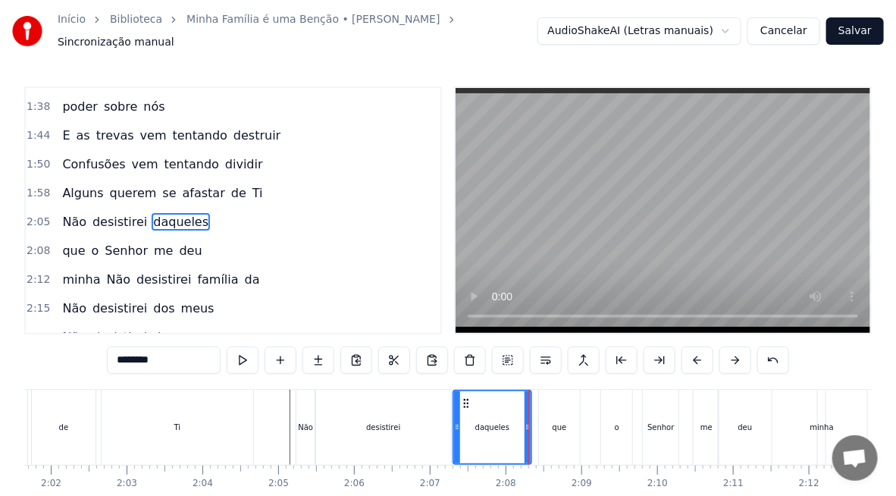
drag, startPoint x: 532, startPoint y: 428, endPoint x: 526, endPoint y: 434, distance: 8.6
click at [526, 434] on div at bounding box center [528, 427] width 6 height 72
click at [541, 425] on div "que" at bounding box center [559, 427] width 41 height 75
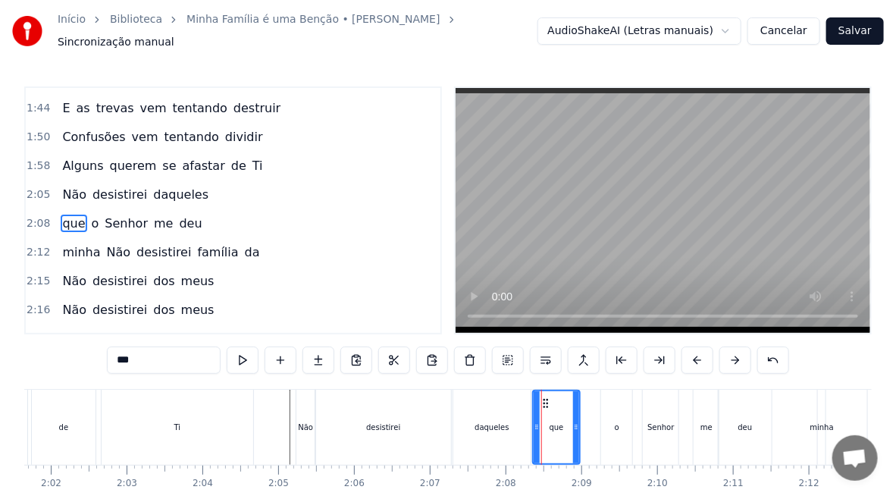
click at [534, 425] on icon at bounding box center [537, 427] width 6 height 12
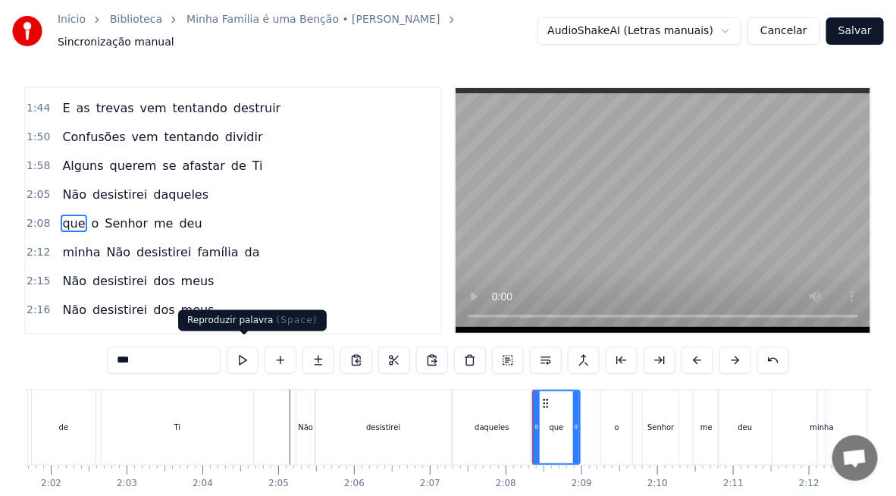
click at [237, 356] on button at bounding box center [243, 359] width 32 height 27
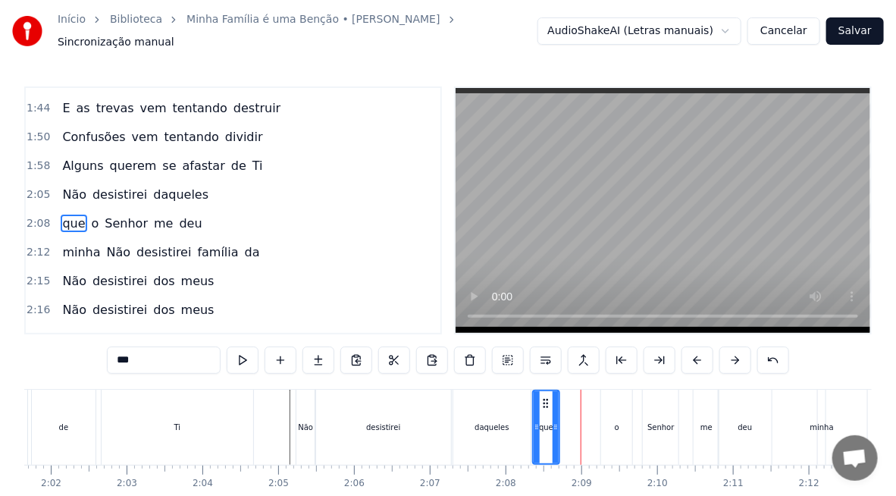
drag, startPoint x: 575, startPoint y: 428, endPoint x: 555, endPoint y: 440, distance: 23.6
click at [555, 440] on div at bounding box center [556, 427] width 6 height 72
click at [612, 430] on div "o" at bounding box center [616, 427] width 31 height 75
type input "*"
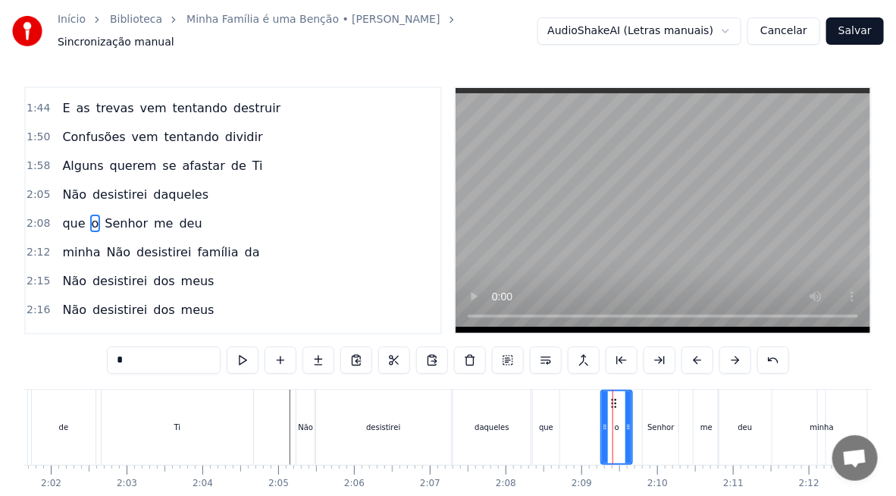
drag, startPoint x: 612, startPoint y: 398, endPoint x: 594, endPoint y: 411, distance: 21.7
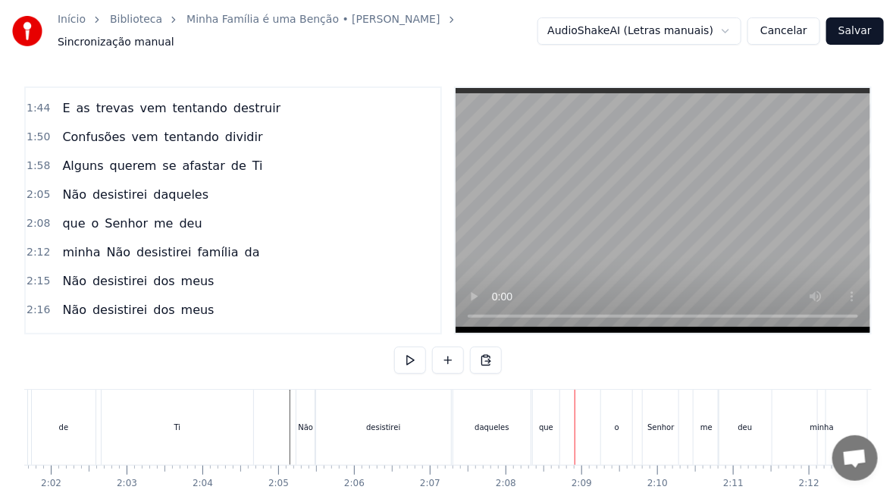
click at [612, 402] on div "o" at bounding box center [616, 427] width 31 height 75
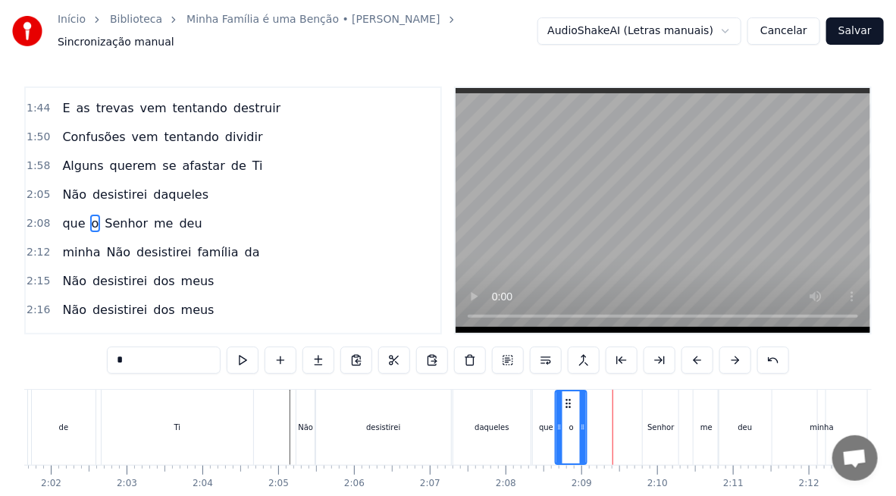
drag, startPoint x: 613, startPoint y: 395, endPoint x: 567, endPoint y: 401, distance: 45.9
click at [567, 401] on div "o" at bounding box center [571, 427] width 30 height 72
drag, startPoint x: 582, startPoint y: 421, endPoint x: 569, endPoint y: 436, distance: 20.4
click at [569, 436] on div at bounding box center [569, 427] width 6 height 72
click at [644, 425] on div "Senhor" at bounding box center [661, 427] width 36 height 75
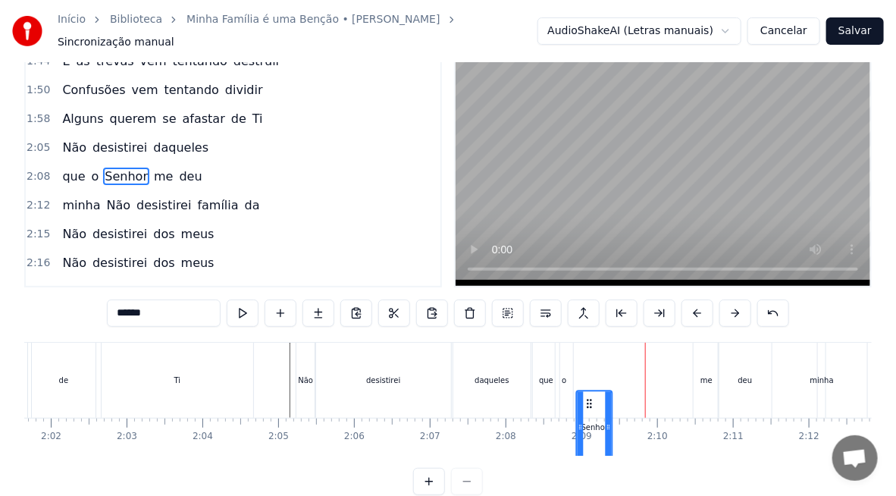
drag, startPoint x: 622, startPoint y: 403, endPoint x: 586, endPoint y: 407, distance: 36.7
click at [586, 407] on div "Senhor" at bounding box center [595, 427] width 34 height 72
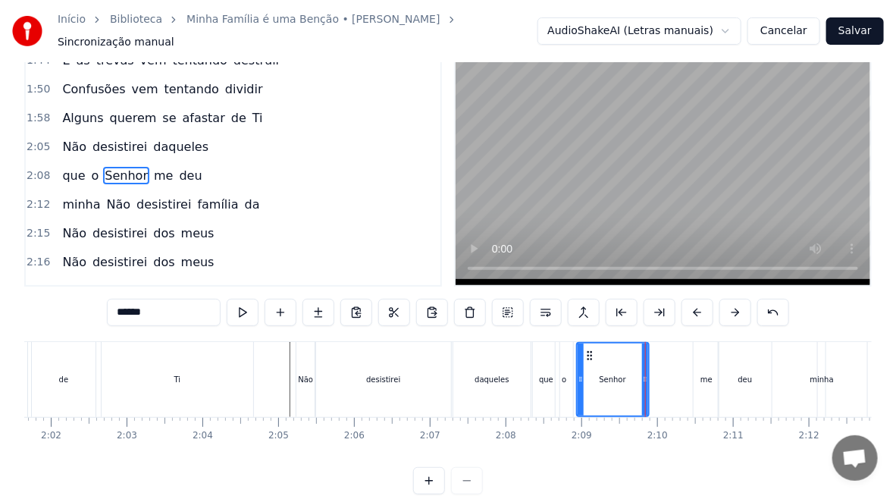
drag, startPoint x: 607, startPoint y: 380, endPoint x: 650, endPoint y: 397, distance: 45.6
click at [648, 397] on div at bounding box center [645, 379] width 6 height 72
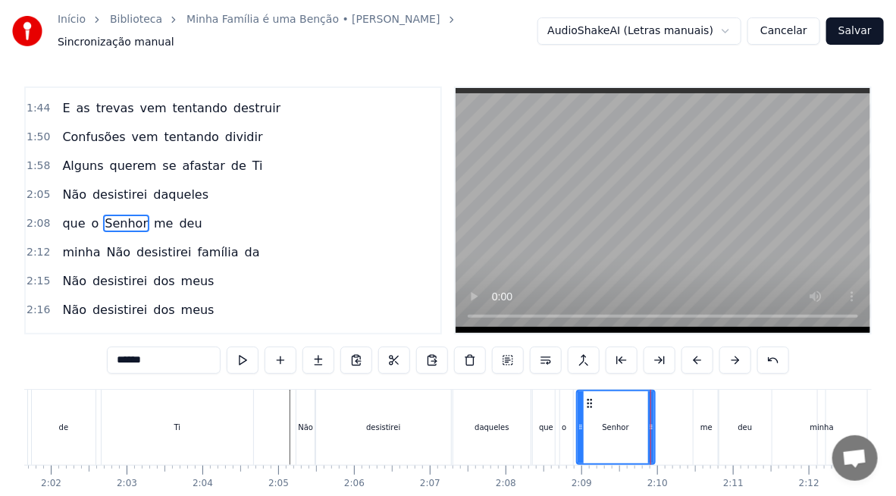
click at [495, 422] on div "daqueles" at bounding box center [492, 427] width 34 height 11
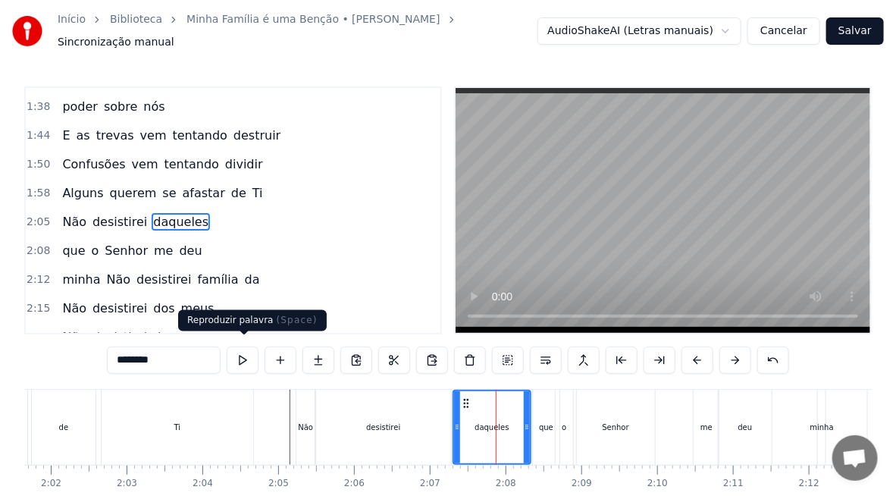
click at [240, 357] on button at bounding box center [243, 359] width 32 height 27
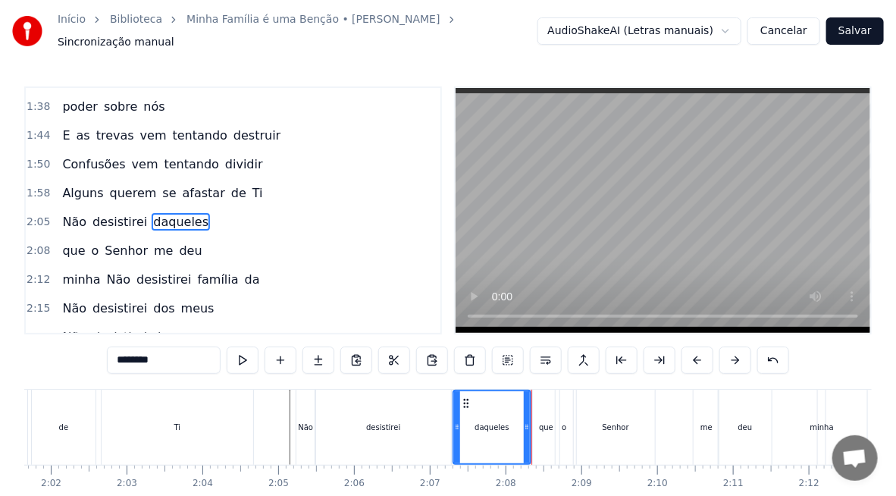
click at [445, 408] on div "desistirei" at bounding box center [383, 427] width 136 height 75
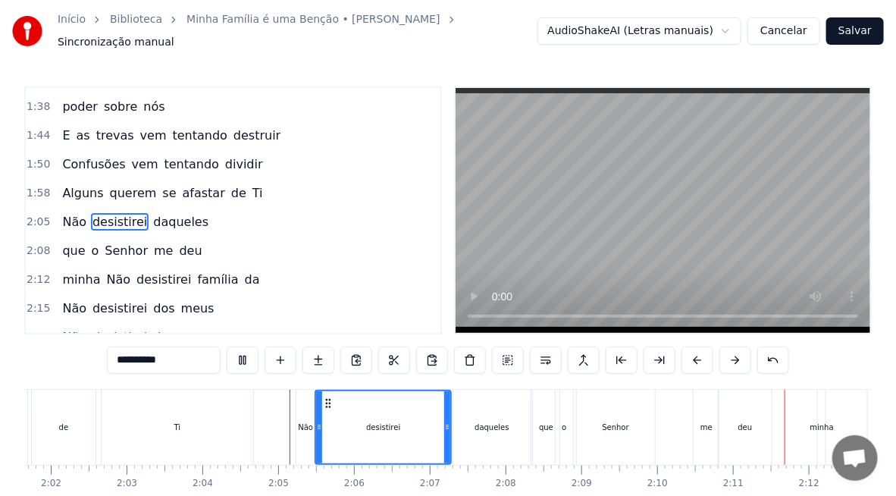
click at [607, 422] on div "Senhor" at bounding box center [616, 427] width 27 height 11
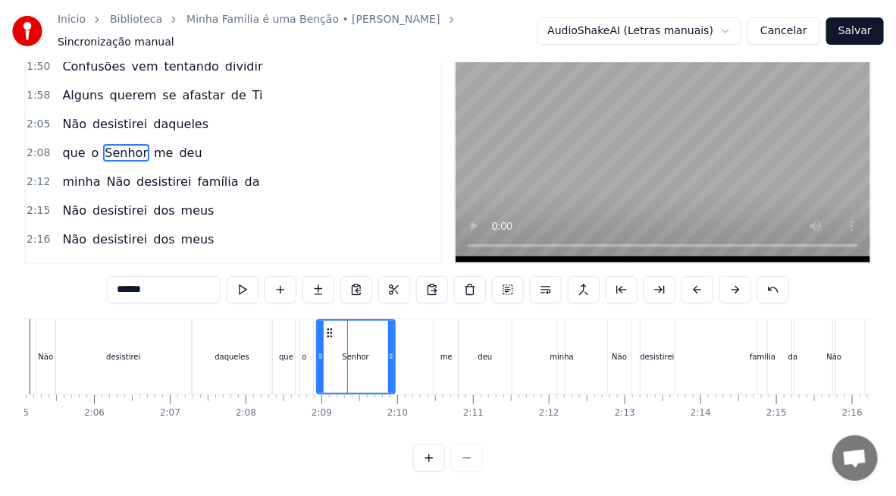
scroll to position [0, 9579]
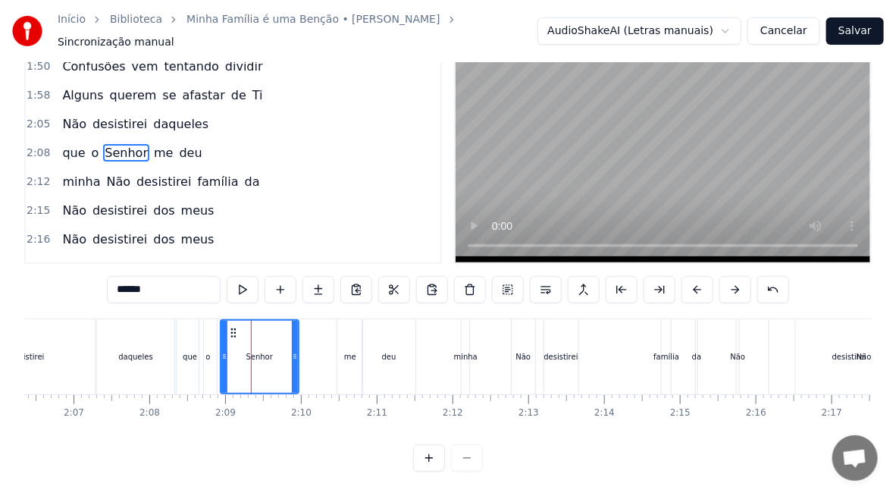
click at [524, 353] on div "Não" at bounding box center [524, 356] width 24 height 75
type input "***"
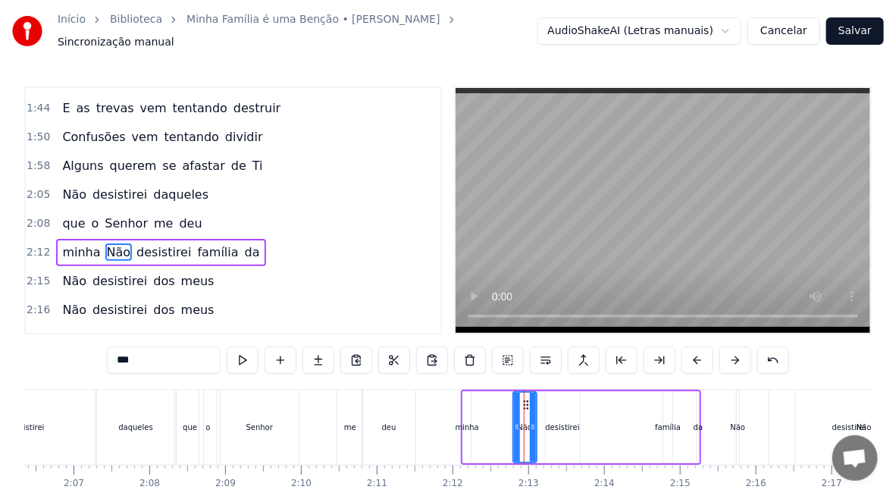
scroll to position [484, 0]
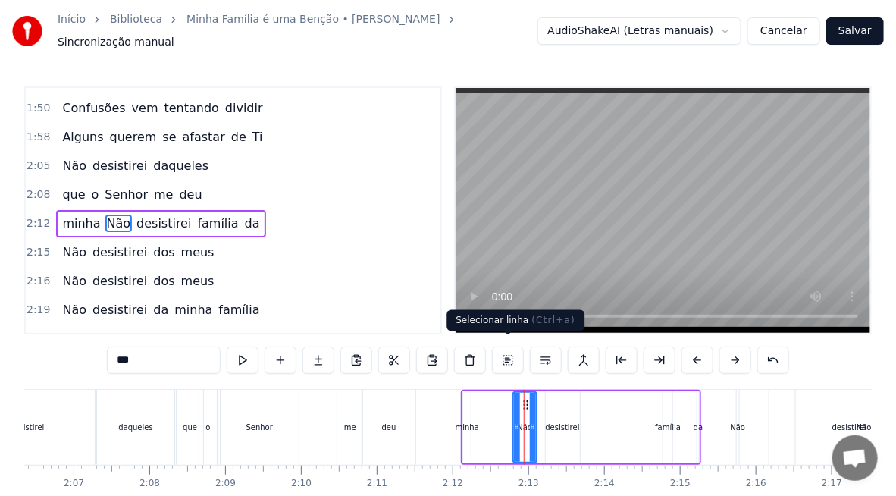
click at [503, 352] on button at bounding box center [508, 359] width 32 height 27
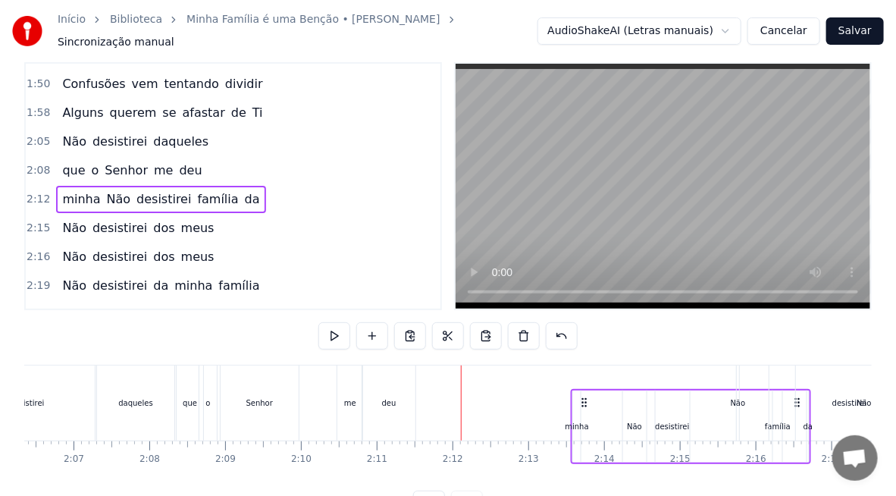
drag, startPoint x: 472, startPoint y: 395, endPoint x: 585, endPoint y: 406, distance: 112.7
click at [585, 406] on div "minha Não desistirei família da" at bounding box center [691, 426] width 240 height 75
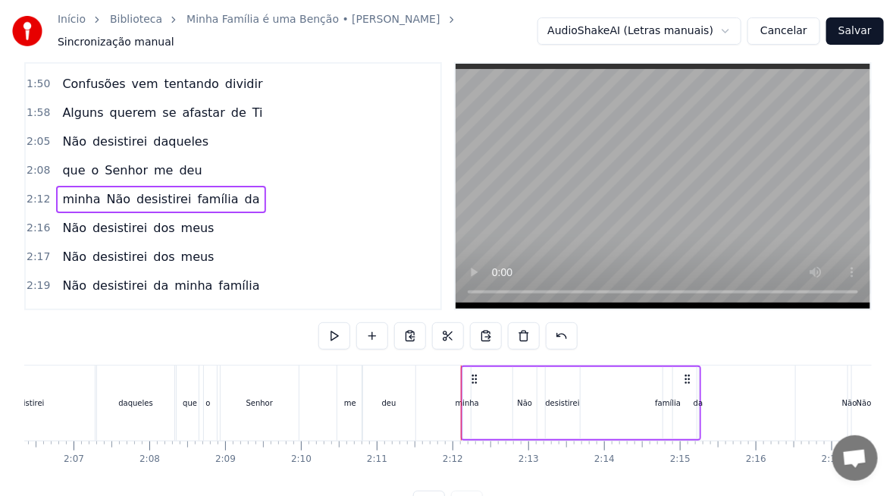
scroll to position [30, 0]
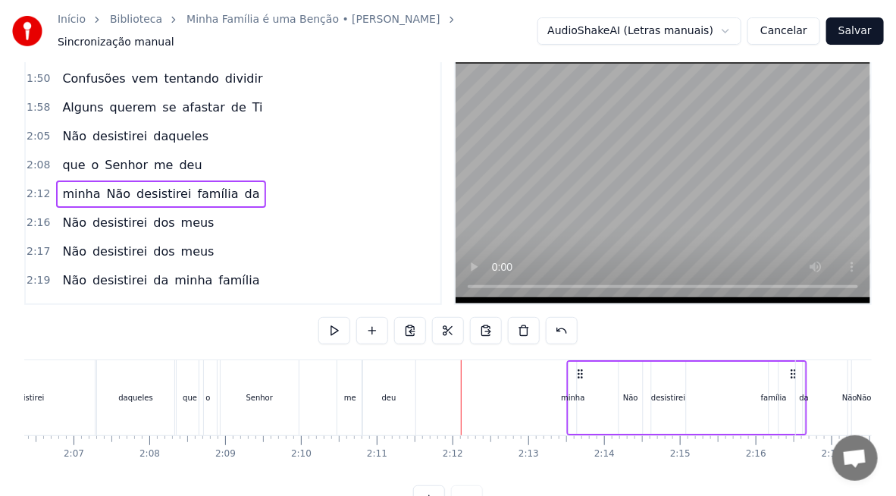
drag, startPoint x: 475, startPoint y: 362, endPoint x: 580, endPoint y: 377, distance: 106.4
click at [580, 377] on div "minha Não desistirei família da" at bounding box center [687, 397] width 240 height 75
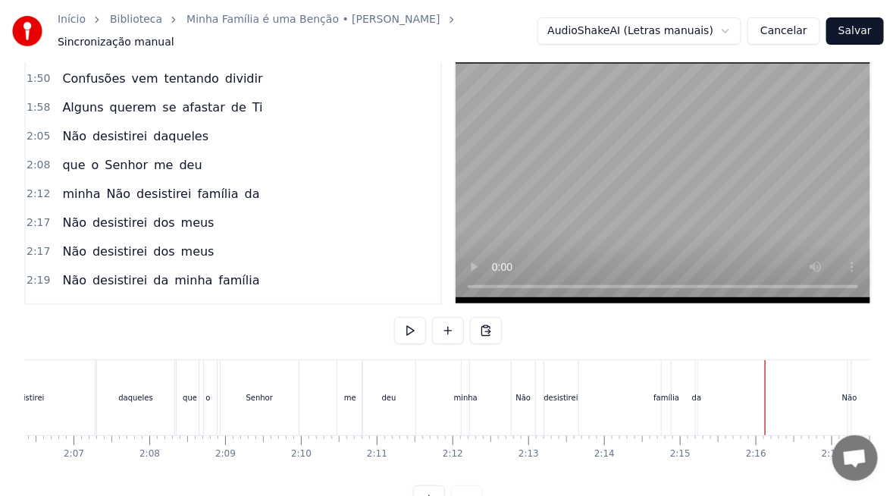
click at [469, 392] on div "minha" at bounding box center [466, 397] width 24 height 11
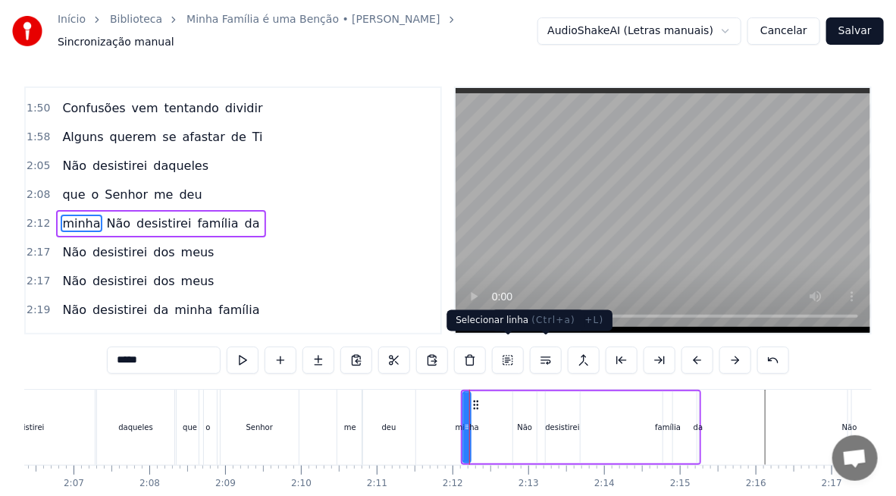
click at [513, 350] on button at bounding box center [508, 359] width 32 height 27
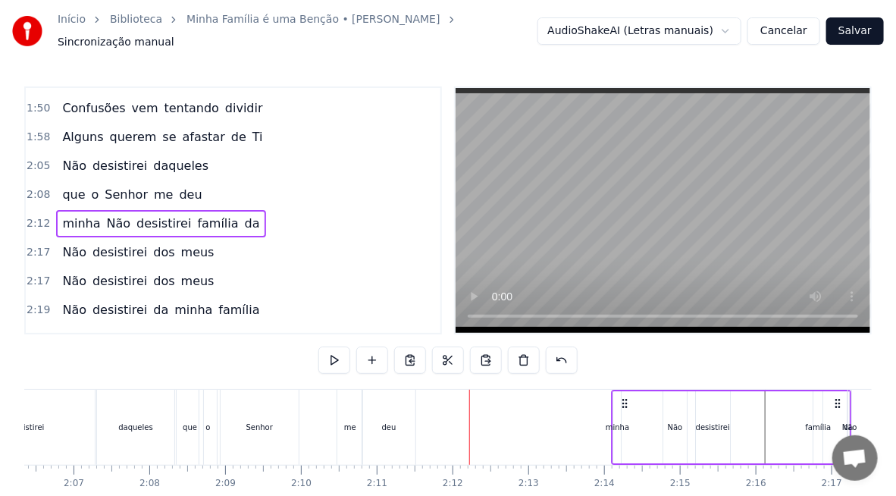
drag, startPoint x: 472, startPoint y: 395, endPoint x: 622, endPoint y: 398, distance: 150.9
click at [622, 398] on icon at bounding box center [625, 403] width 12 height 12
click at [387, 422] on div "deu" at bounding box center [389, 427] width 14 height 11
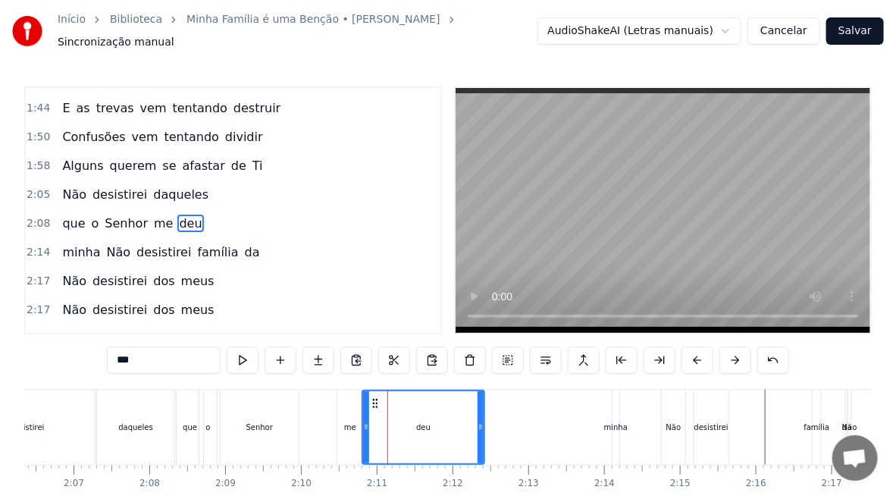
drag, startPoint x: 414, startPoint y: 422, endPoint x: 483, endPoint y: 437, distance: 70.8
click at [483, 437] on div at bounding box center [481, 427] width 6 height 72
drag, startPoint x: 365, startPoint y: 436, endPoint x: 428, endPoint y: 447, distance: 63.9
click at [428, 447] on div at bounding box center [429, 427] width 6 height 72
click at [351, 422] on div "me" at bounding box center [350, 427] width 12 height 11
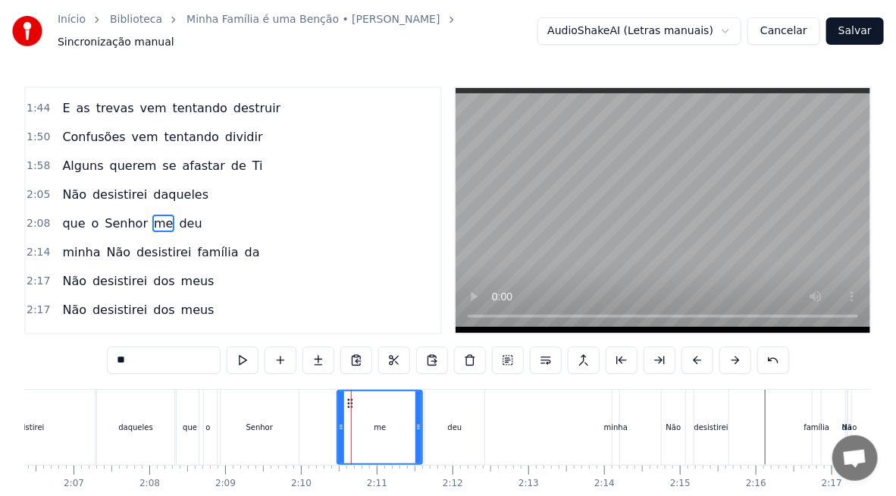
drag, startPoint x: 358, startPoint y: 423, endPoint x: 418, endPoint y: 441, distance: 62.6
click at [418, 441] on div at bounding box center [418, 427] width 6 height 72
drag, startPoint x: 341, startPoint y: 423, endPoint x: 393, endPoint y: 443, distance: 55.2
click at [392, 443] on div at bounding box center [389, 427] width 6 height 72
click at [268, 422] on div "Senhor" at bounding box center [259, 427] width 27 height 11
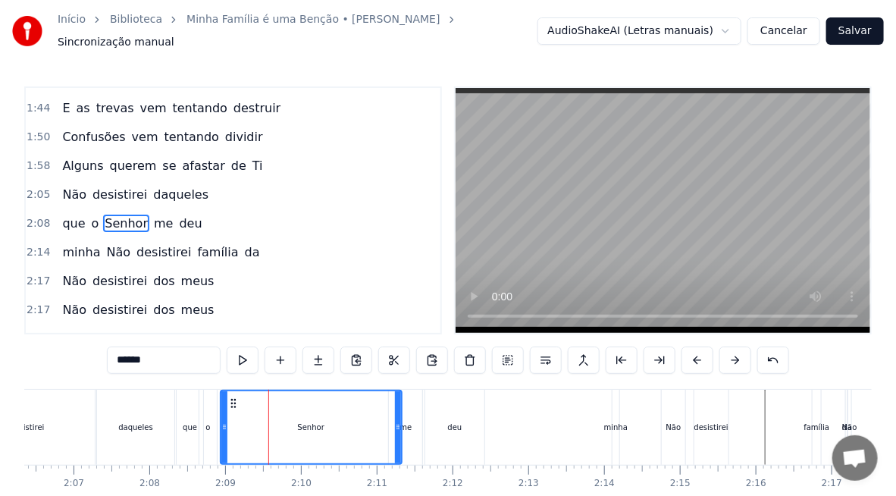
drag, startPoint x: 295, startPoint y: 431, endPoint x: 398, endPoint y: 449, distance: 104.7
click at [398, 449] on div at bounding box center [398, 427] width 6 height 72
click at [190, 431] on div "que" at bounding box center [190, 427] width 27 height 75
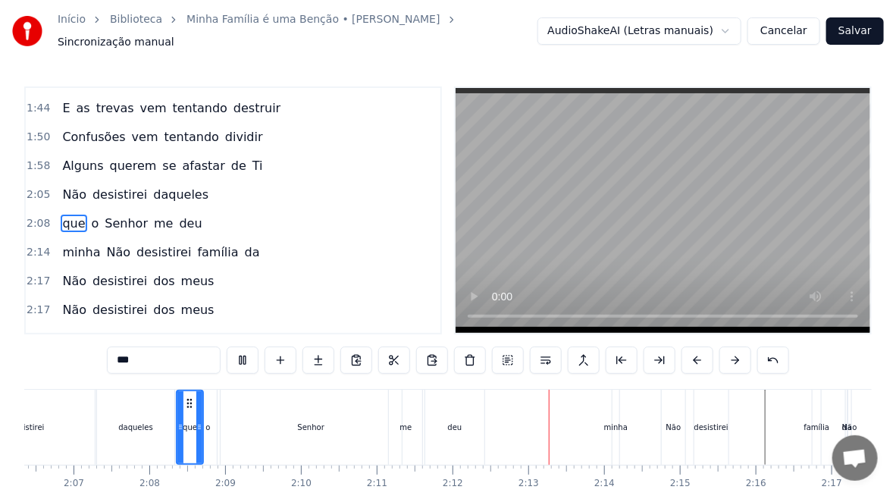
click at [399, 422] on div "me" at bounding box center [405, 427] width 33 height 75
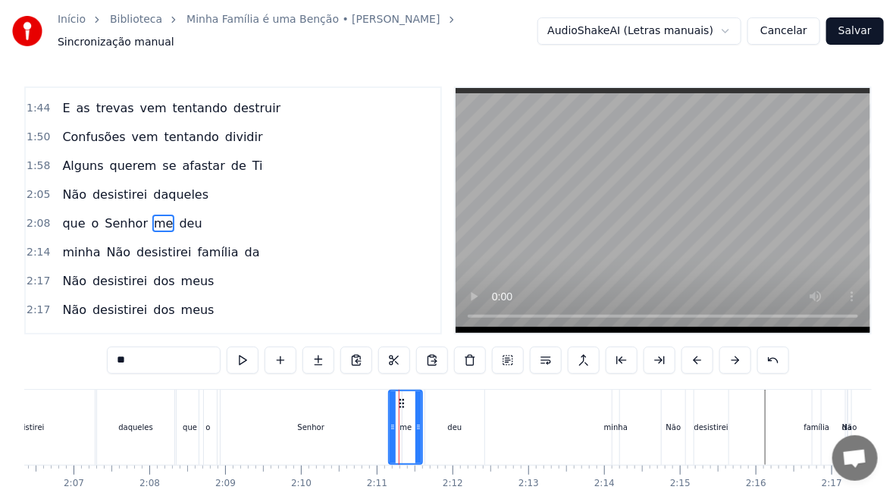
click at [463, 421] on div "deu" at bounding box center [454, 427] width 59 height 75
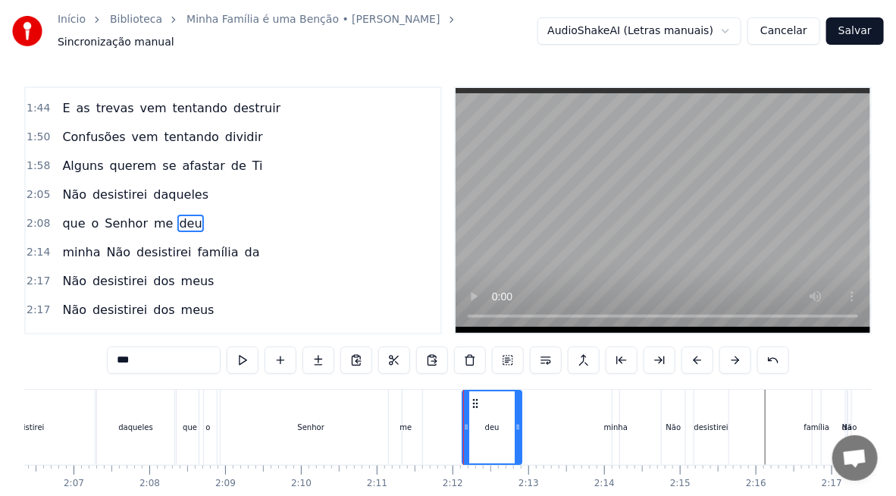
scroll to position [0, 0]
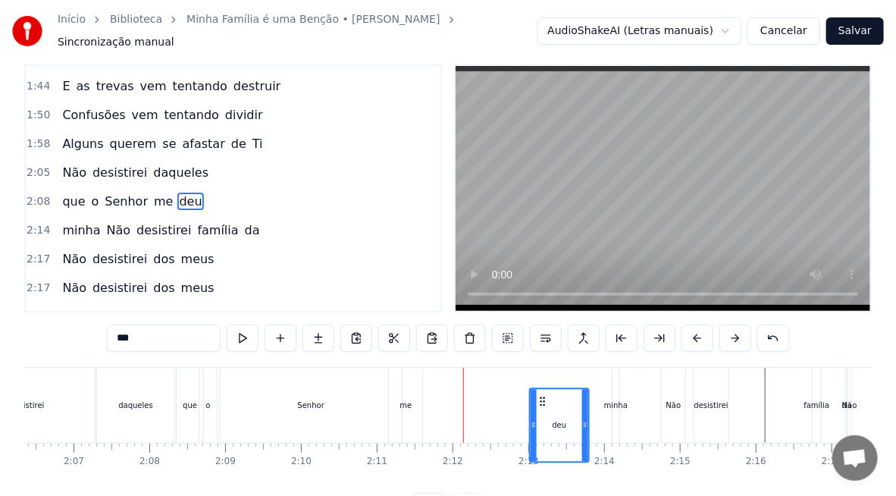
drag, startPoint x: 438, startPoint y: 396, endPoint x: 544, endPoint y: 412, distance: 106.6
click at [544, 412] on div "deu" at bounding box center [560, 425] width 58 height 72
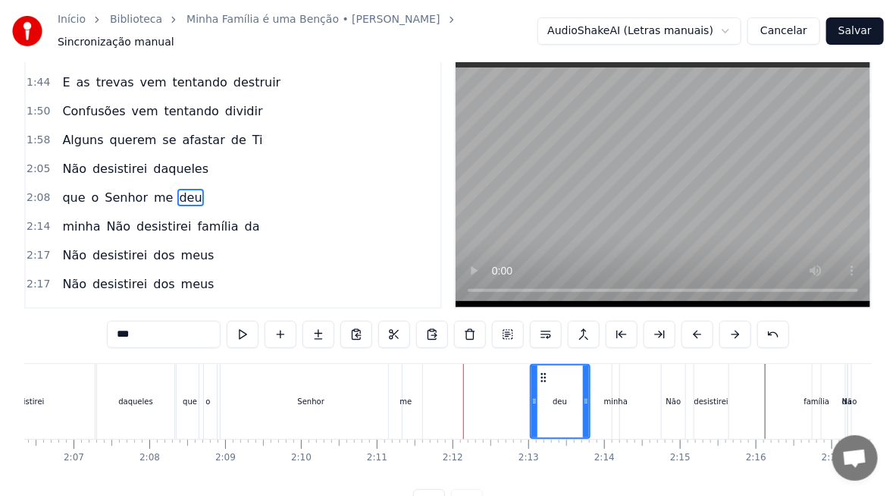
click at [403, 397] on div "me" at bounding box center [406, 401] width 12 height 11
type input "**"
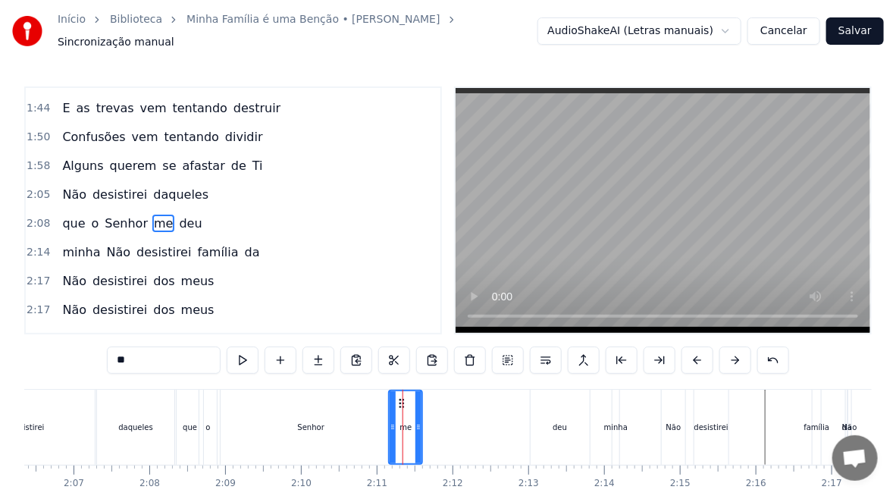
drag, startPoint x: 403, startPoint y: 390, endPoint x: 509, endPoint y: 406, distance: 108.2
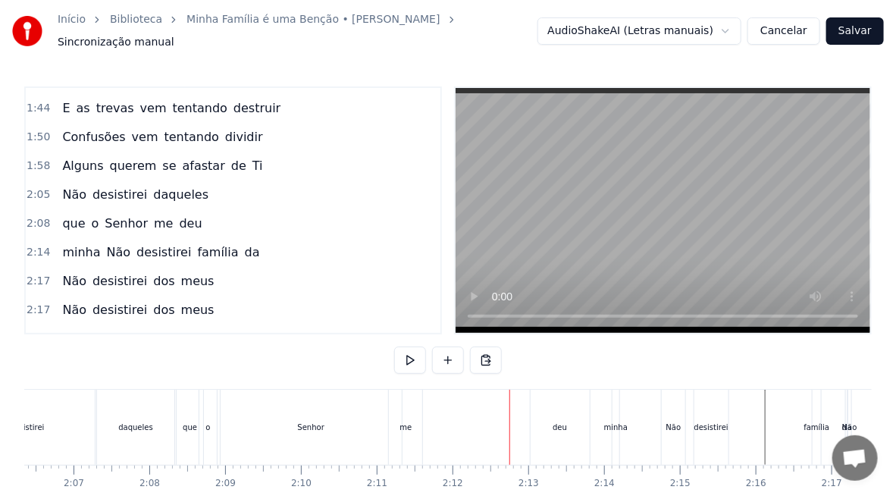
click at [402, 399] on div "me" at bounding box center [405, 427] width 33 height 75
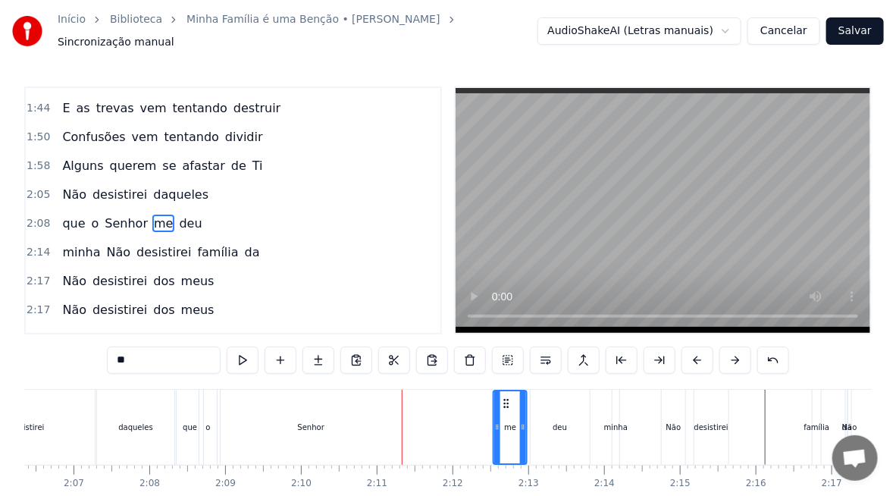
drag, startPoint x: 466, startPoint y: 400, endPoint x: 509, endPoint y: 404, distance: 43.4
click at [509, 404] on div "me" at bounding box center [510, 427] width 32 height 72
click at [384, 415] on div "Senhor" at bounding box center [311, 427] width 181 height 75
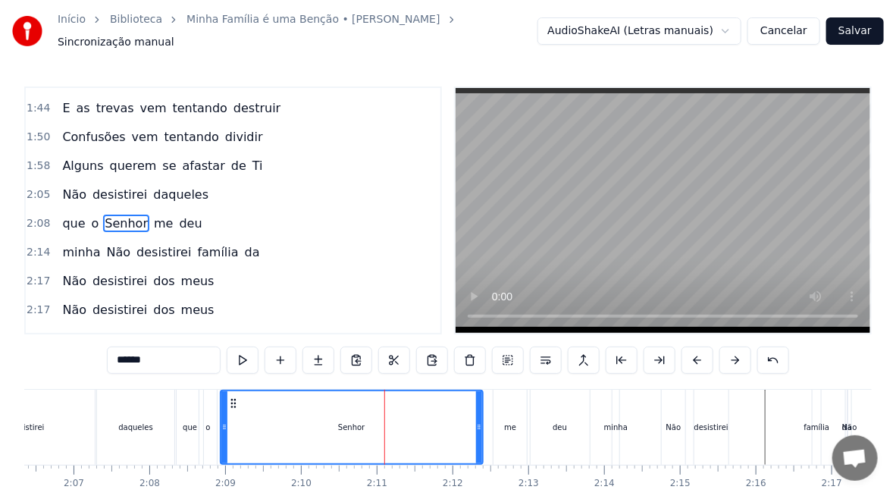
drag, startPoint x: 395, startPoint y: 418, endPoint x: 476, endPoint y: 441, distance: 84.5
click at [476, 441] on div at bounding box center [479, 427] width 6 height 72
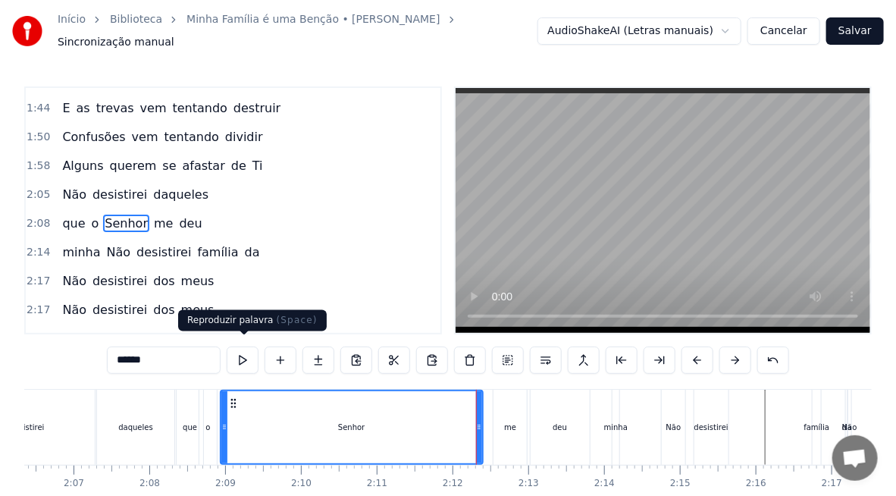
click at [249, 353] on button at bounding box center [243, 359] width 32 height 27
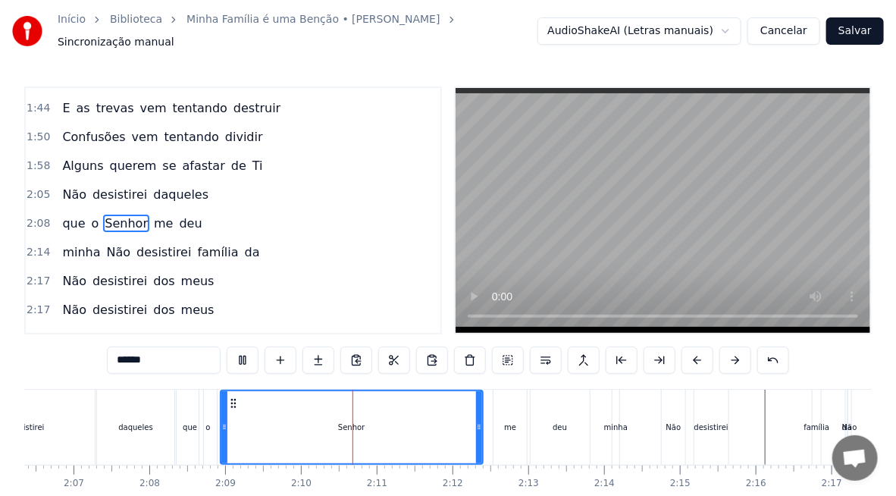
click at [246, 429] on div "Senhor" at bounding box center [351, 427] width 261 height 72
click at [215, 425] on icon at bounding box center [218, 427] width 6 height 12
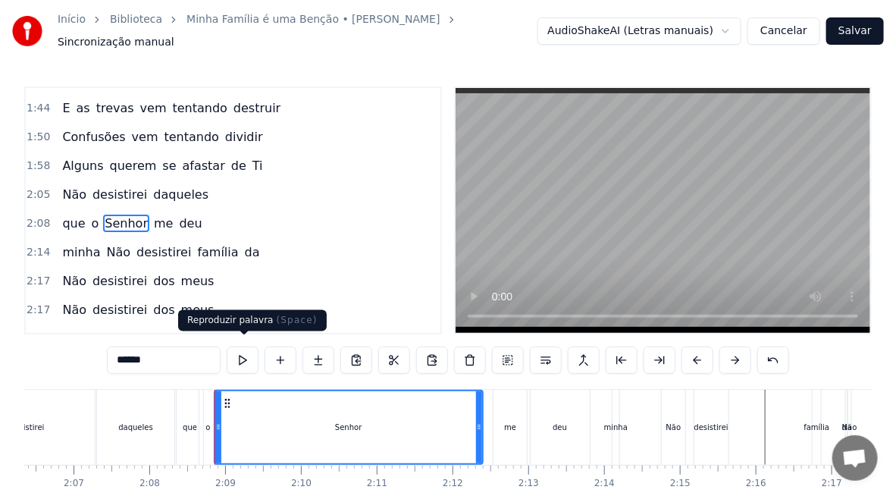
click at [243, 352] on button at bounding box center [243, 359] width 32 height 27
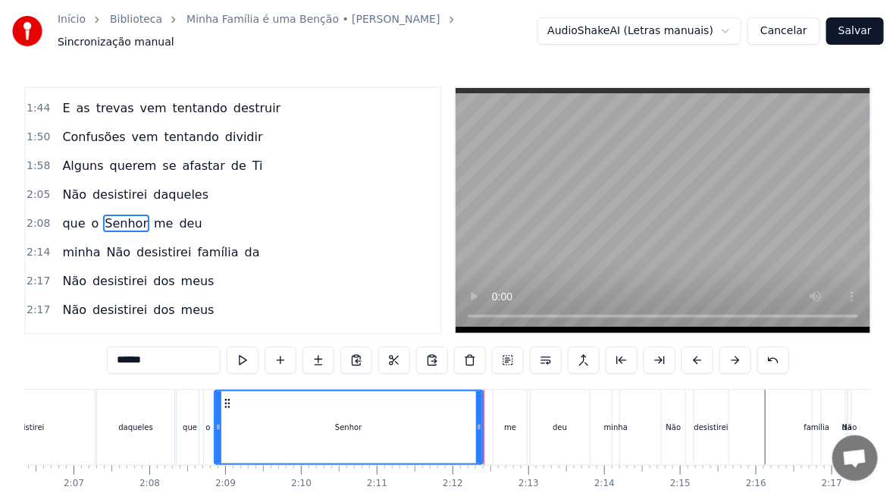
click at [384, 425] on div "Senhor" at bounding box center [348, 427] width 267 height 72
click at [611, 423] on div "minha" at bounding box center [616, 427] width 24 height 11
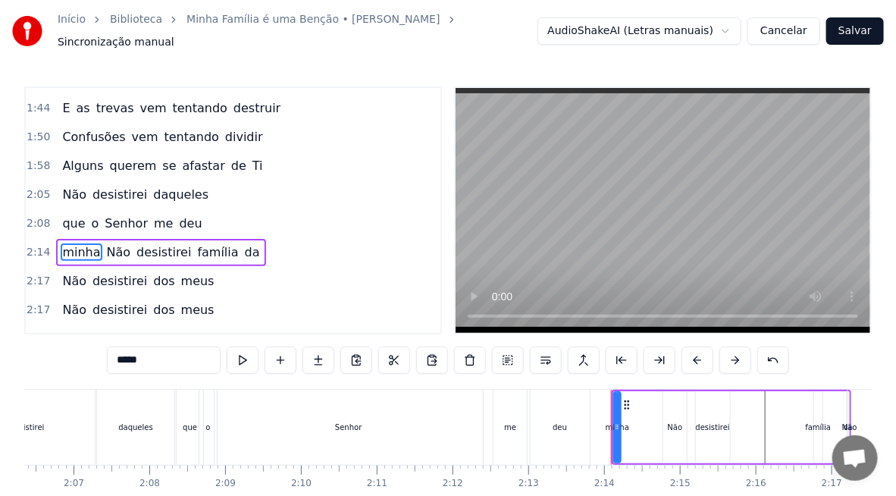
scroll to position [484, 0]
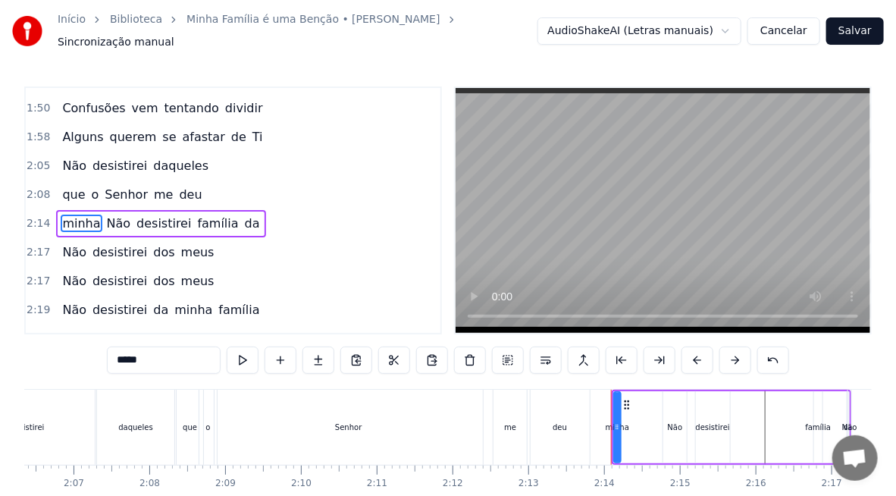
click at [672, 422] on div "Não" at bounding box center [675, 427] width 15 height 11
type input "***"
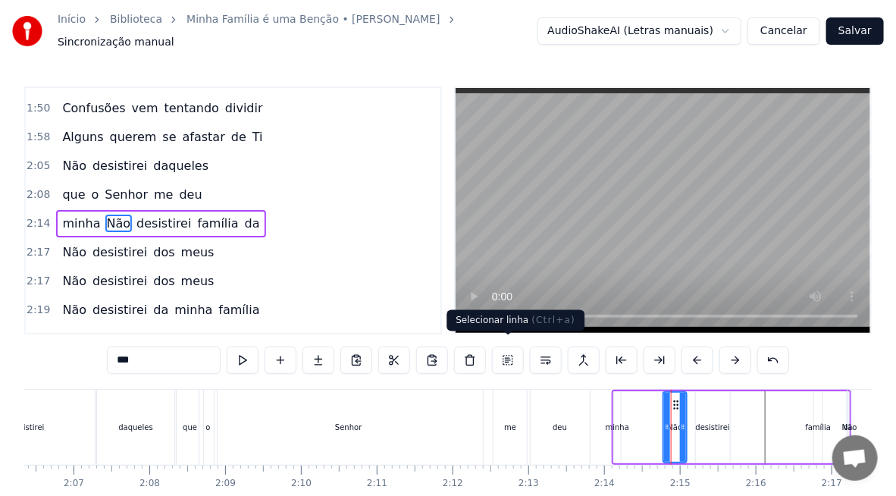
click at [507, 347] on button at bounding box center [508, 359] width 32 height 27
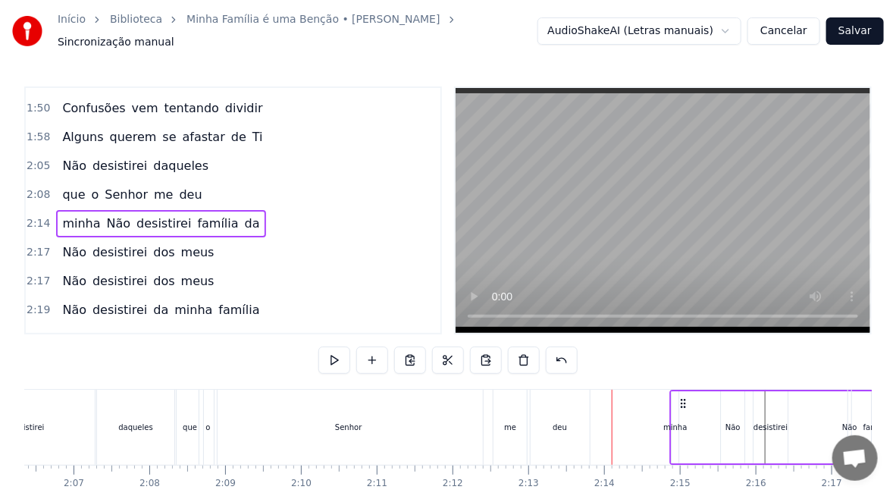
drag, startPoint x: 622, startPoint y: 393, endPoint x: 680, endPoint y: 390, distance: 57.7
click at [680, 397] on icon at bounding box center [683, 403] width 12 height 12
drag, startPoint x: 627, startPoint y: 393, endPoint x: 676, endPoint y: 390, distance: 49.4
click at [676, 397] on icon at bounding box center [674, 403] width 12 height 12
click at [678, 409] on div "minha Não desistirei família da" at bounding box center [781, 427] width 240 height 75
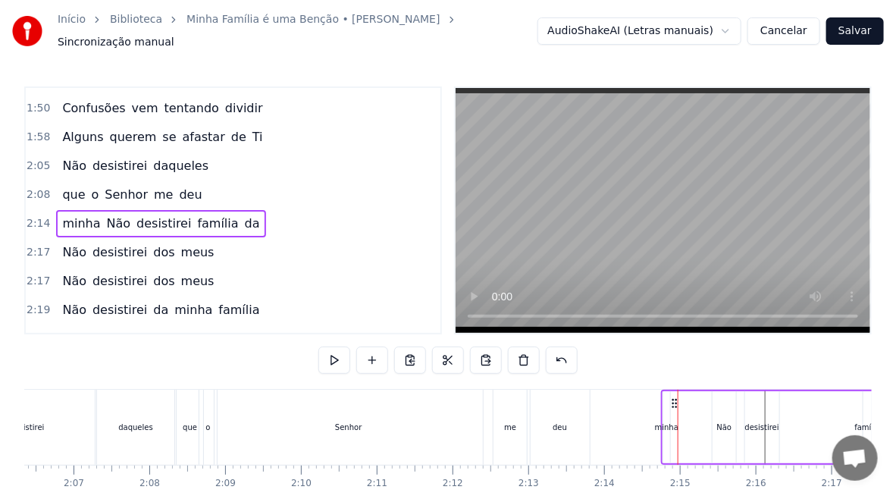
click at [662, 422] on div "minha" at bounding box center [667, 427] width 24 height 11
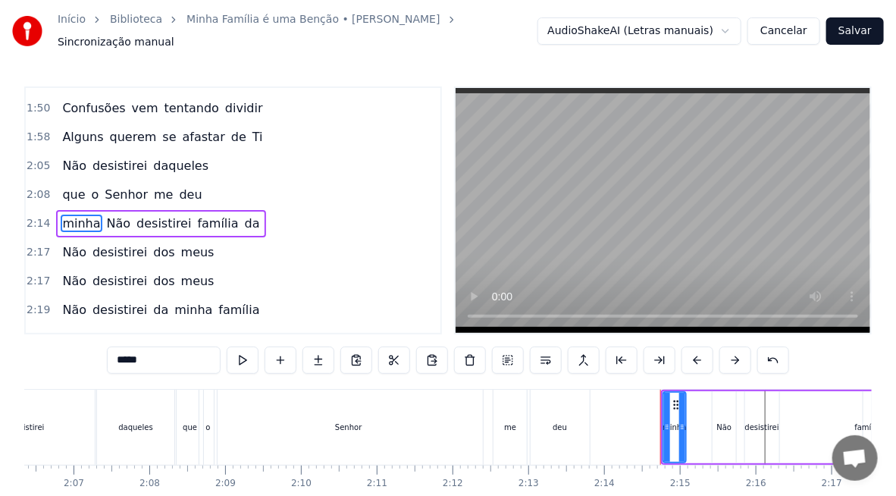
drag, startPoint x: 666, startPoint y: 417, endPoint x: 682, endPoint y: 417, distance: 15.9
click at [682, 421] on icon at bounding box center [682, 427] width 6 height 12
click at [607, 399] on icon at bounding box center [606, 405] width 12 height 12
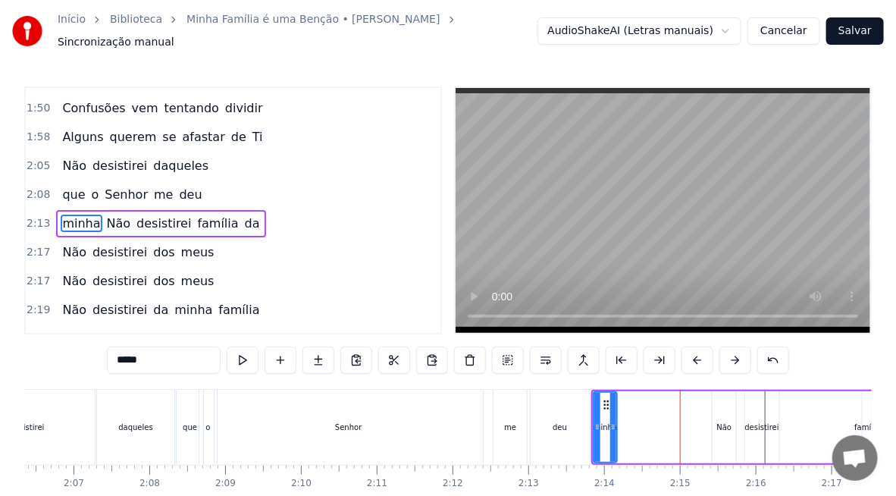
click at [515, 423] on div "me" at bounding box center [510, 427] width 12 height 11
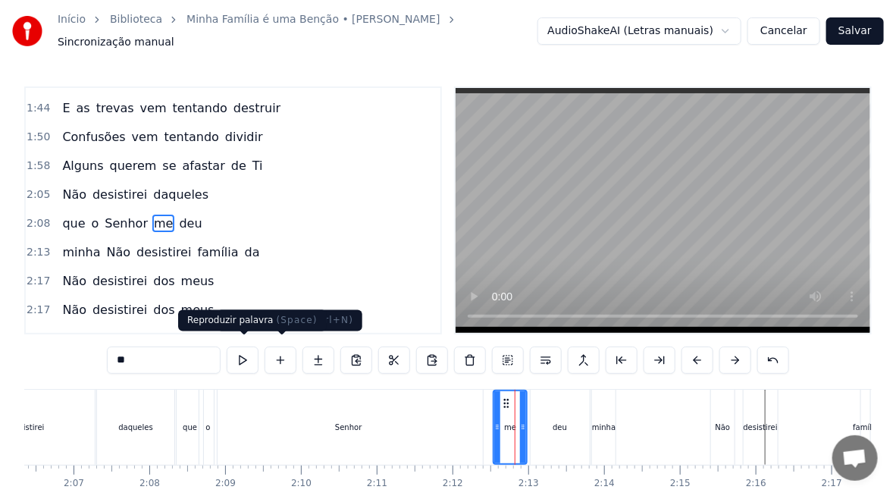
click at [238, 360] on button at bounding box center [243, 359] width 32 height 27
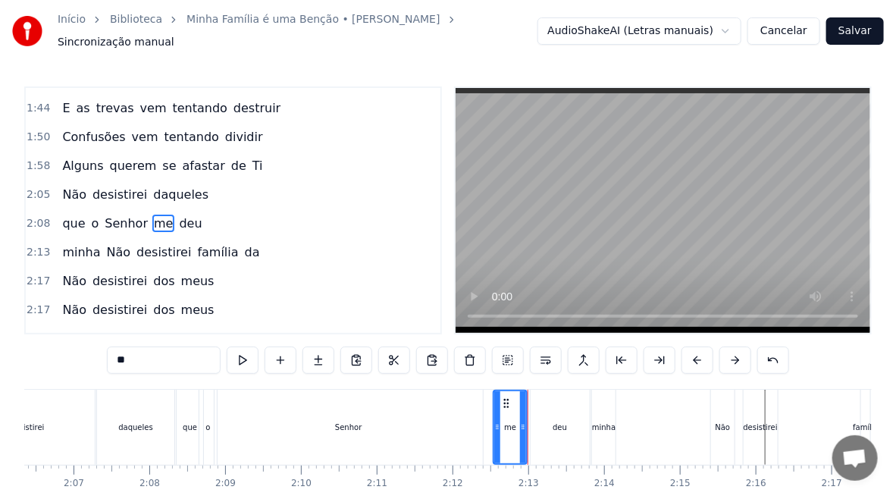
drag, startPoint x: 519, startPoint y: 422, endPoint x: 505, endPoint y: 421, distance: 14.5
click at [505, 421] on div "me" at bounding box center [510, 427] width 32 height 72
drag, startPoint x: 525, startPoint y: 424, endPoint x: 517, endPoint y: 425, distance: 8.4
click at [517, 425] on icon at bounding box center [515, 427] width 6 height 12
click at [564, 422] on div "deu" at bounding box center [560, 427] width 14 height 11
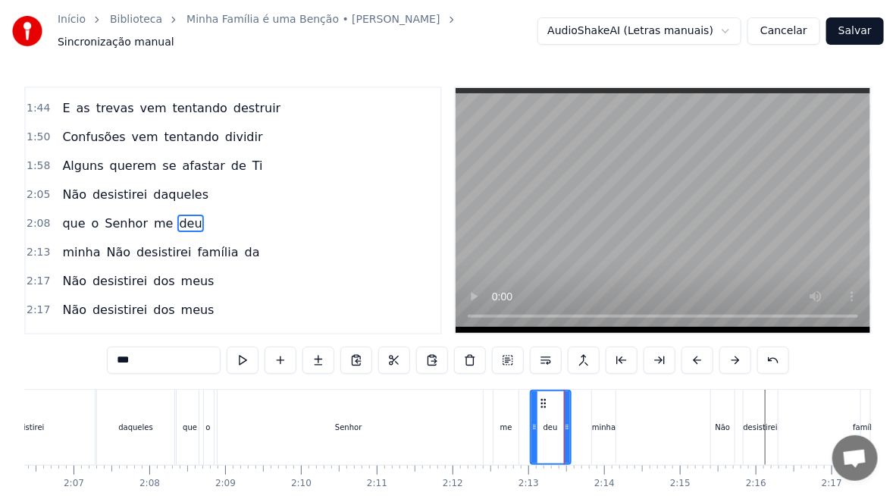
drag, startPoint x: 585, startPoint y: 428, endPoint x: 563, endPoint y: 422, distance: 22.8
click at [564, 422] on div at bounding box center [567, 427] width 6 height 72
click at [526, 422] on icon at bounding box center [528, 427] width 6 height 12
click at [600, 422] on div "minha" at bounding box center [604, 427] width 24 height 11
type input "*****"
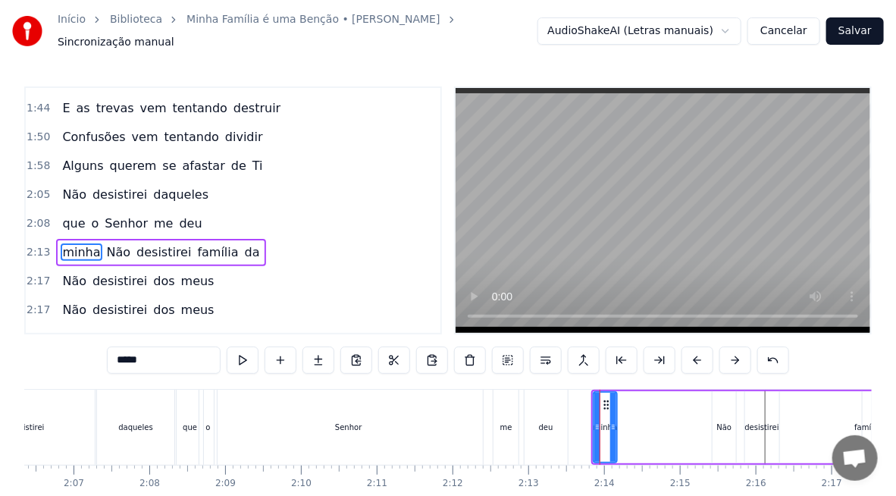
scroll to position [484, 0]
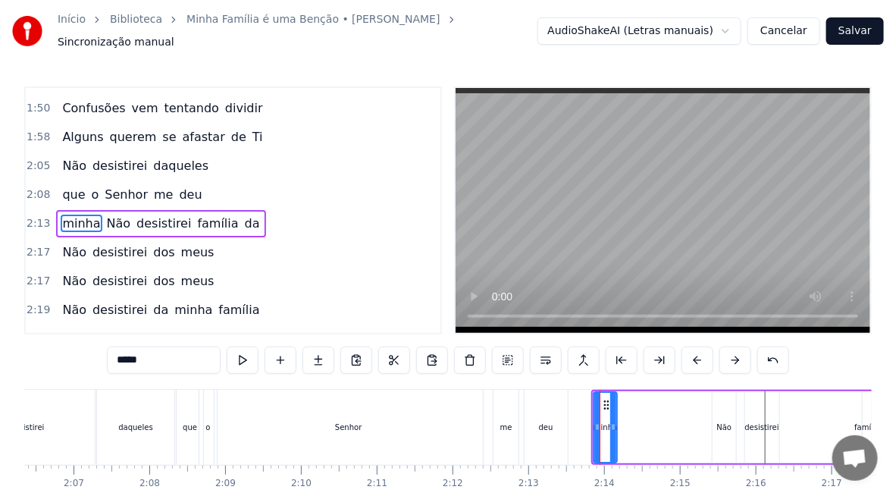
click at [607, 402] on icon at bounding box center [606, 405] width 12 height 12
click at [509, 350] on button at bounding box center [508, 359] width 32 height 27
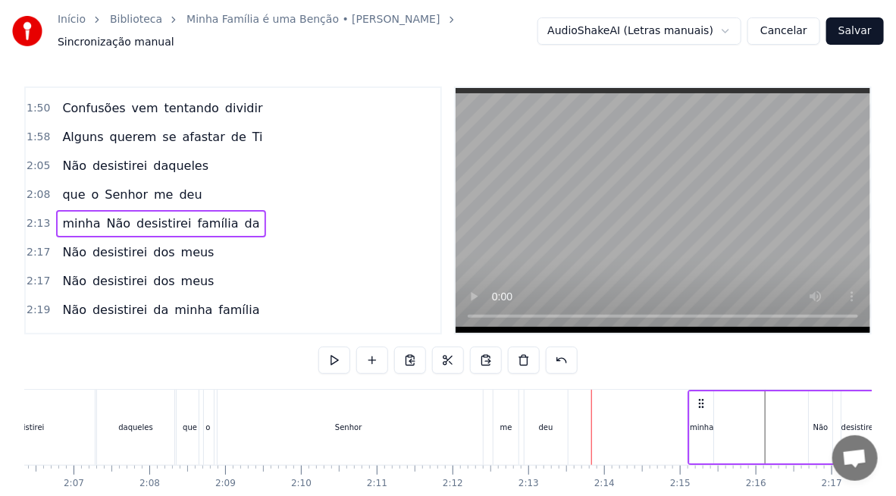
drag, startPoint x: 606, startPoint y: 393, endPoint x: 702, endPoint y: 404, distance: 96.9
click at [702, 404] on div "minha Não desistirei família da" at bounding box center [842, 427] width 309 height 75
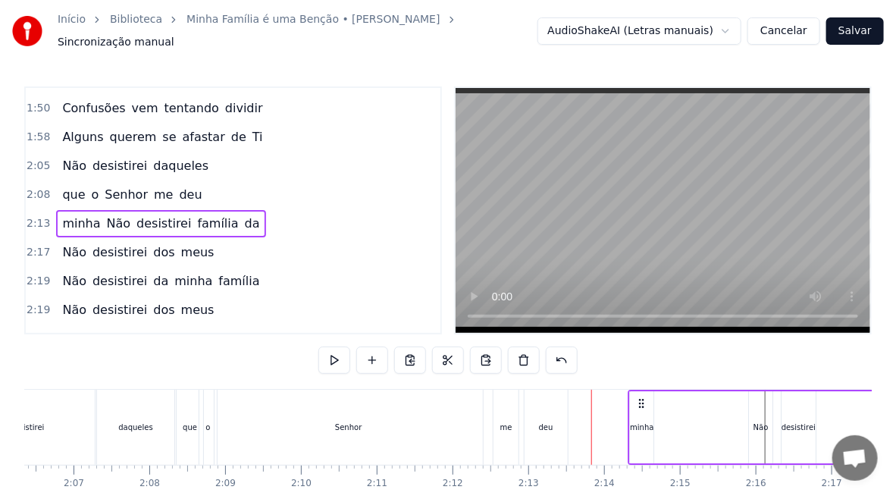
scroll to position [0, 0]
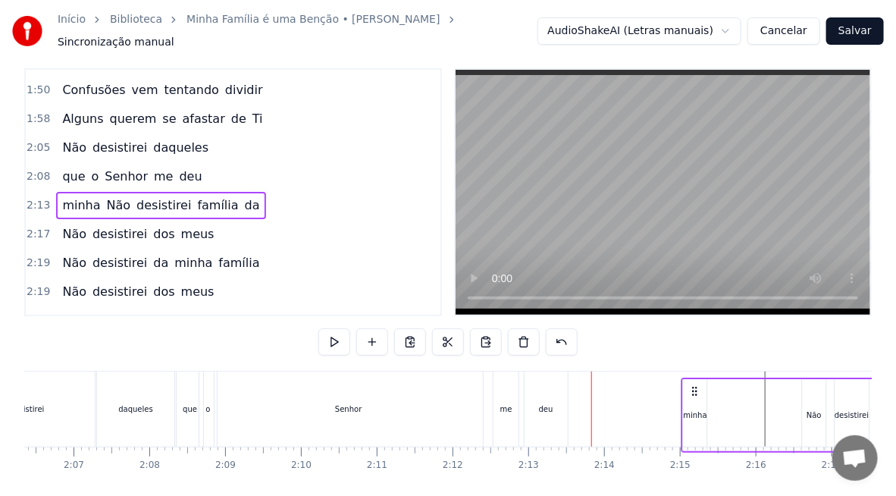
drag, startPoint x: 666, startPoint y: 411, endPoint x: 708, endPoint y: 411, distance: 41.7
click at [708, 411] on div "minha Não desistirei família da" at bounding box center [836, 415] width 309 height 75
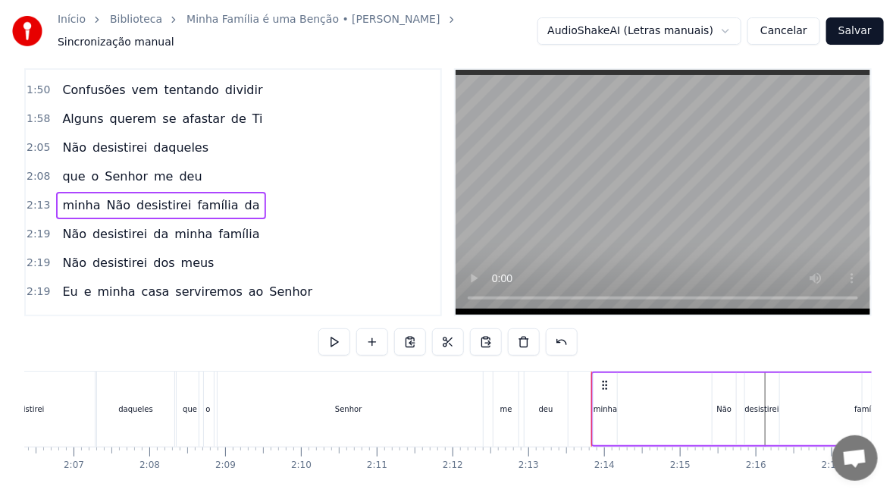
scroll to position [26, 0]
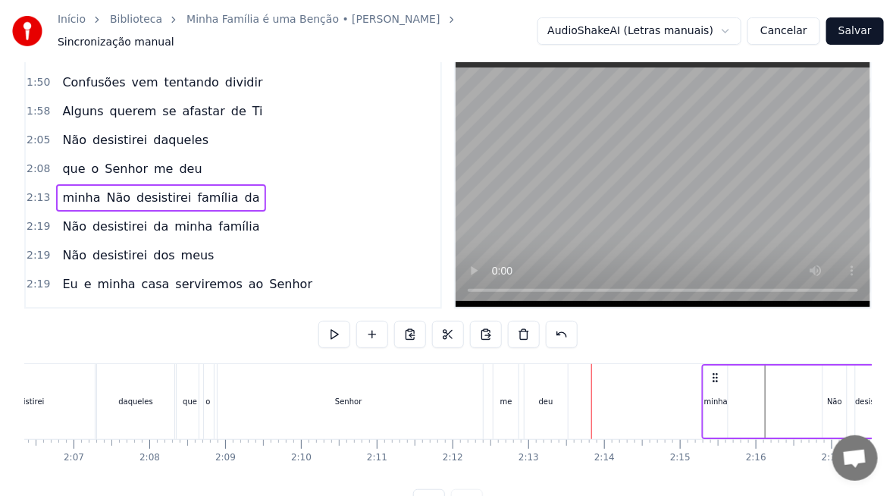
click at [714, 376] on div "minha Não desistirei família da" at bounding box center [856, 401] width 309 height 75
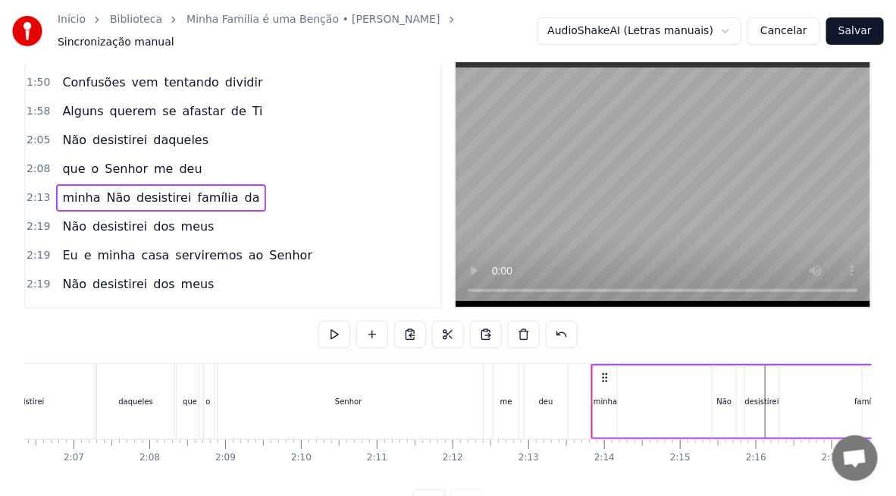
click at [714, 384] on div "Não" at bounding box center [725, 401] width 24 height 72
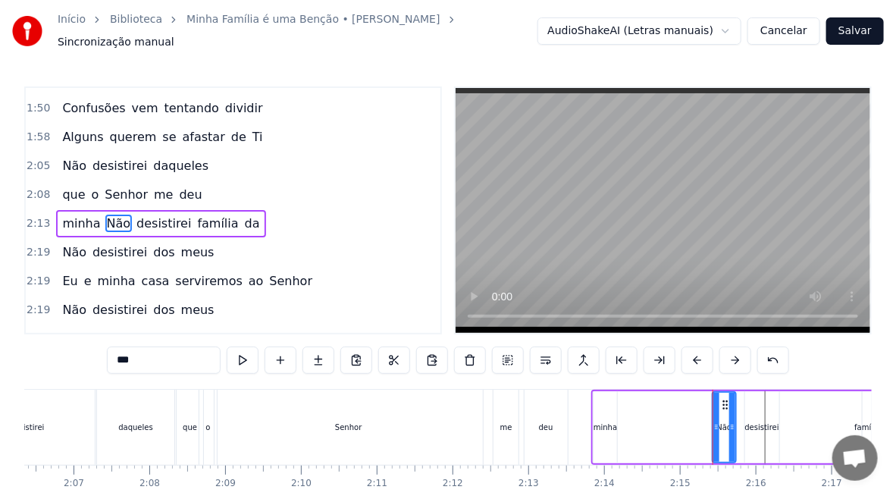
click at [611, 395] on div "minha" at bounding box center [606, 427] width 24 height 72
type input "*****"
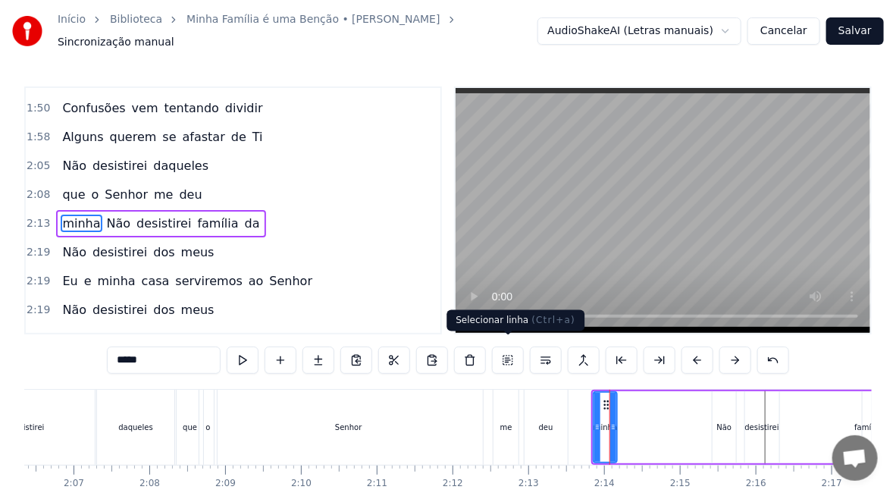
click at [506, 354] on button at bounding box center [508, 359] width 32 height 27
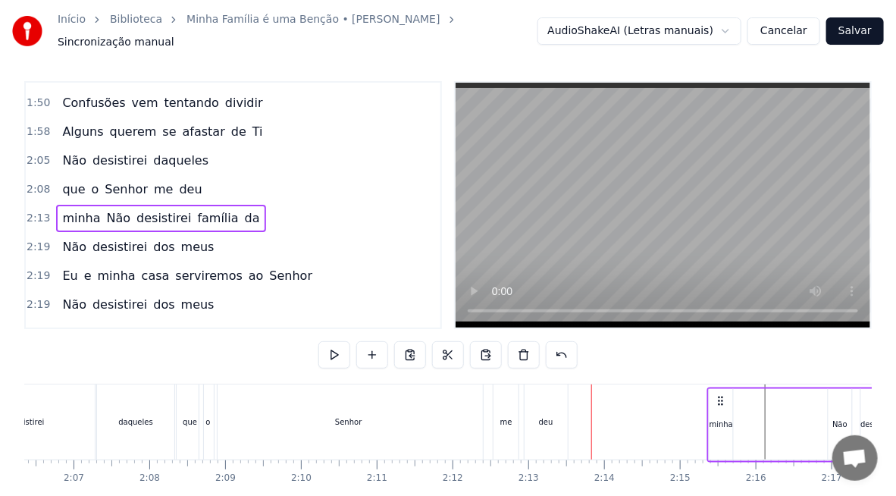
drag, startPoint x: 603, startPoint y: 397, endPoint x: 719, endPoint y: 406, distance: 117.1
click at [719, 406] on div "minha Não desistirei família da" at bounding box center [861, 424] width 309 height 75
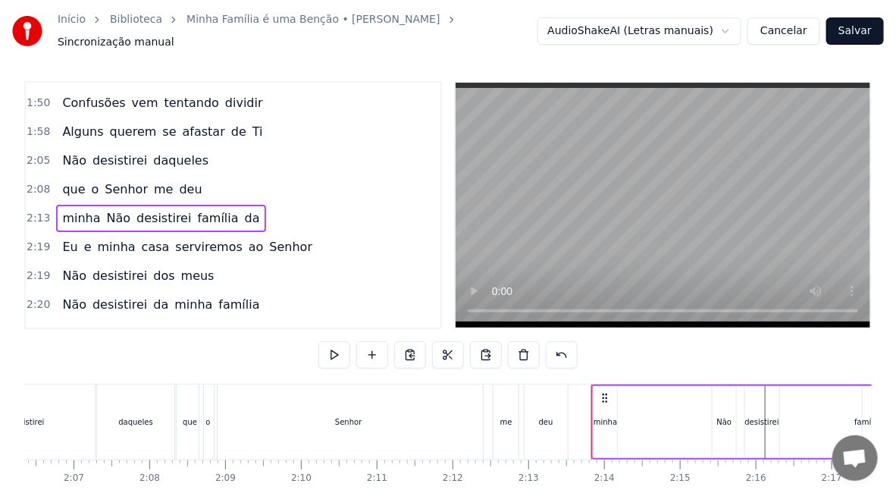
scroll to position [12, 0]
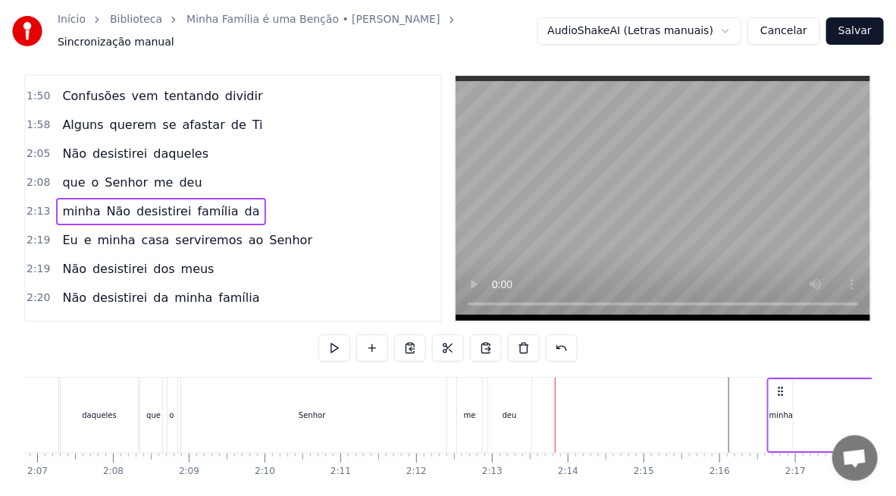
drag, startPoint x: 702, startPoint y: 395, endPoint x: 758, endPoint y: 390, distance: 56.3
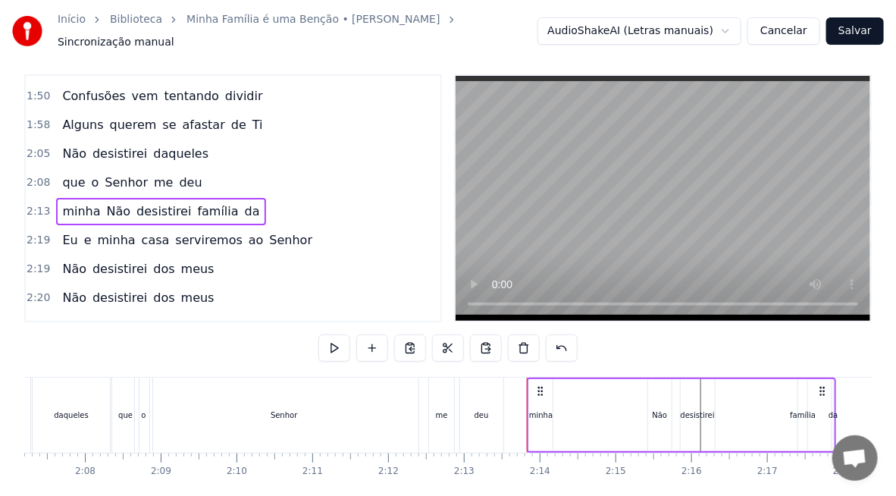
click at [498, 408] on div "deu" at bounding box center [481, 415] width 43 height 75
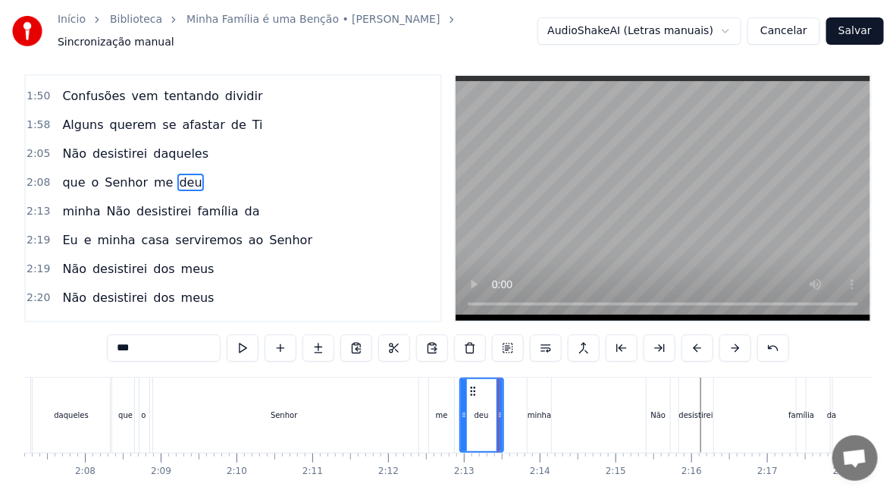
scroll to position [0, 0]
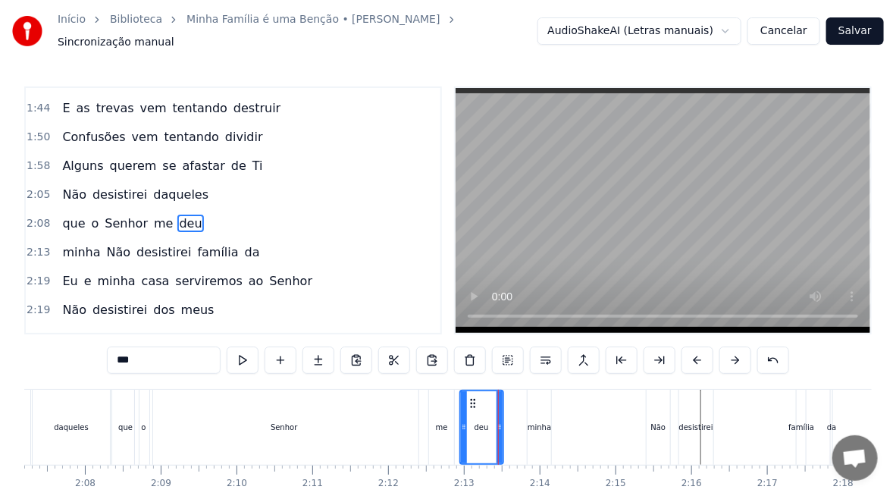
click at [531, 427] on div "minha" at bounding box center [540, 427] width 24 height 75
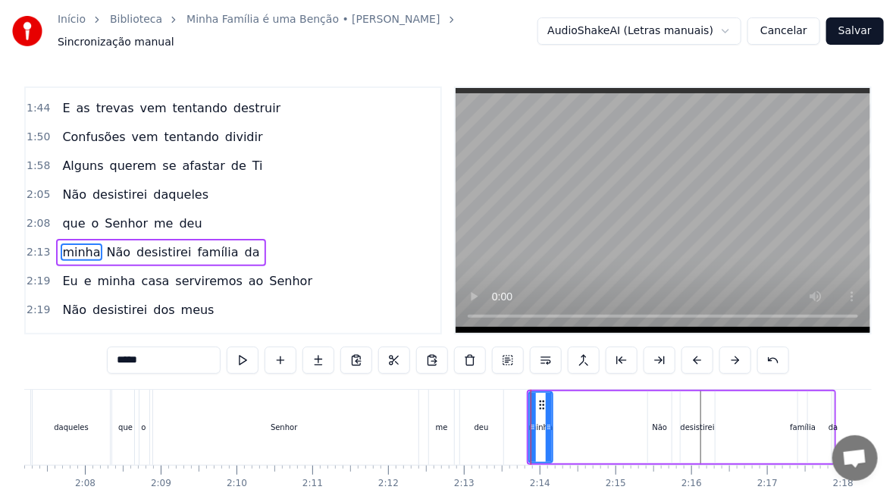
scroll to position [484, 0]
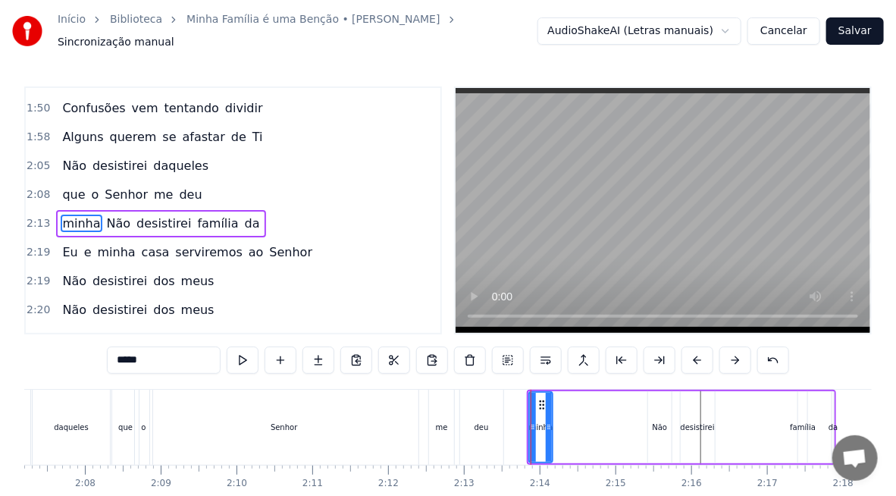
click at [445, 422] on div "me" at bounding box center [442, 427] width 12 height 11
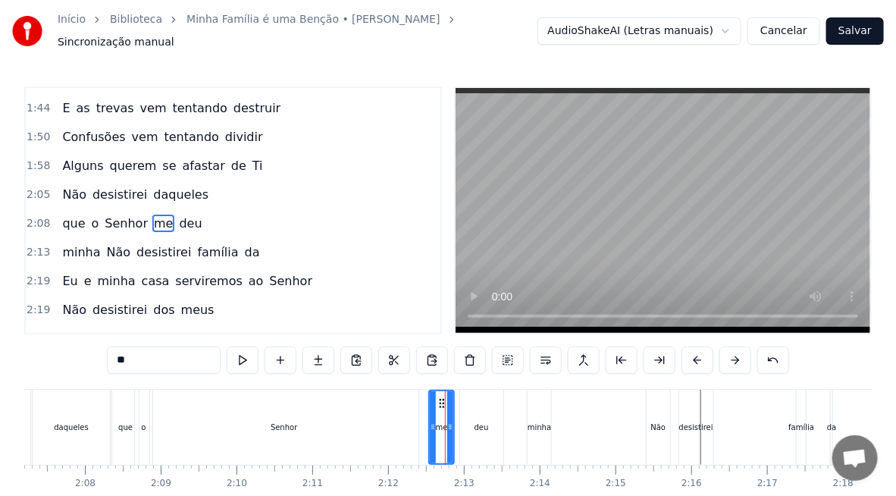
click at [482, 428] on div "deu" at bounding box center [481, 427] width 43 height 75
type input "***"
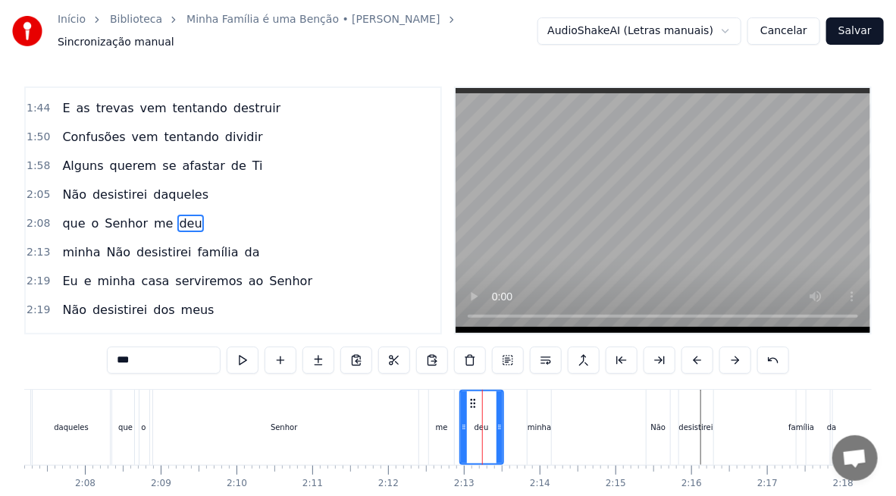
click at [552, 419] on div "minha Não desistirei família da" at bounding box center [681, 427] width 309 height 75
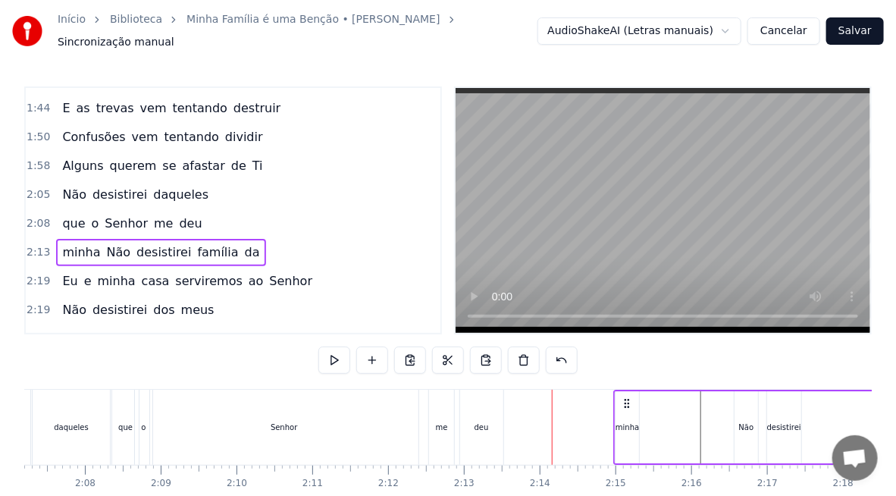
drag, startPoint x: 600, startPoint y: 403, endPoint x: 624, endPoint y: 405, distance: 23.6
click at [624, 405] on div "minha Não desistirei família da" at bounding box center [767, 427] width 309 height 75
click at [486, 426] on div "deu" at bounding box center [481, 427] width 43 height 75
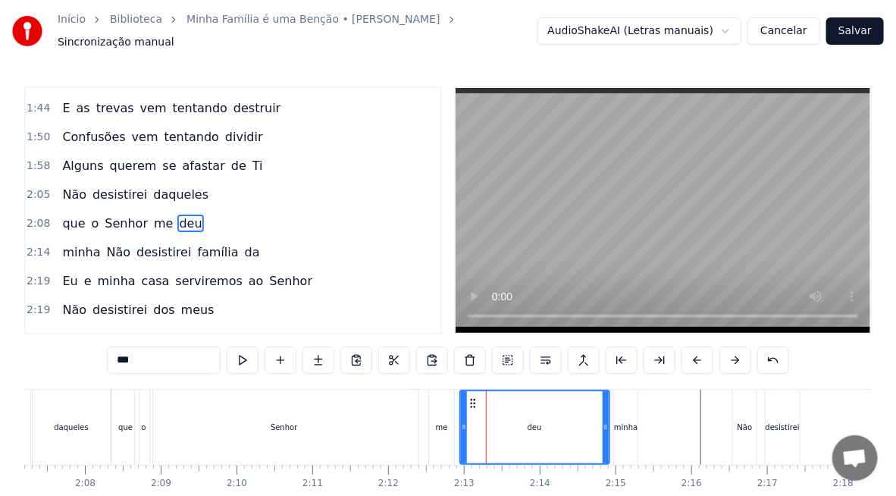
drag, startPoint x: 500, startPoint y: 425, endPoint x: 607, endPoint y: 434, distance: 106.5
click at [607, 434] on div at bounding box center [606, 427] width 6 height 72
click at [625, 422] on div "minha" at bounding box center [626, 427] width 24 height 11
type input "*****"
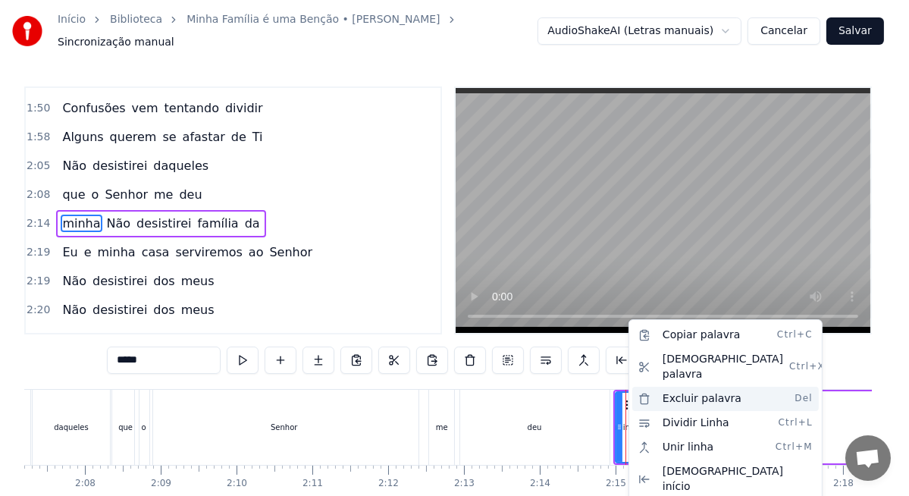
click at [682, 388] on div "Excluir palavra Del" at bounding box center [725, 399] width 187 height 24
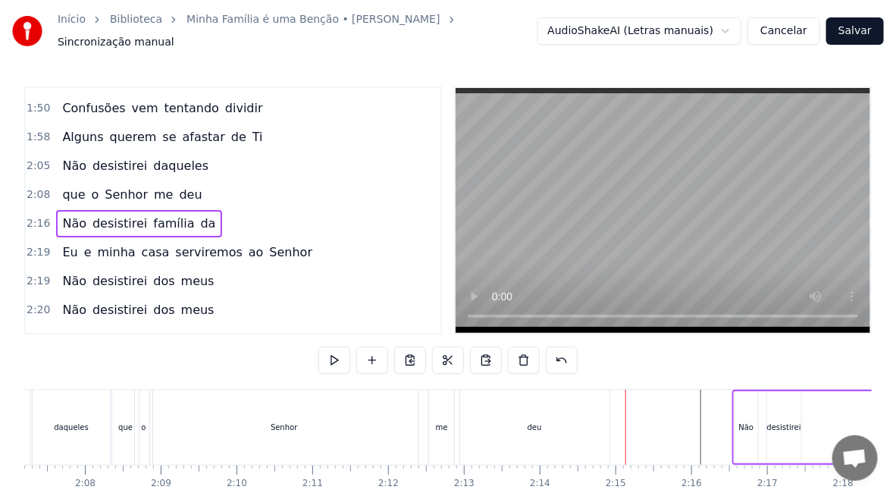
click at [534, 422] on div "deu" at bounding box center [535, 427] width 14 height 11
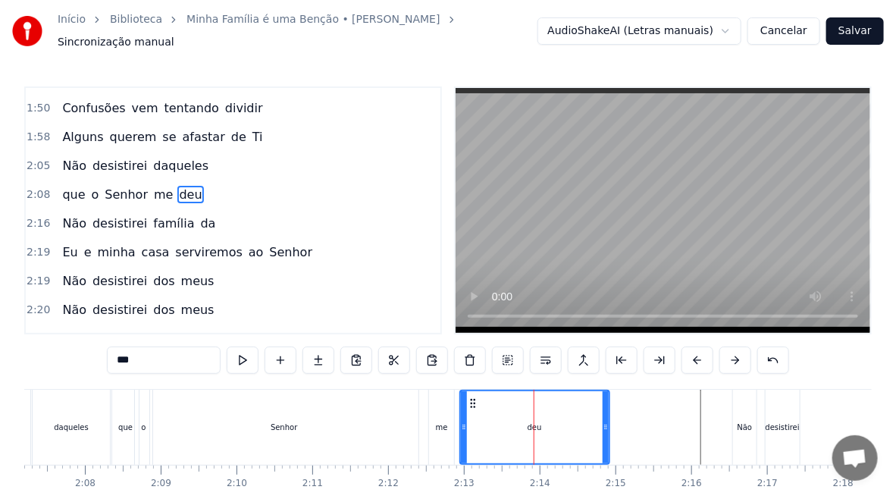
scroll to position [455, 0]
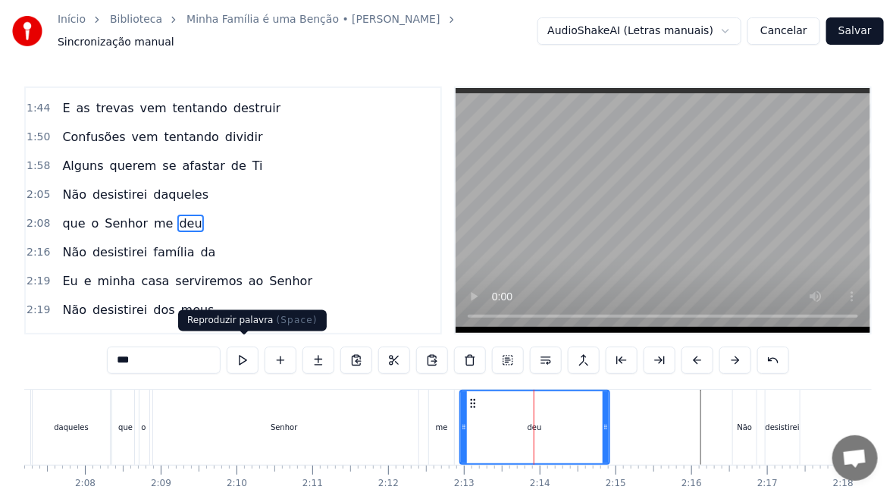
click at [256, 351] on button at bounding box center [243, 359] width 32 height 27
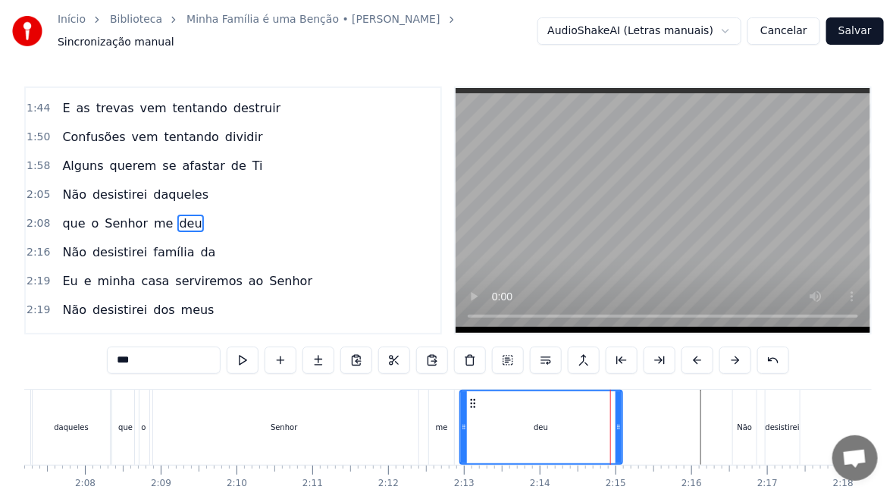
drag, startPoint x: 607, startPoint y: 433, endPoint x: 619, endPoint y: 438, distance: 13.9
click at [619, 438] on div at bounding box center [619, 427] width 6 height 72
click at [744, 422] on div "Não" at bounding box center [745, 427] width 15 height 11
type input "***"
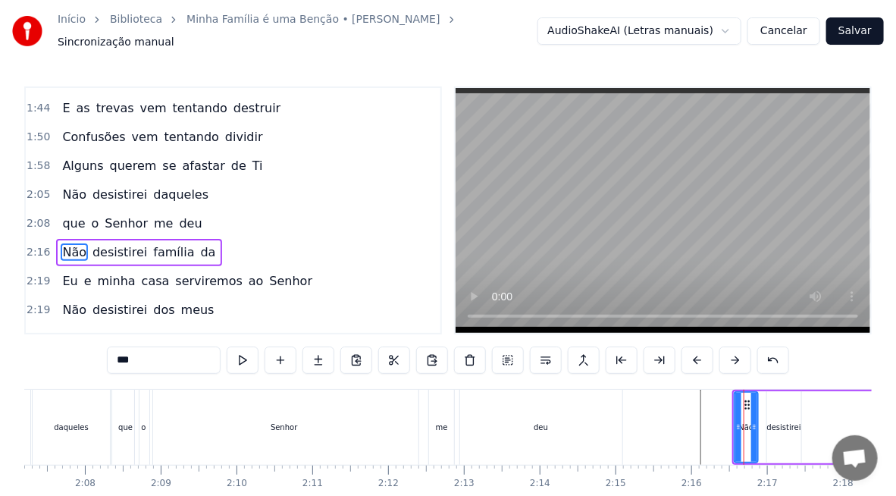
scroll to position [484, 0]
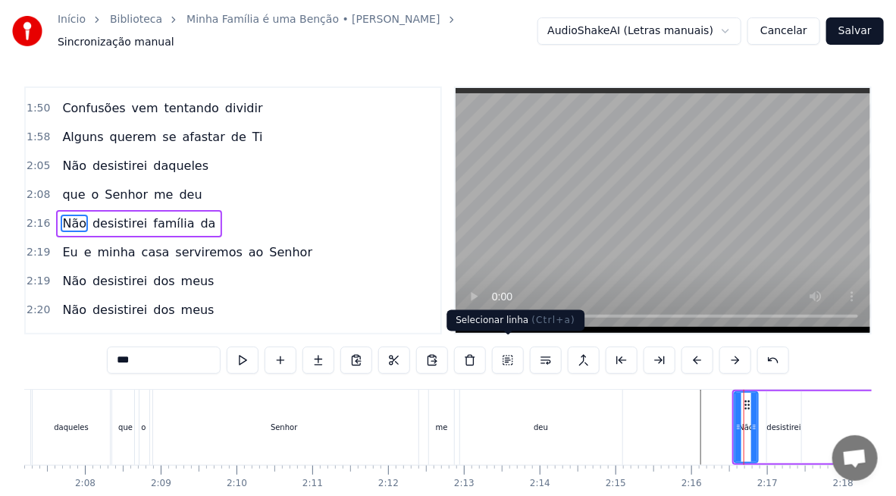
click at [512, 352] on button at bounding box center [508, 359] width 32 height 27
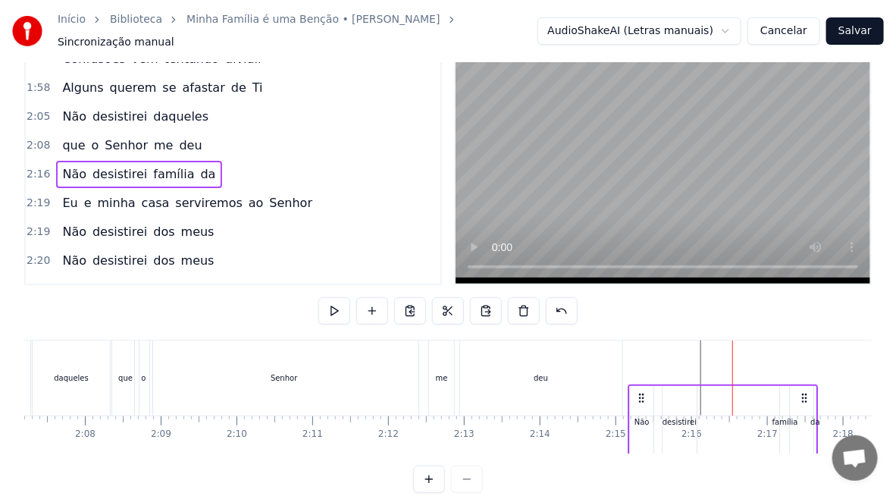
drag, startPoint x: 746, startPoint y: 390, endPoint x: 640, endPoint y: 413, distance: 108.7
click at [640, 413] on div "Não desistirei família da" at bounding box center [723, 421] width 190 height 75
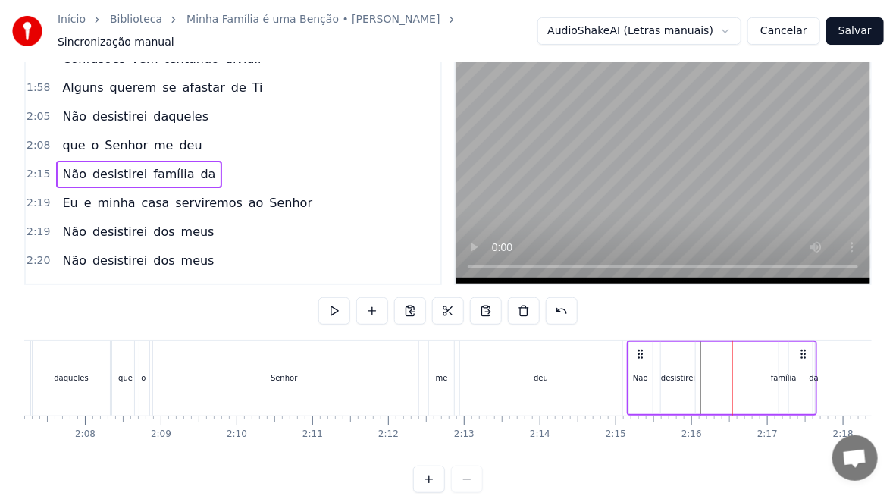
scroll to position [52, 0]
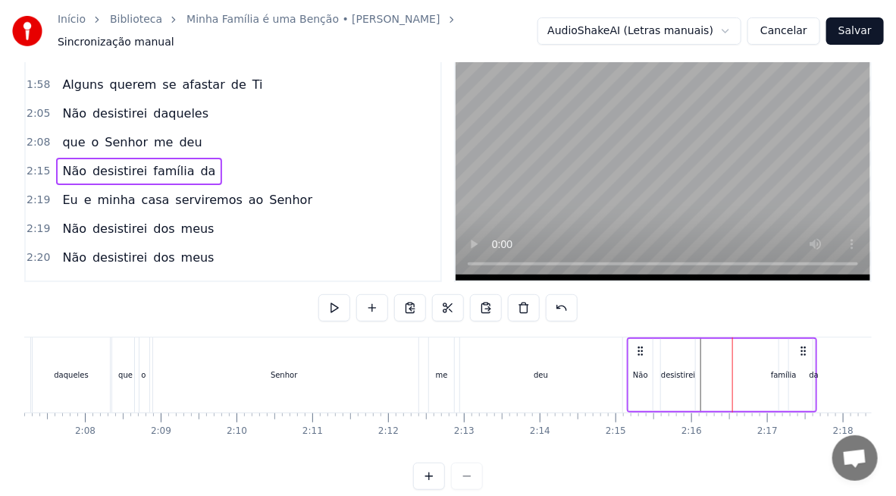
click at [411, 378] on div "Senhor" at bounding box center [284, 374] width 268 height 75
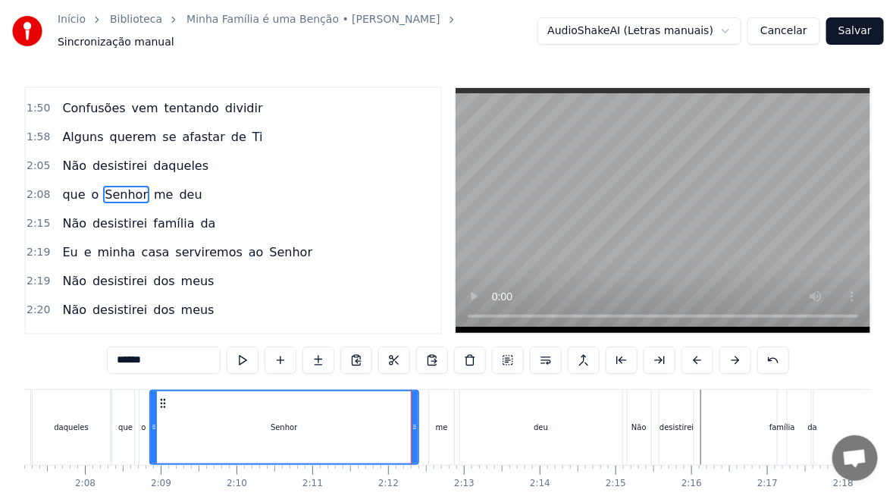
scroll to position [455, 0]
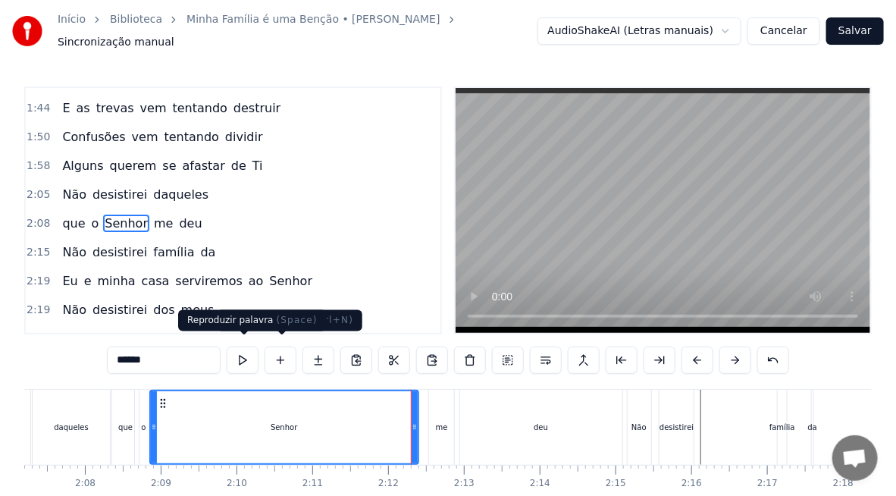
click at [247, 352] on button at bounding box center [243, 359] width 32 height 27
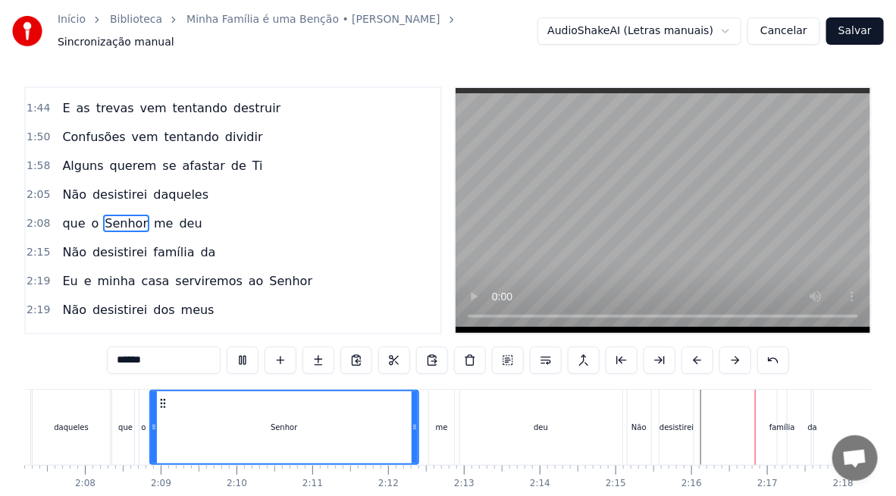
click at [644, 426] on div "Não" at bounding box center [640, 427] width 24 height 75
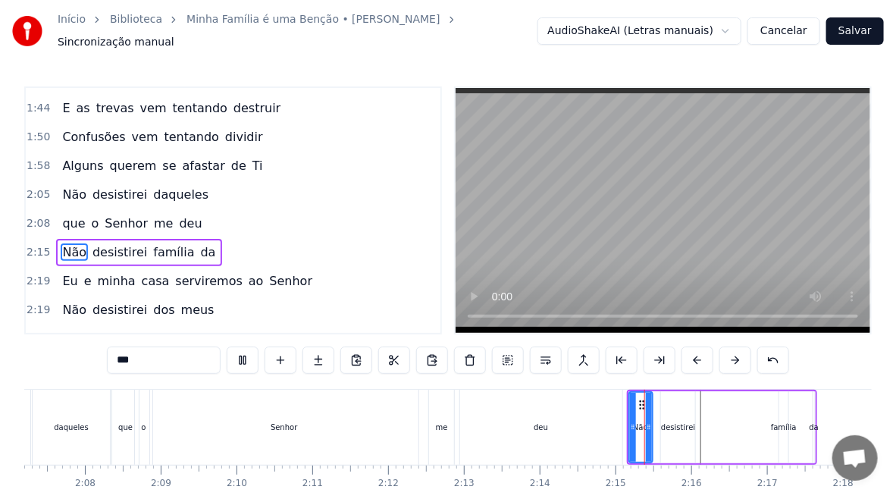
type input "***"
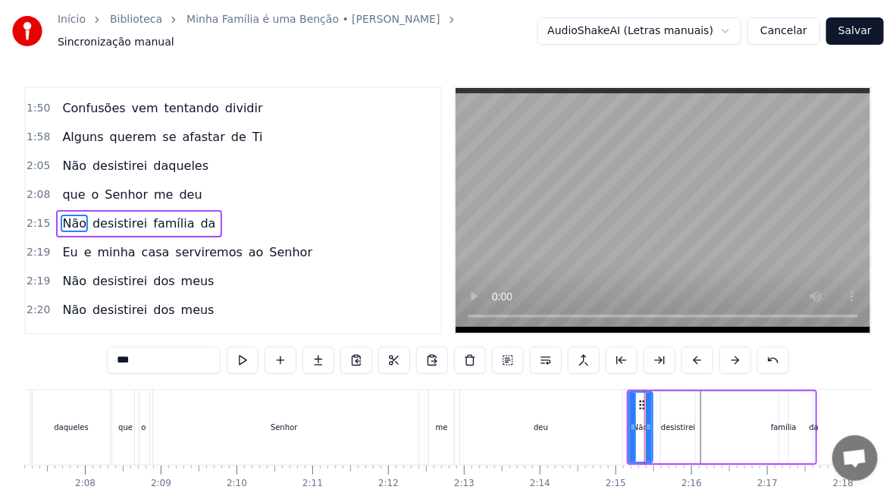
click at [803, 29] on button "Cancelar" at bounding box center [784, 30] width 73 height 27
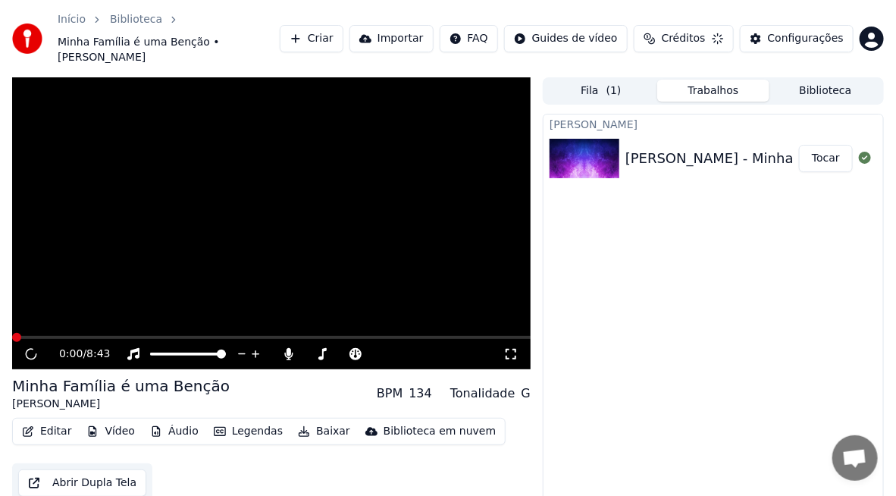
scroll to position [24, 0]
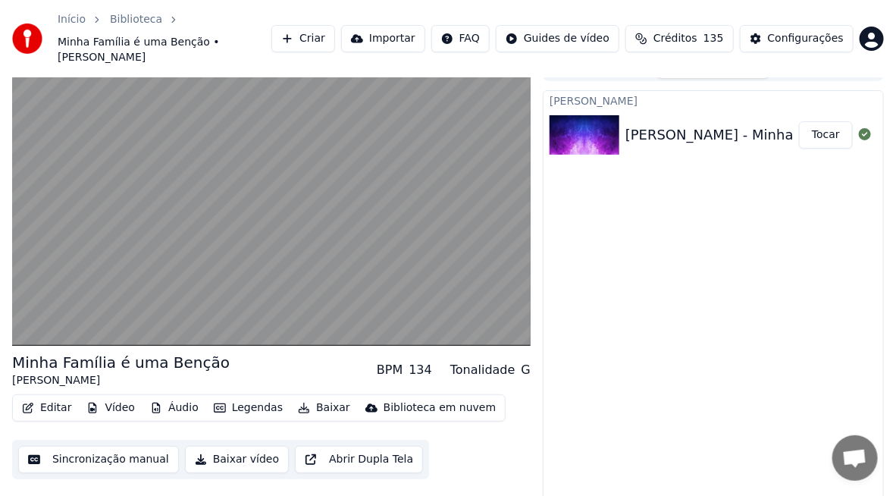
click at [63, 397] on button "Editar" at bounding box center [46, 407] width 61 height 21
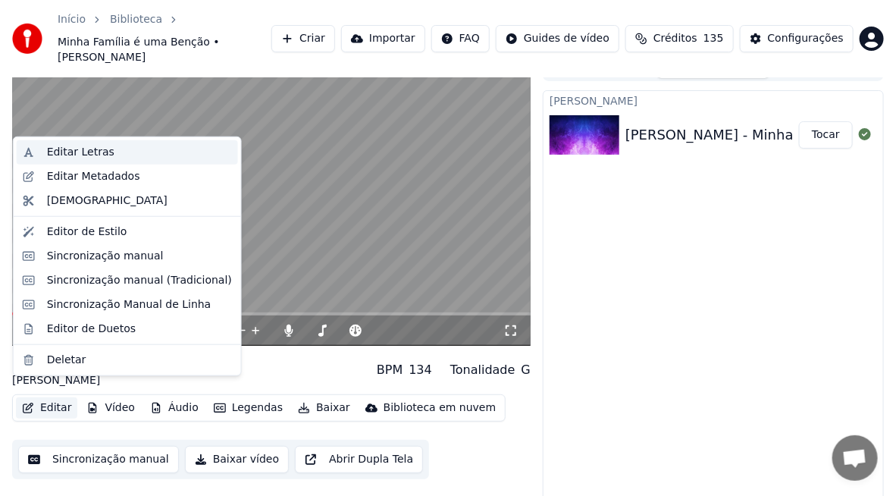
click at [89, 152] on div "Editar Letras" at bounding box center [80, 152] width 67 height 15
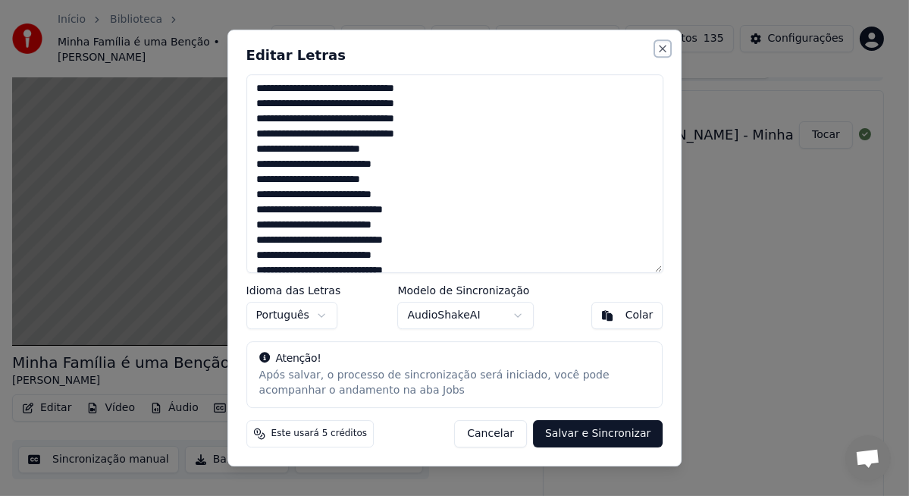
click at [661, 46] on button "Close" at bounding box center [663, 48] width 12 height 12
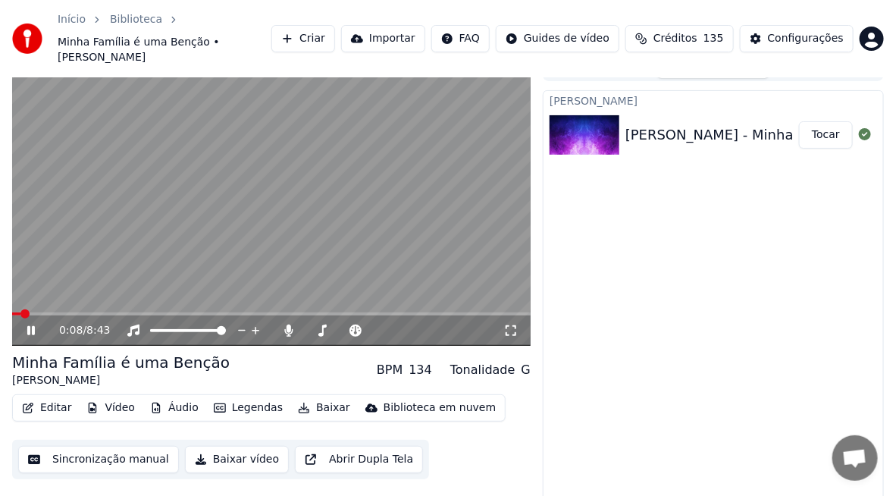
click at [179, 397] on button "Áudio" at bounding box center [174, 407] width 61 height 21
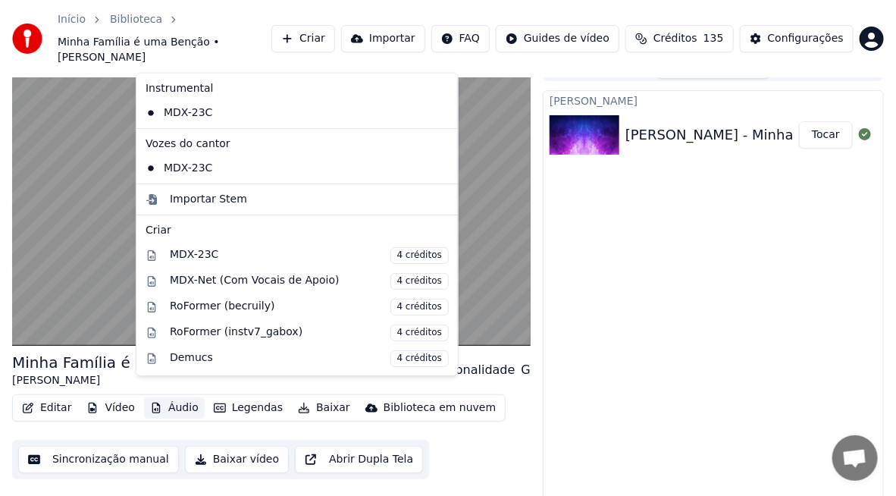
click at [438, 112] on icon at bounding box center [446, 113] width 17 height 12
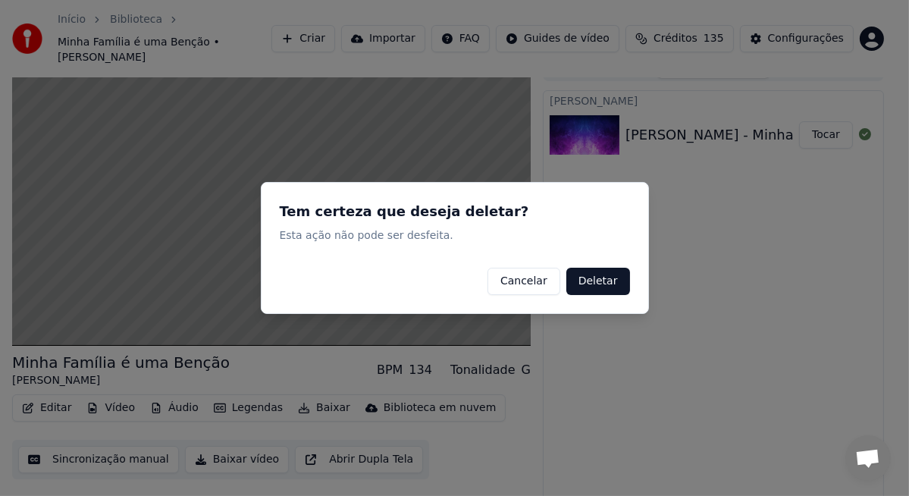
click at [591, 280] on button "Deletar" at bounding box center [598, 281] width 64 height 27
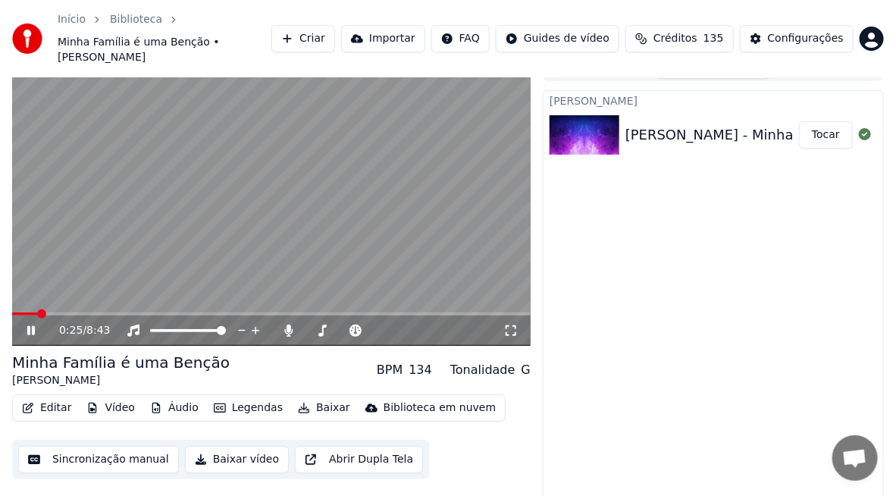
click at [33, 326] on icon at bounding box center [31, 330] width 8 height 9
click at [170, 397] on button "Áudio" at bounding box center [174, 407] width 61 height 21
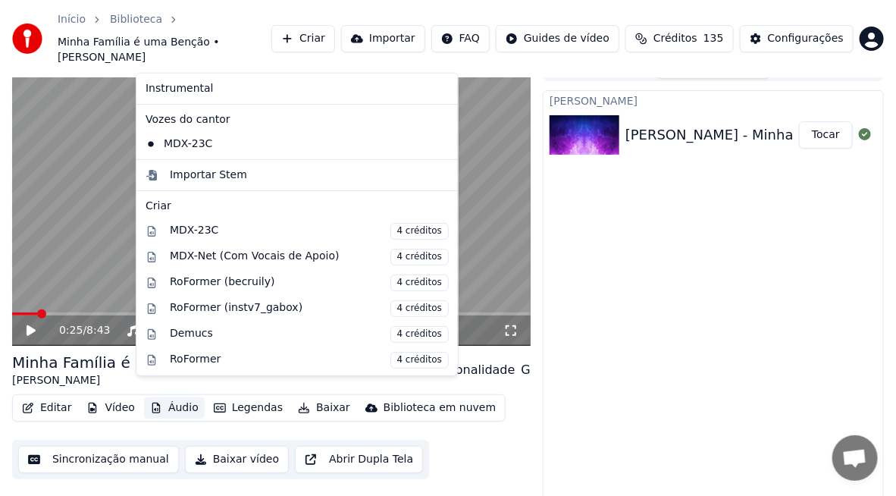
click at [438, 143] on icon at bounding box center [443, 144] width 11 height 12
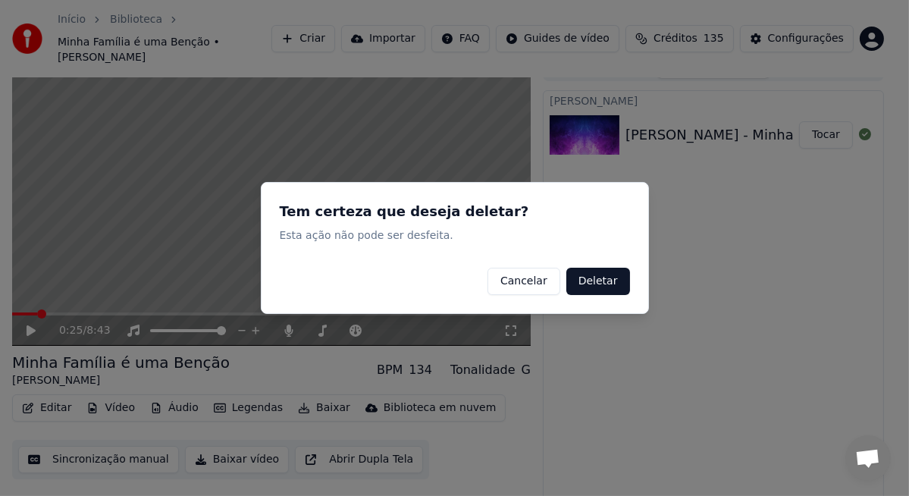
click at [597, 284] on button "Deletar" at bounding box center [598, 281] width 64 height 27
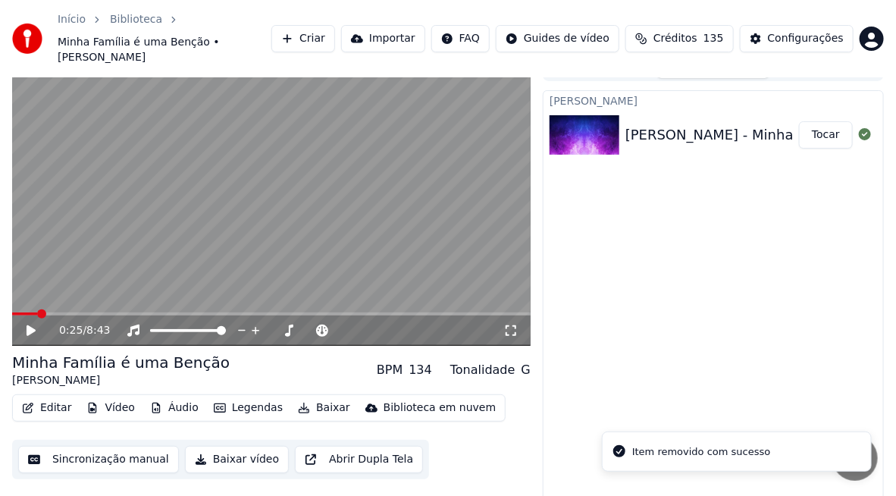
click at [30, 325] on icon at bounding box center [31, 330] width 9 height 11
click at [816, 121] on button "Tocar" at bounding box center [826, 134] width 54 height 27
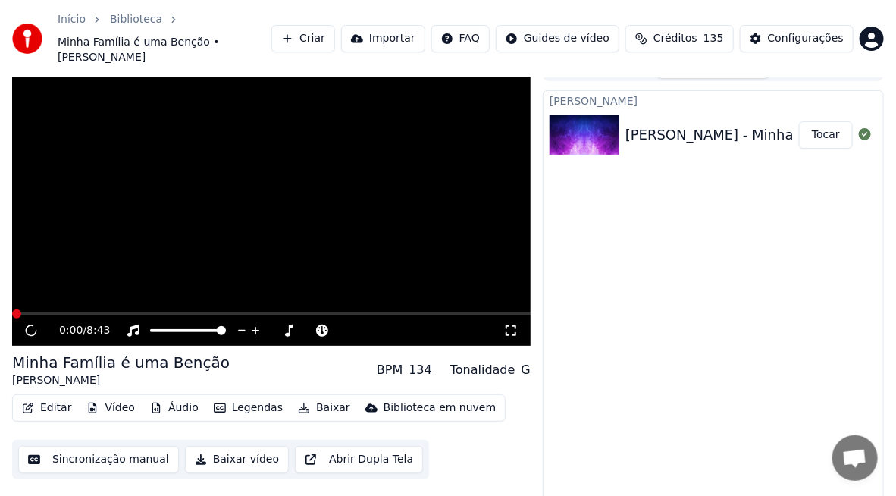
click at [175, 397] on button "Áudio" at bounding box center [174, 407] width 61 height 21
click at [712, 303] on div "[PERSON_NAME] - Minha Família é uma Benção - INSTRUMENTAL E VOCAL S. COMENTÁRIO…" at bounding box center [713, 301] width 341 height 422
click at [36, 324] on icon at bounding box center [31, 329] width 11 height 11
click at [335, 30] on button "Criar" at bounding box center [303, 38] width 64 height 27
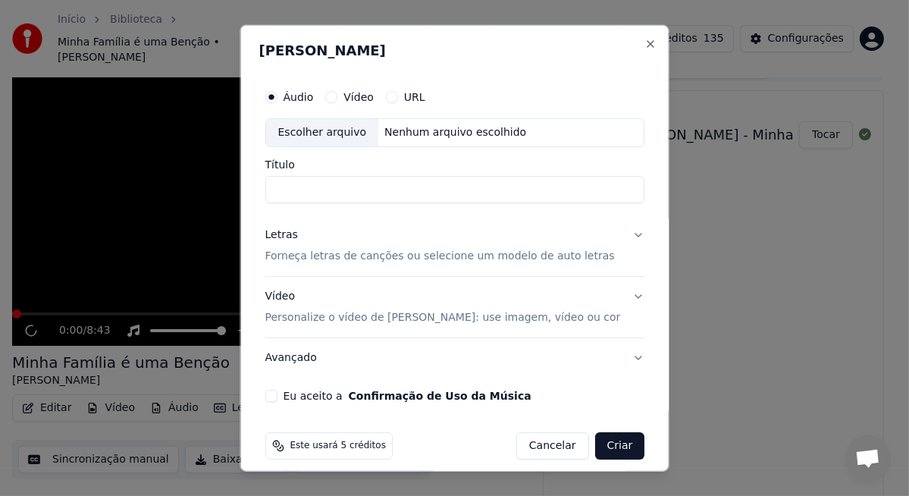
click at [324, 127] on div "Escolher arquivo" at bounding box center [321, 132] width 113 height 27
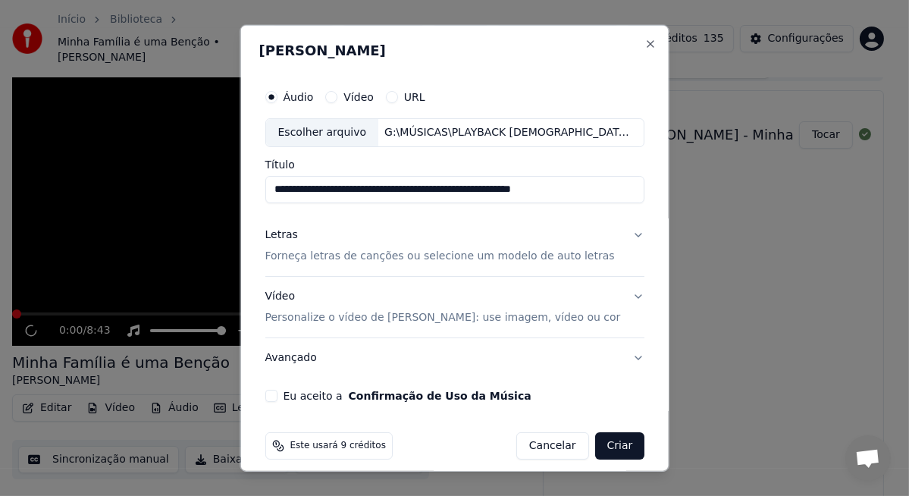
type input "**********"
click at [483, 188] on input "**********" at bounding box center [455, 189] width 380 height 27
drag, startPoint x: 479, startPoint y: 183, endPoint x: 618, endPoint y: 181, distance: 138.8
click at [618, 181] on input "**********" at bounding box center [455, 189] width 380 height 27
drag, startPoint x: 585, startPoint y: 188, endPoint x: 498, endPoint y: 193, distance: 86.6
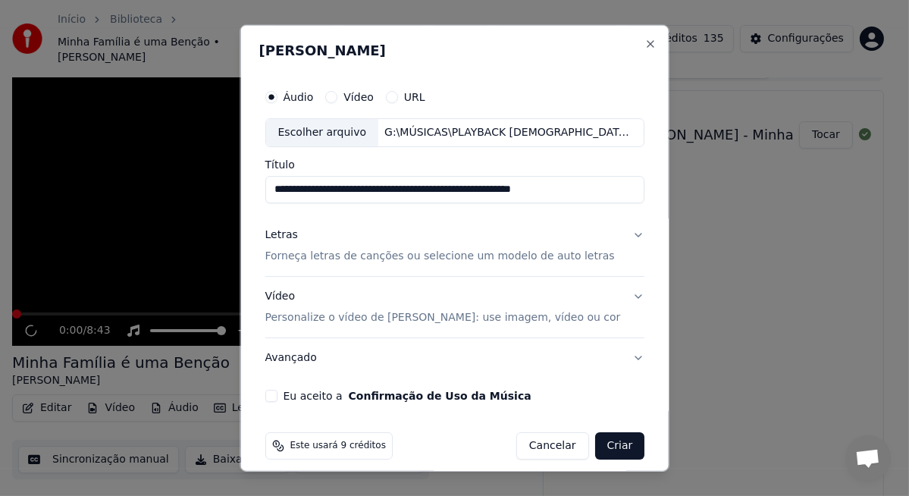
click at [498, 193] on input "**********" at bounding box center [455, 189] width 380 height 27
click at [344, 261] on p "Forneça letras de canções ou selecione um modelo de auto letras" at bounding box center [440, 256] width 350 height 15
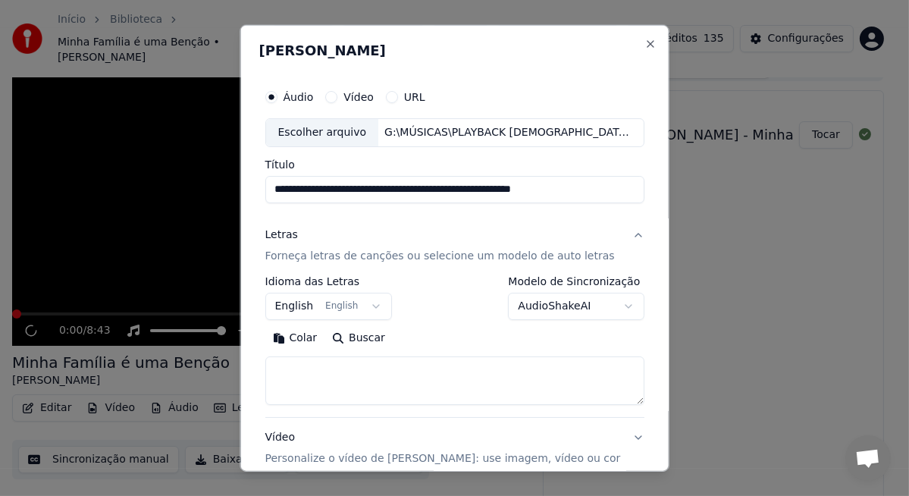
click at [543, 332] on div "Colar Buscar" at bounding box center [455, 338] width 380 height 24
click at [362, 256] on p "Forneça letras de canções ou selecione um modelo de auto letras" at bounding box center [440, 256] width 350 height 15
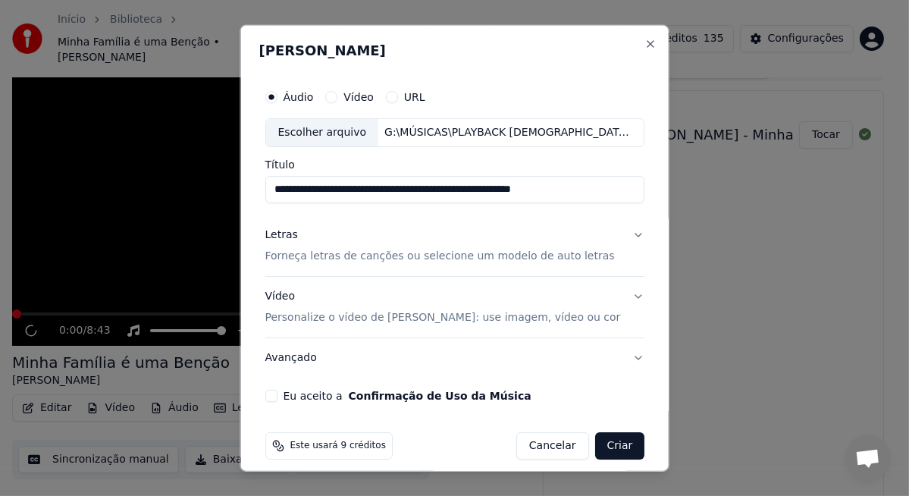
click at [340, 256] on p "Forneça letras de canções ou selecione um modelo de auto letras" at bounding box center [440, 256] width 350 height 15
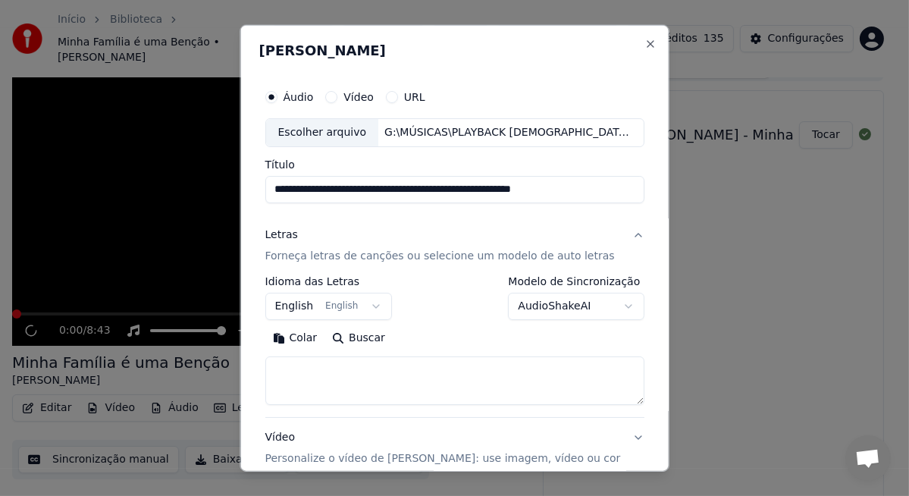
click at [358, 368] on textarea at bounding box center [455, 380] width 380 height 49
paste textarea "**********"
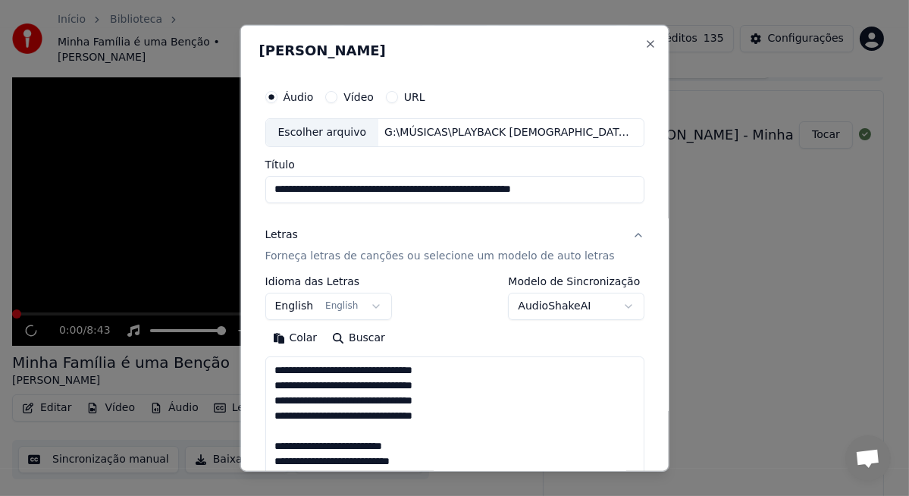
scroll to position [730, 0]
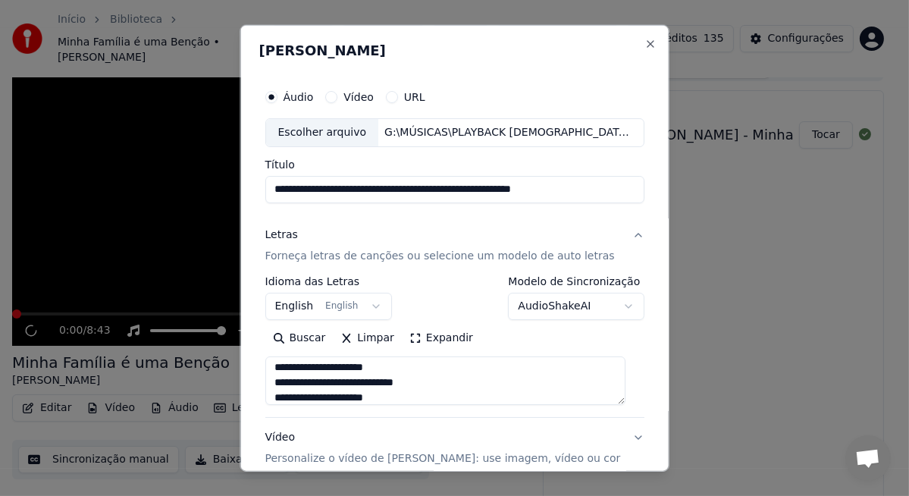
type textarea "**********"
click at [374, 309] on button "English English" at bounding box center [328, 306] width 127 height 27
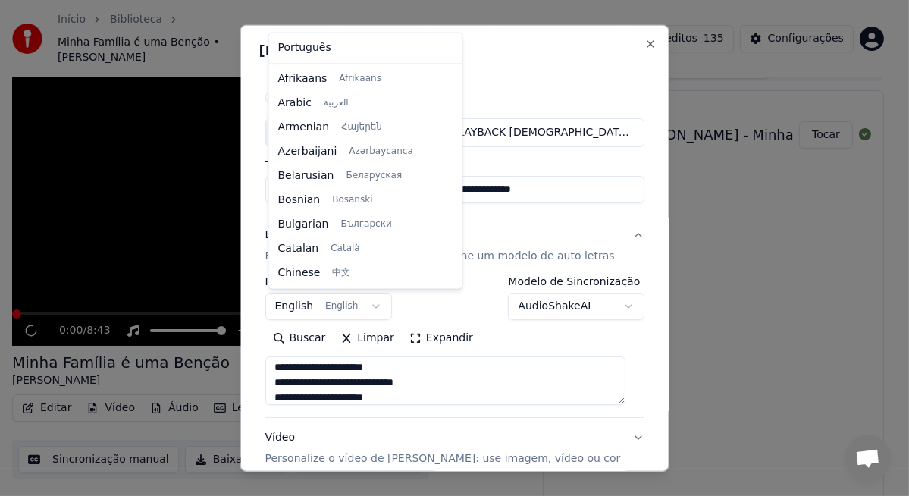
scroll to position [121, 0]
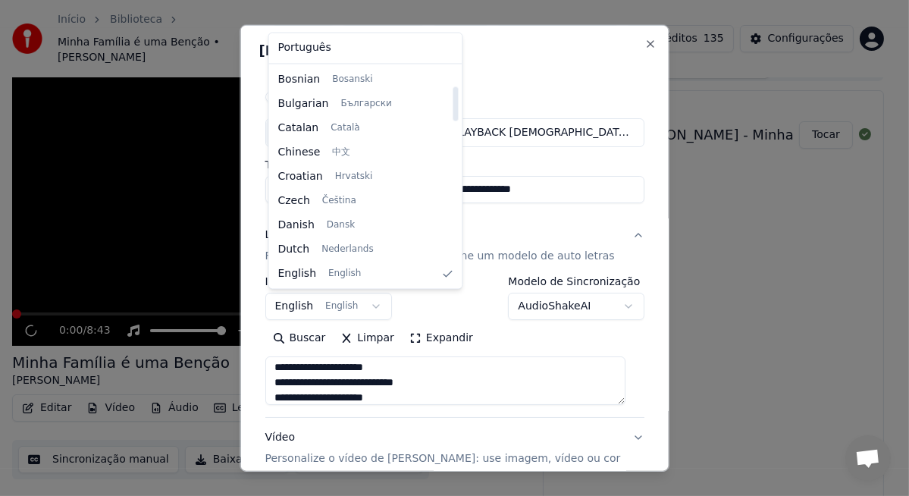
select select "**"
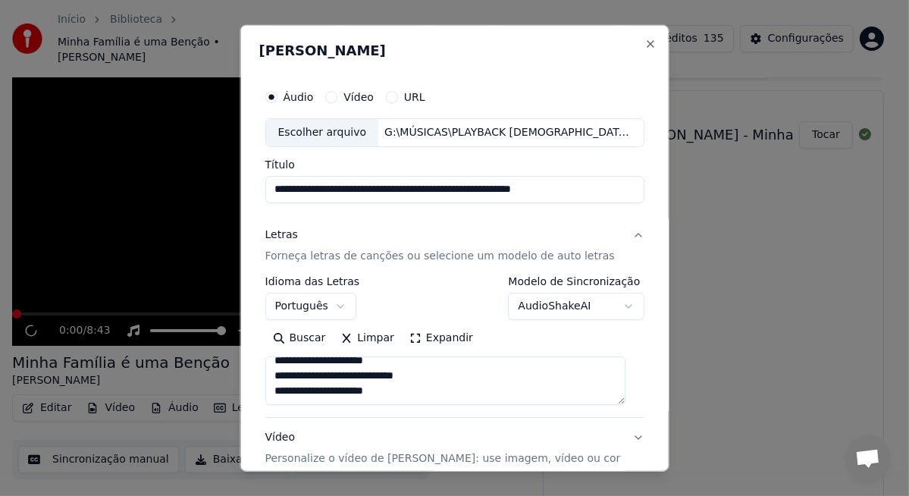
scroll to position [152, 0]
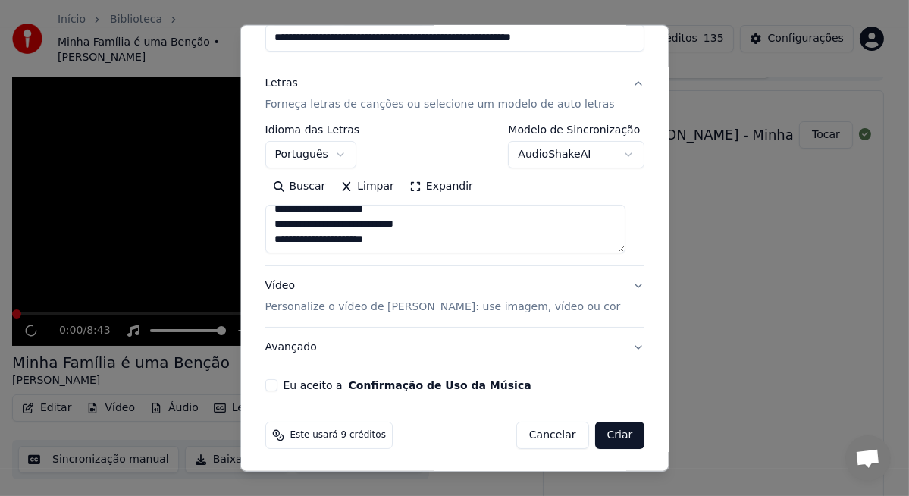
click at [280, 300] on p "Personalize o vídeo de [PERSON_NAME]: use imagem, vídeo ou cor" at bounding box center [443, 306] width 356 height 15
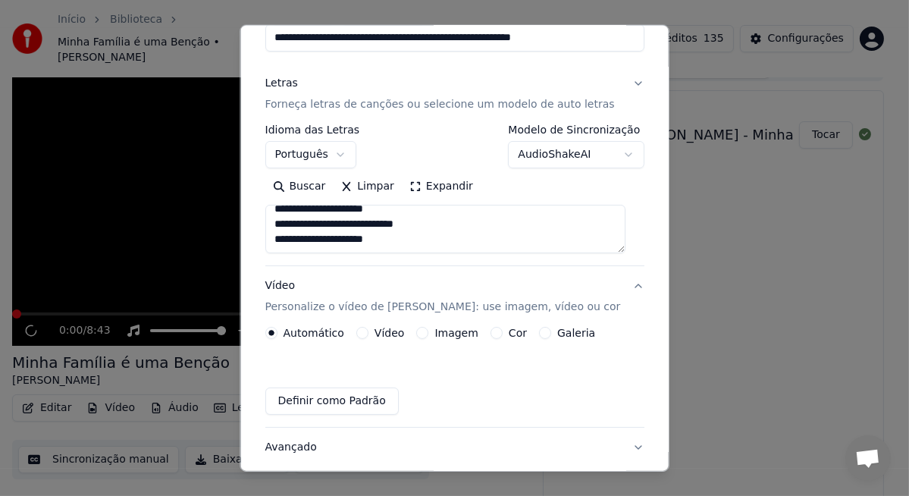
scroll to position [112, 0]
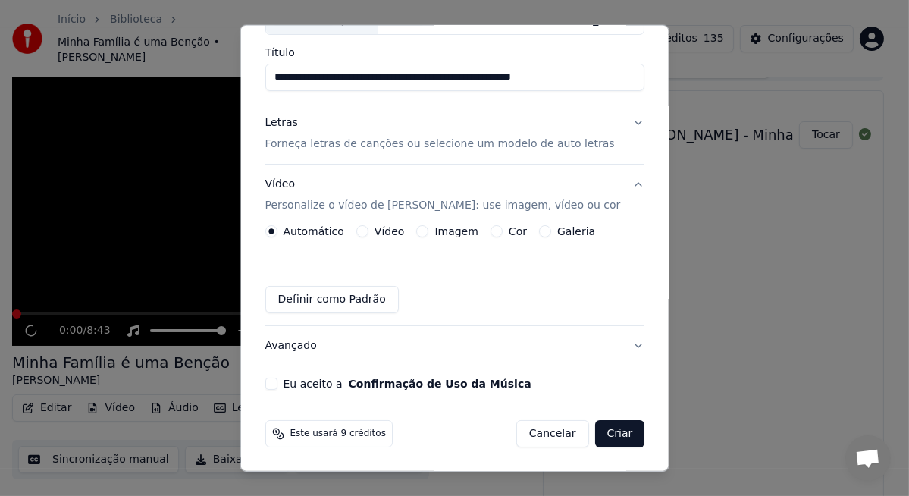
click at [395, 217] on button "Vídeo Personalize o vídeo de karaokê: use imagem, vídeo ou cor" at bounding box center [455, 195] width 380 height 61
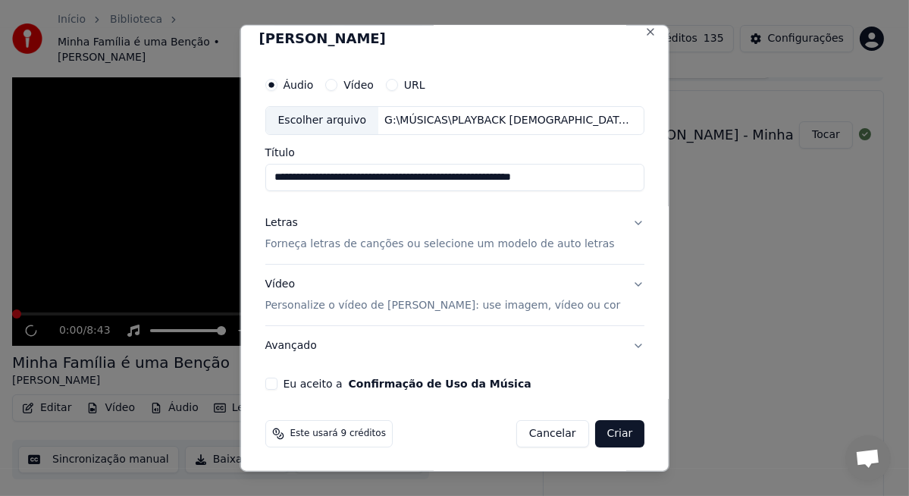
click at [357, 299] on p "Personalize o vídeo de [PERSON_NAME]: use imagem, vídeo ou cor" at bounding box center [443, 305] width 356 height 15
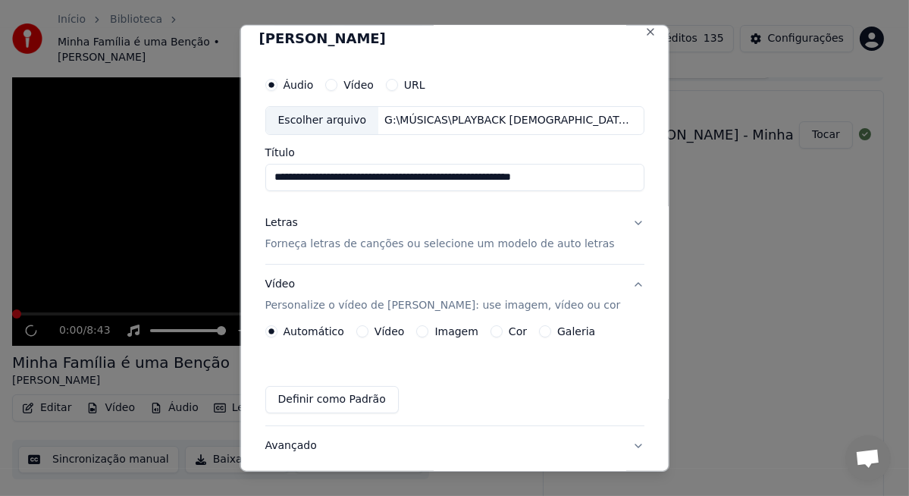
scroll to position [112, 0]
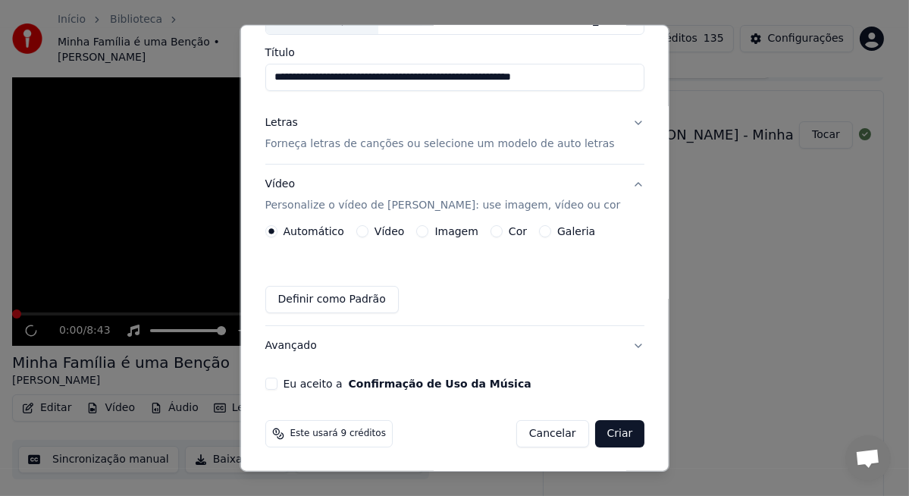
click at [379, 232] on label "Vídeo" at bounding box center [389, 231] width 30 height 11
click at [368, 232] on button "Vídeo" at bounding box center [362, 231] width 12 height 12
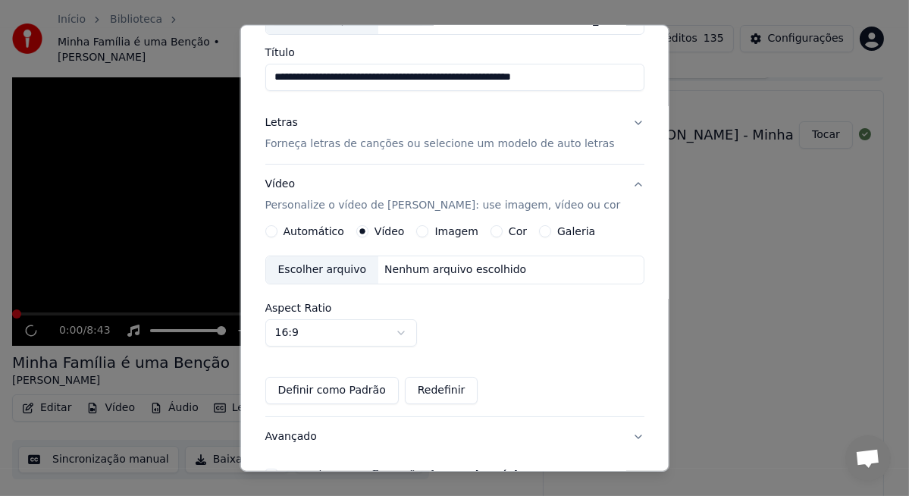
click at [334, 264] on div "Escolher arquivo" at bounding box center [321, 269] width 113 height 27
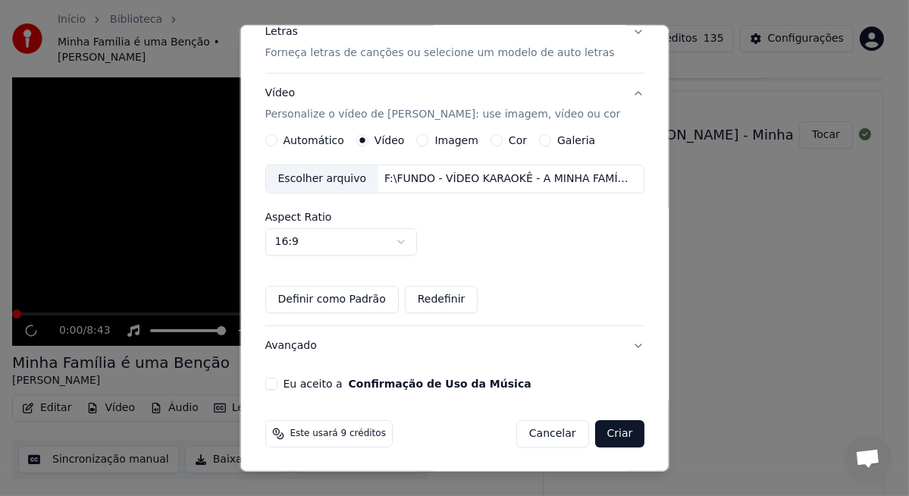
click at [277, 384] on button "Eu aceito a Confirmação de Uso da Música" at bounding box center [271, 384] width 12 height 12
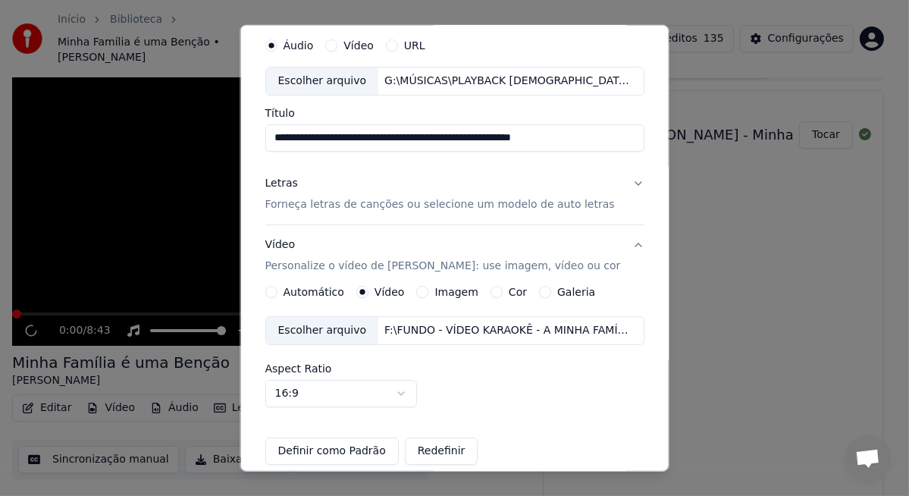
scroll to position [0, 0]
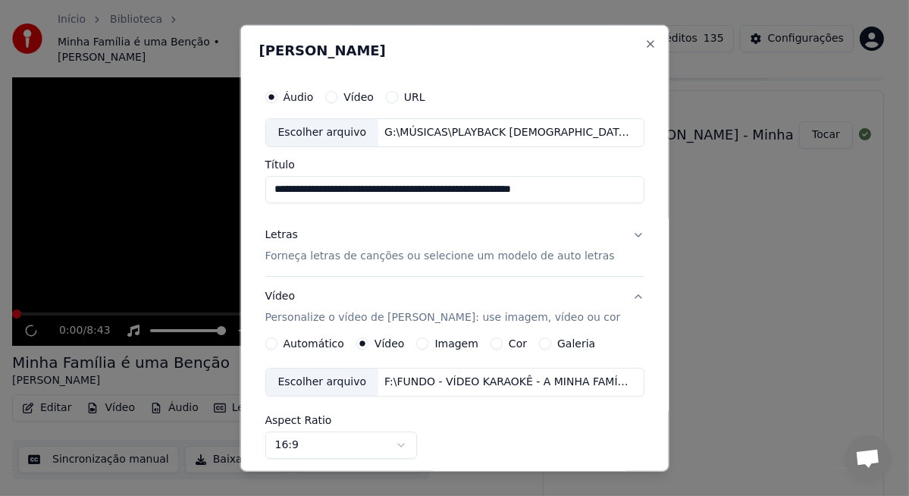
click at [437, 259] on p "Forneça letras de canções ou selecione um modelo de auto letras" at bounding box center [440, 256] width 350 height 15
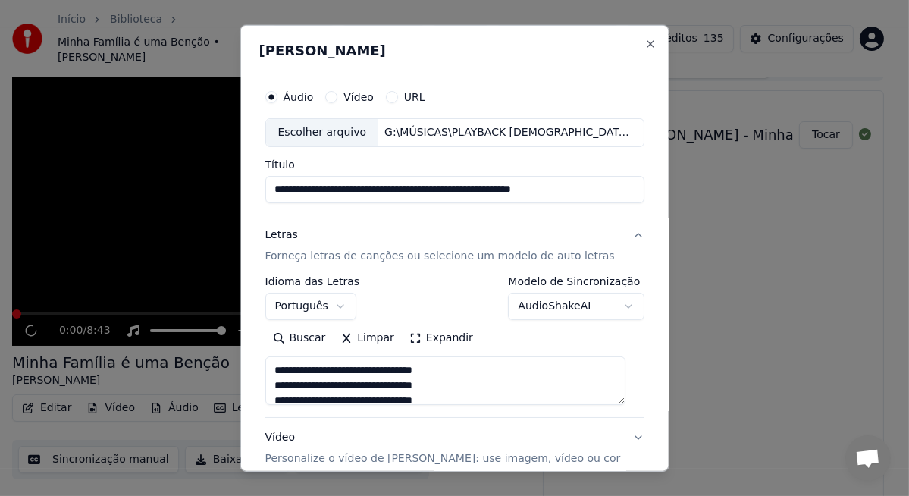
click at [437, 259] on p "Forneça letras de canções ou selecione um modelo de auto letras" at bounding box center [440, 256] width 350 height 15
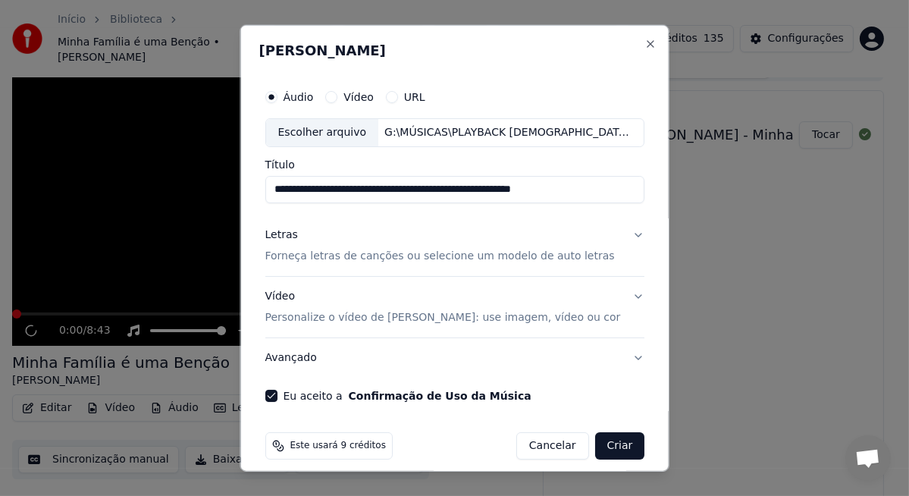
scroll to position [12, 0]
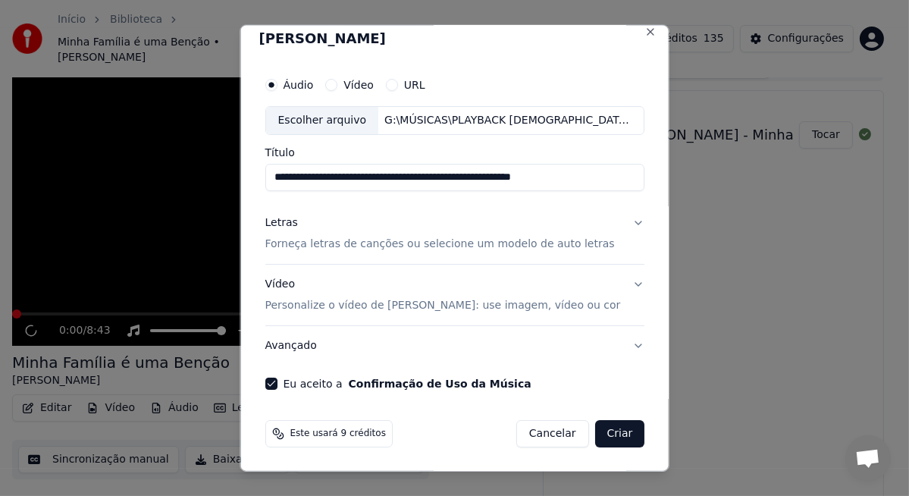
click at [608, 437] on button "Criar" at bounding box center [619, 433] width 50 height 27
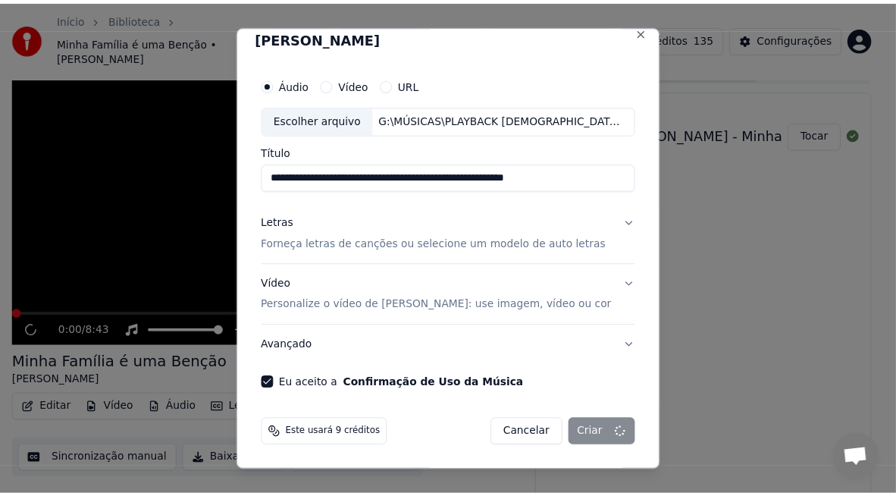
scroll to position [11, 0]
